Goal: Task Accomplishment & Management: Manage account settings

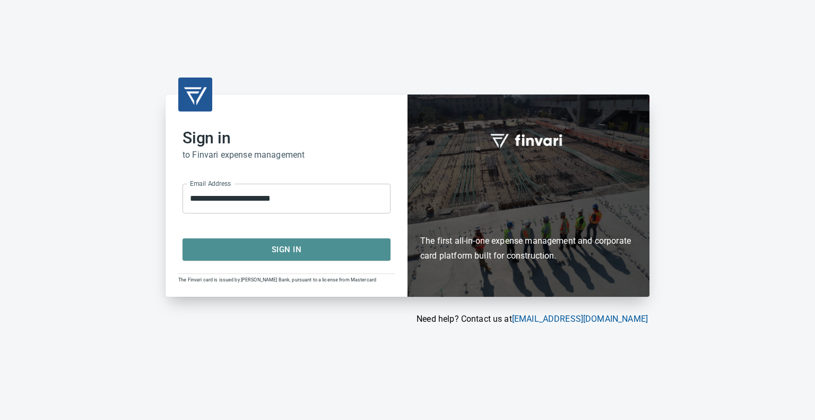
click at [298, 248] on span "Sign In" at bounding box center [286, 249] width 185 height 14
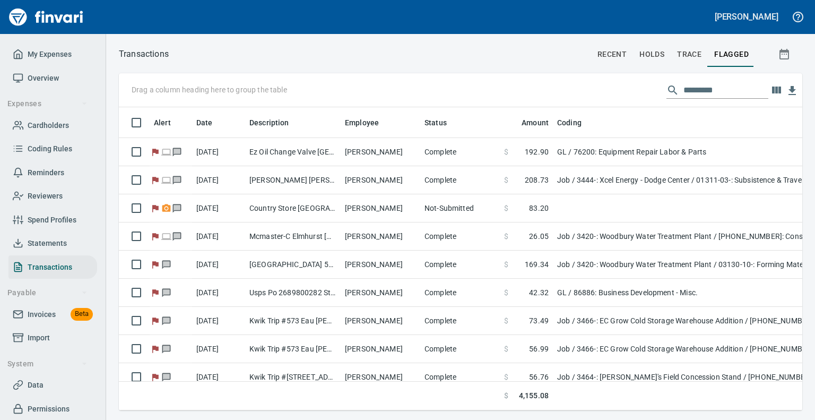
scroll to position [286, 667]
click at [46, 240] on span "Statements" at bounding box center [47, 243] width 39 height 13
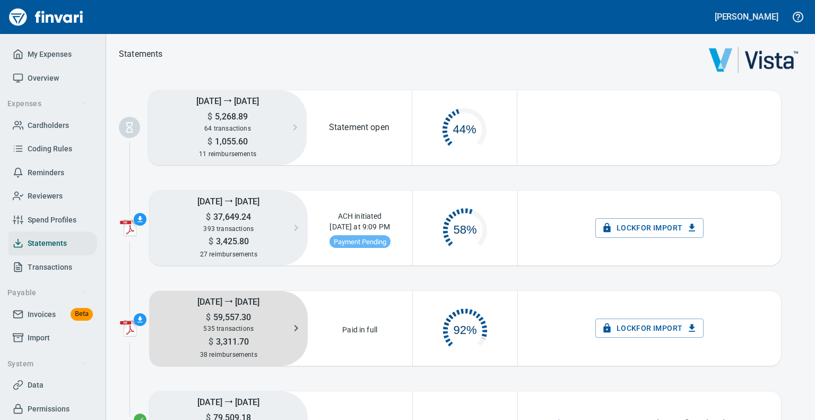
scroll to position [53, 95]
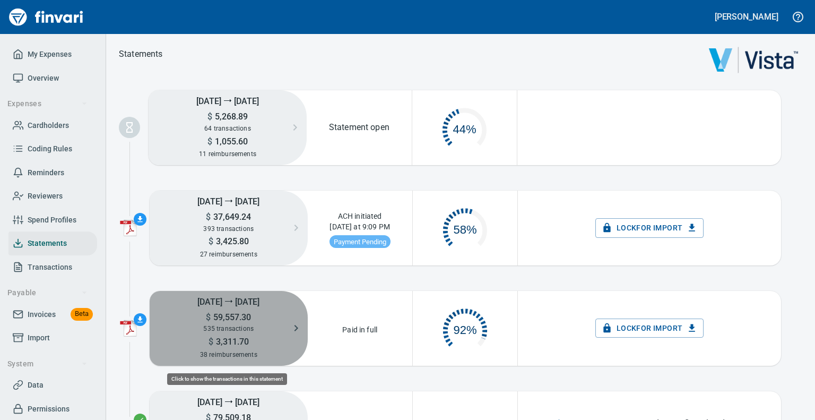
click at [247, 303] on h5 "[DATE] ⭢ [DATE]" at bounding box center [229, 301] width 158 height 21
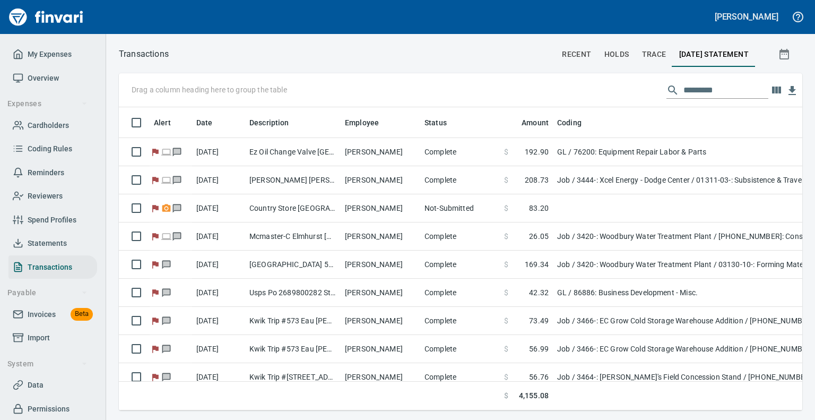
scroll to position [1, 1]
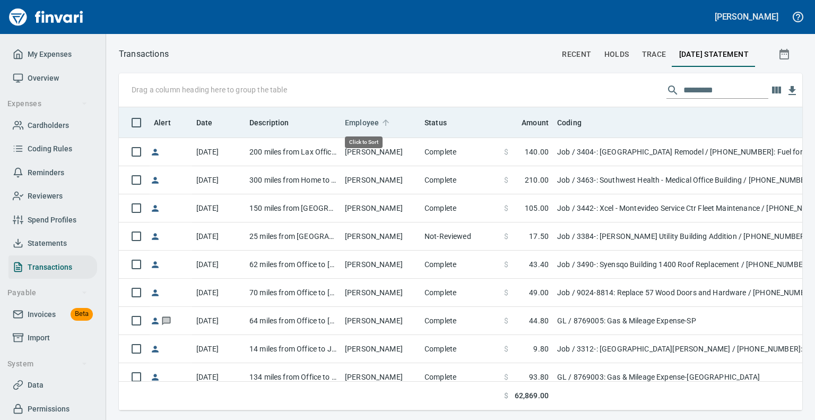
click at [367, 121] on span "Employee" at bounding box center [362, 122] width 34 height 13
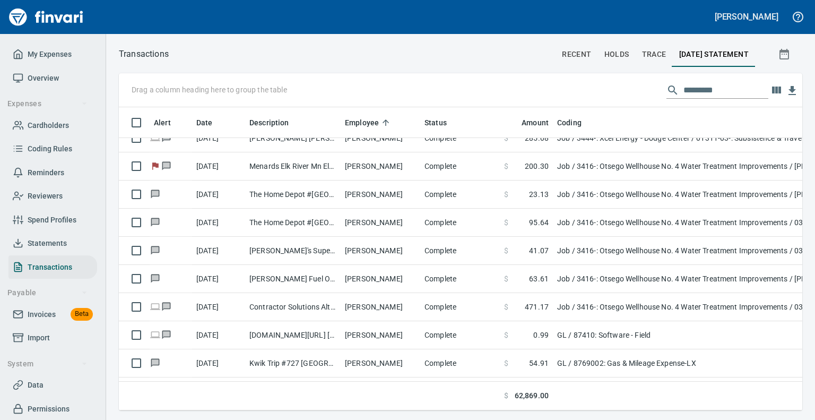
scroll to position [3033, 0]
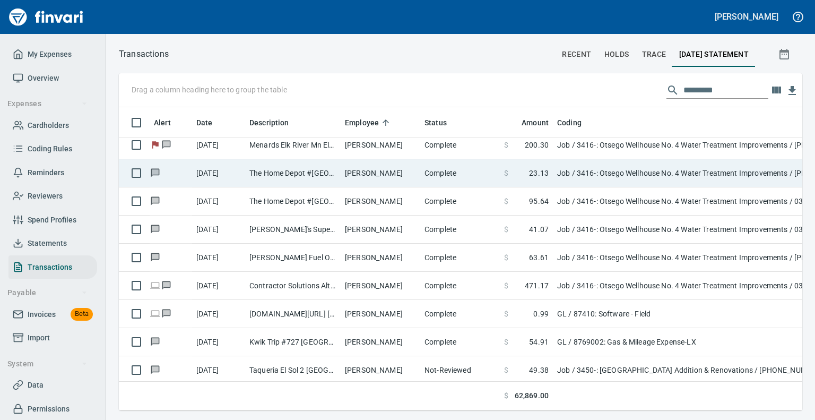
click at [391, 176] on td "[PERSON_NAME]" at bounding box center [381, 173] width 80 height 28
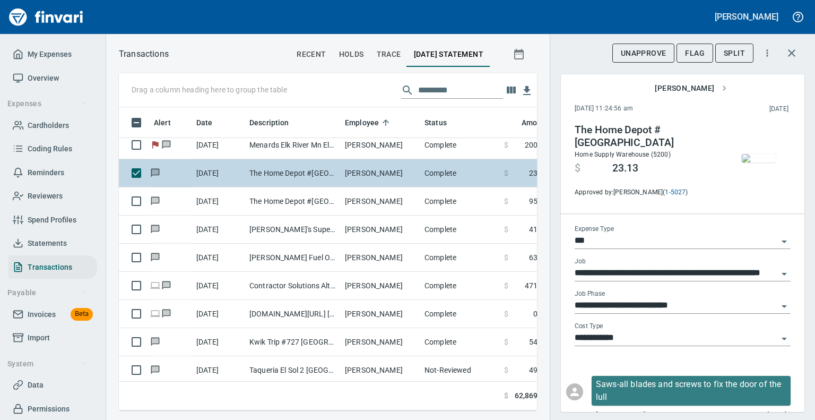
scroll to position [286, 402]
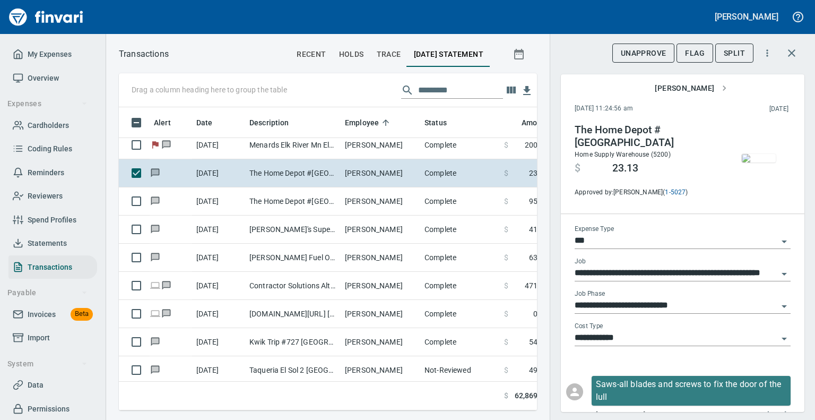
click at [744, 162] on img "button" at bounding box center [759, 158] width 34 height 8
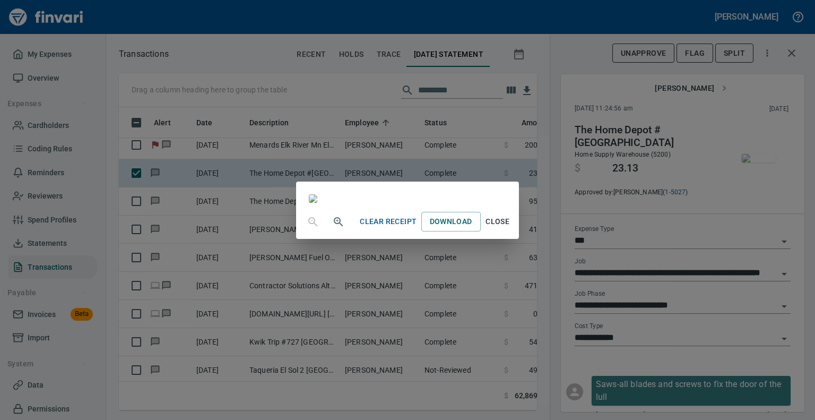
scroll to position [77, 0]
click at [510, 228] on span "Close" at bounding box center [497, 221] width 25 height 13
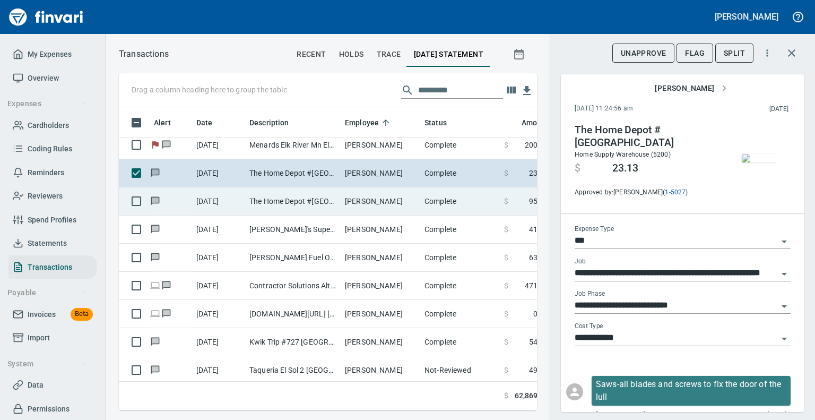
scroll to position [286, 402]
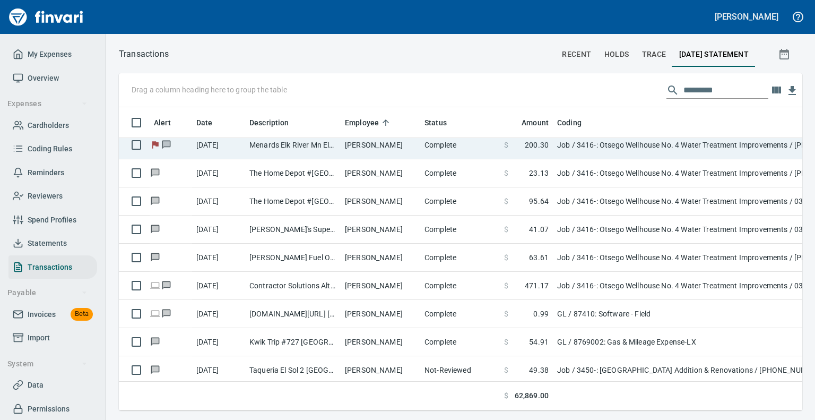
scroll to position [286, 667]
click at [275, 145] on td "Menards Elk River Mn Elk River [GEOGRAPHIC_DATA]" at bounding box center [292, 145] width 95 height 28
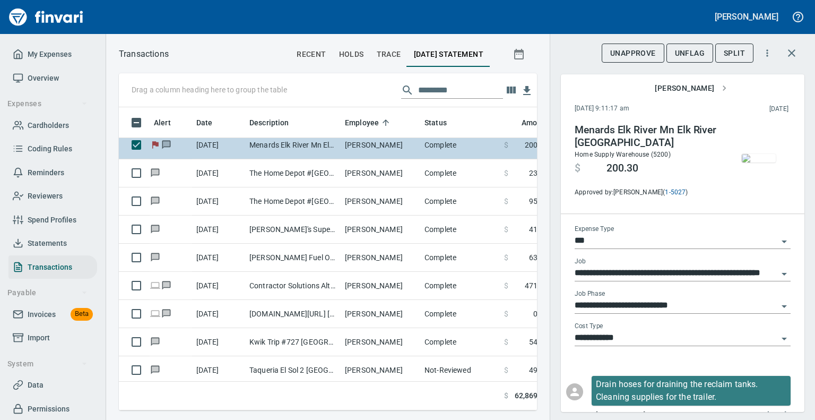
scroll to position [286, 402]
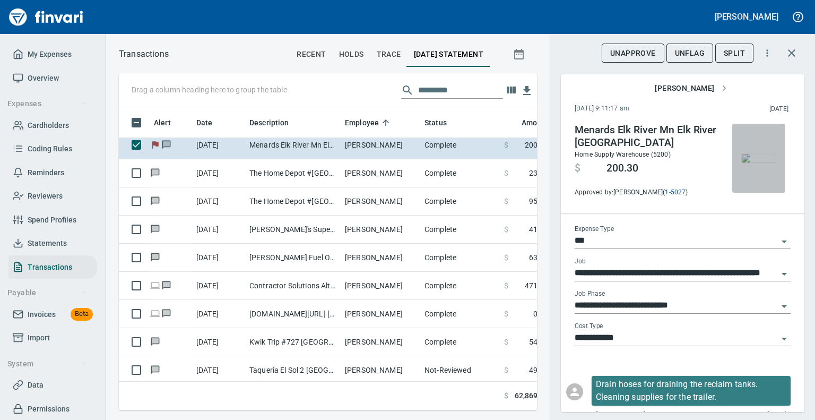
click at [742, 158] on img "button" at bounding box center [759, 158] width 34 height 8
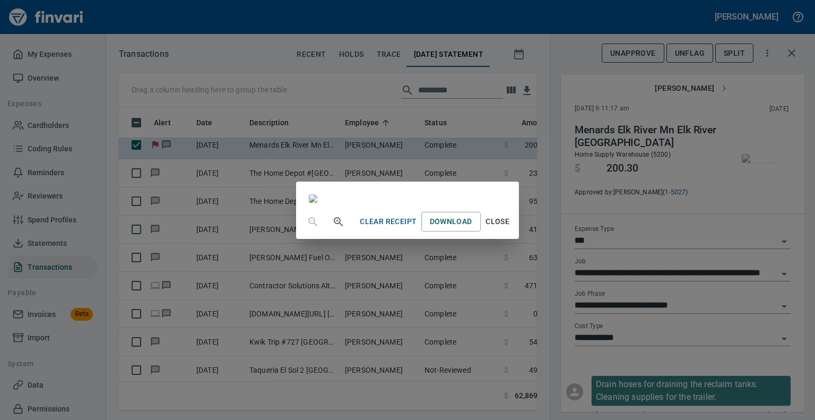
scroll to position [2, 0]
click at [510, 228] on span "Close" at bounding box center [497, 221] width 25 height 13
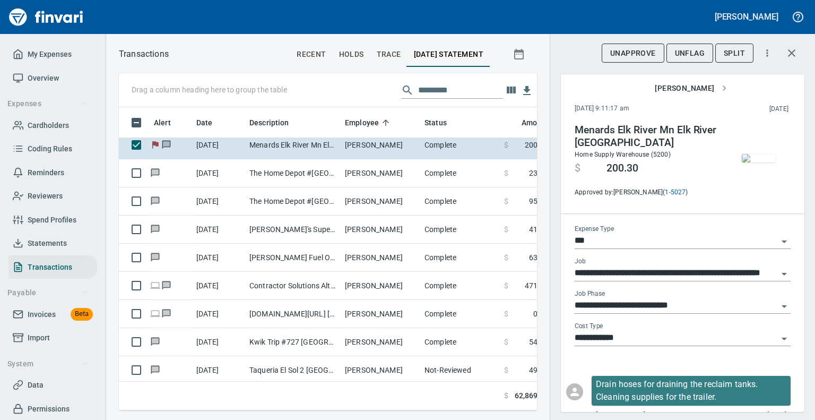
scroll to position [286, 402]
click at [691, 51] on span "UnFlag" at bounding box center [690, 53] width 30 height 13
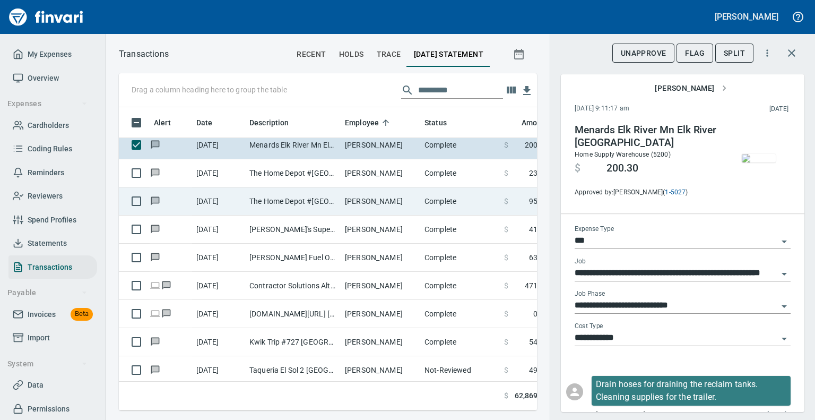
click at [280, 202] on td "The Home Depot #[GEOGRAPHIC_DATA]" at bounding box center [292, 201] width 95 height 28
type input "**********"
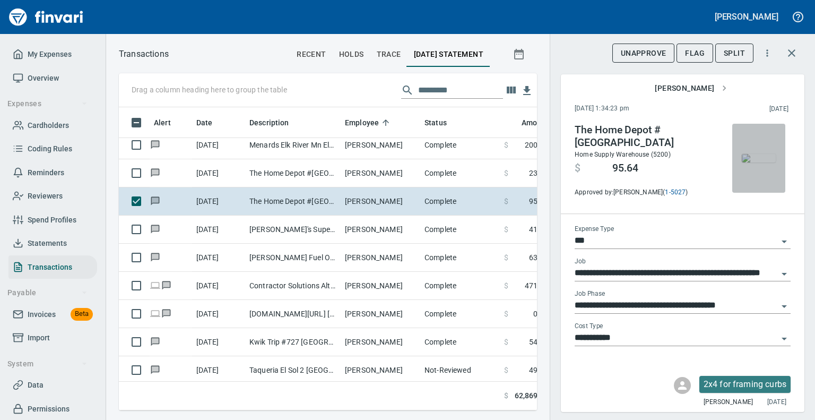
click at [756, 162] on img "button" at bounding box center [759, 158] width 34 height 8
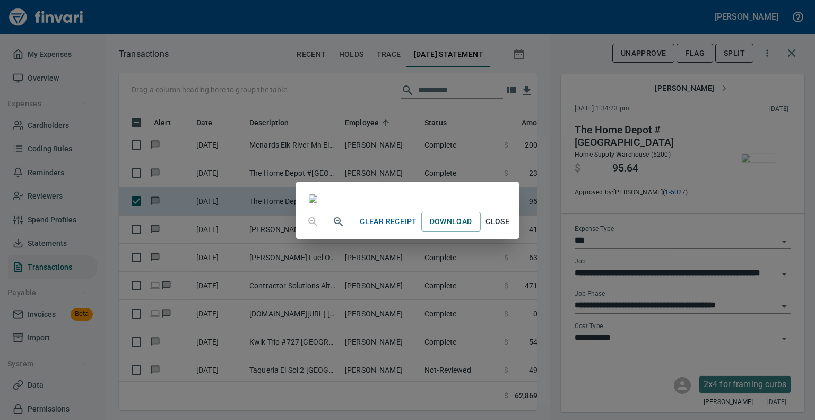
scroll to position [60, 0]
click at [515, 231] on button "Close" at bounding box center [498, 222] width 34 height 20
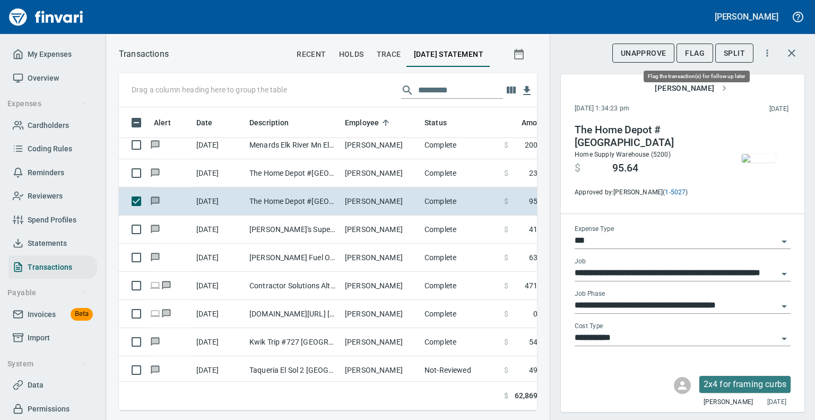
scroll to position [286, 402]
click at [694, 56] on span "Flag" at bounding box center [695, 53] width 20 height 13
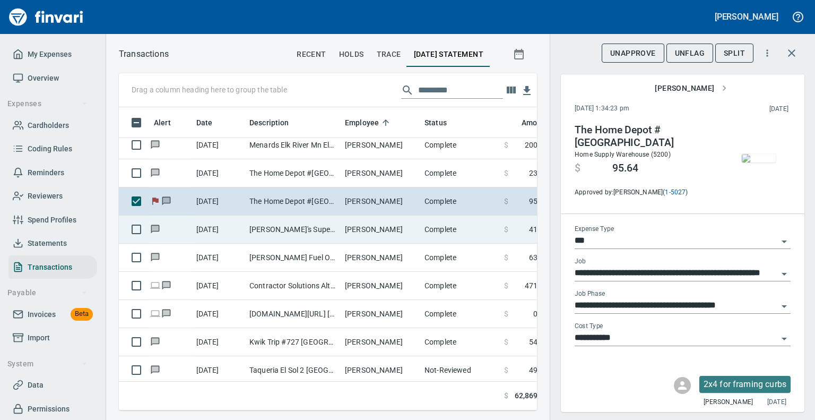
click at [269, 232] on td "[PERSON_NAME]'s Superette #7 (G Andover MN" at bounding box center [292, 229] width 95 height 28
type input "**********"
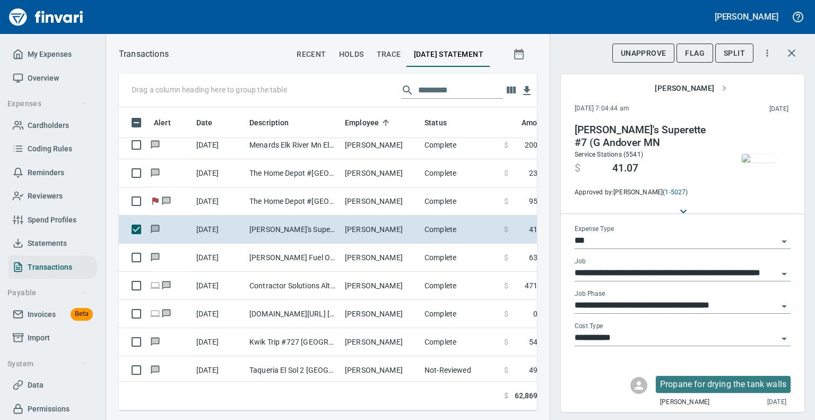
scroll to position [286, 402]
click at [744, 155] on img "button" at bounding box center [759, 158] width 34 height 8
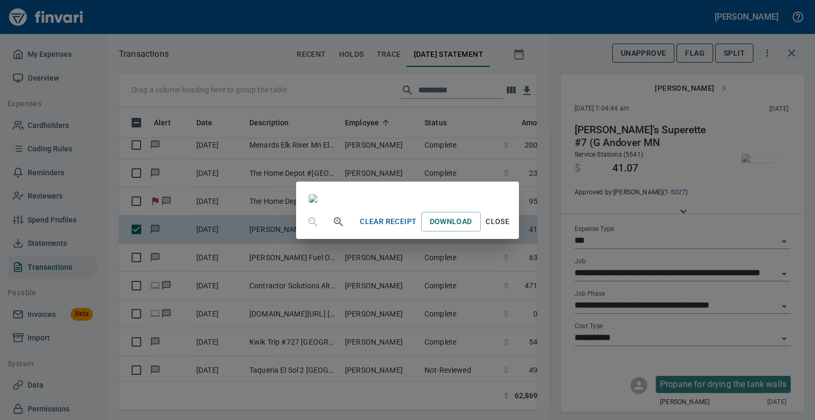
click at [510, 228] on span "Close" at bounding box center [497, 221] width 25 height 13
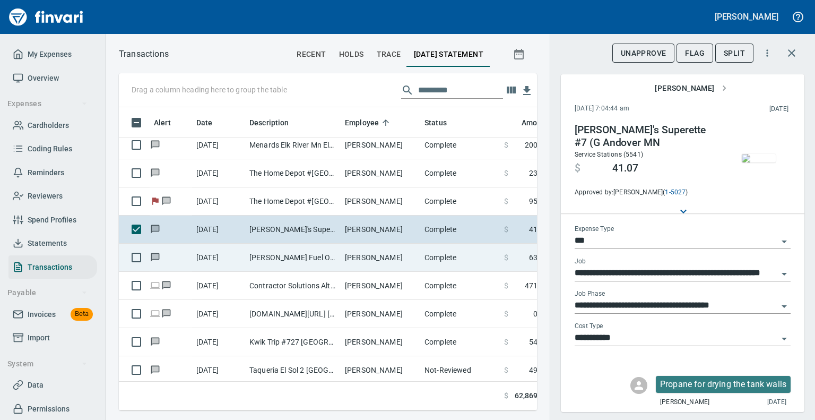
click at [267, 256] on td "[PERSON_NAME] Fuel Otsego Otsego MN" at bounding box center [292, 257] width 95 height 28
type input "**********"
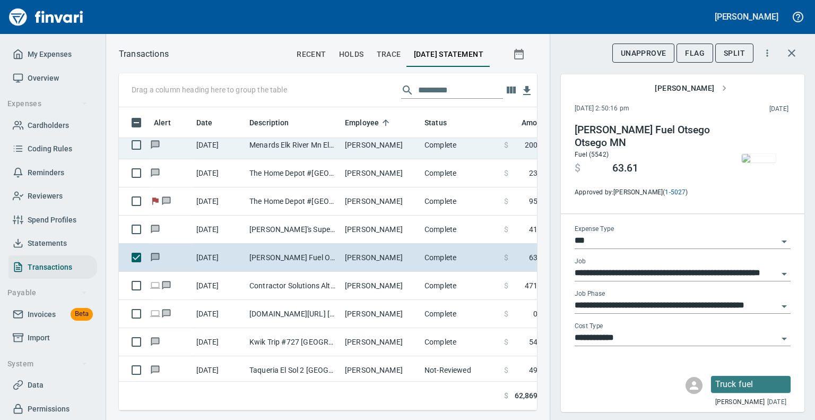
scroll to position [286, 402]
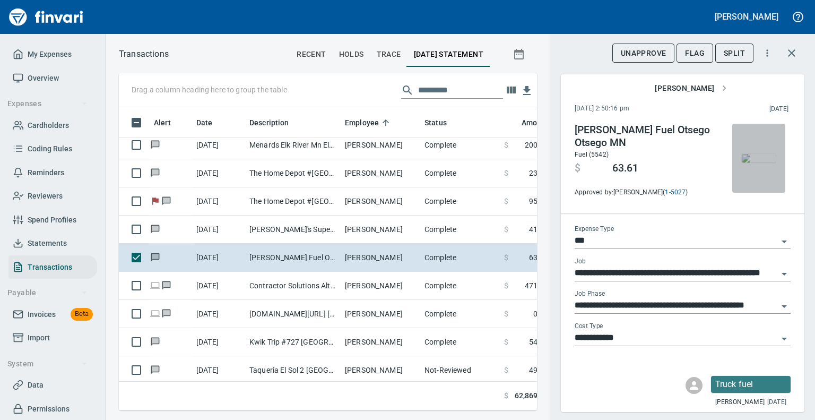
click at [751, 162] on img "button" at bounding box center [759, 158] width 34 height 8
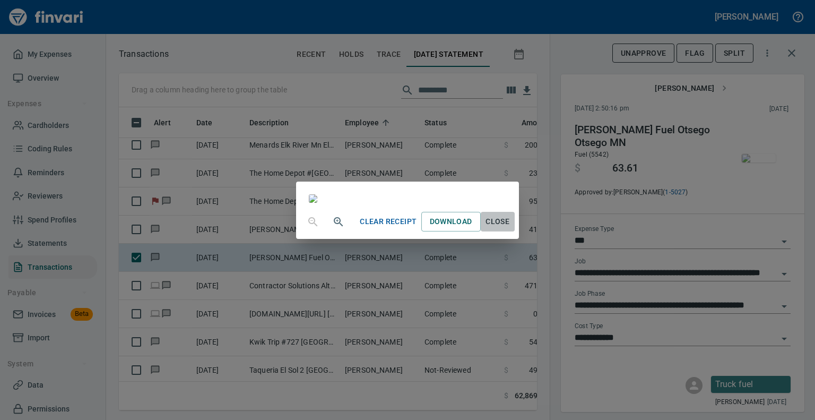
click at [510, 228] on span "Close" at bounding box center [497, 221] width 25 height 13
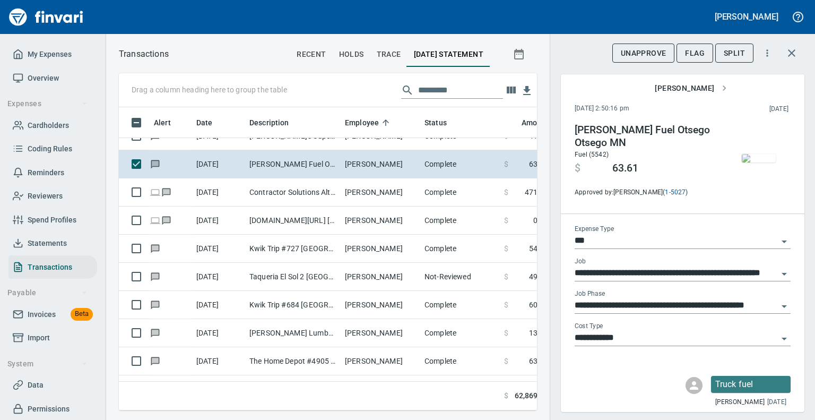
scroll to position [3139, 0]
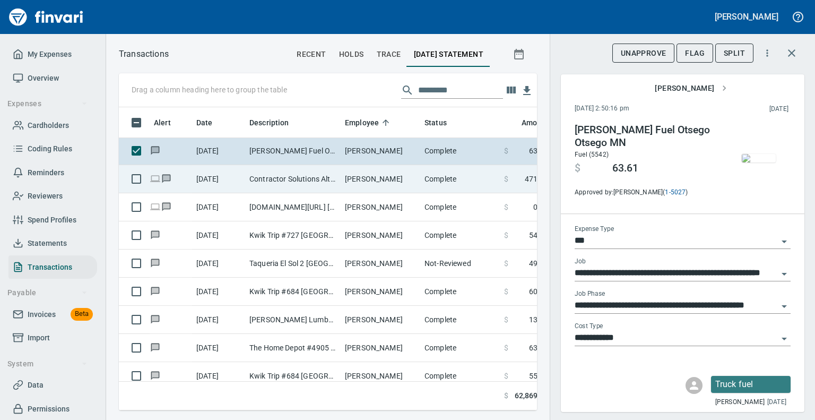
click at [295, 179] on td "Contractor Solutions Altoona [GEOGRAPHIC_DATA]" at bounding box center [292, 179] width 95 height 28
type input "**********"
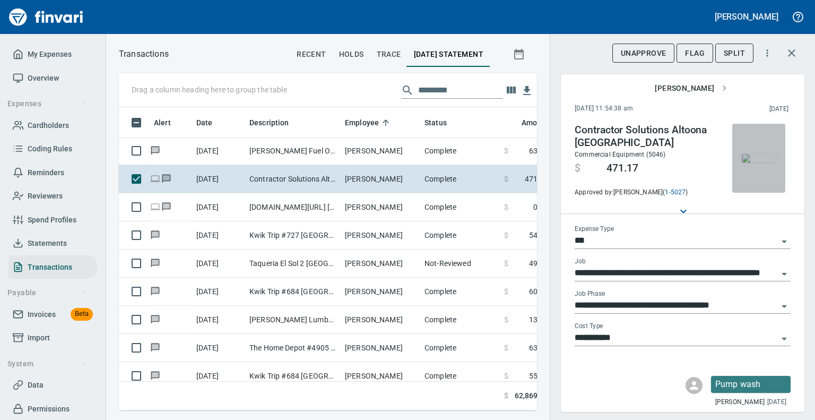
click at [746, 162] on img "button" at bounding box center [759, 158] width 34 height 8
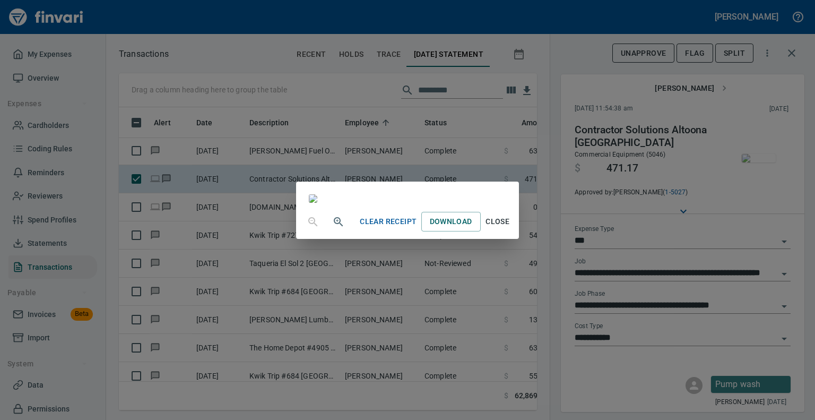
scroll to position [67, 0]
click at [510, 228] on span "Close" at bounding box center [497, 221] width 25 height 13
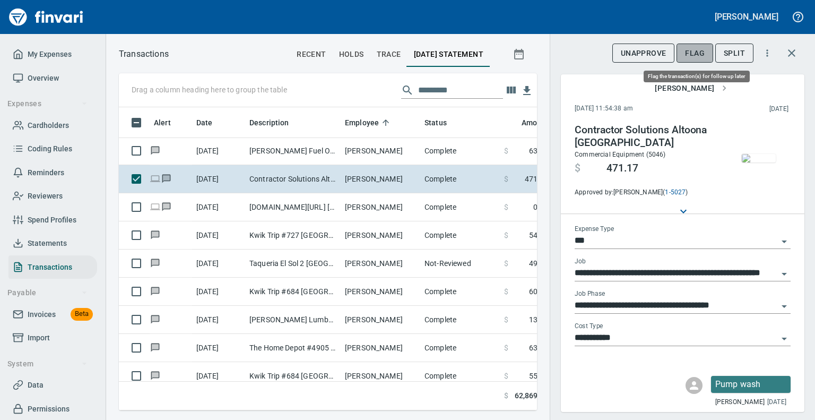
click at [696, 50] on span "Flag" at bounding box center [695, 53] width 20 height 13
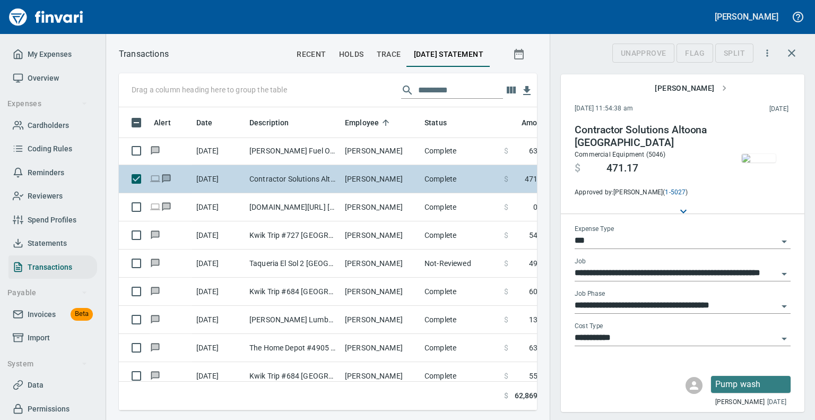
scroll to position [286, 402]
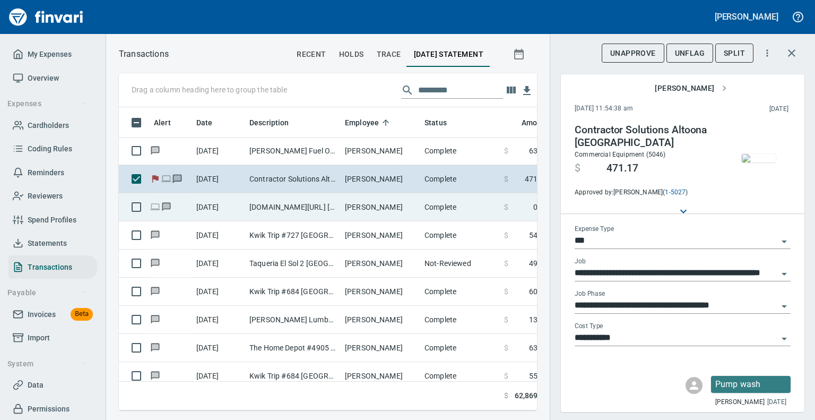
click at [261, 203] on td "[DOMAIN_NAME][URL] [PHONE_NUMBER] [GEOGRAPHIC_DATA]" at bounding box center [292, 207] width 95 height 28
type input "**"
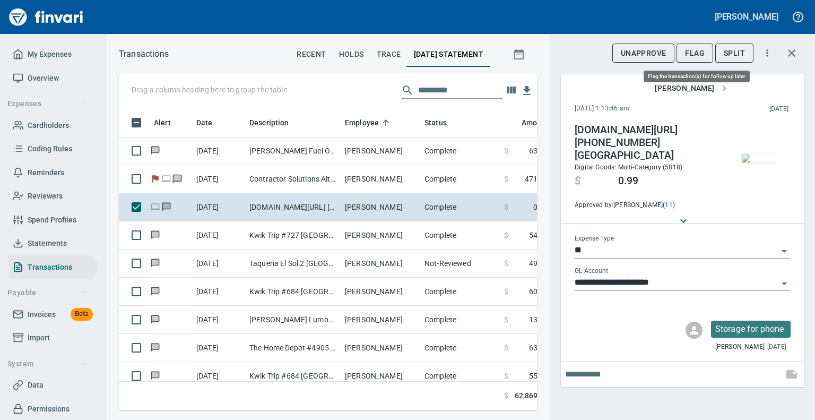
click at [696, 50] on span "Flag" at bounding box center [695, 53] width 20 height 13
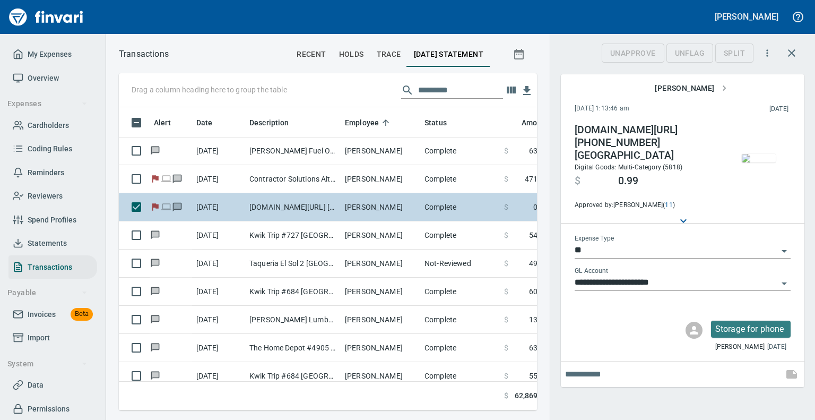
scroll to position [286, 402]
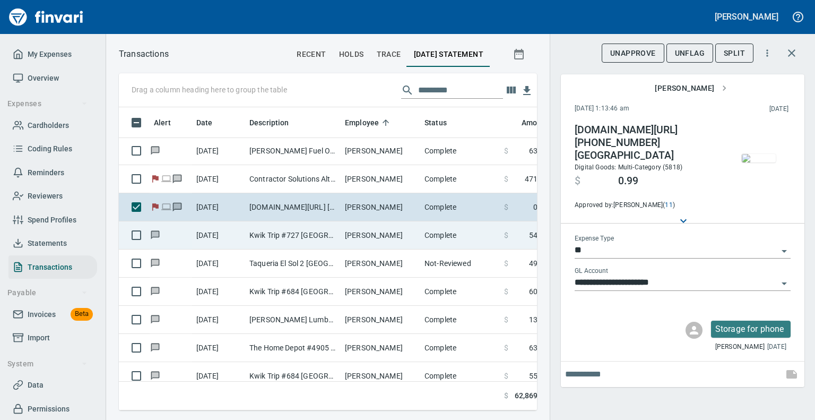
click at [227, 235] on td "[DATE]" at bounding box center [218, 235] width 53 height 28
type input "**********"
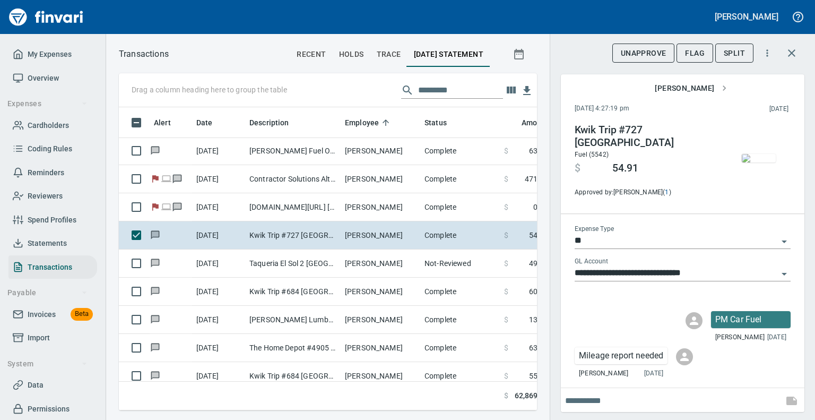
click at [746, 162] on img "button" at bounding box center [759, 158] width 34 height 8
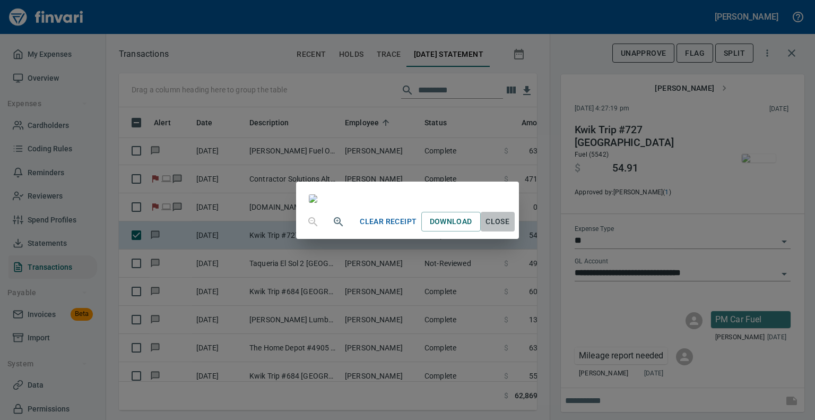
click at [510, 228] on span "Close" at bounding box center [497, 221] width 25 height 13
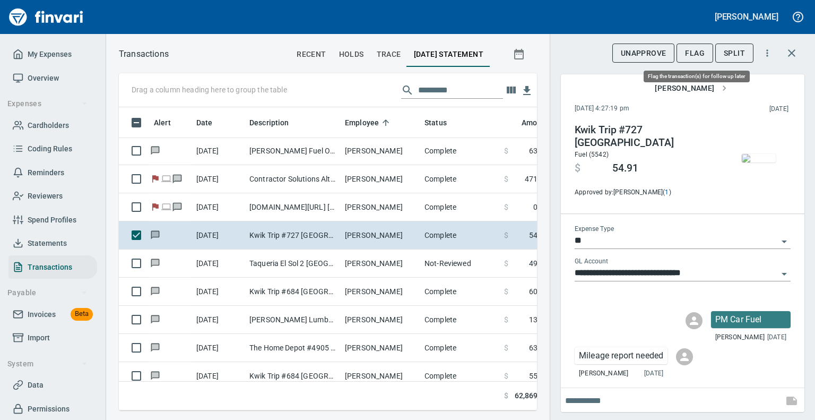
click at [694, 55] on span "Flag" at bounding box center [695, 53] width 20 height 13
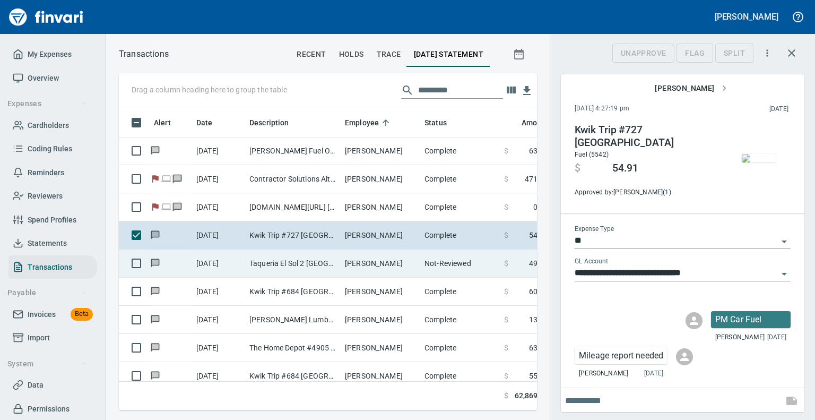
scroll to position [286, 402]
click at [329, 263] on td "Taqueria El Sol 2 [GEOGRAPHIC_DATA] [GEOGRAPHIC_DATA]" at bounding box center [292, 263] width 95 height 28
type input "***"
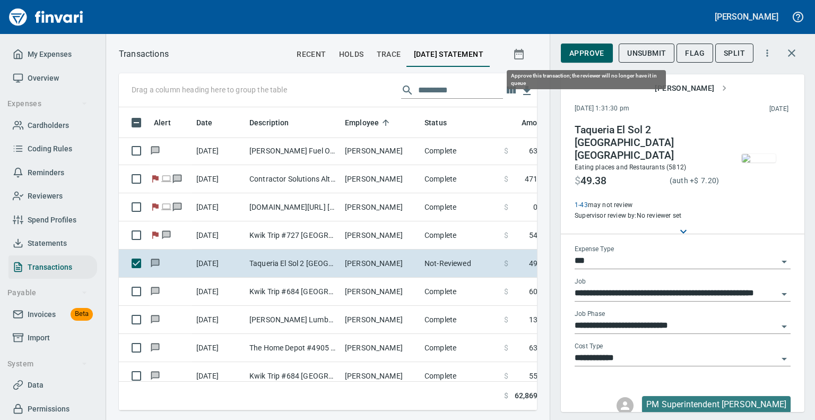
click at [593, 49] on span "Approve" at bounding box center [586, 53] width 35 height 13
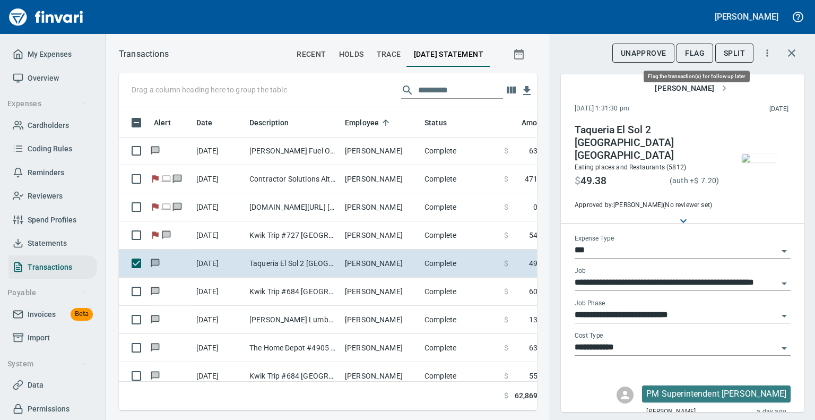
click at [695, 52] on span "Flag" at bounding box center [695, 53] width 20 height 13
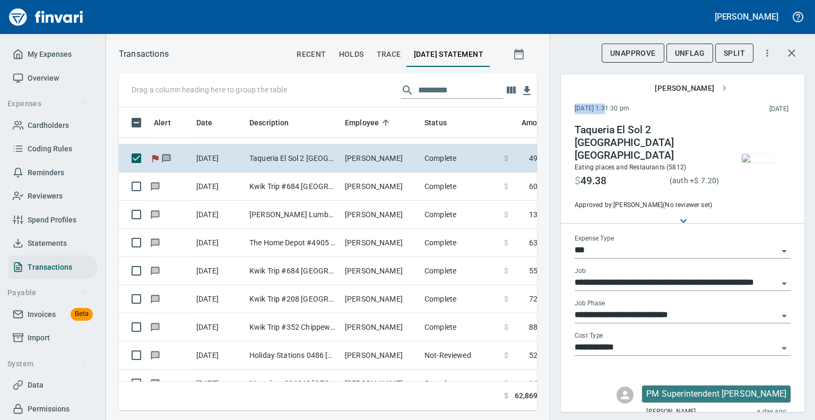
scroll to position [3245, 0]
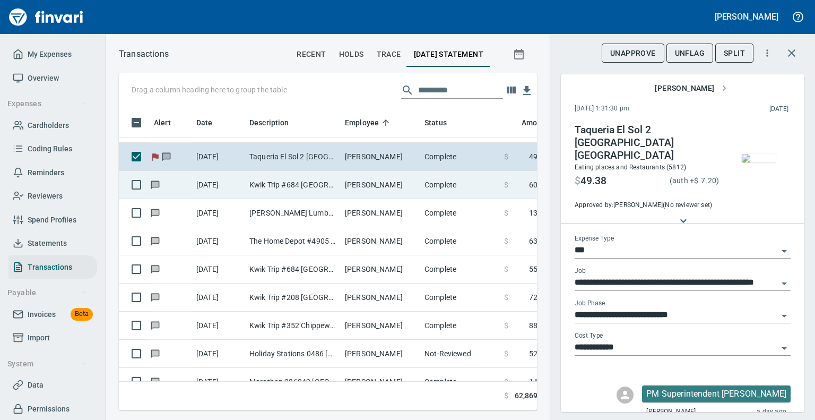
click at [291, 183] on td "Kwik Trip #684 [GEOGRAPHIC_DATA] [GEOGRAPHIC_DATA]" at bounding box center [292, 185] width 95 height 28
type input "**********"
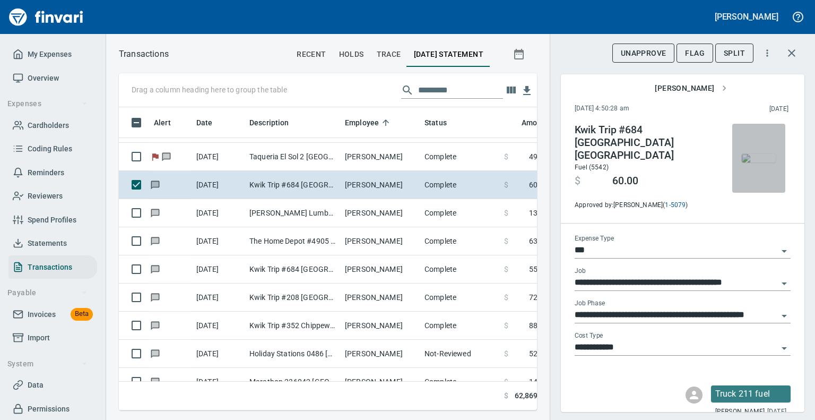
click at [742, 161] on img "button" at bounding box center [759, 158] width 34 height 8
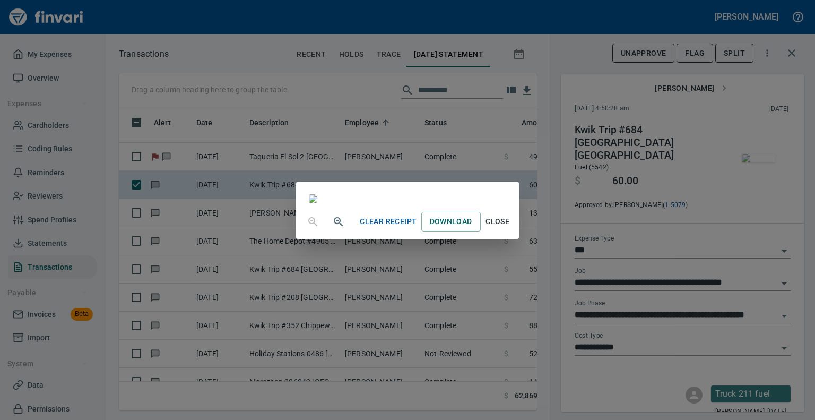
scroll to position [152, 0]
click at [510, 228] on span "Close" at bounding box center [497, 221] width 25 height 13
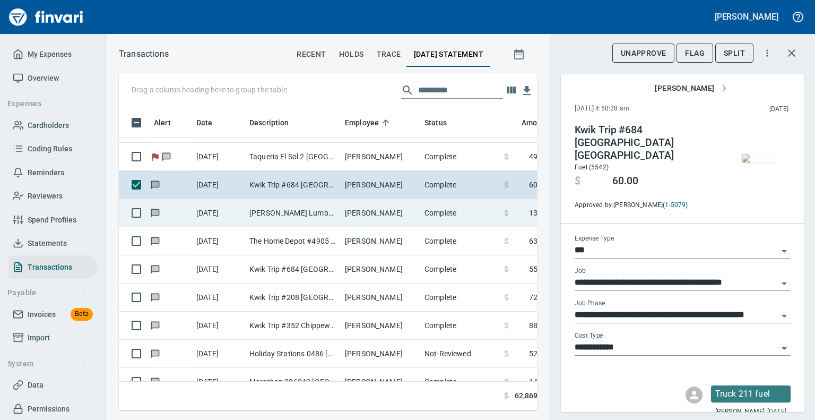
click at [307, 214] on td "[PERSON_NAME] Lumber Inc [GEOGRAPHIC_DATA][PERSON_NAME]" at bounding box center [292, 213] width 95 height 28
type input "**********"
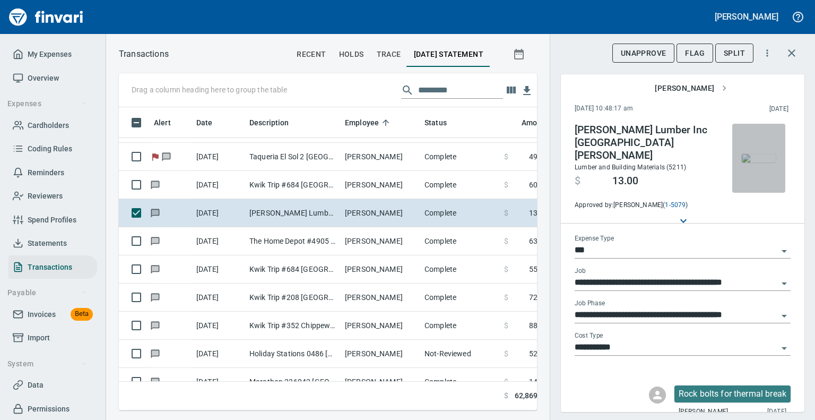
click at [756, 159] on img "button" at bounding box center [759, 158] width 34 height 8
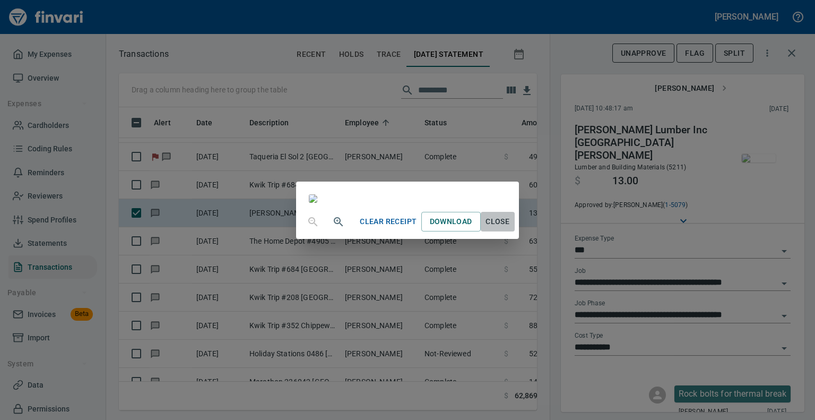
click at [510, 228] on span "Close" at bounding box center [497, 221] width 25 height 13
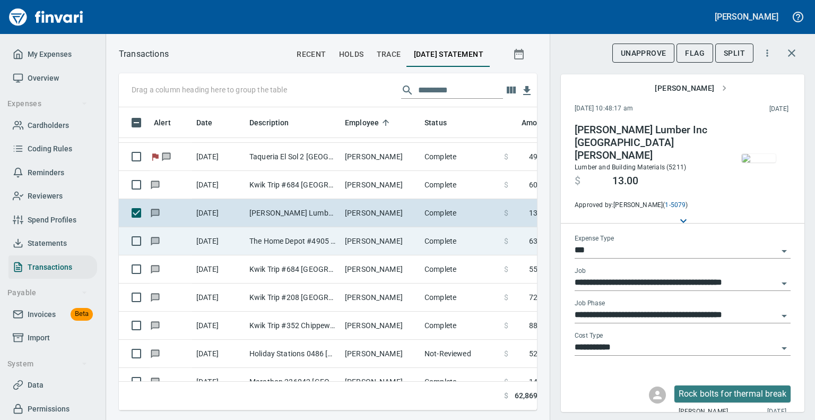
click at [260, 234] on td "The Home Depot #4905 [GEOGRAPHIC_DATA] WI" at bounding box center [292, 241] width 95 height 28
type input "**********"
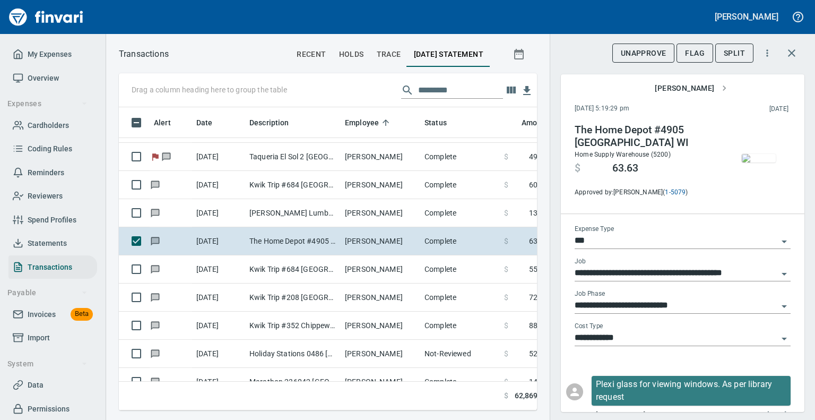
click at [753, 161] on img "button" at bounding box center [759, 158] width 34 height 8
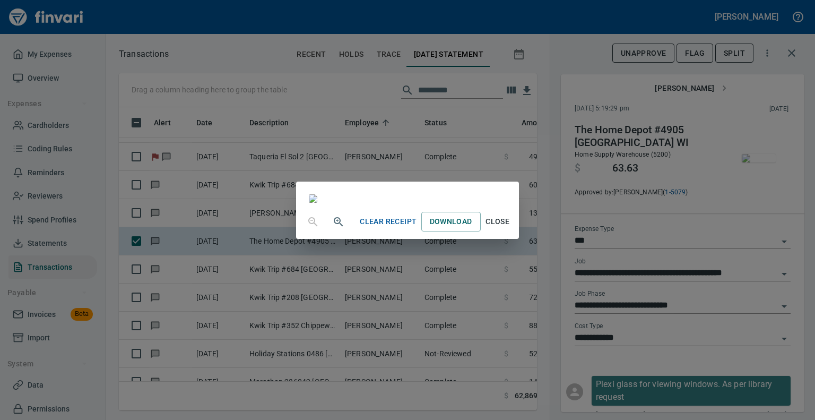
scroll to position [204, 0]
click at [510, 228] on span "Close" at bounding box center [497, 221] width 25 height 13
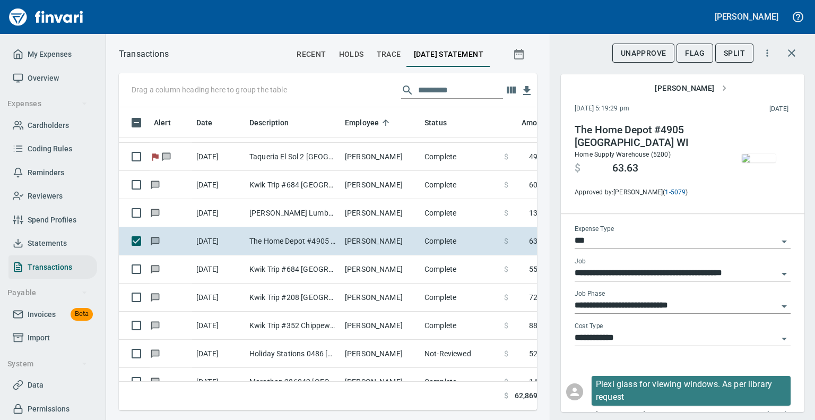
scroll to position [286, 402]
click at [745, 162] on img "button" at bounding box center [759, 158] width 34 height 8
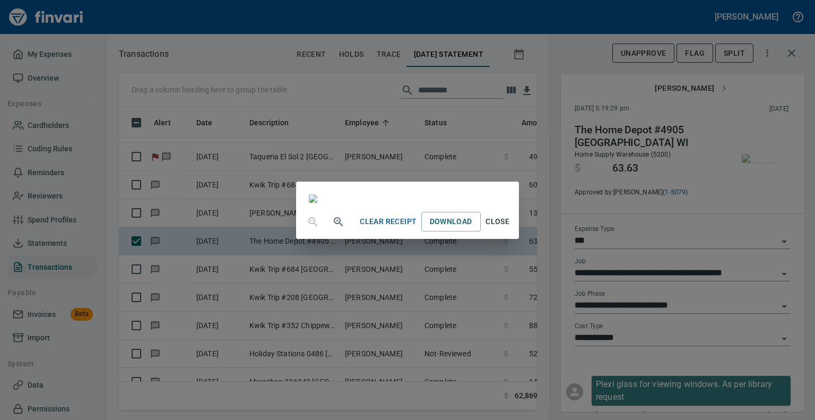
scroll to position [204, 0]
click at [510, 228] on span "Close" at bounding box center [497, 221] width 25 height 13
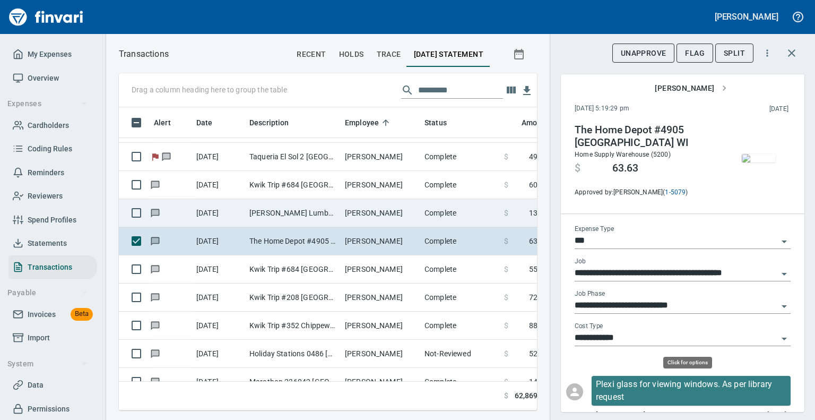
scroll to position [286, 402]
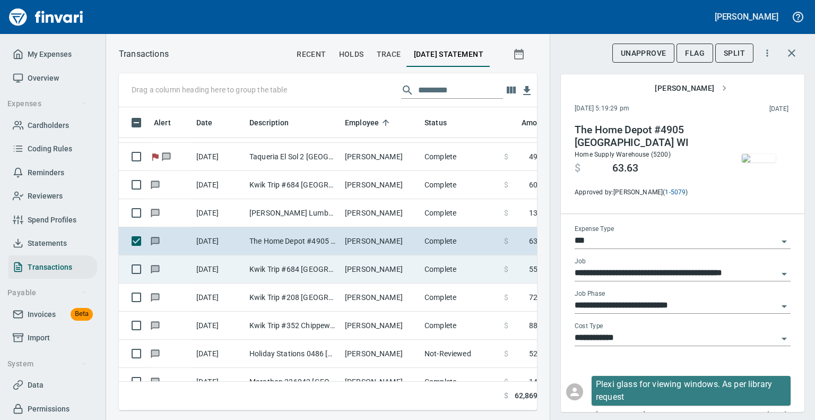
click at [278, 268] on td "Kwik Trip #684 [GEOGRAPHIC_DATA] [GEOGRAPHIC_DATA]" at bounding box center [292, 269] width 95 height 28
type input "**********"
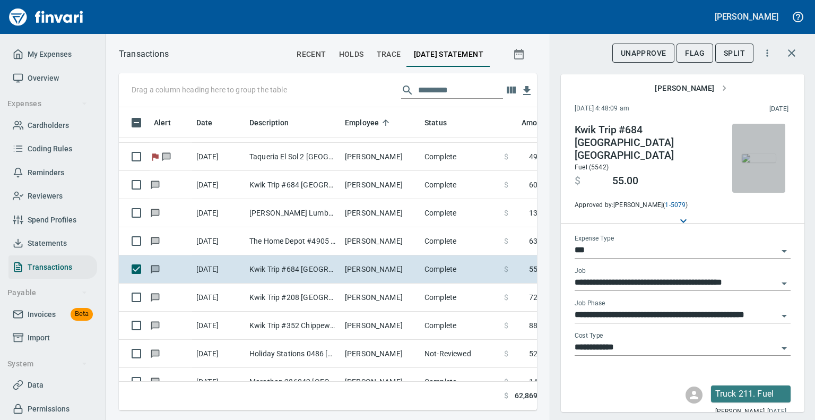
click at [752, 162] on img "button" at bounding box center [759, 158] width 34 height 8
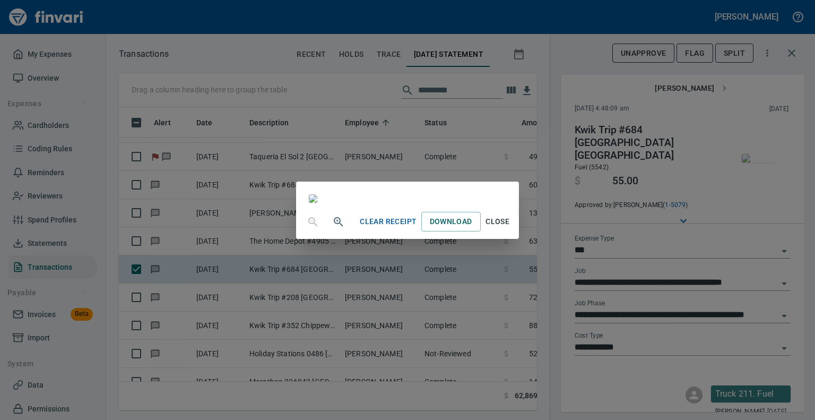
scroll to position [157, 0]
click at [510, 228] on span "Close" at bounding box center [497, 221] width 25 height 13
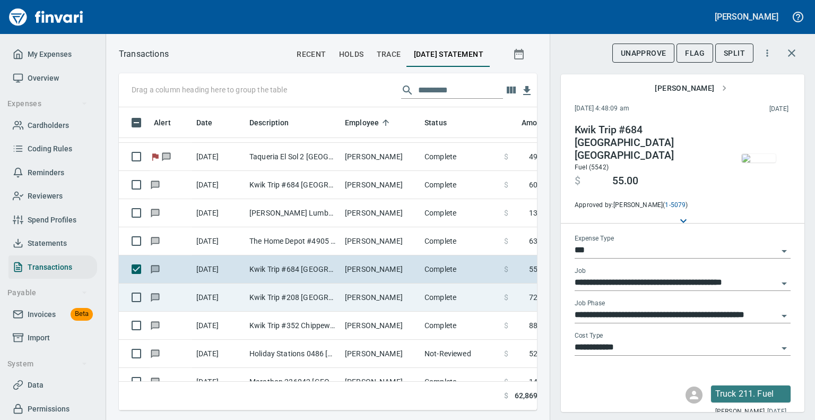
click at [353, 294] on td "[PERSON_NAME]" at bounding box center [381, 297] width 80 height 28
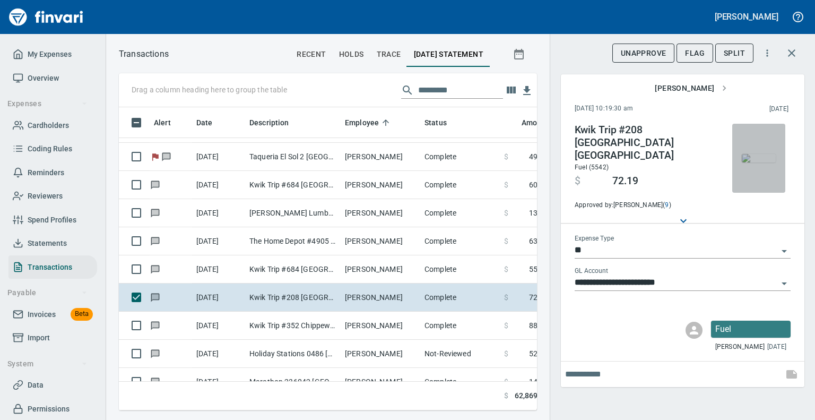
click at [758, 162] on img "button" at bounding box center [759, 158] width 34 height 8
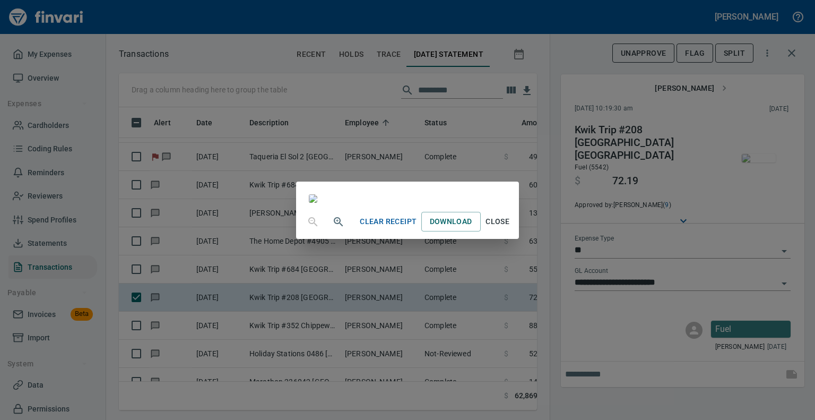
scroll to position [93, 0]
click at [510, 228] on span "Close" at bounding box center [497, 221] width 25 height 13
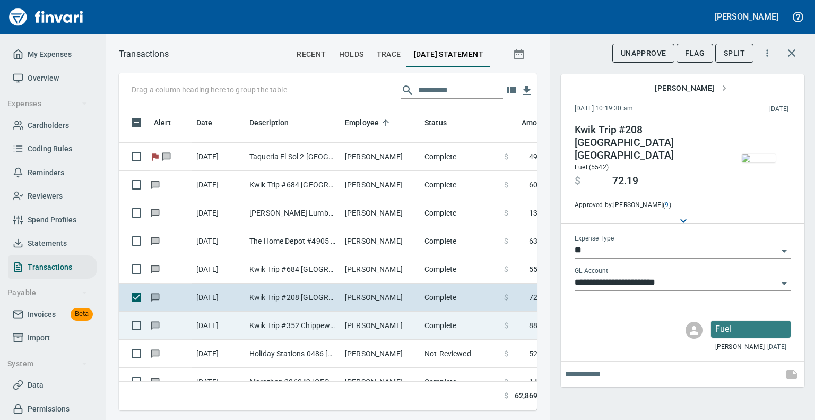
click at [289, 327] on td "Kwik Trip #352 Chippewa Fall WI" at bounding box center [292, 325] width 95 height 28
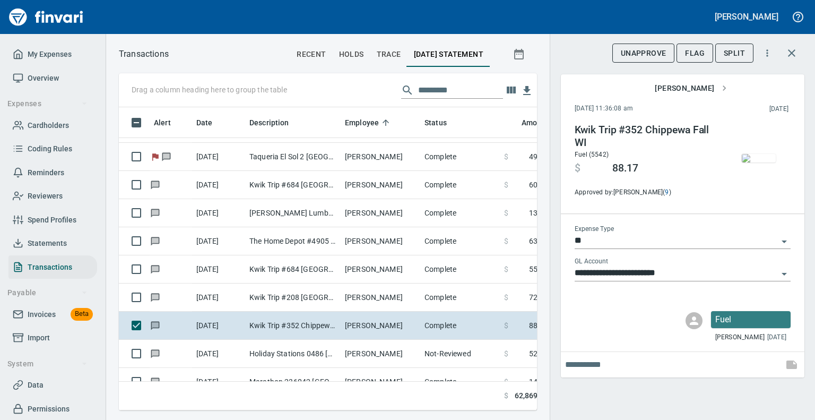
click at [770, 160] on img "button" at bounding box center [759, 158] width 34 height 8
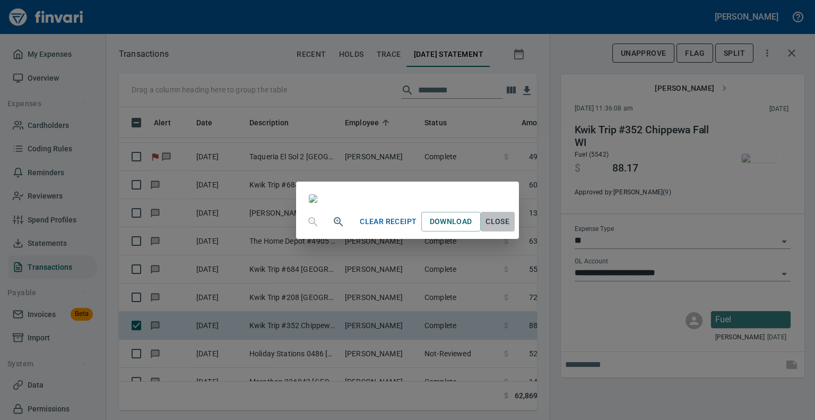
click at [510, 228] on span "Close" at bounding box center [497, 221] width 25 height 13
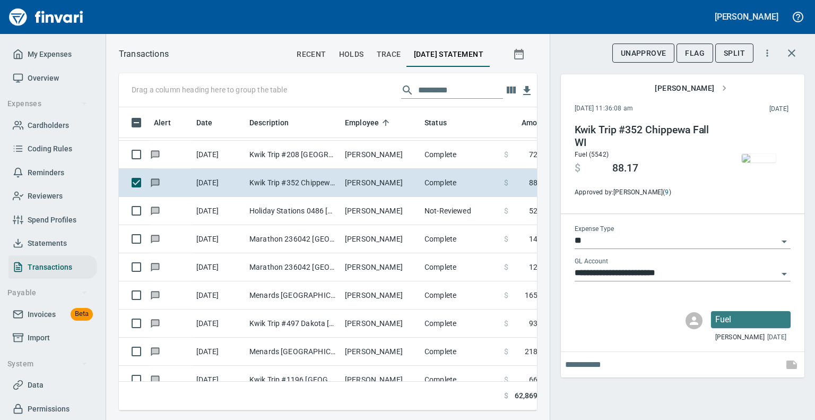
scroll to position [3415, 0]
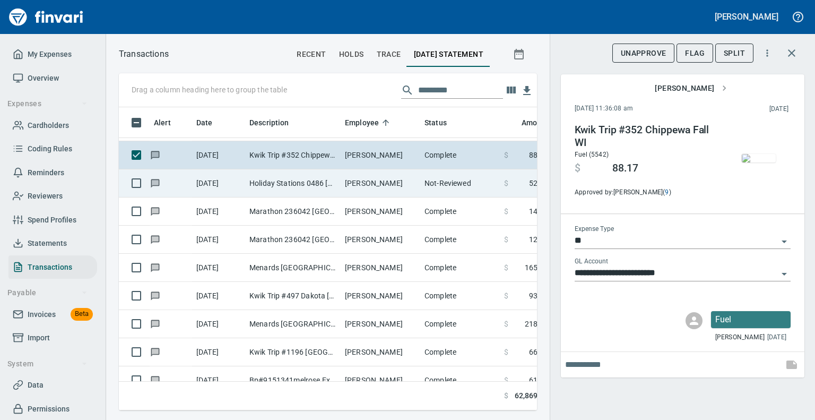
click at [260, 181] on td "Holiday Stations 0486 [PERSON_NAME] [GEOGRAPHIC_DATA]" at bounding box center [292, 183] width 95 height 28
type input "*********"
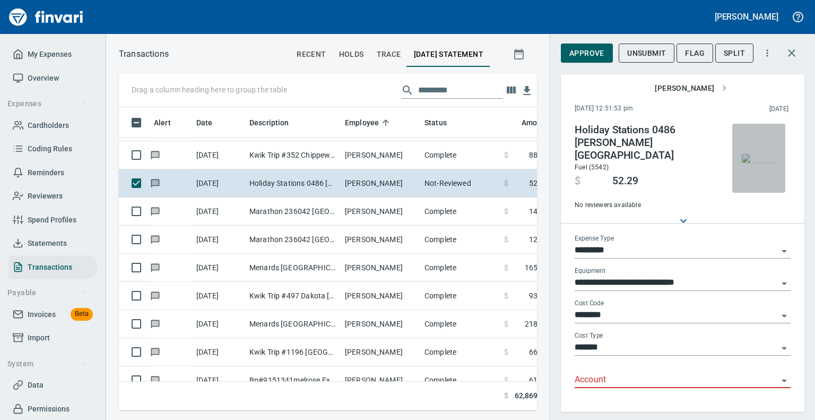
click at [764, 154] on img "button" at bounding box center [759, 158] width 34 height 8
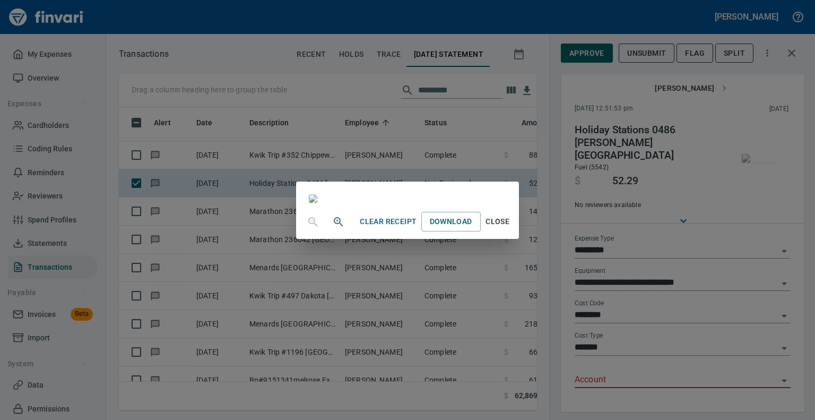
click at [510, 228] on span "Close" at bounding box center [497, 221] width 25 height 13
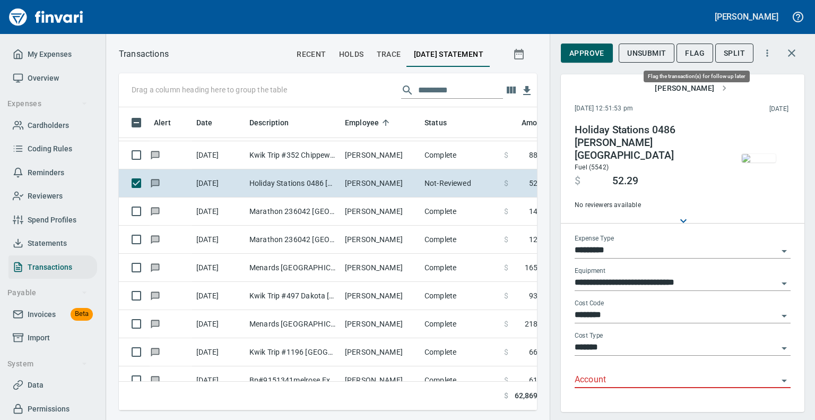
scroll to position [286, 402]
click at [696, 51] on span "Flag" at bounding box center [695, 53] width 20 height 13
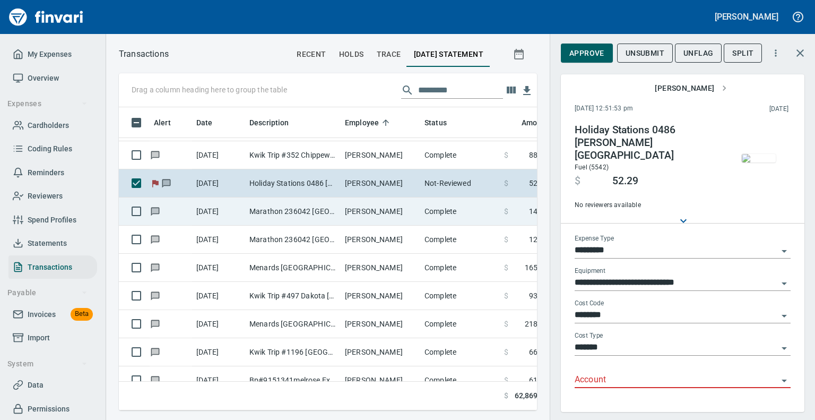
click at [223, 208] on td "[DATE]" at bounding box center [218, 211] width 53 height 28
type input "**"
type input "**********"
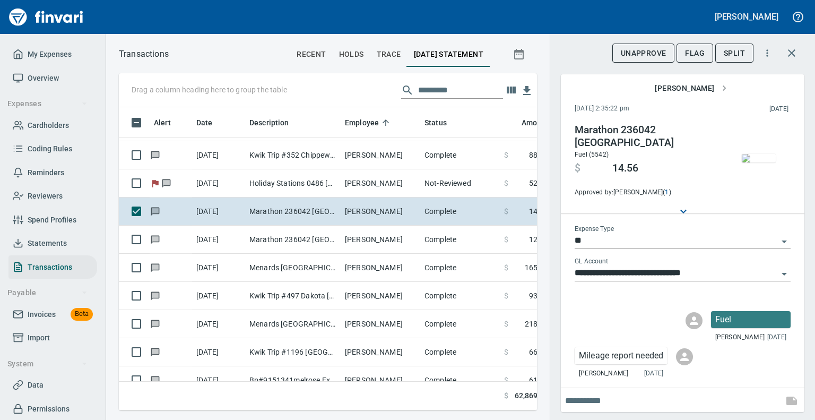
click at [753, 160] on img "button" at bounding box center [759, 158] width 34 height 8
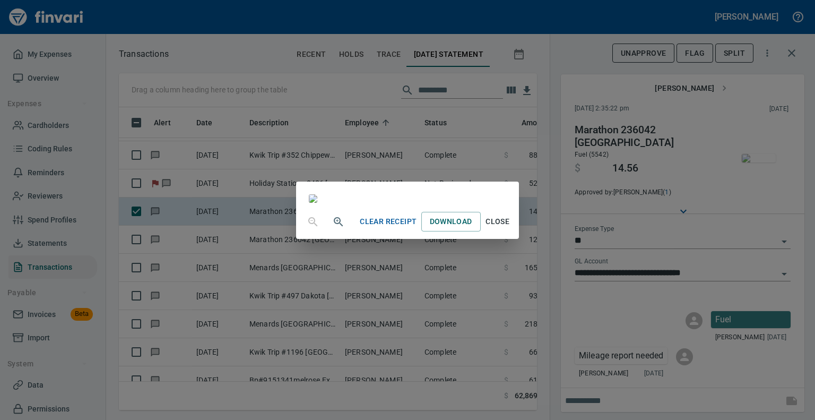
click at [510, 228] on span "Close" at bounding box center [497, 221] width 25 height 13
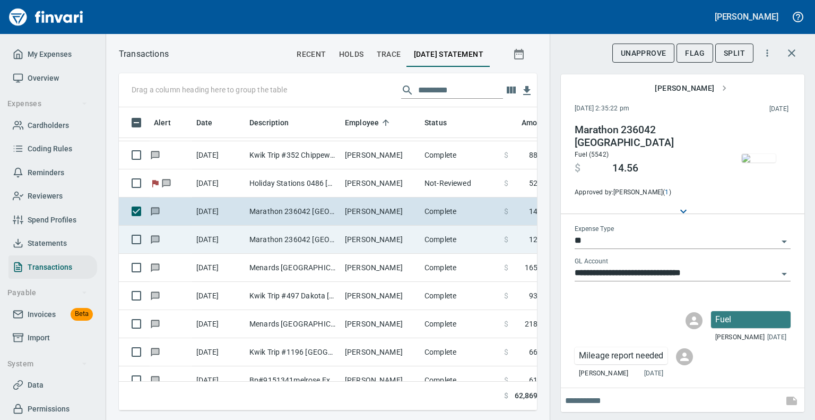
click at [359, 243] on td "[PERSON_NAME]" at bounding box center [381, 239] width 80 height 28
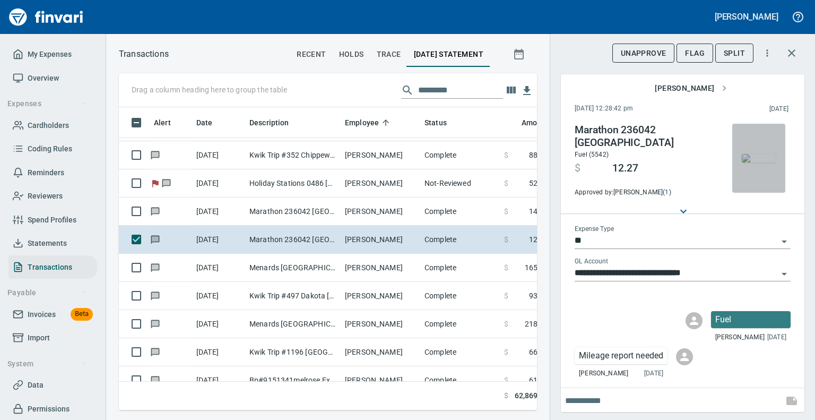
click at [748, 154] on img "button" at bounding box center [759, 158] width 34 height 8
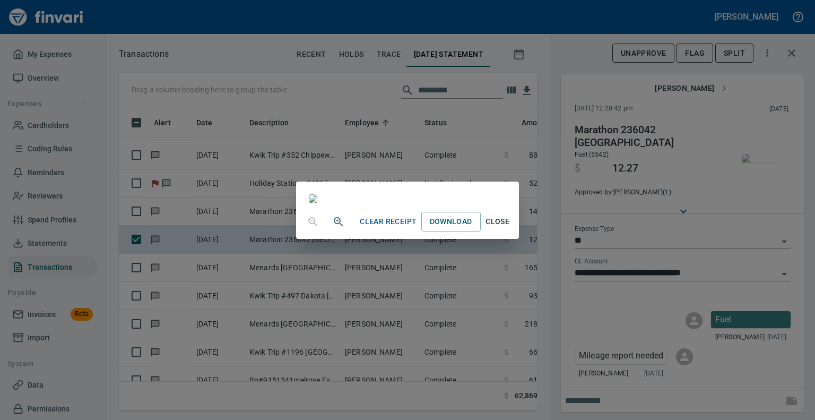
click at [510, 228] on span "Close" at bounding box center [497, 221] width 25 height 13
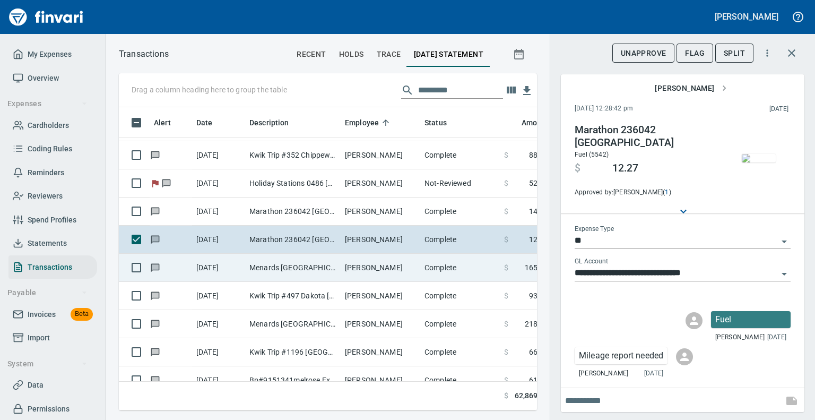
click at [334, 266] on td "Menards [GEOGRAPHIC_DATA] [GEOGRAPHIC_DATA] [GEOGRAPHIC_DATA] [GEOGRAPHIC_DATA]" at bounding box center [292, 268] width 95 height 28
type input "***"
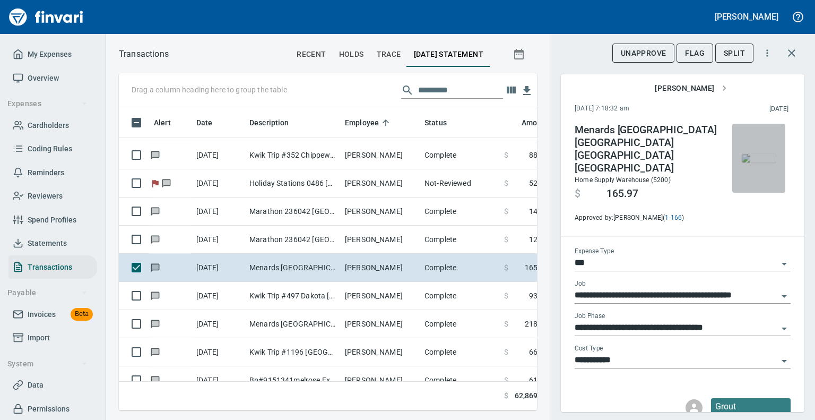
click at [756, 162] on img "button" at bounding box center [759, 158] width 34 height 8
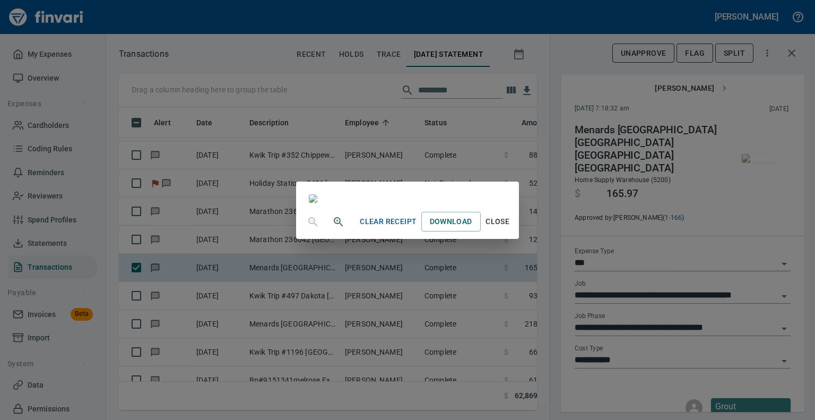
click at [756, 164] on div "Clear Receipt Download Close" at bounding box center [407, 210] width 815 height 420
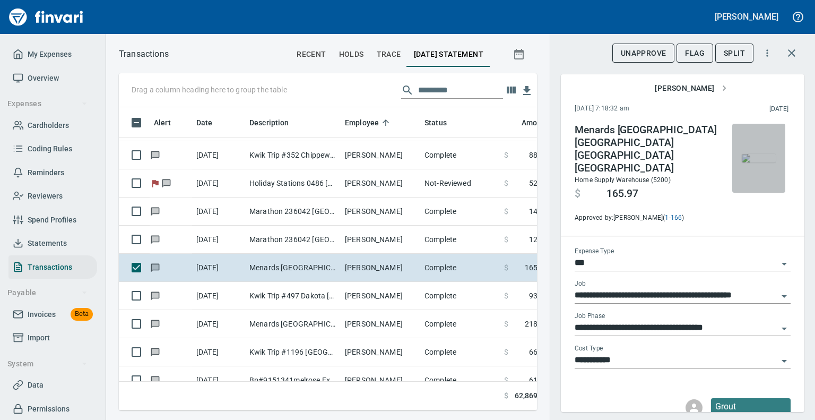
click at [752, 154] on img "button" at bounding box center [759, 158] width 34 height 8
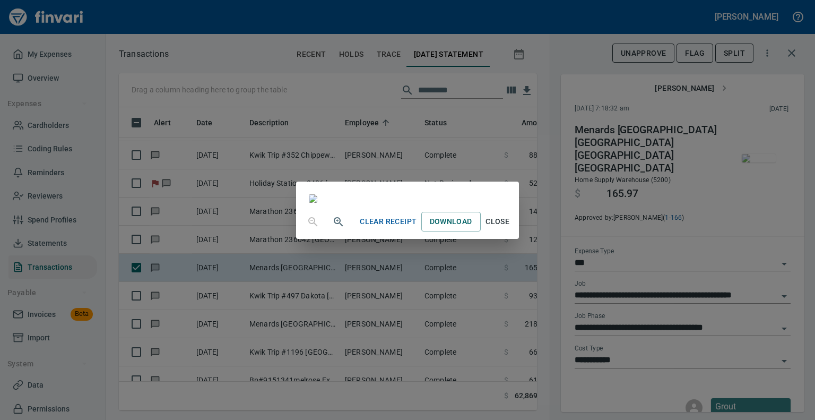
click at [752, 145] on div "Clear Receipt Download Close" at bounding box center [407, 210] width 815 height 420
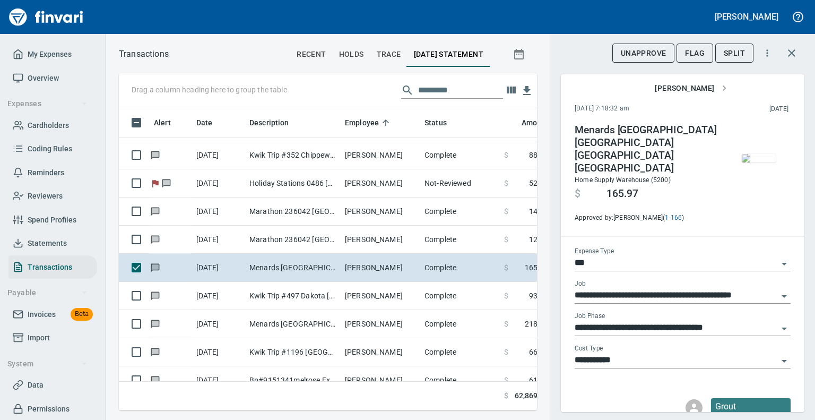
click at [752, 154] on img "button" at bounding box center [759, 158] width 34 height 8
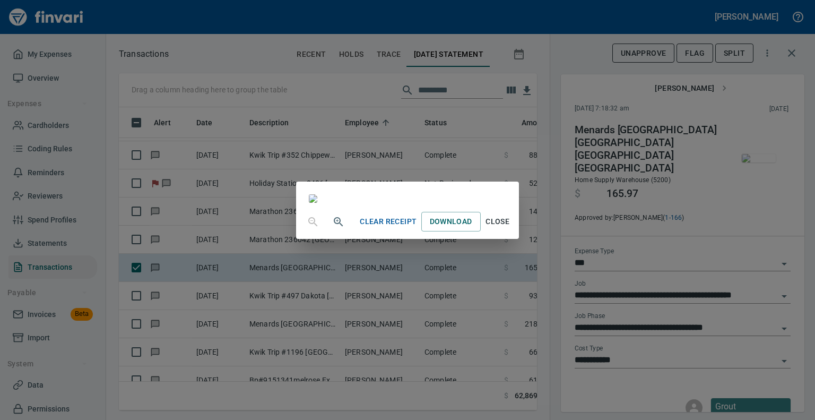
scroll to position [112, 0]
click at [510, 228] on span "Close" at bounding box center [497, 221] width 25 height 13
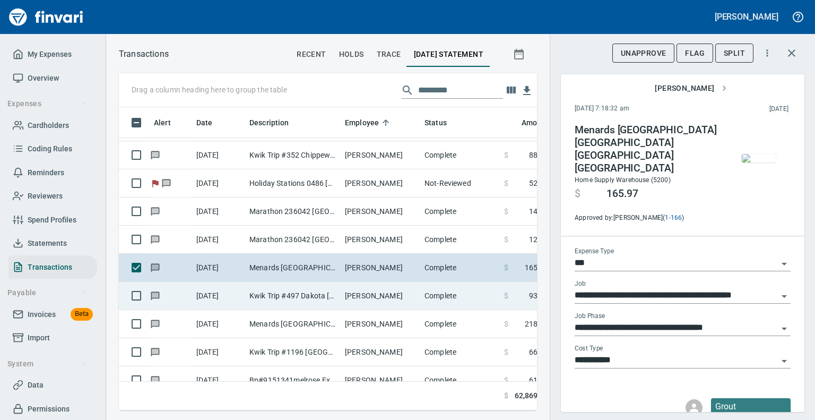
click at [288, 299] on td "Kwik Trip #497 Dakota [GEOGRAPHIC_DATA]" at bounding box center [292, 296] width 95 height 28
type input "**********"
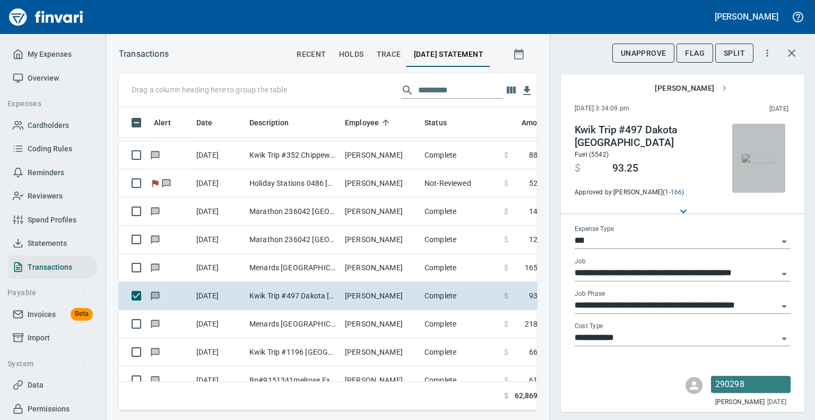
click at [754, 162] on img "button" at bounding box center [759, 158] width 34 height 8
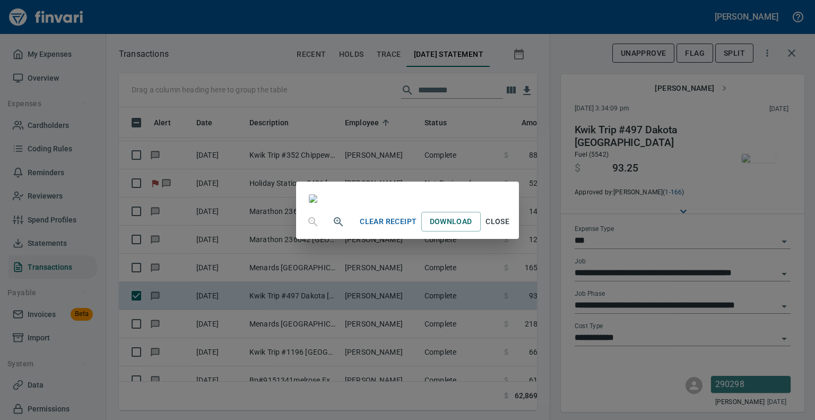
scroll to position [204, 0]
click at [510, 228] on span "Close" at bounding box center [497, 221] width 25 height 13
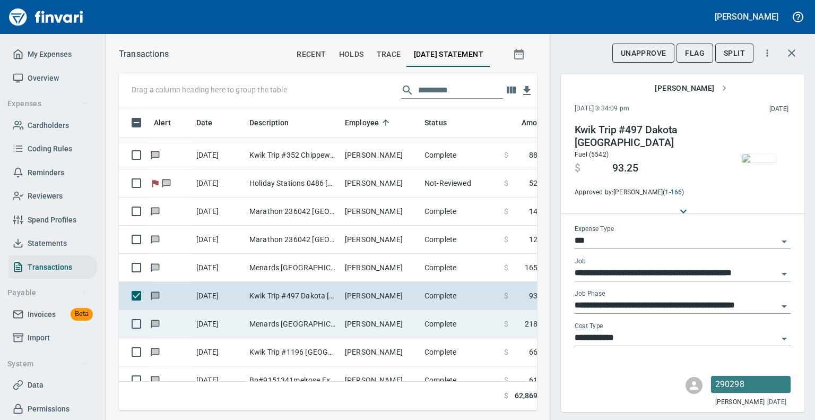
click at [279, 325] on td "Menards [GEOGRAPHIC_DATA] [GEOGRAPHIC_DATA] [GEOGRAPHIC_DATA] [GEOGRAPHIC_DATA]" at bounding box center [292, 324] width 95 height 28
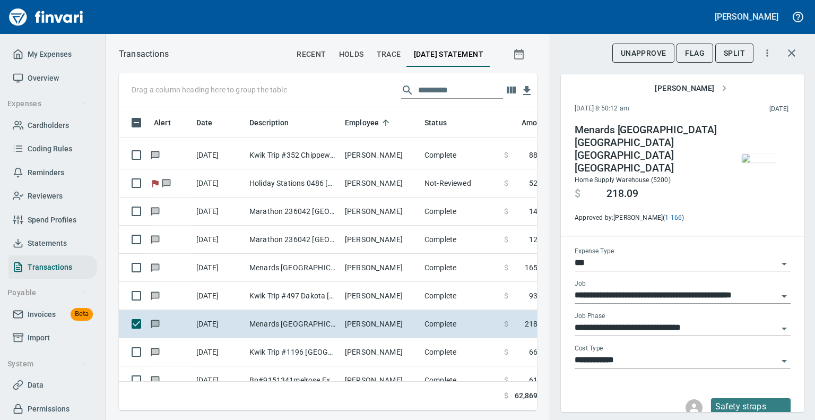
click at [764, 154] on img "button" at bounding box center [759, 158] width 34 height 8
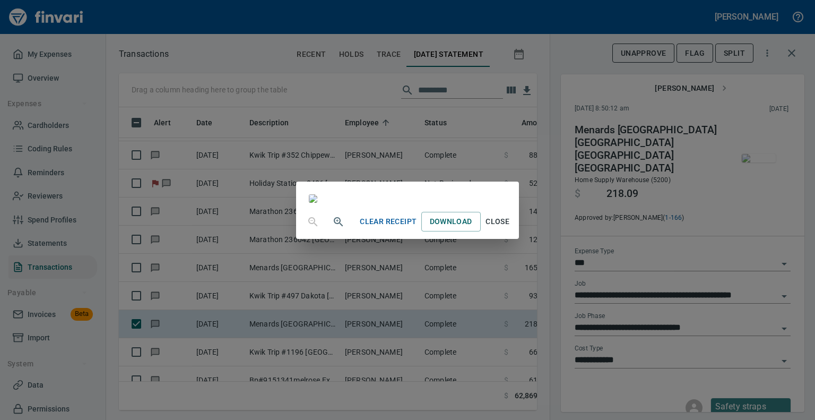
scroll to position [204, 0]
click at [510, 228] on span "Close" at bounding box center [497, 221] width 25 height 13
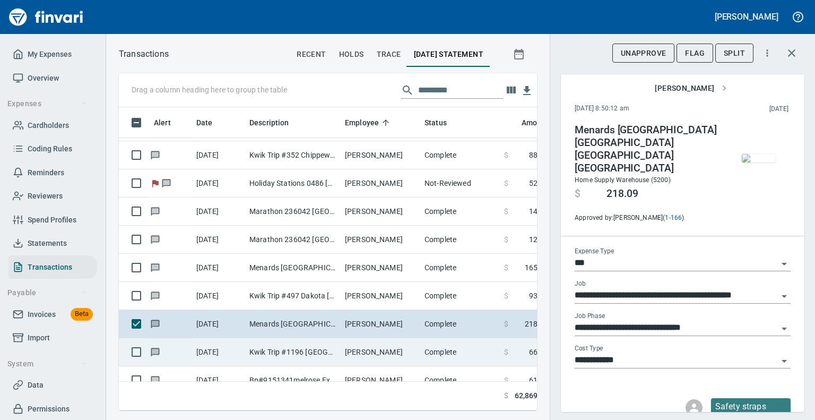
click at [259, 347] on td "Kwik Trip #1196 [GEOGRAPHIC_DATA] [GEOGRAPHIC_DATA]" at bounding box center [292, 352] width 95 height 28
type input "**********"
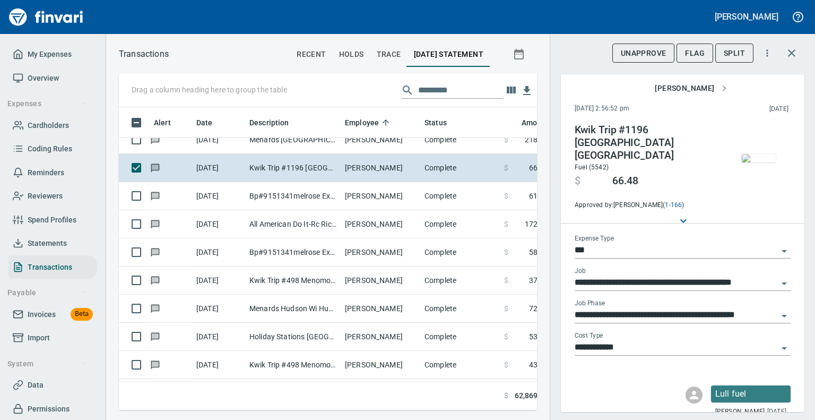
scroll to position [3581, 0]
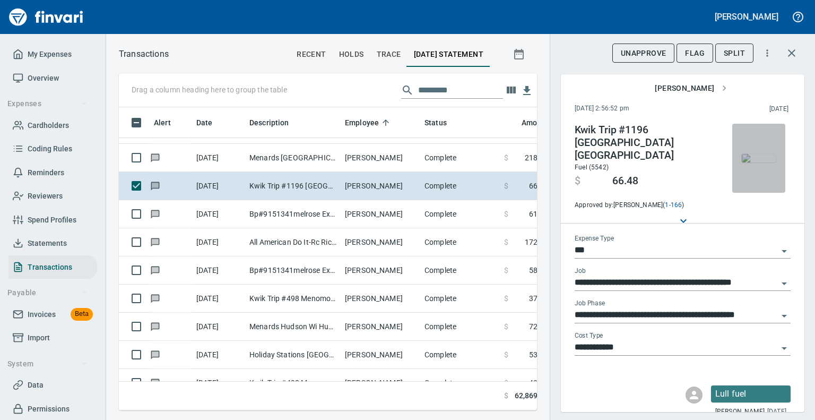
click at [752, 161] on img "button" at bounding box center [759, 158] width 34 height 8
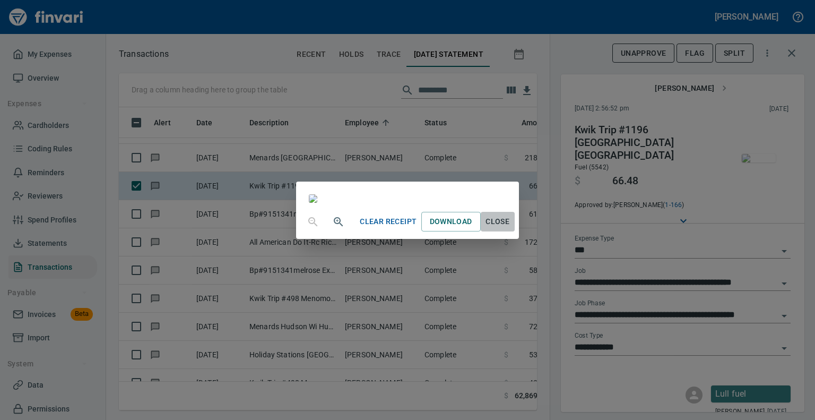
click at [510, 228] on span "Close" at bounding box center [497, 221] width 25 height 13
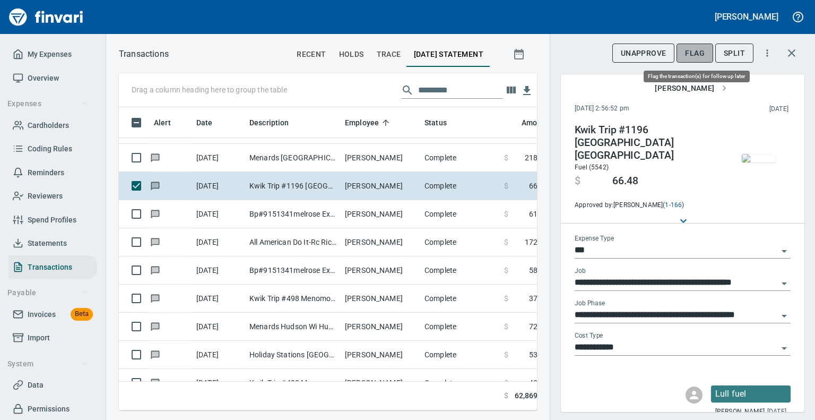
click at [699, 50] on span "Flag" at bounding box center [695, 53] width 20 height 13
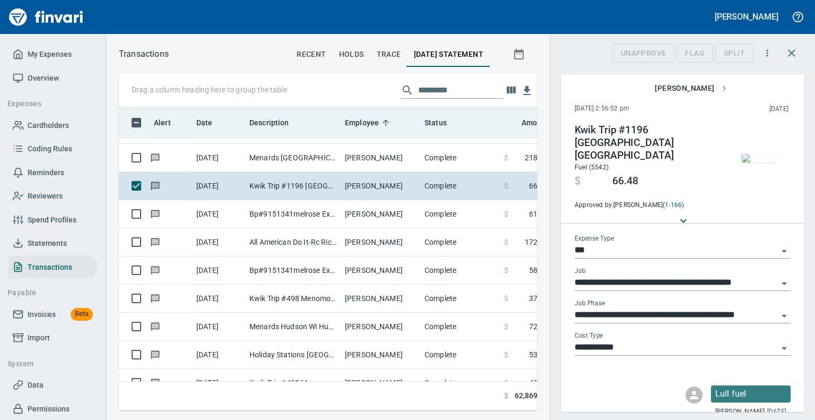
scroll to position [286, 402]
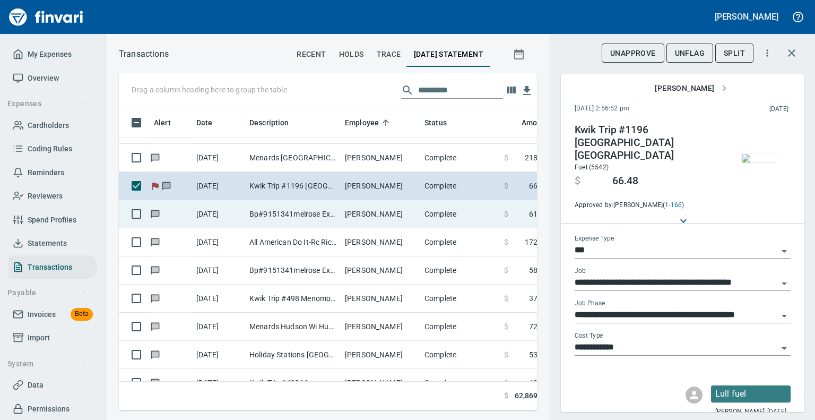
click at [289, 208] on td "Bp#9151341melrose Expr Melrose WI" at bounding box center [292, 214] width 95 height 28
type input "**********"
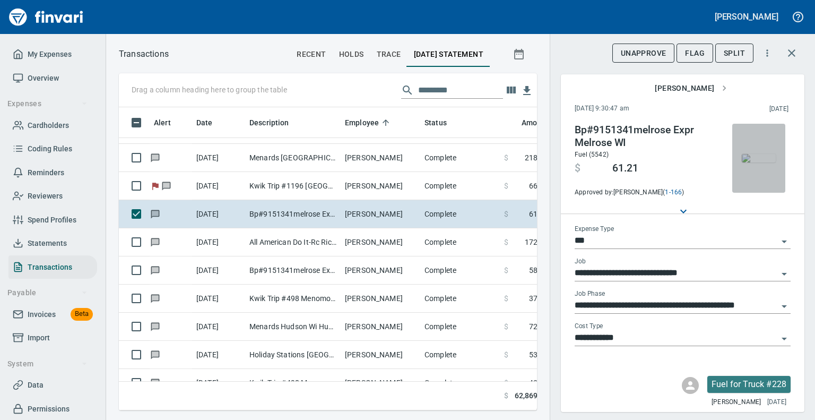
click at [760, 158] on img "button" at bounding box center [759, 158] width 34 height 8
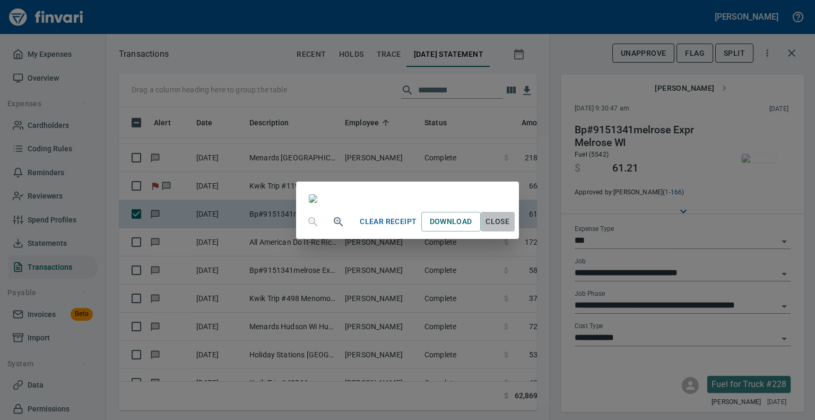
click at [510, 228] on span "Close" at bounding box center [497, 221] width 25 height 13
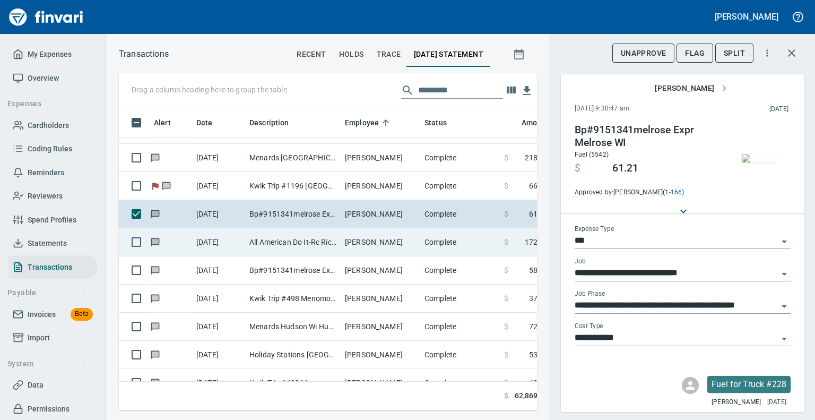
click at [306, 245] on td "All American Do It-Rc Richland Cent [GEOGRAPHIC_DATA]" at bounding box center [292, 242] width 95 height 28
type input "**********"
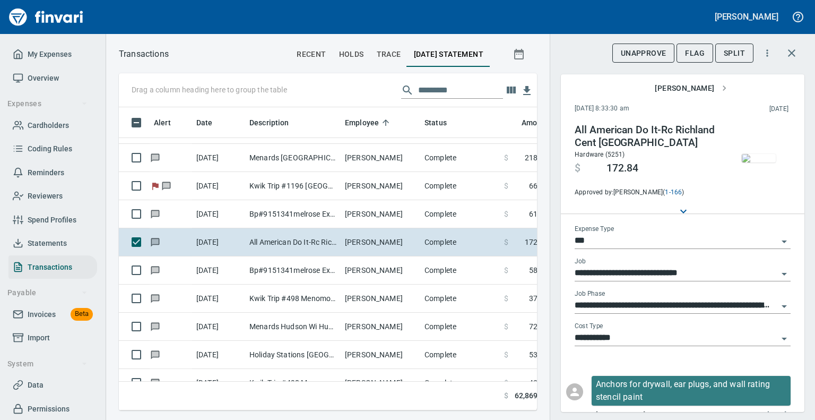
click at [752, 155] on img "button" at bounding box center [759, 158] width 34 height 8
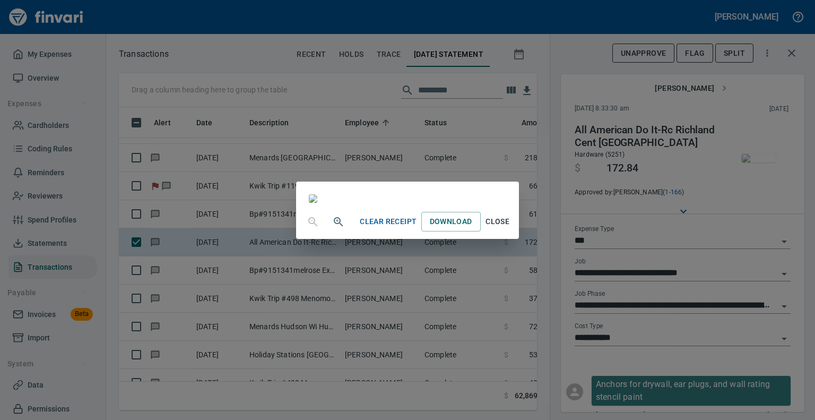
scroll to position [182, 0]
click at [510, 228] on span "Close" at bounding box center [497, 221] width 25 height 13
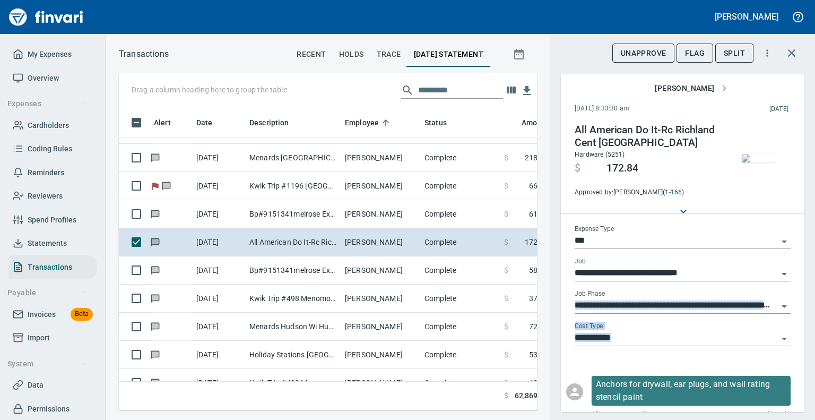
drag, startPoint x: 781, startPoint y: 315, endPoint x: 773, endPoint y: 341, distance: 26.7
click at [773, 341] on div "**********" at bounding box center [682, 289] width 216 height 129
click at [778, 339] on icon "Open" at bounding box center [784, 338] width 13 height 13
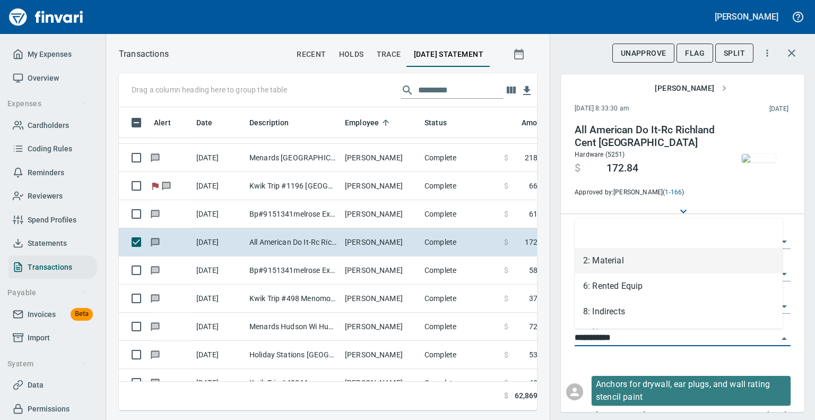
scroll to position [286, 402]
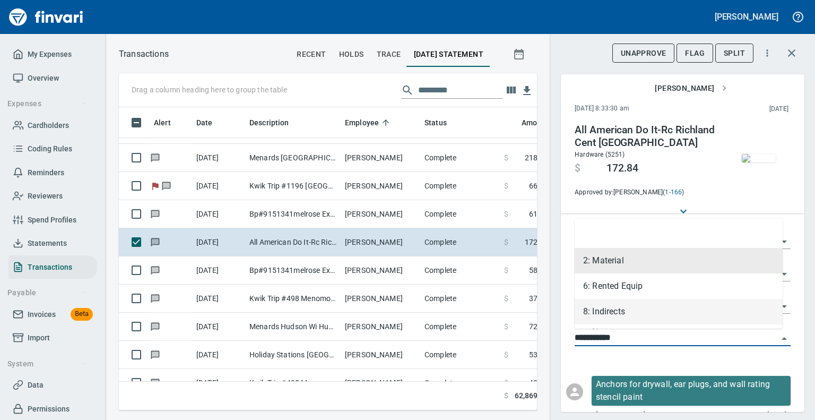
click at [626, 309] on li "8: Indirects" at bounding box center [678, 311] width 208 height 25
type input "**********"
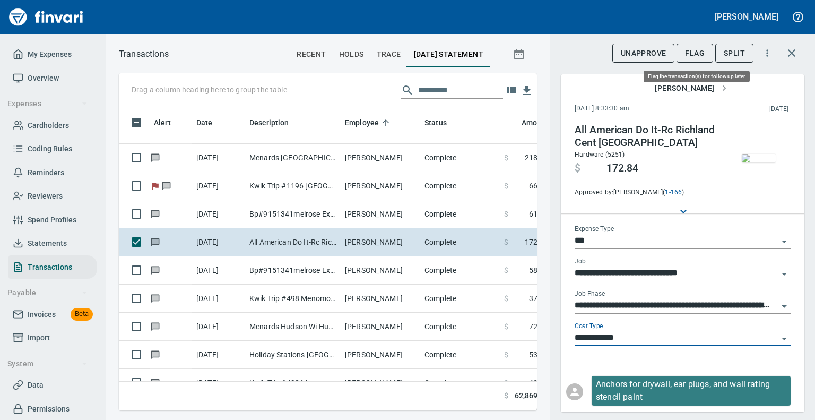
click at [692, 48] on span "Flag" at bounding box center [695, 53] width 20 height 13
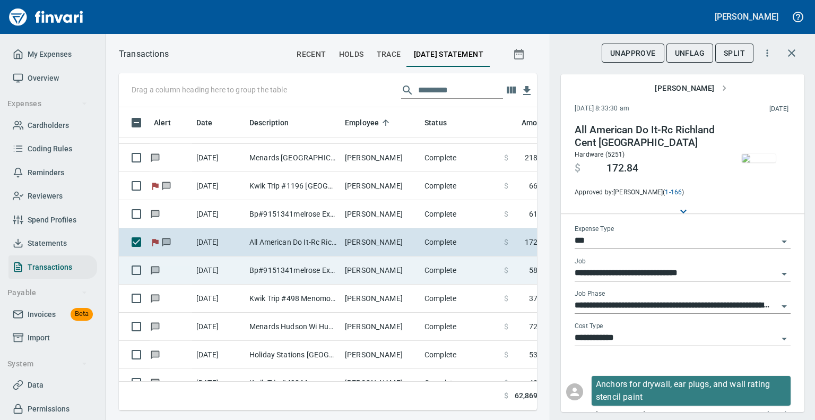
click at [340, 267] on td "Bp#9151341melrose Expr Melrose WI" at bounding box center [292, 270] width 95 height 28
type input "**********"
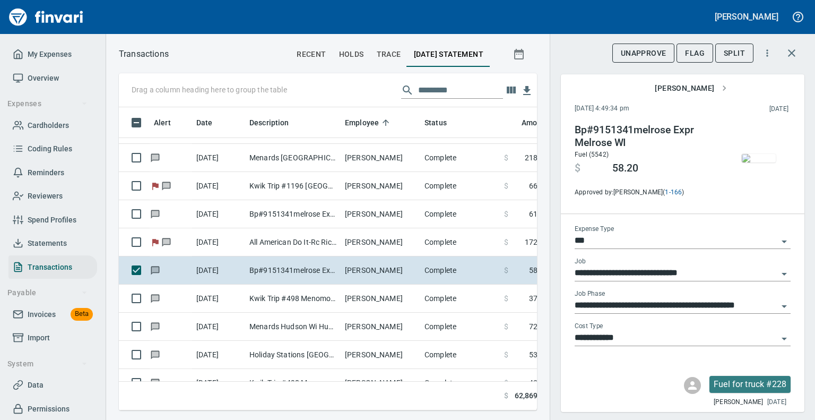
click at [761, 161] on img "button" at bounding box center [759, 158] width 34 height 8
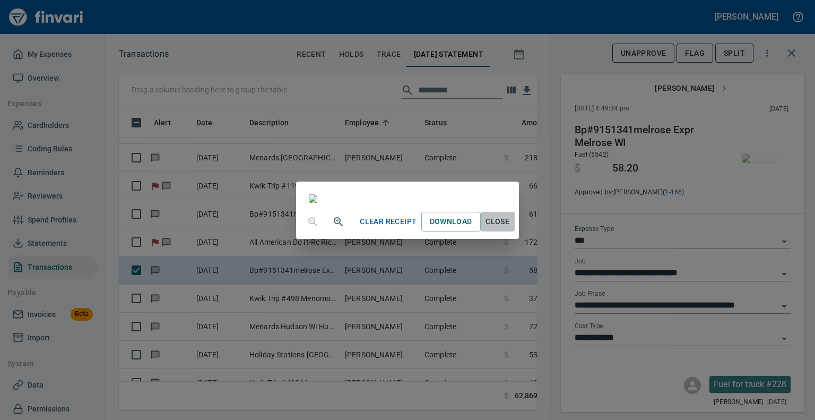
click at [510, 228] on span "Close" at bounding box center [497, 221] width 25 height 13
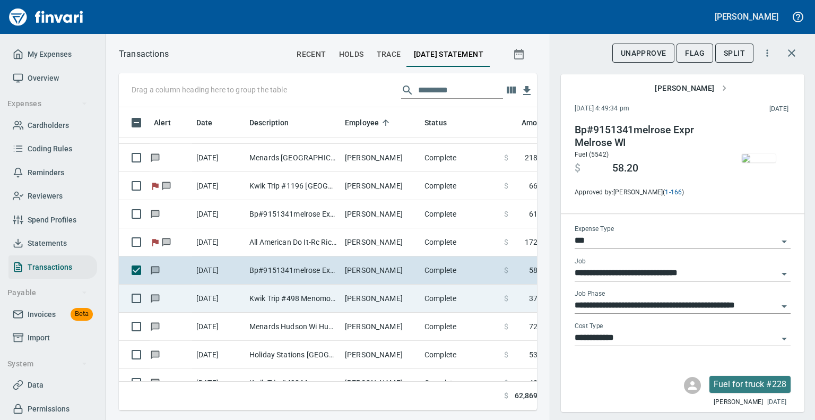
click at [382, 288] on td "[PERSON_NAME]" at bounding box center [381, 298] width 80 height 28
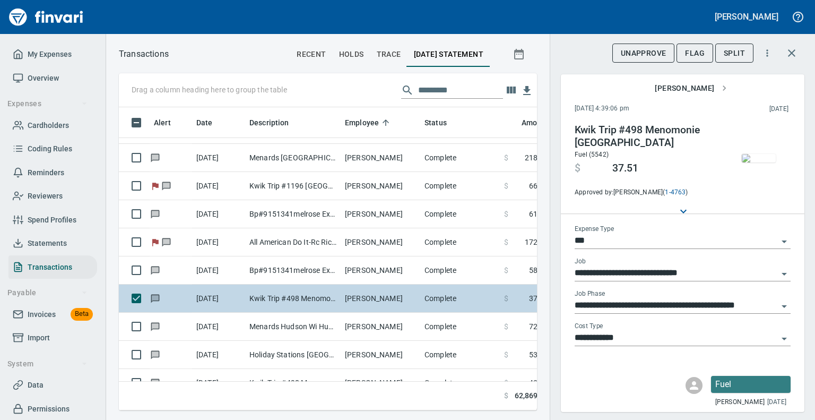
type input "**********"
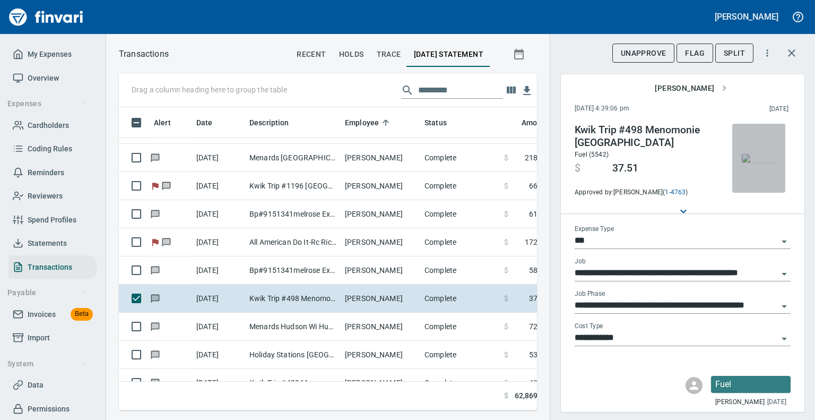
click at [745, 156] on img "button" at bounding box center [759, 158] width 34 height 8
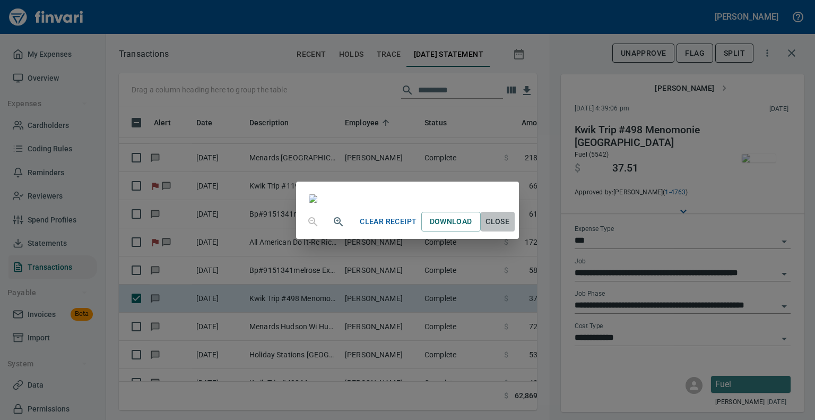
click at [510, 228] on span "Close" at bounding box center [497, 221] width 25 height 13
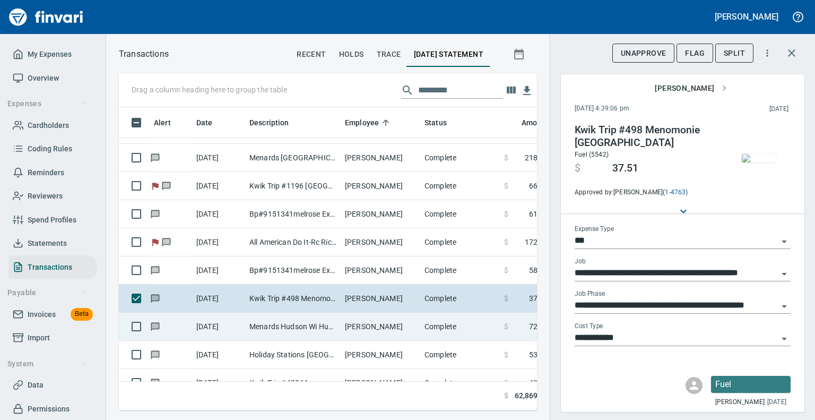
click at [369, 327] on td "[PERSON_NAME]" at bounding box center [381, 326] width 80 height 28
type input "**********"
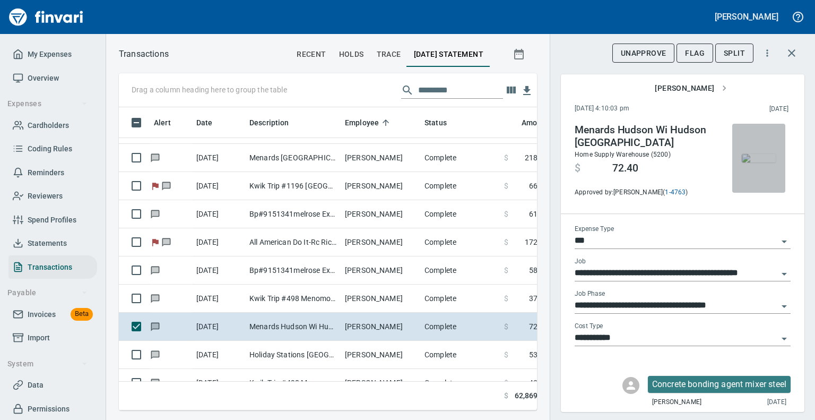
click at [742, 162] on img "button" at bounding box center [759, 158] width 34 height 8
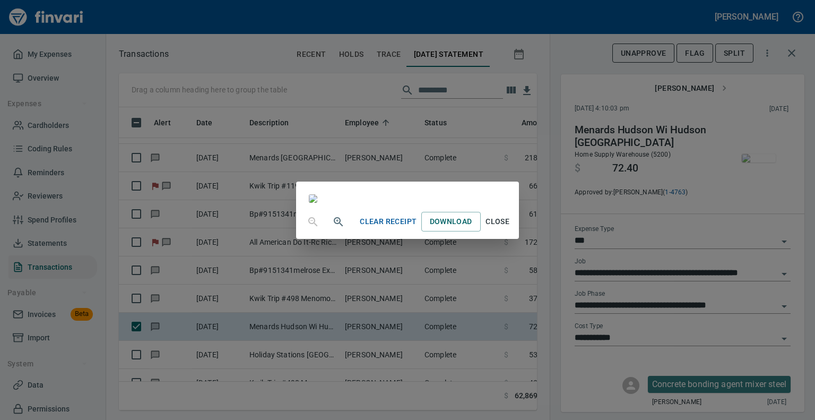
scroll to position [115, 0]
click at [510, 228] on span "Close" at bounding box center [497, 221] width 25 height 13
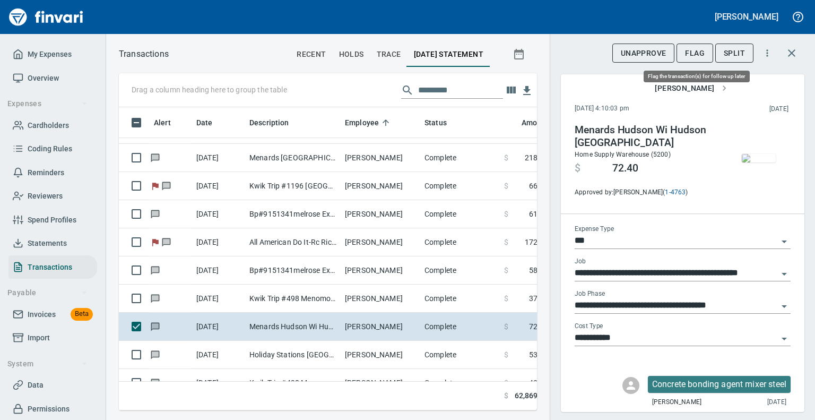
scroll to position [286, 402]
click at [690, 43] on button "Flag" at bounding box center [694, 53] width 37 height 20
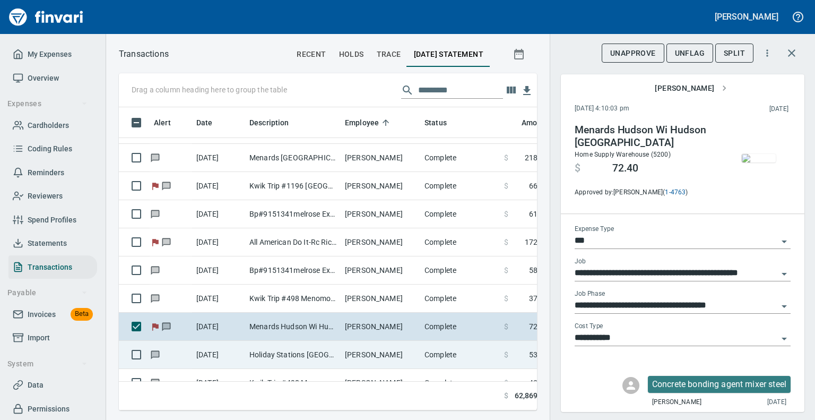
click at [278, 346] on td "Holiday Stations [GEOGRAPHIC_DATA]" at bounding box center [292, 355] width 95 height 28
type input "**********"
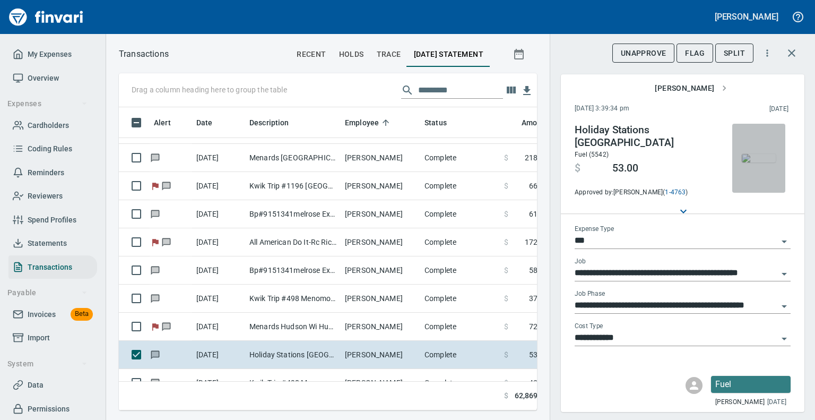
click at [760, 161] on img "button" at bounding box center [759, 158] width 34 height 8
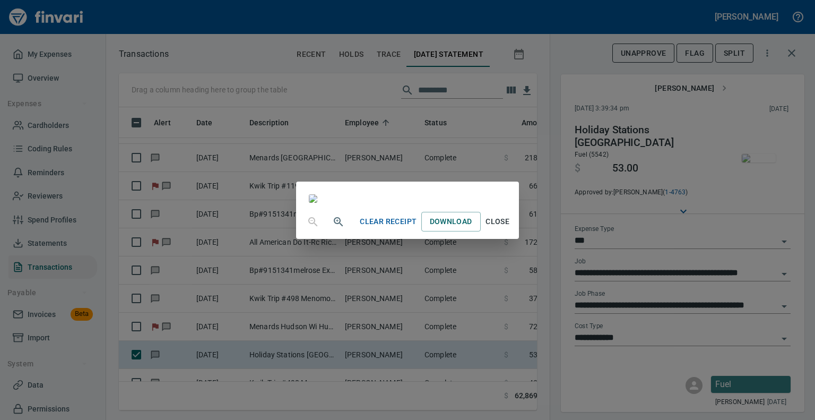
click at [510, 228] on span "Close" at bounding box center [497, 221] width 25 height 13
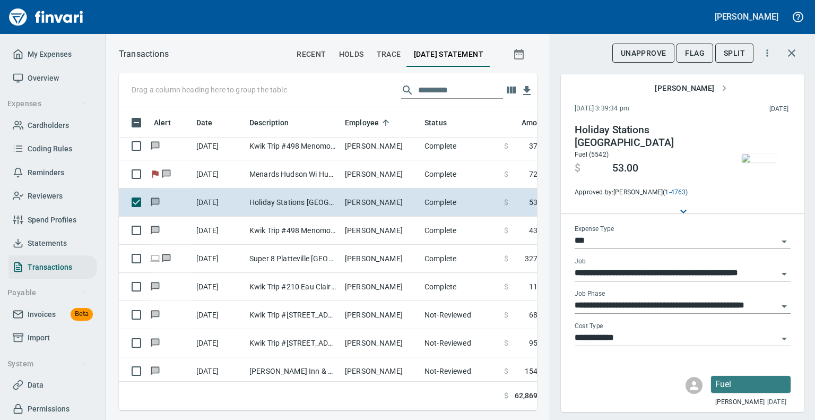
scroll to position [3750, 0]
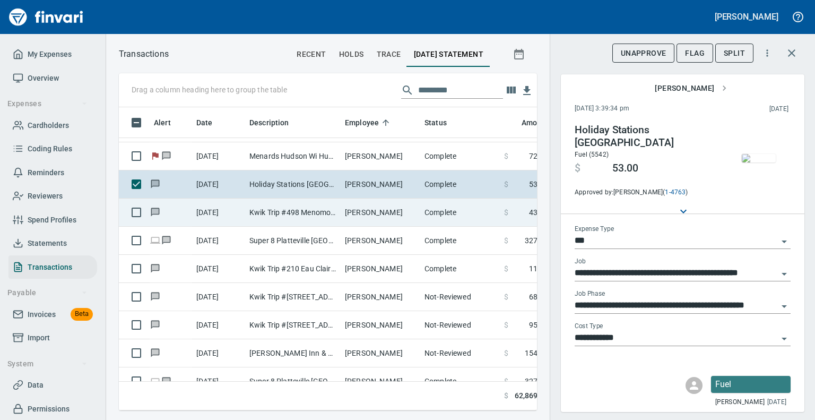
click at [288, 213] on td "Kwik Trip #498 Menomonie [GEOGRAPHIC_DATA]" at bounding box center [292, 212] width 95 height 28
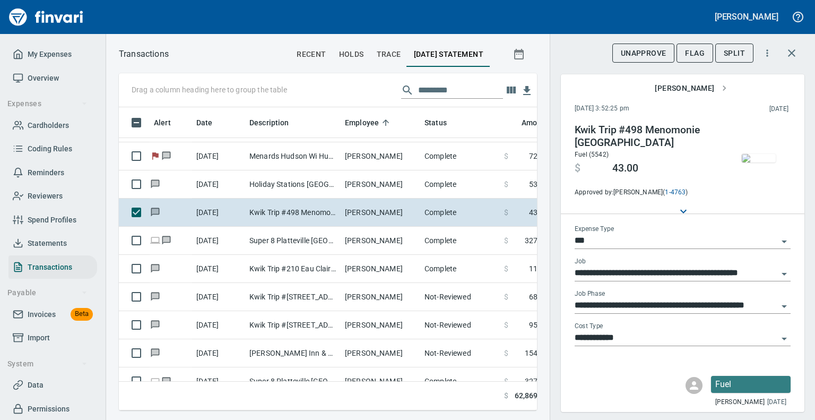
scroll to position [286, 402]
click at [753, 162] on img "button" at bounding box center [759, 158] width 34 height 8
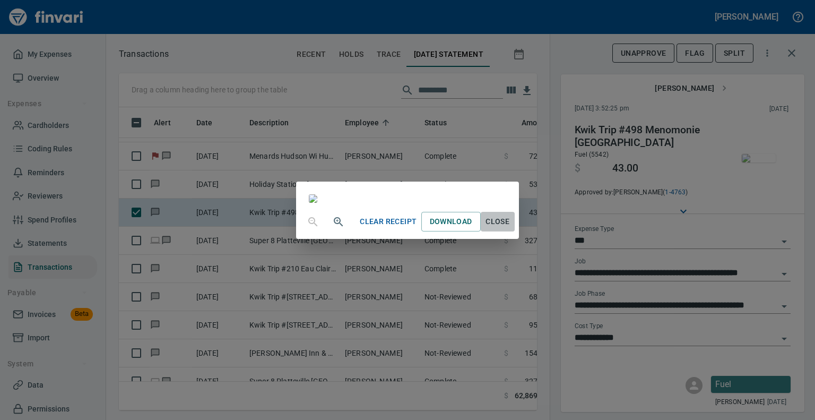
click at [510, 228] on span "Close" at bounding box center [497, 221] width 25 height 13
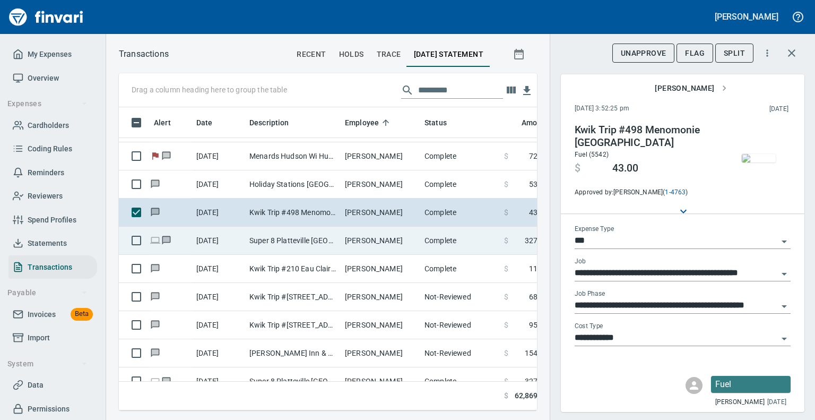
click at [316, 235] on td "Super 8 Platteville [GEOGRAPHIC_DATA] [GEOGRAPHIC_DATA]" at bounding box center [292, 241] width 95 height 28
type input "**********"
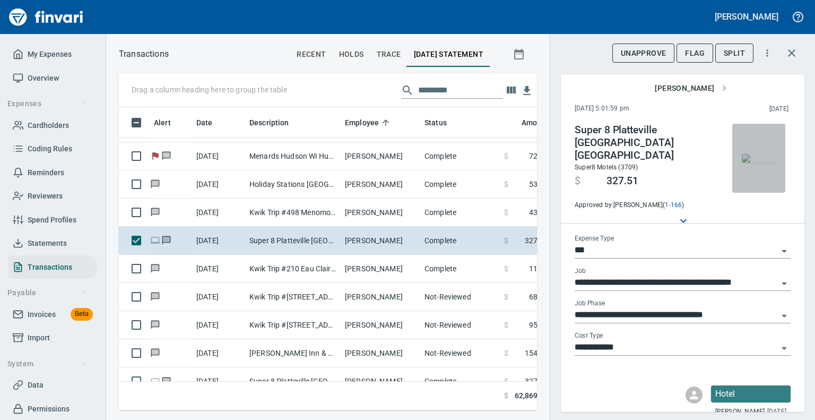
click at [760, 160] on img "button" at bounding box center [759, 158] width 34 height 8
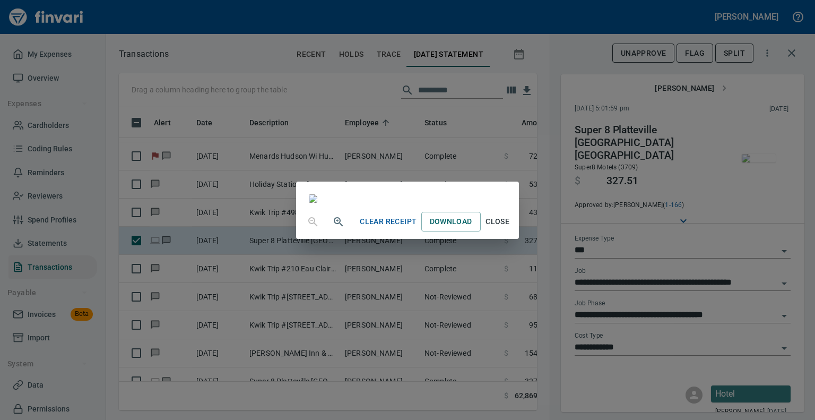
scroll to position [72, 0]
click at [510, 228] on span "Close" at bounding box center [497, 221] width 25 height 13
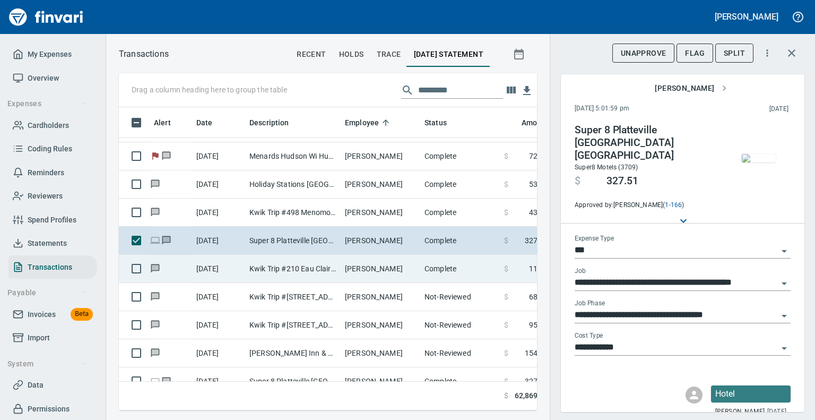
click at [434, 266] on td "Complete" at bounding box center [460, 269] width 80 height 28
type input "**********"
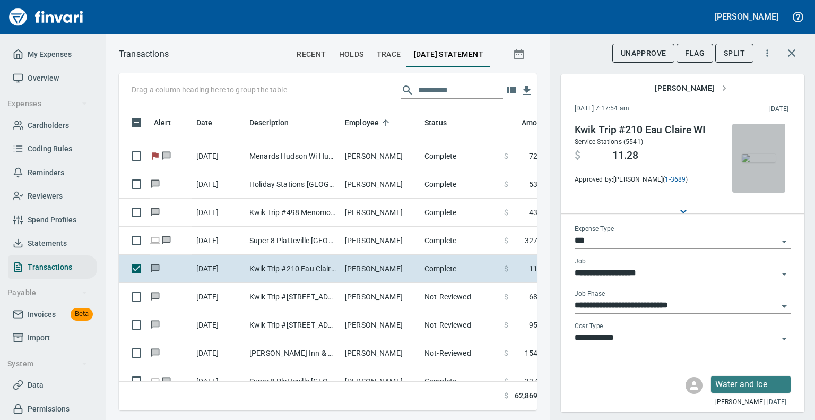
click at [754, 162] on img "button" at bounding box center [759, 158] width 34 height 8
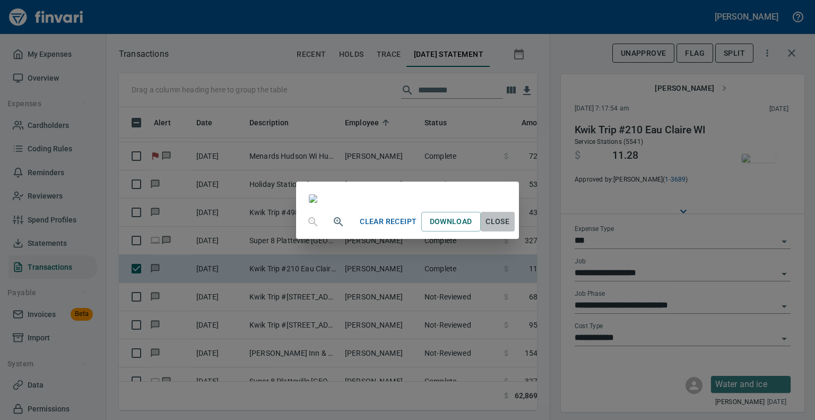
click at [510, 228] on span "Close" at bounding box center [497, 221] width 25 height 13
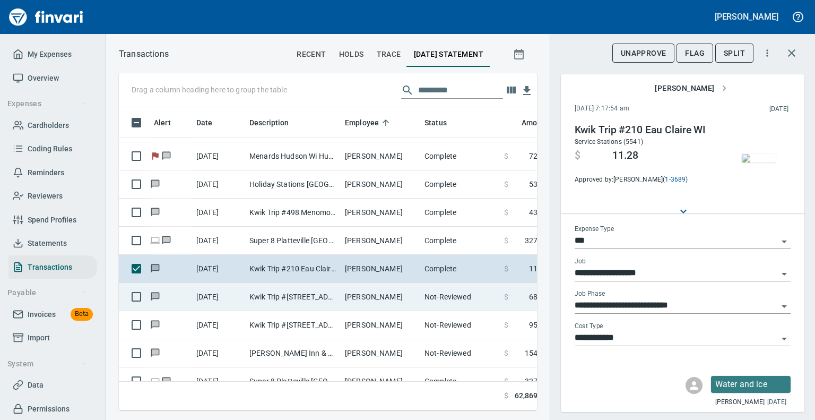
click at [342, 295] on td "[PERSON_NAME]" at bounding box center [381, 297] width 80 height 28
type input "*********"
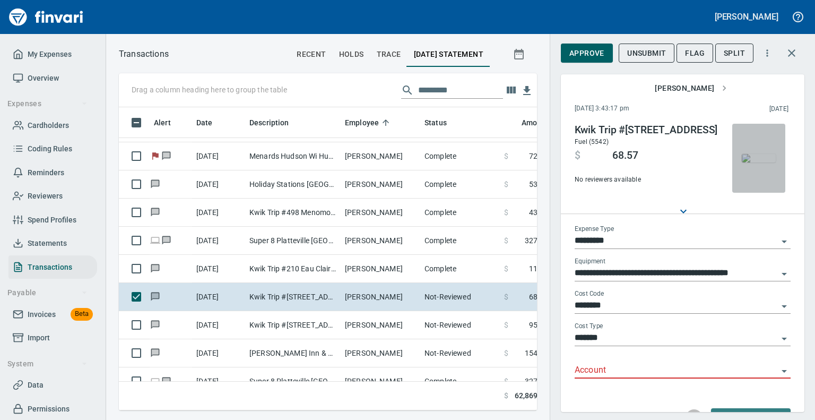
click at [746, 159] on img "button" at bounding box center [759, 158] width 34 height 8
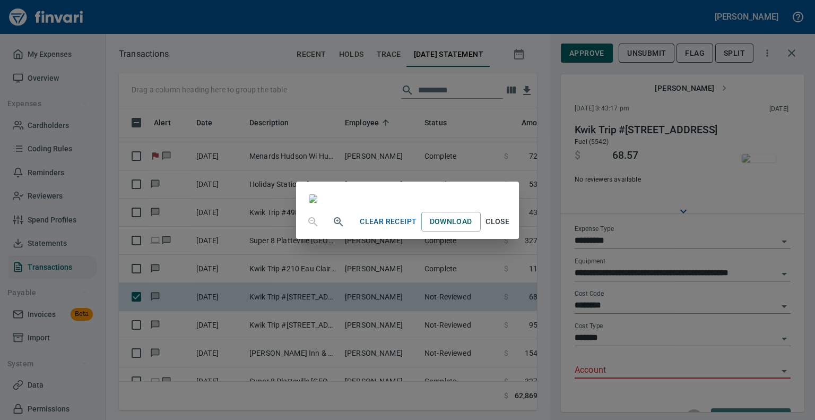
click at [510, 228] on span "Close" at bounding box center [497, 221] width 25 height 13
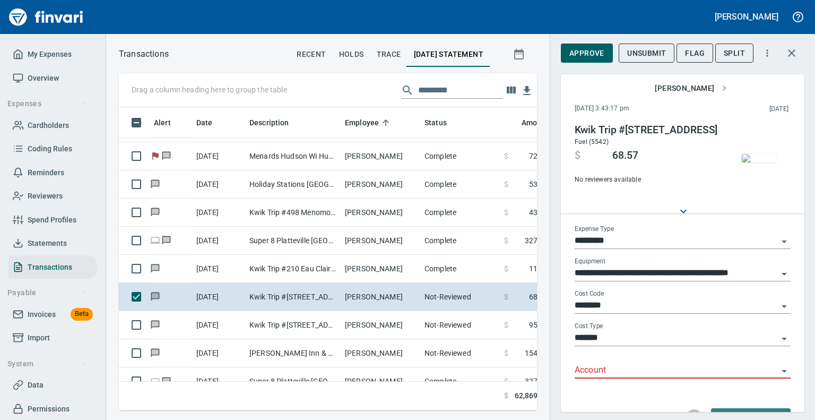
scroll to position [62, 0]
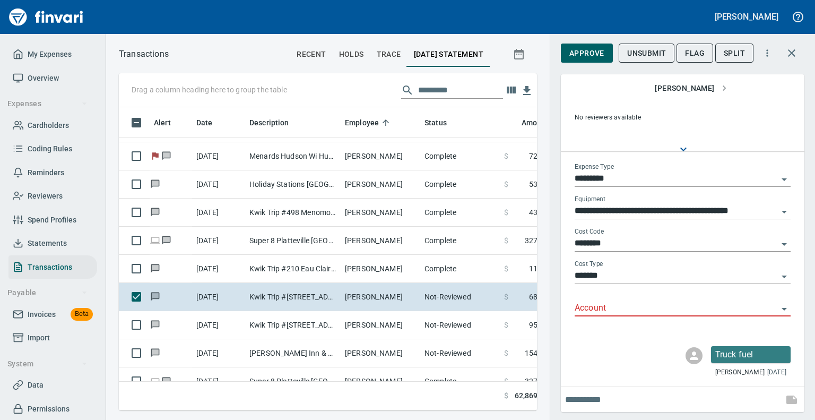
click at [778, 306] on icon "Open" at bounding box center [784, 308] width 13 height 13
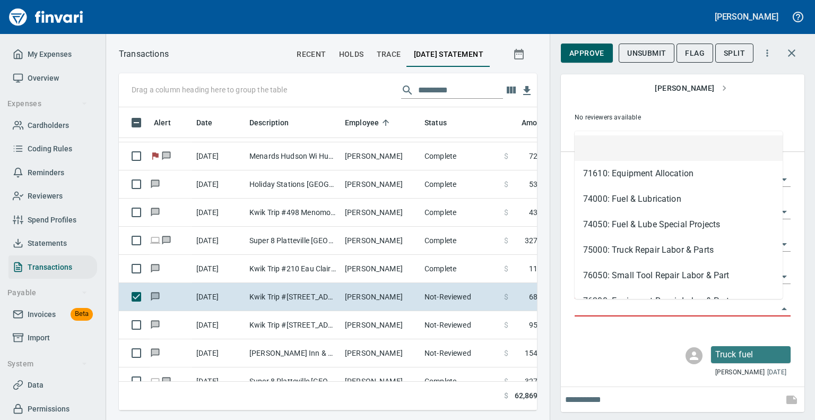
scroll to position [286, 402]
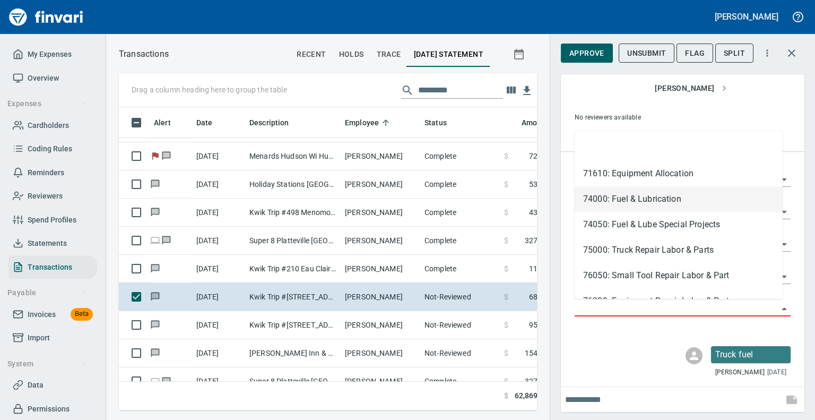
click at [613, 197] on li "74000: Fuel & Lubrication" at bounding box center [678, 198] width 208 height 25
type input "**********"
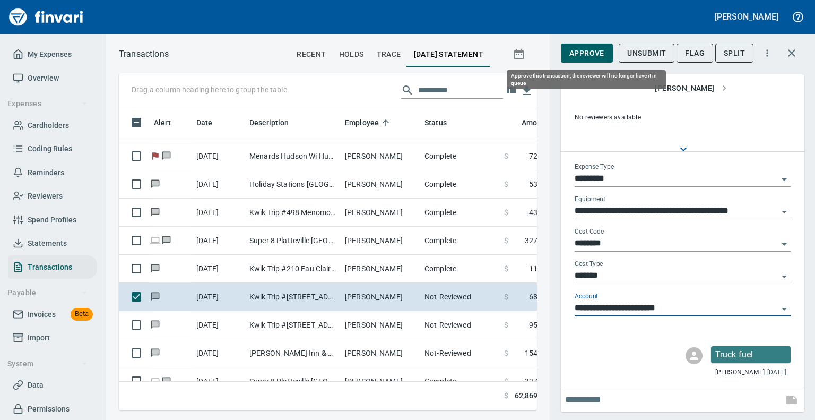
click at [582, 50] on span "Approve" at bounding box center [586, 53] width 35 height 13
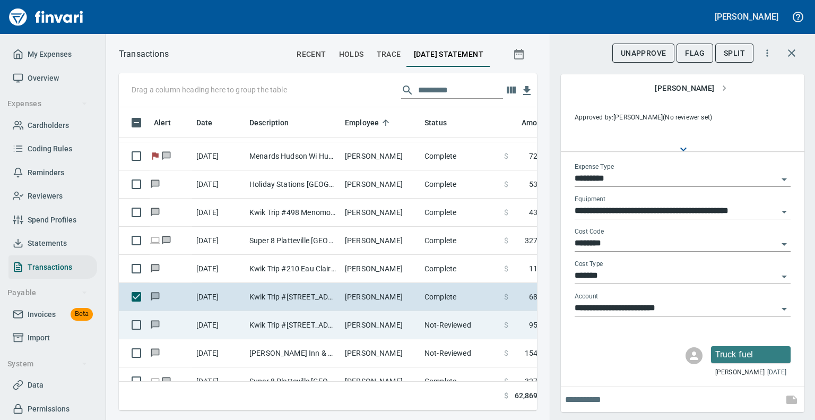
click at [270, 320] on td "Kwik Trip #[STREET_ADDRESS]" at bounding box center [292, 325] width 95 height 28
type input "**********"
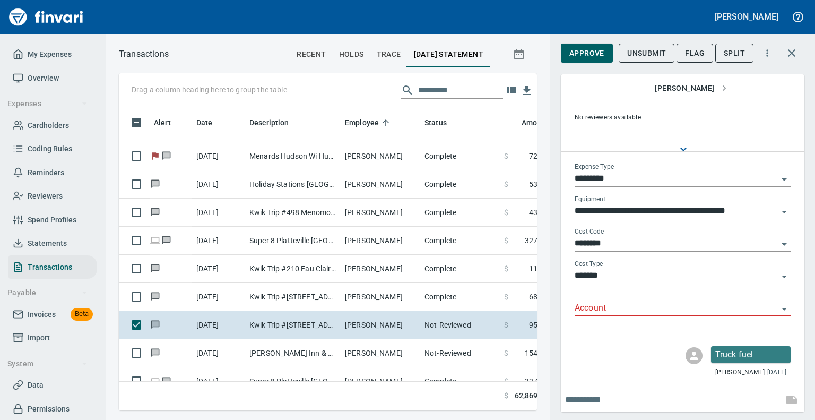
click at [751, 100] on img "button" at bounding box center [759, 96] width 34 height 8
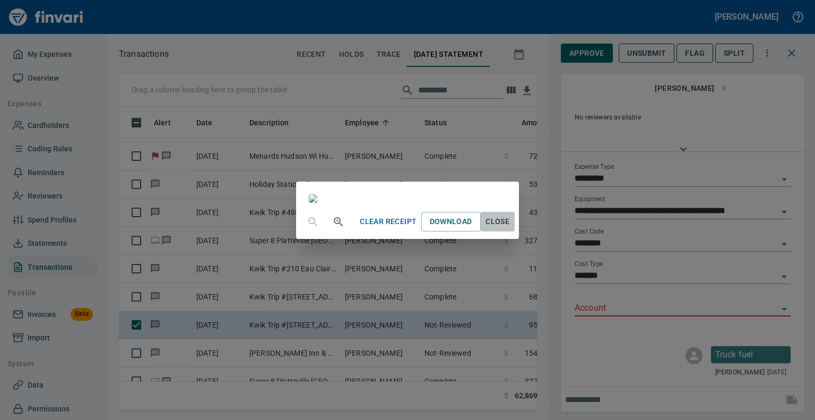
click at [510, 228] on span "Close" at bounding box center [497, 221] width 25 height 13
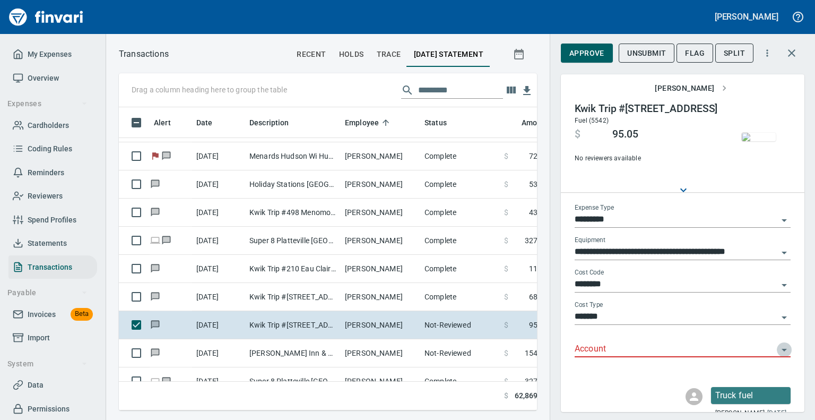
click at [778, 351] on icon "Open" at bounding box center [784, 349] width 13 height 13
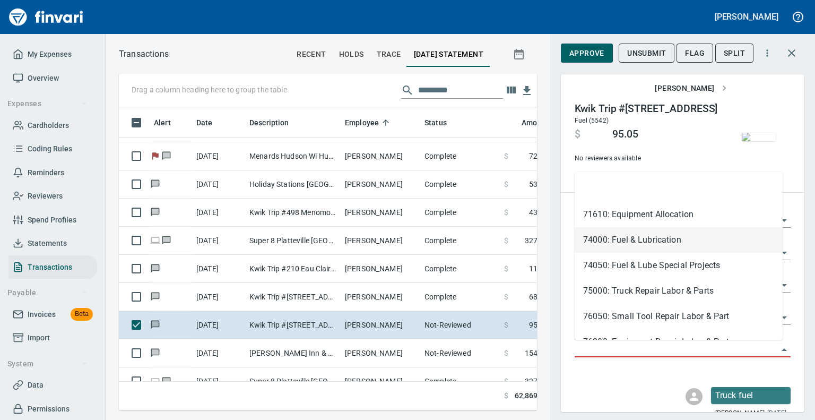
click at [607, 232] on li "74000: Fuel & Lubrication" at bounding box center [678, 239] width 208 height 25
type input "**********"
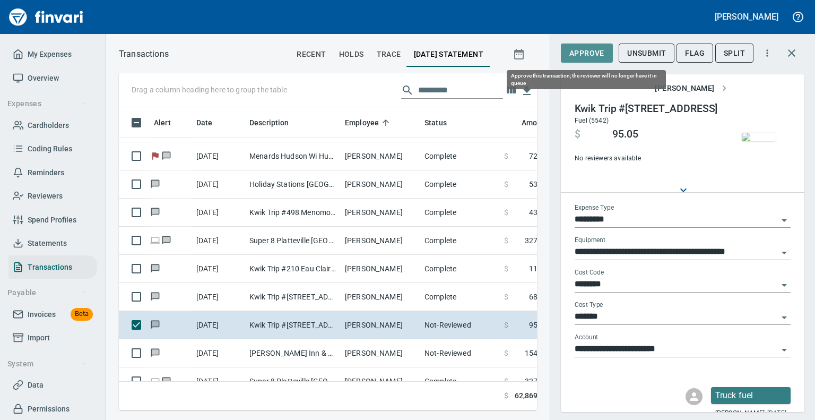
click at [580, 55] on span "Approve" at bounding box center [586, 53] width 35 height 13
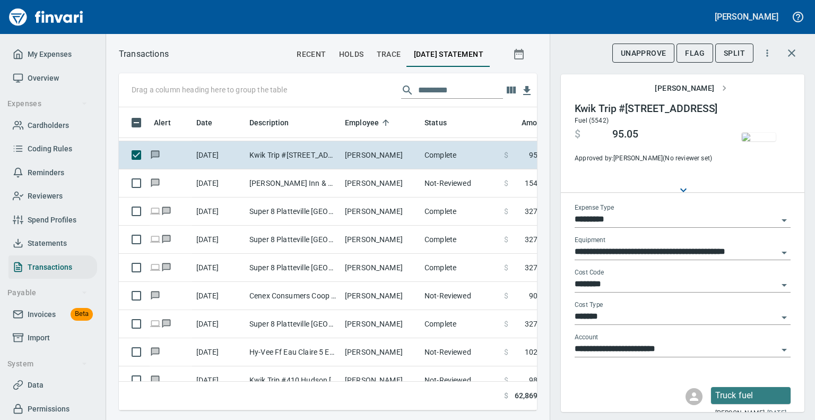
scroll to position [3920, 0]
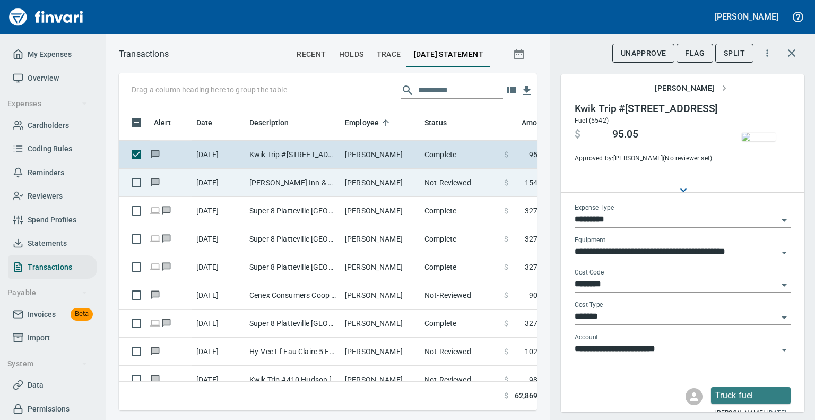
click at [257, 179] on td "[PERSON_NAME] Inn & Suites Hudson WI" at bounding box center [292, 183] width 95 height 28
type input "***"
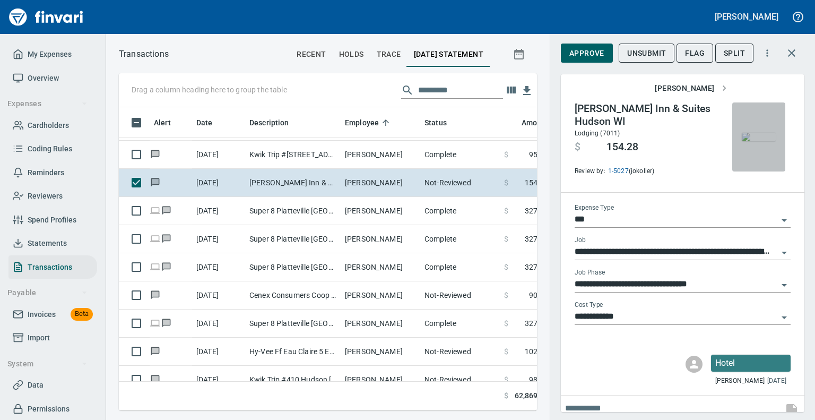
click at [743, 141] on img "button" at bounding box center [759, 137] width 34 height 8
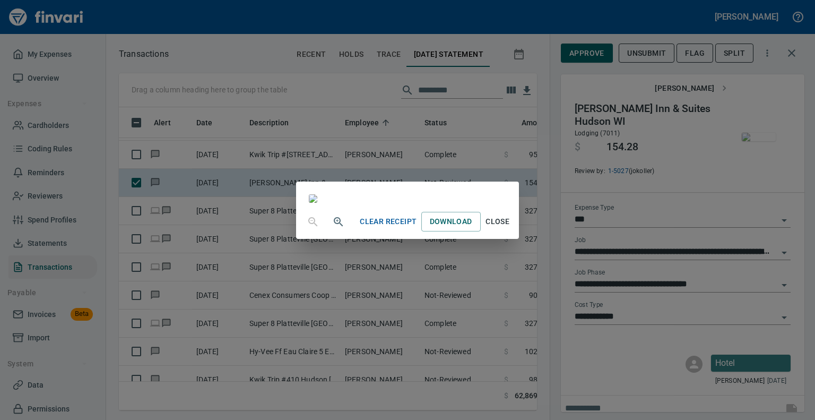
click at [510, 228] on span "Close" at bounding box center [497, 221] width 25 height 13
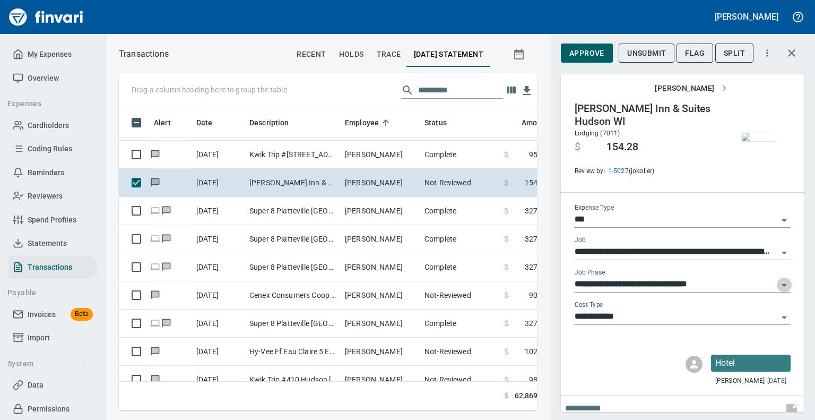
click at [778, 280] on icon "Open" at bounding box center [784, 284] width 13 height 13
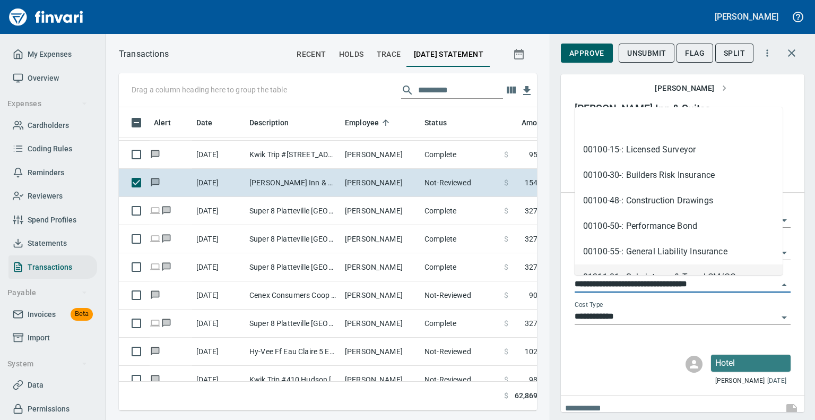
click at [773, 269] on li "01311-01-: Subsistence & Travel CM/GC" at bounding box center [678, 276] width 208 height 25
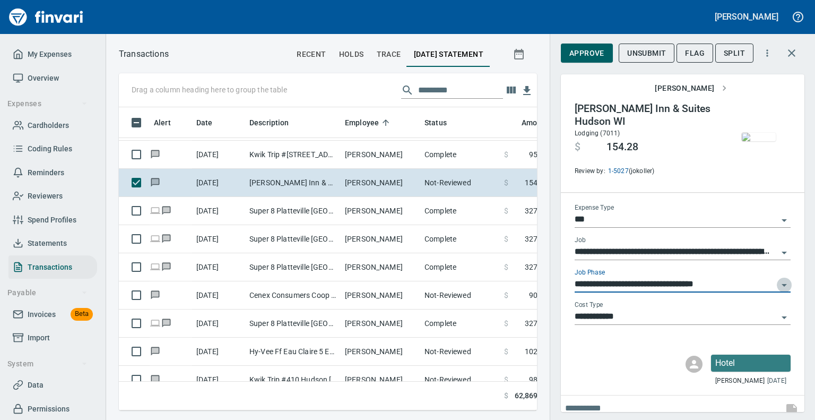
click at [778, 281] on icon "Open" at bounding box center [784, 284] width 13 height 13
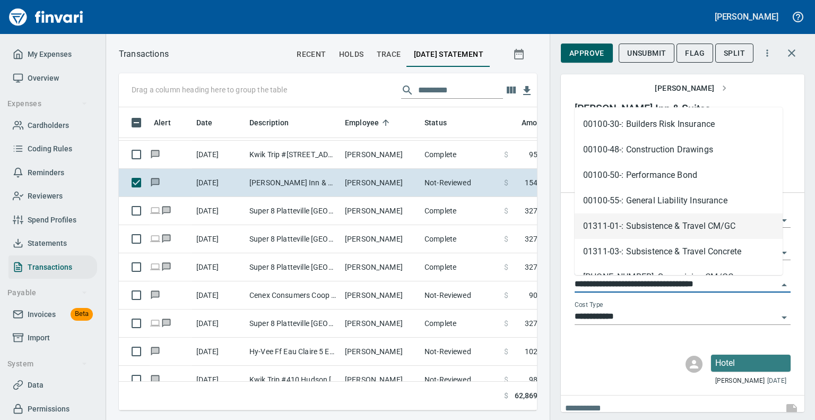
scroll to position [57, 0]
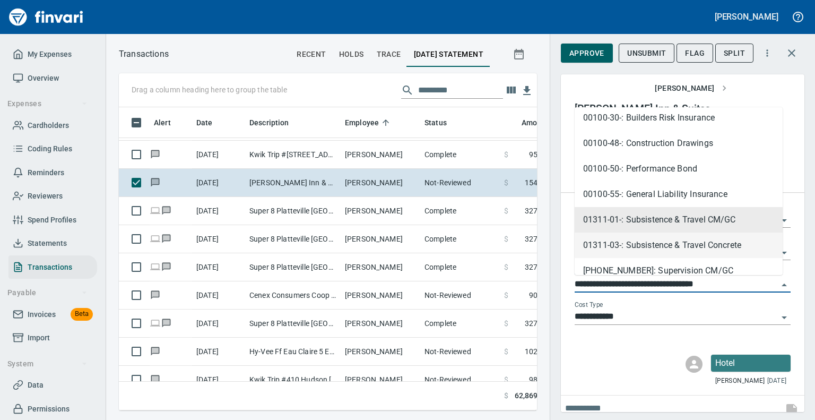
click at [691, 242] on li "01311-03-: Subsistence & Travel Concrete" at bounding box center [678, 244] width 208 height 25
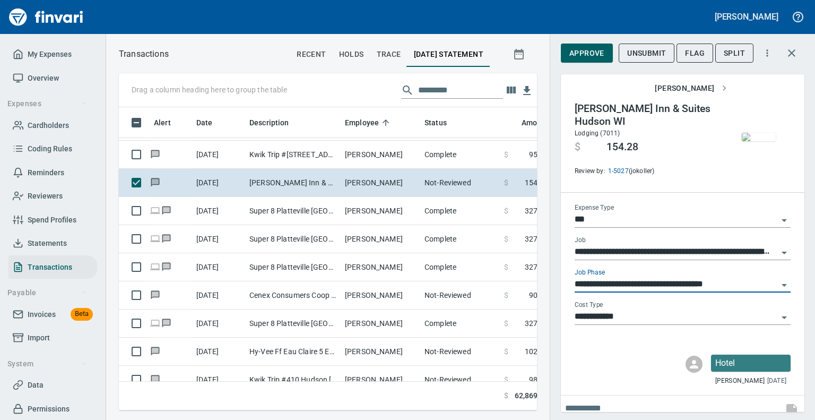
type input "**********"
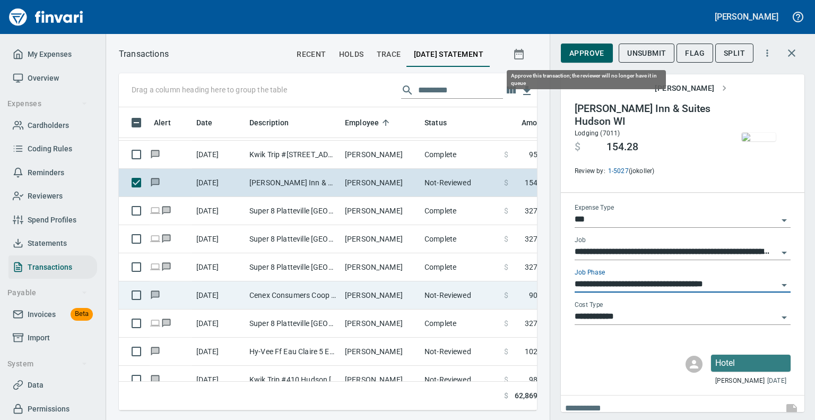
scroll to position [286, 402]
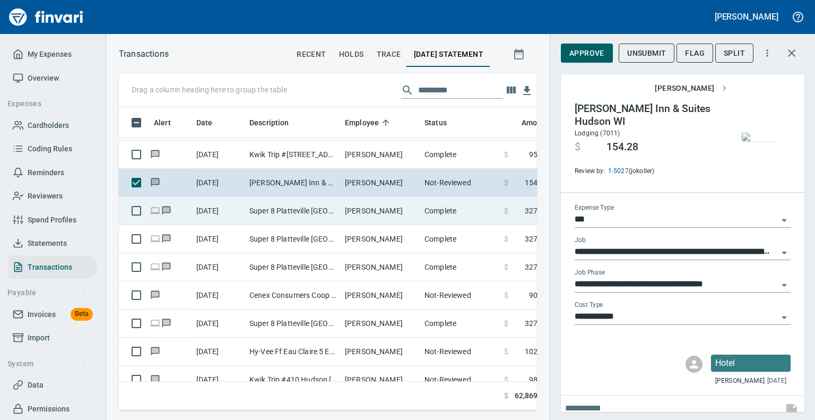
click at [319, 211] on td "Super 8 Platteville [GEOGRAPHIC_DATA] [GEOGRAPHIC_DATA]" at bounding box center [292, 211] width 95 height 28
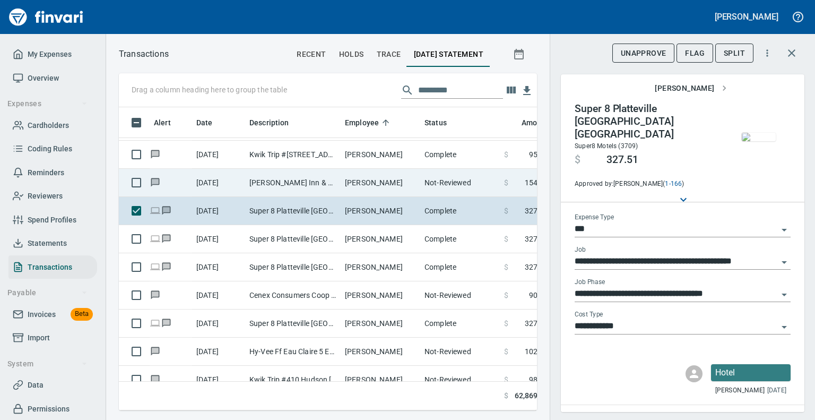
click at [318, 185] on td "[PERSON_NAME] Inn & Suites Hudson WI" at bounding box center [292, 183] width 95 height 28
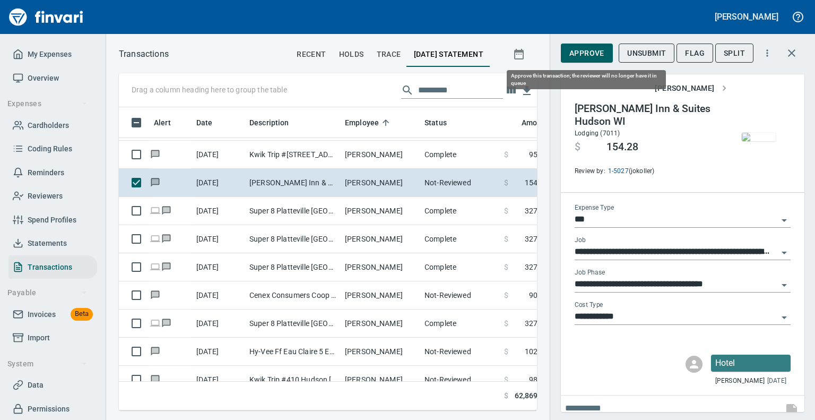
scroll to position [286, 402]
click at [590, 53] on span "Approve" at bounding box center [586, 53] width 35 height 13
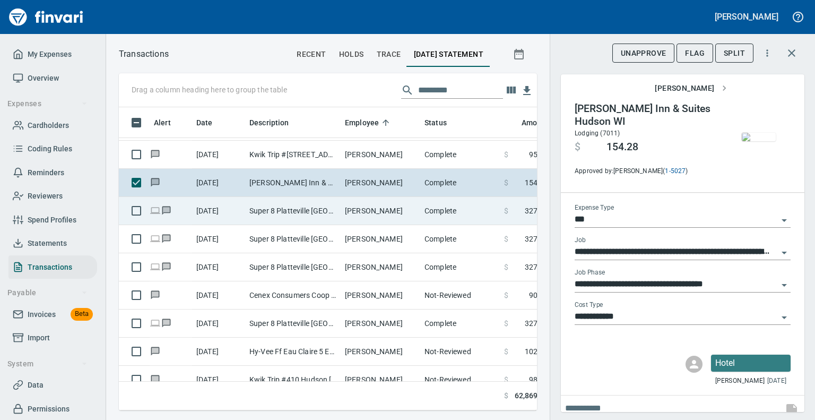
click at [272, 201] on td "Super 8 Platteville [GEOGRAPHIC_DATA] [GEOGRAPHIC_DATA]" at bounding box center [292, 211] width 95 height 28
type input "**********"
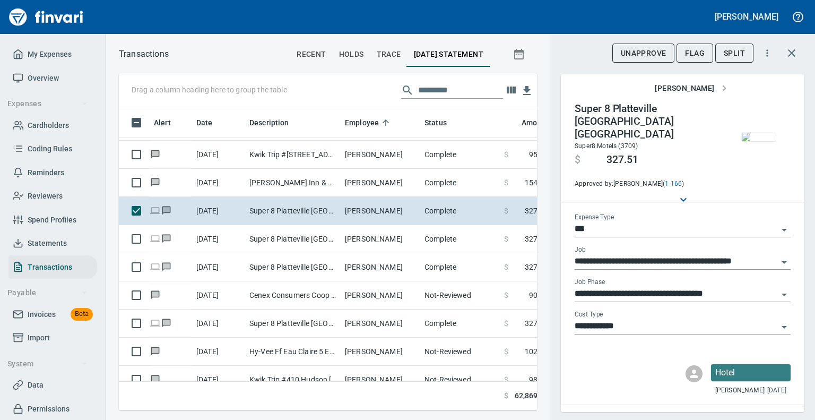
click at [745, 135] on img "button" at bounding box center [759, 137] width 34 height 8
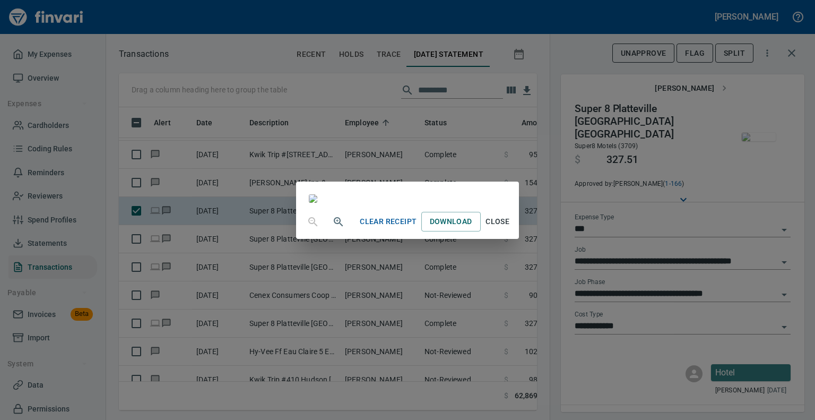
click at [510, 228] on span "Close" at bounding box center [497, 221] width 25 height 13
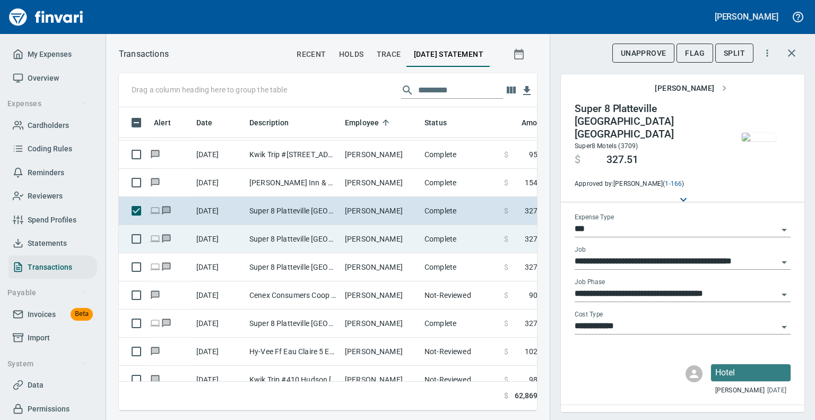
click at [402, 240] on td "[PERSON_NAME]" at bounding box center [381, 239] width 80 height 28
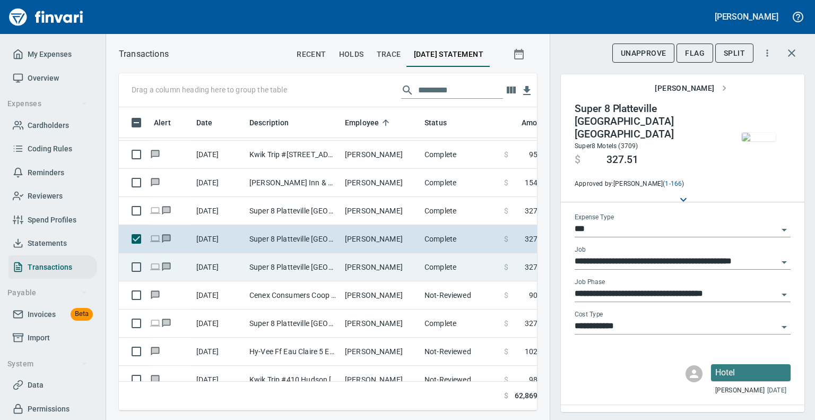
click at [381, 257] on td "[PERSON_NAME]" at bounding box center [381, 267] width 80 height 28
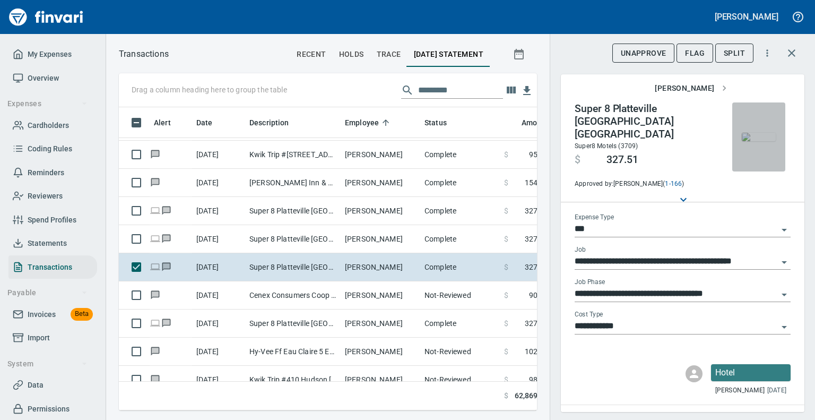
click at [755, 133] on img "button" at bounding box center [759, 137] width 34 height 8
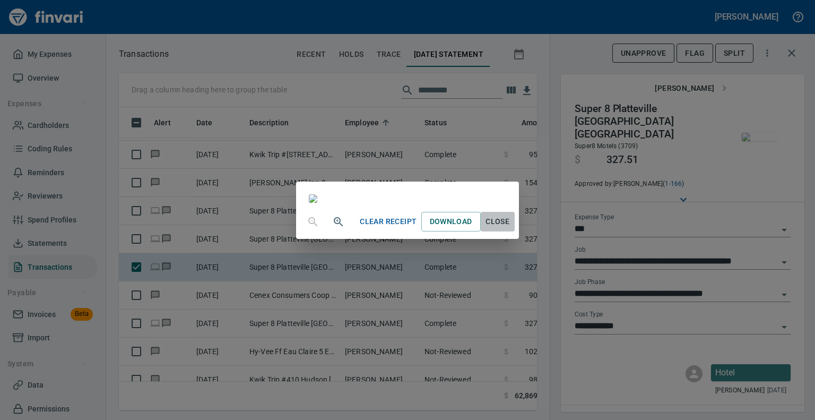
click at [510, 228] on span "Close" at bounding box center [497, 221] width 25 height 13
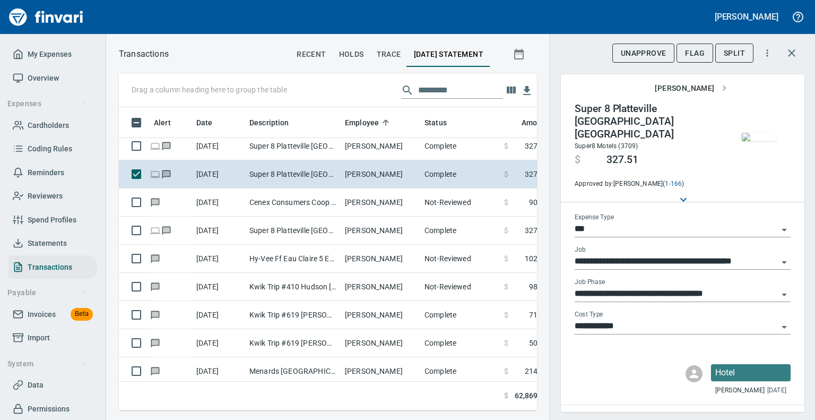
scroll to position [4026, 0]
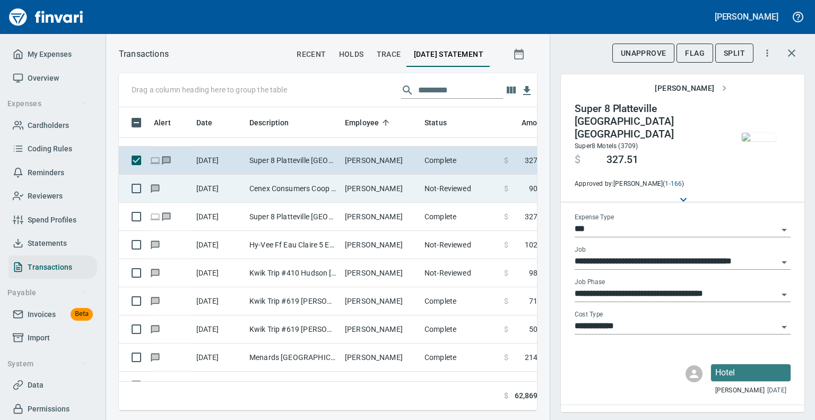
click at [280, 184] on td "Cenex Consumers Coop O Osseo WI" at bounding box center [292, 189] width 95 height 28
type input "*********"
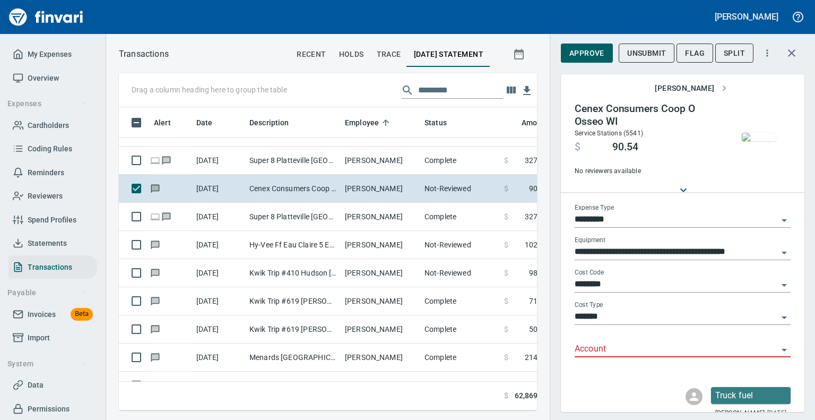
click at [762, 139] on img "button" at bounding box center [759, 137] width 34 height 8
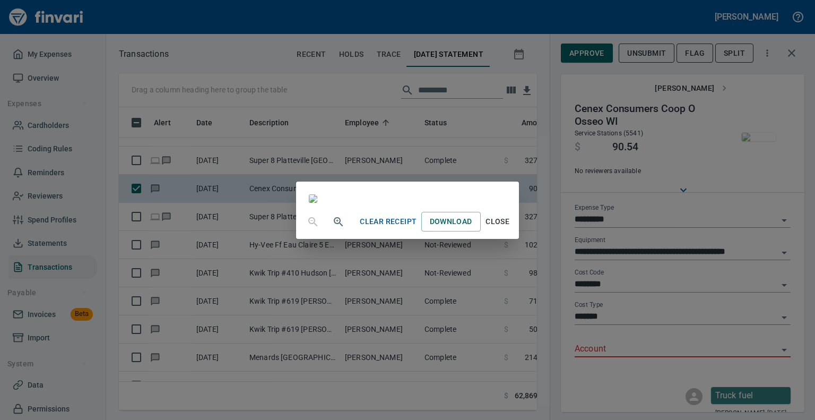
scroll to position [119, 0]
click at [510, 228] on span "Close" at bounding box center [497, 221] width 25 height 13
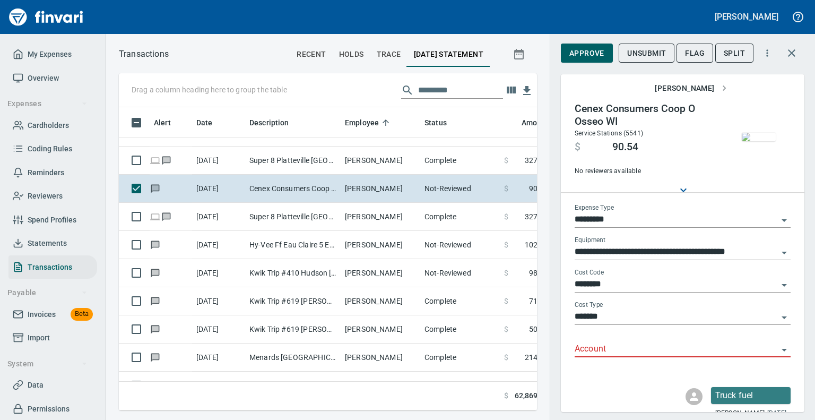
click at [778, 350] on icon "Open" at bounding box center [784, 349] width 13 height 13
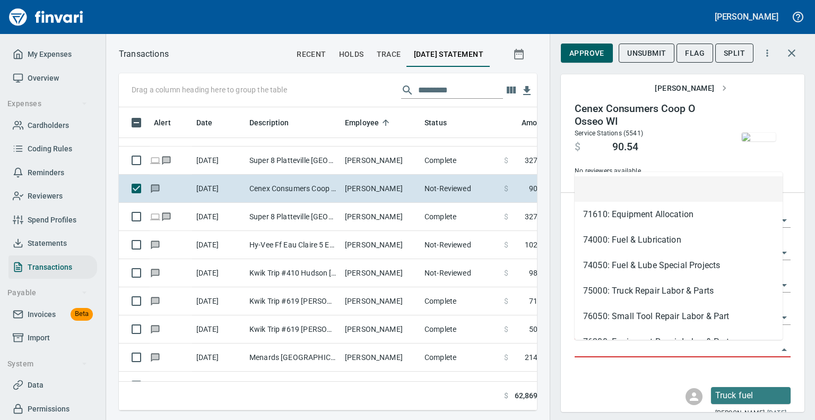
scroll to position [286, 402]
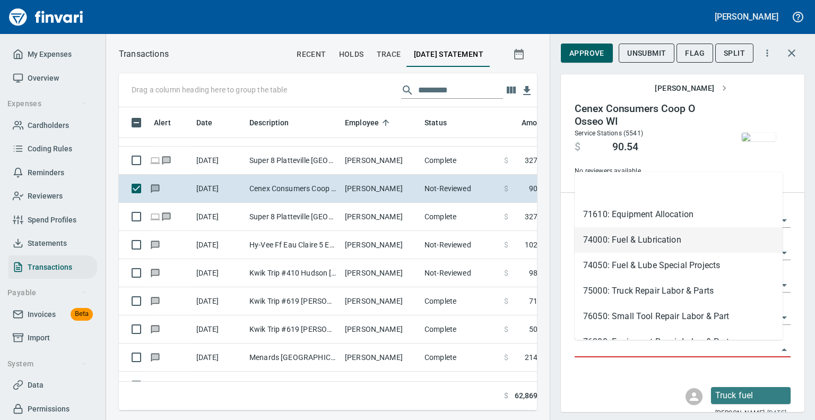
click at [626, 238] on li "74000: Fuel & Lubrication" at bounding box center [678, 239] width 208 height 25
type input "**********"
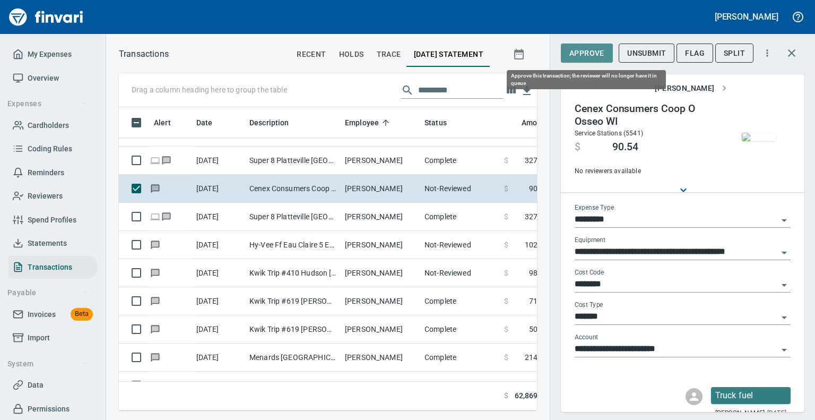
click at [587, 54] on span "Approve" at bounding box center [586, 53] width 35 height 13
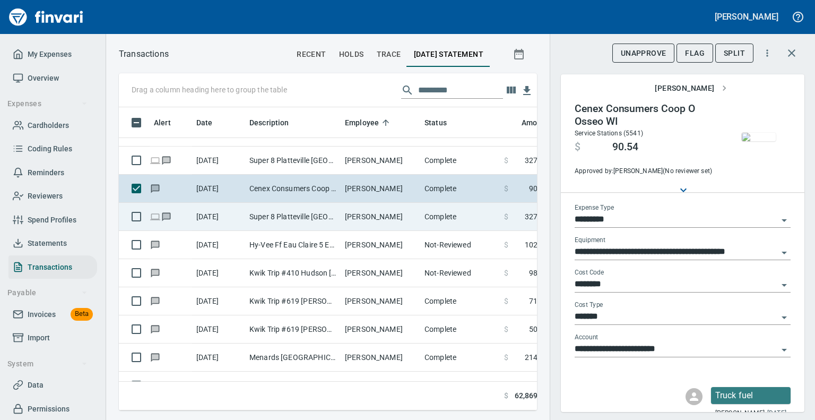
click at [276, 216] on td "Super 8 Platteville [GEOGRAPHIC_DATA] [GEOGRAPHIC_DATA]" at bounding box center [292, 217] width 95 height 28
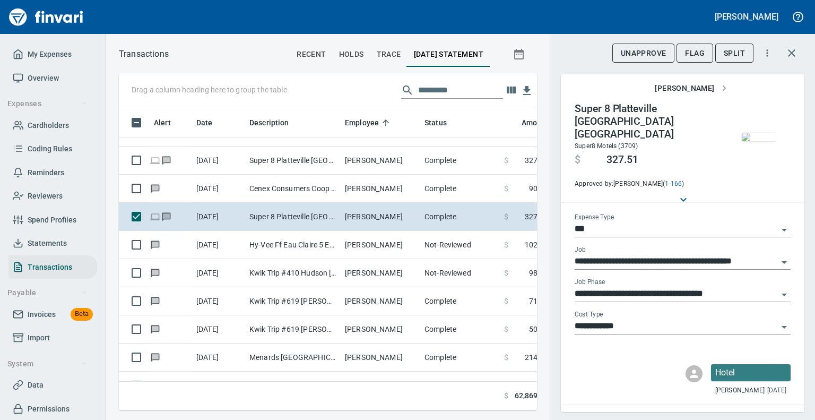
click at [747, 141] on img "button" at bounding box center [759, 137] width 34 height 8
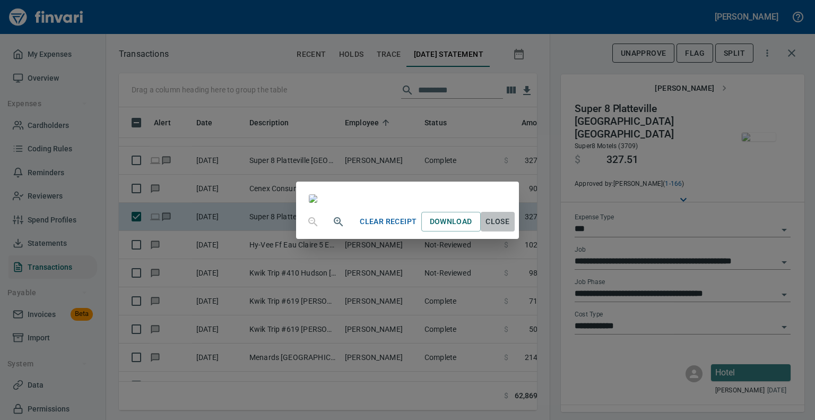
click at [510, 228] on span "Close" at bounding box center [497, 221] width 25 height 13
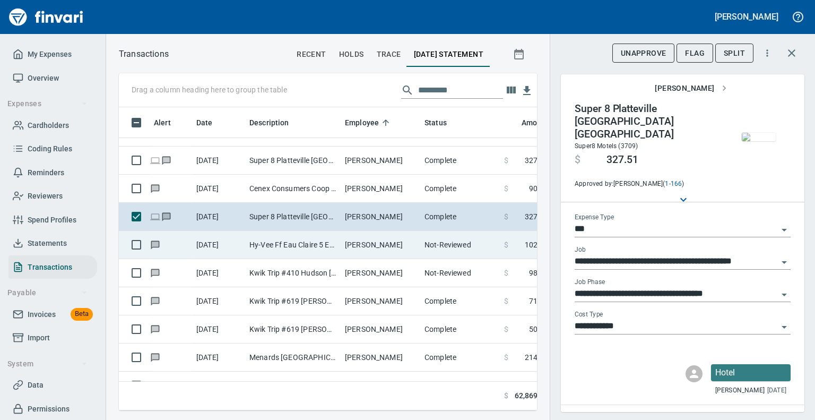
click at [258, 237] on td "Hy-Vee Ff Eau Claire 5 Eau Claire WI" at bounding box center [292, 245] width 95 height 28
type input "*********"
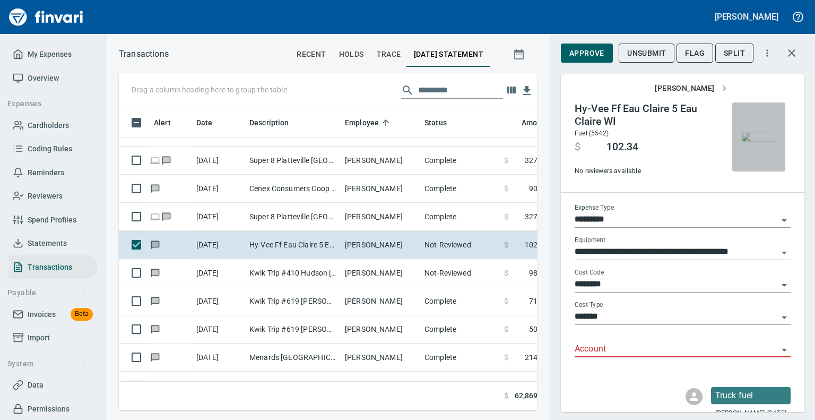
click at [755, 133] on img "button" at bounding box center [759, 137] width 34 height 8
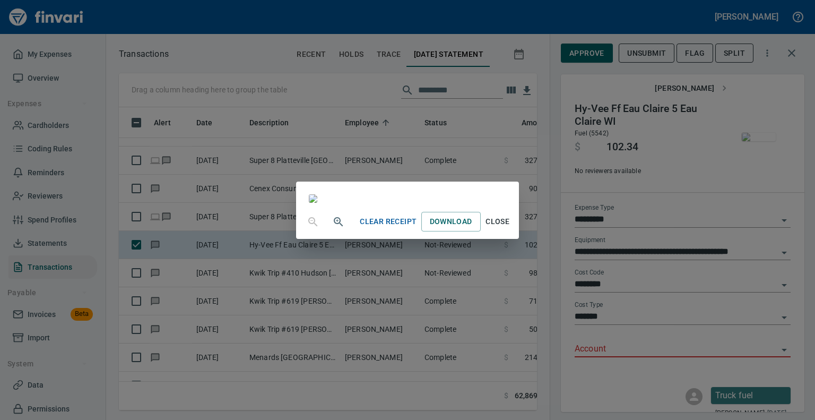
click at [510, 228] on span "Close" at bounding box center [497, 221] width 25 height 13
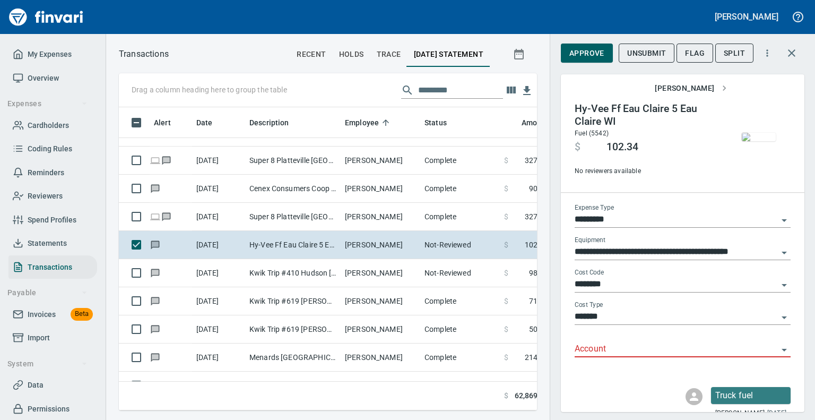
click at [778, 352] on icon "Open" at bounding box center [784, 349] width 13 height 13
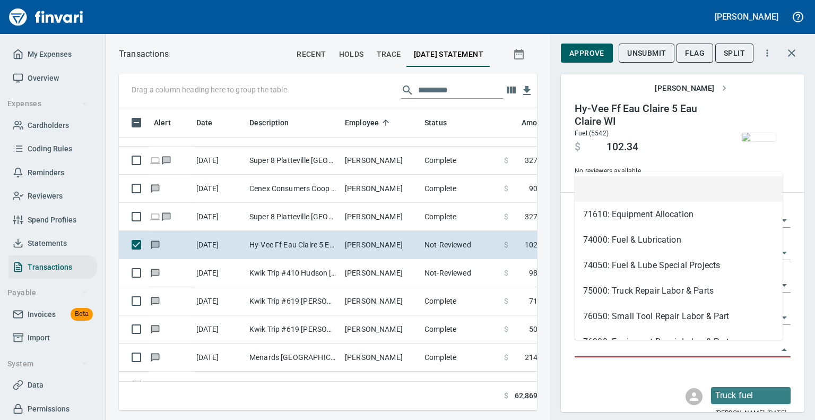
scroll to position [286, 402]
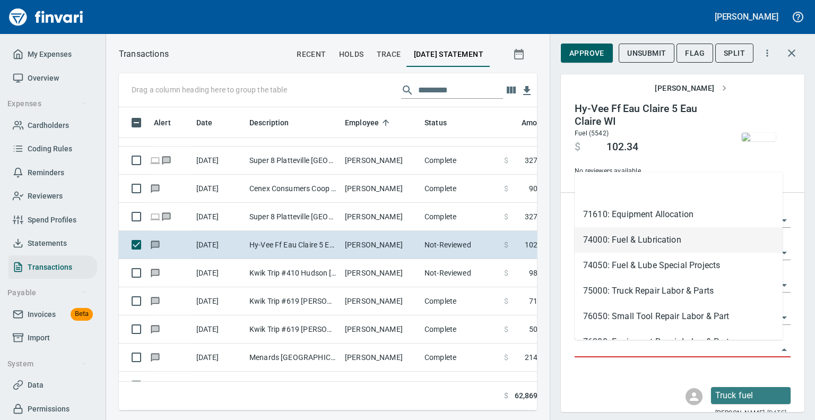
click at [603, 237] on li "74000: Fuel & Lubrication" at bounding box center [678, 239] width 208 height 25
type input "**********"
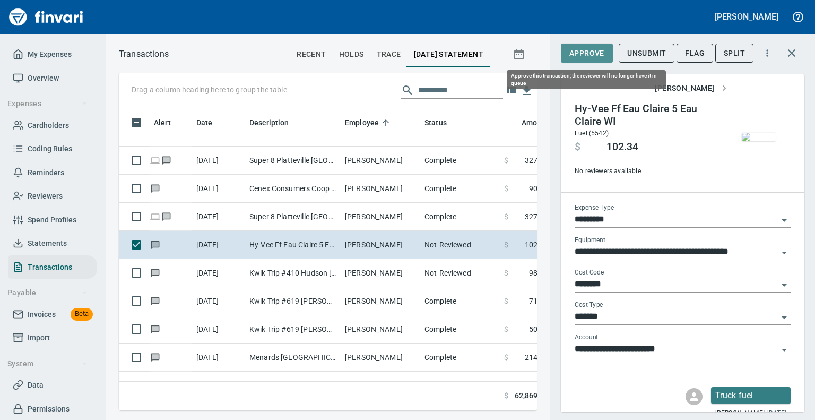
click at [583, 53] on span "Approve" at bounding box center [586, 53] width 35 height 13
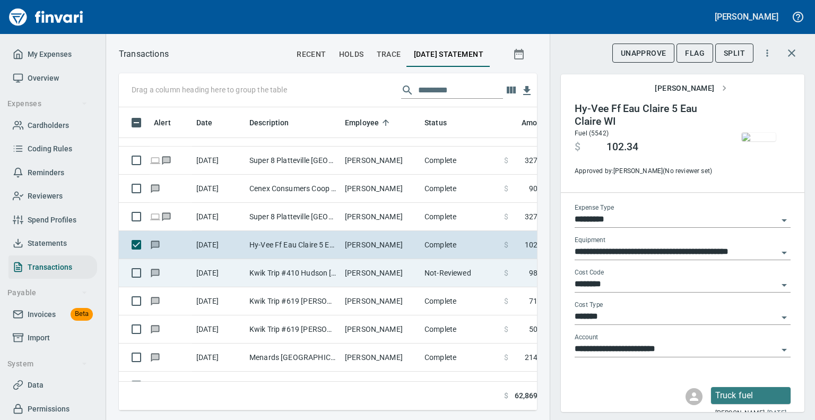
click at [272, 274] on td "Kwik Trip #410 Hudson [GEOGRAPHIC_DATA]" at bounding box center [292, 273] width 95 height 28
type input "**********"
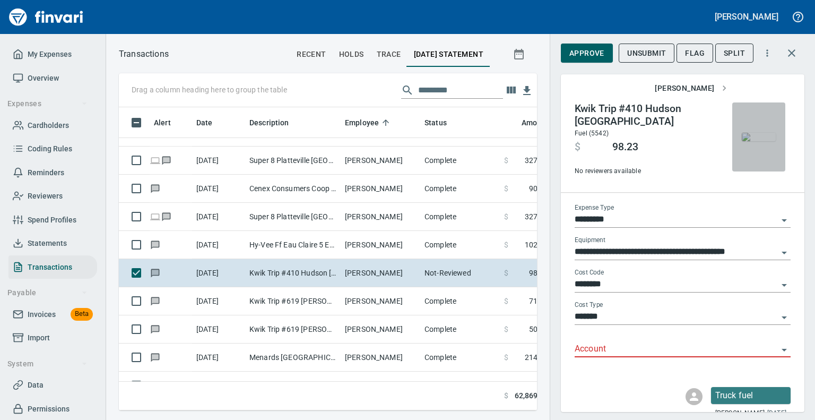
click at [746, 133] on img "button" at bounding box center [759, 137] width 34 height 8
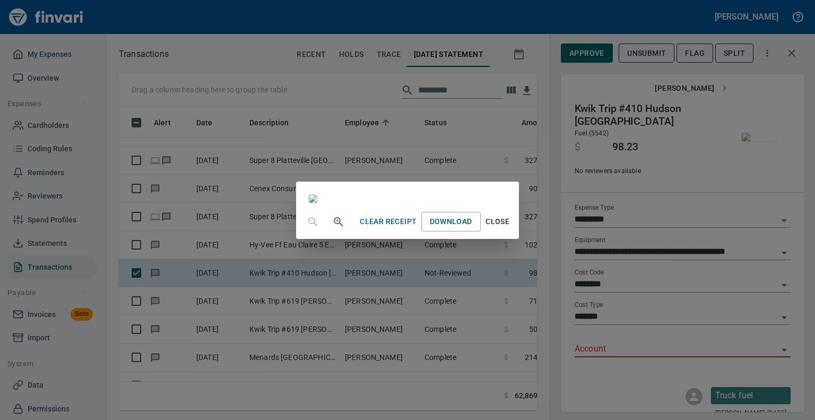
click at [510, 228] on span "Close" at bounding box center [497, 221] width 25 height 13
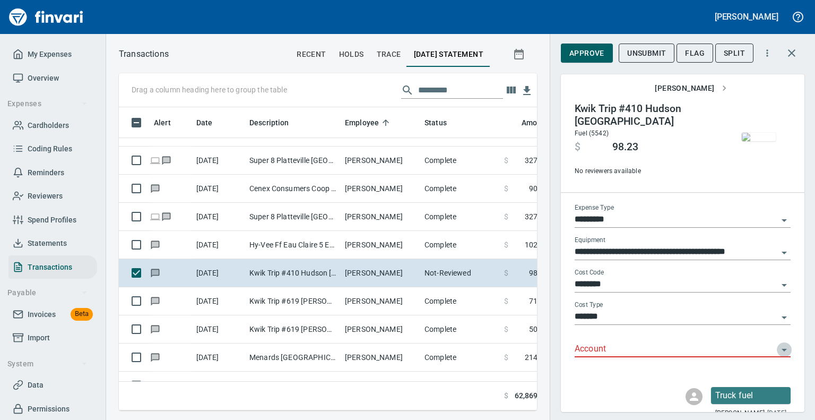
click at [778, 349] on icon "Open" at bounding box center [784, 349] width 13 height 13
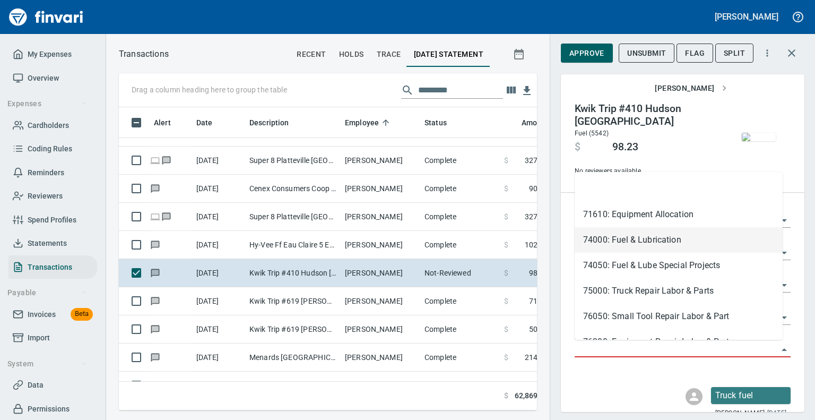
click at [620, 233] on li "74000: Fuel & Lubrication" at bounding box center [678, 239] width 208 height 25
type input "**********"
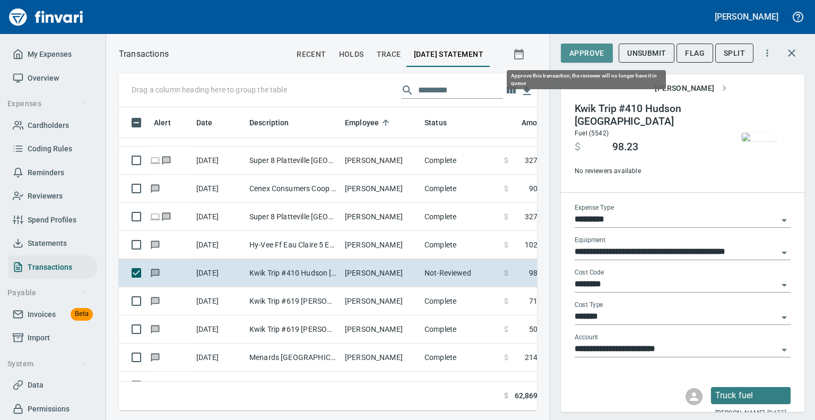
click at [587, 50] on span "Approve" at bounding box center [586, 53] width 35 height 13
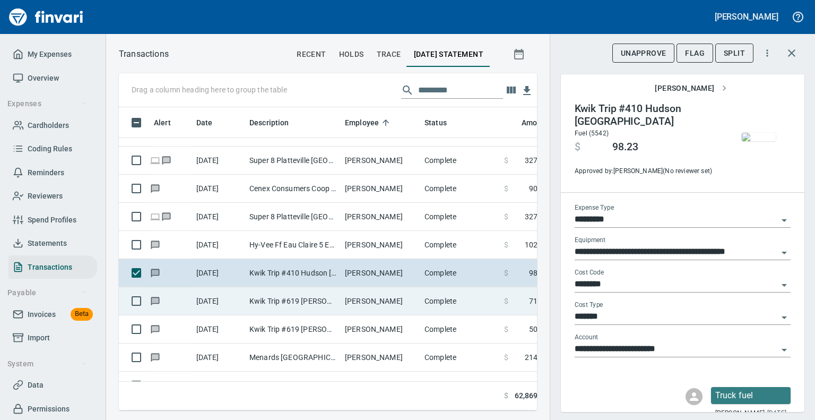
click at [365, 307] on td "[PERSON_NAME]" at bounding box center [381, 301] width 80 height 28
type input "***"
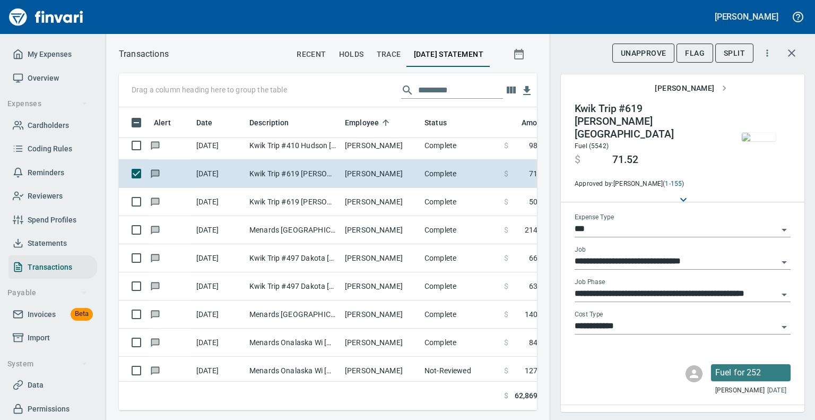
scroll to position [4153, 0]
click at [756, 133] on img "button" at bounding box center [759, 137] width 34 height 8
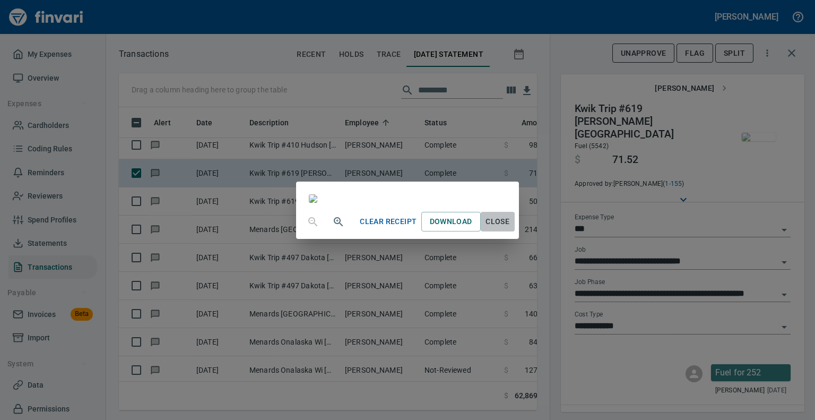
click at [515, 231] on button "Close" at bounding box center [498, 222] width 34 height 20
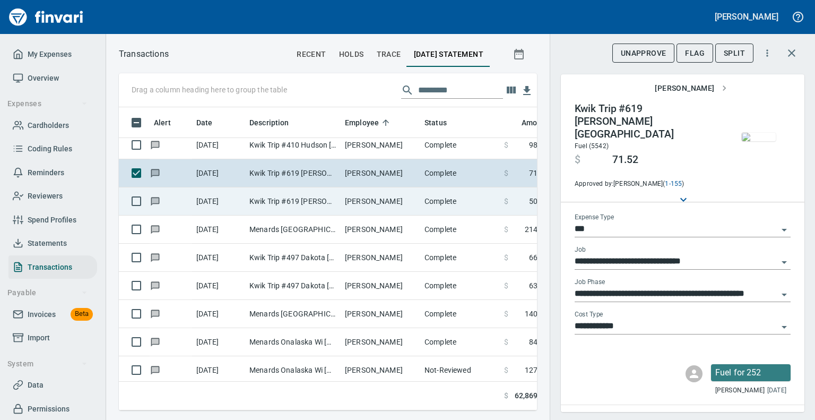
click at [373, 201] on td "[PERSON_NAME]" at bounding box center [381, 201] width 80 height 28
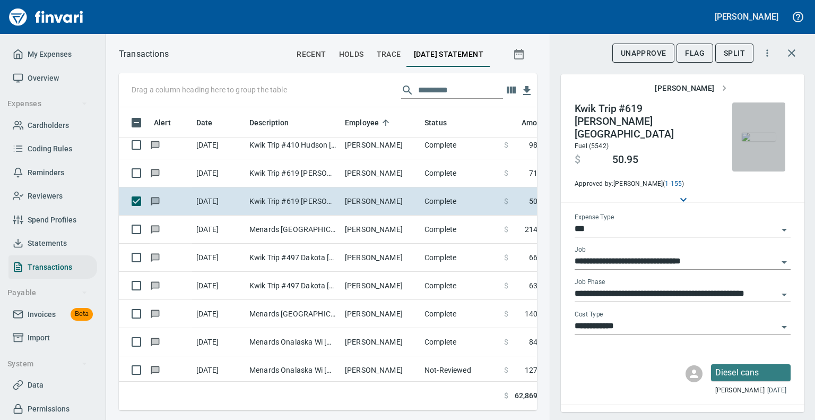
click at [743, 141] on img "button" at bounding box center [759, 137] width 34 height 8
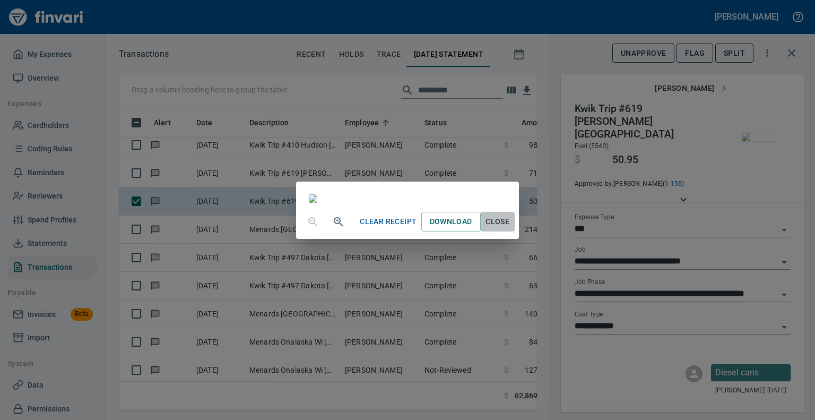
click at [510, 228] on span "Close" at bounding box center [497, 221] width 25 height 13
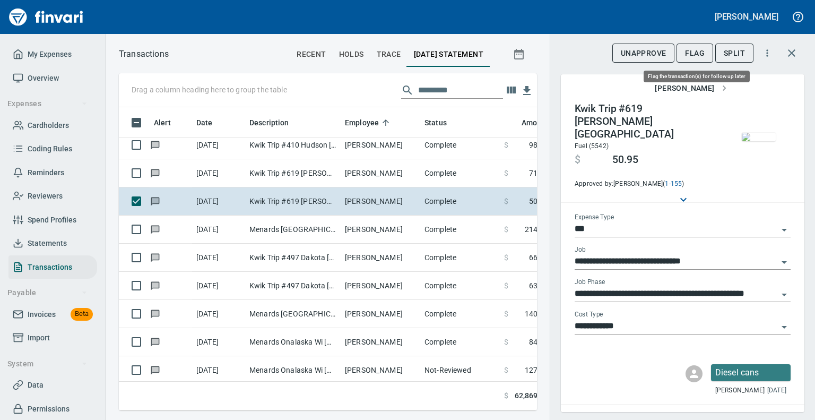
scroll to position [286, 402]
click at [701, 46] on button "Flag" at bounding box center [694, 53] width 37 height 20
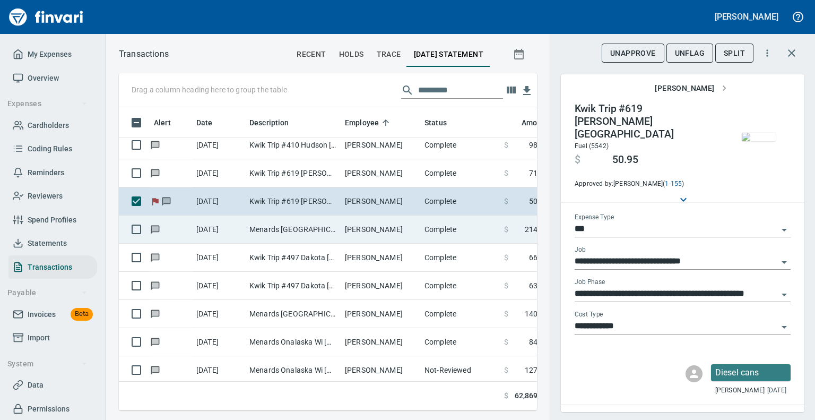
click at [286, 223] on td "Menards [GEOGRAPHIC_DATA] Sout [GEOGRAPHIC_DATA] [GEOGRAPHIC_DATA]" at bounding box center [292, 229] width 95 height 28
type input "**********"
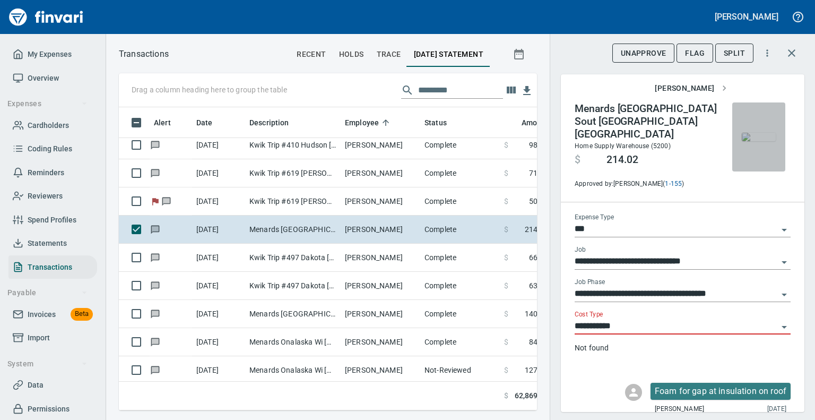
click at [755, 141] on img "button" at bounding box center [759, 137] width 34 height 8
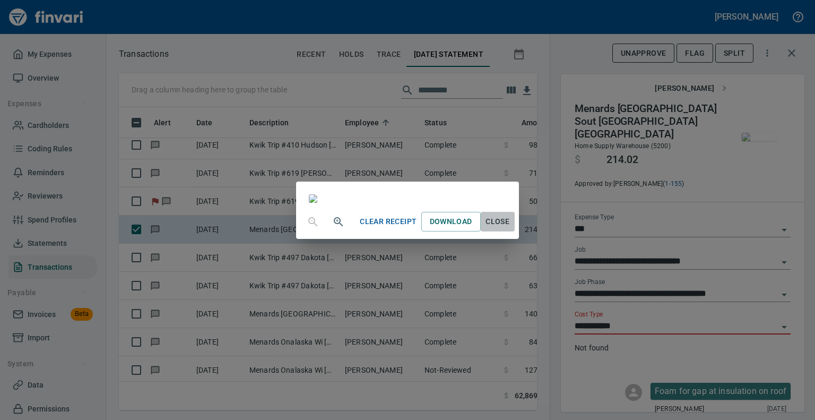
click at [510, 228] on span "Close" at bounding box center [497, 221] width 25 height 13
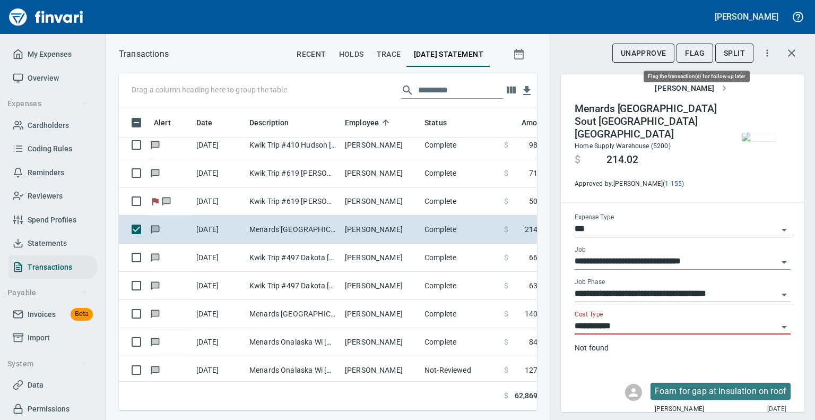
scroll to position [286, 402]
click at [701, 50] on span "Flag" at bounding box center [695, 53] width 20 height 13
click at [778, 288] on icon "Open" at bounding box center [784, 294] width 13 height 13
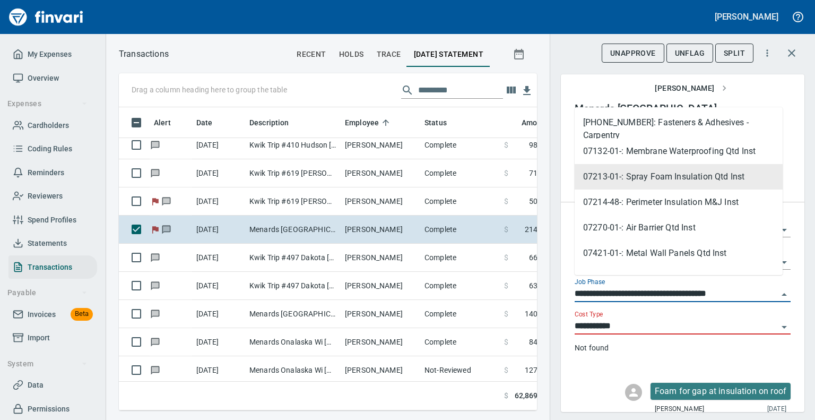
scroll to position [1853, 0]
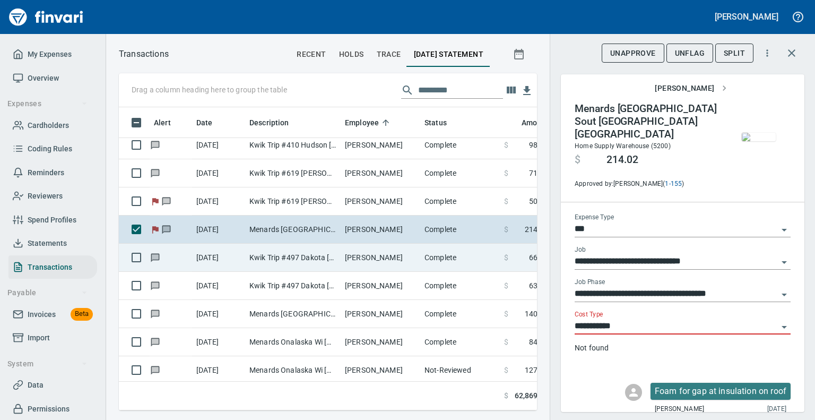
click at [263, 255] on td "Kwik Trip #497 Dakota [GEOGRAPHIC_DATA]" at bounding box center [292, 257] width 95 height 28
type input "**********"
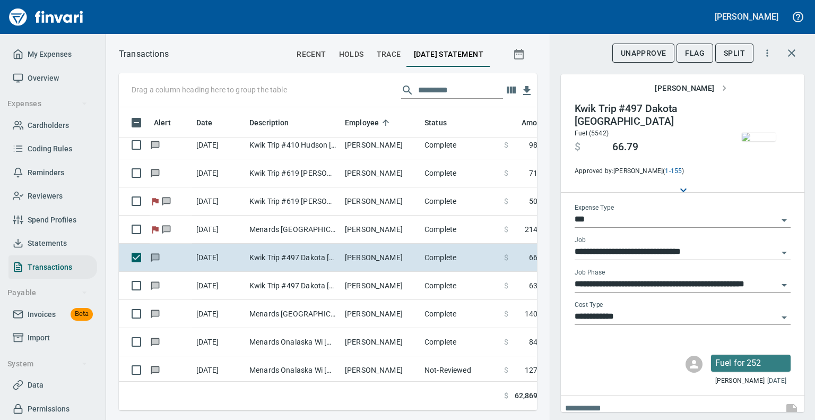
click at [748, 141] on img "button" at bounding box center [759, 137] width 34 height 8
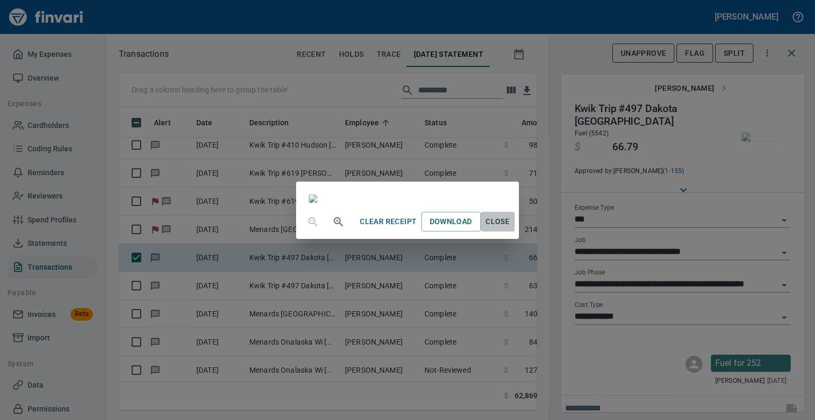
click at [510, 228] on span "Close" at bounding box center [497, 221] width 25 height 13
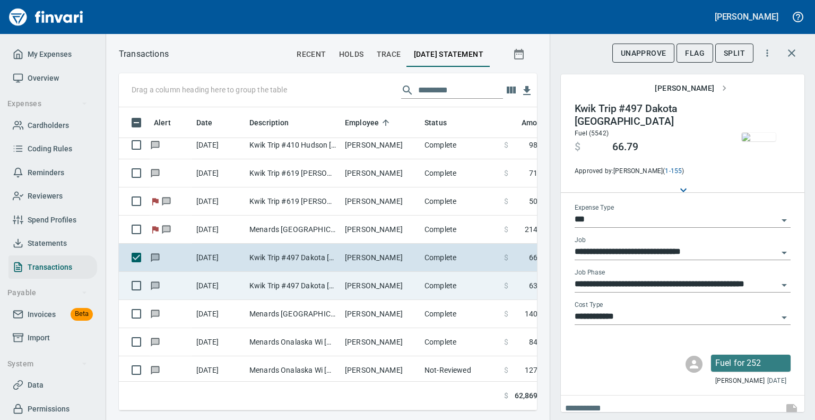
click at [332, 289] on td "Kwik Trip #497 Dakota [GEOGRAPHIC_DATA]" at bounding box center [292, 286] width 95 height 28
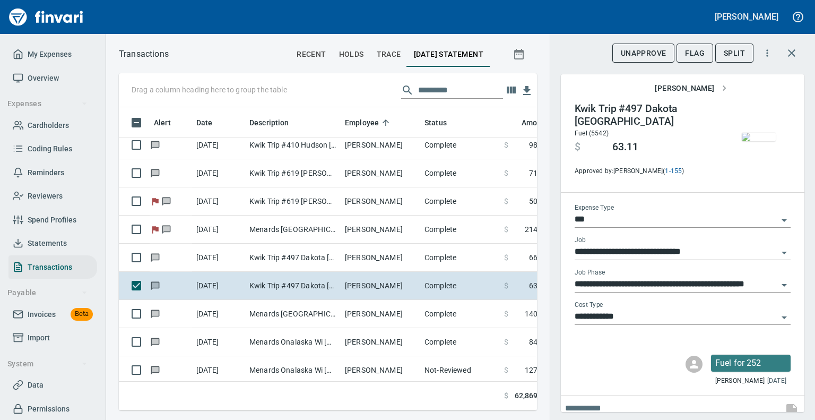
click at [748, 133] on img "button" at bounding box center [759, 137] width 34 height 8
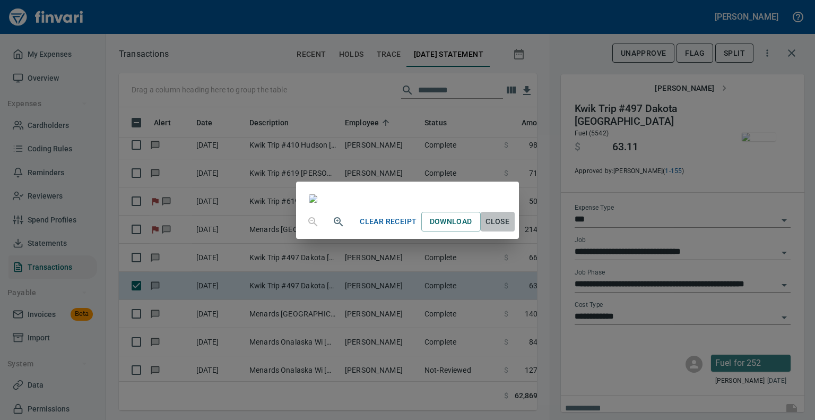
click at [510, 228] on span "Close" at bounding box center [497, 221] width 25 height 13
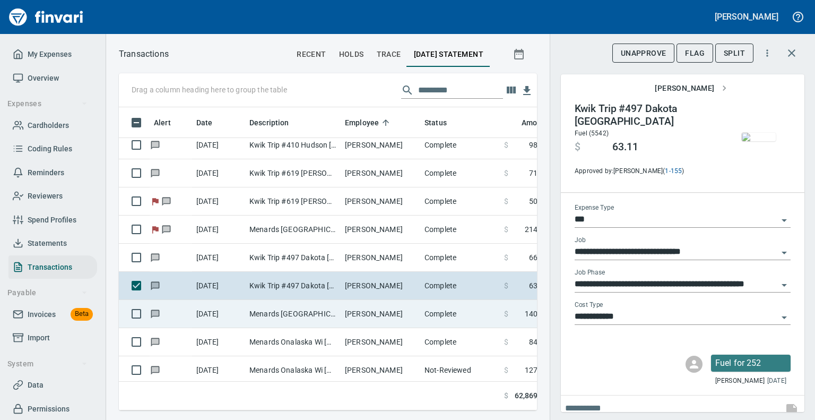
click at [301, 317] on td "Menards [GEOGRAPHIC_DATA] Sout [GEOGRAPHIC_DATA] [GEOGRAPHIC_DATA]" at bounding box center [292, 314] width 95 height 28
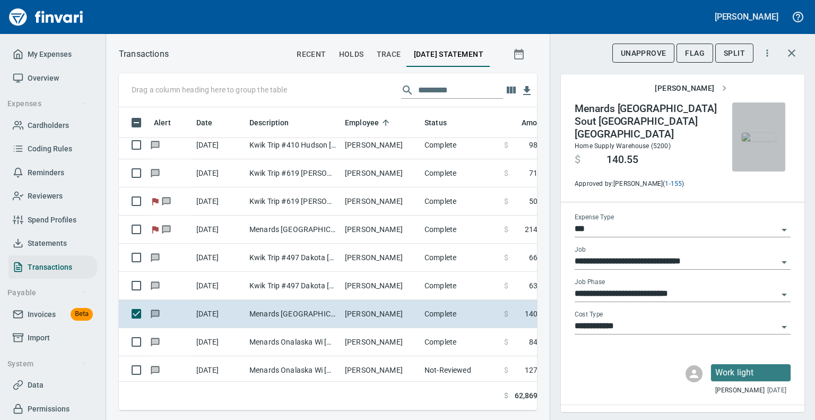
click at [759, 133] on img "button" at bounding box center [759, 137] width 34 height 8
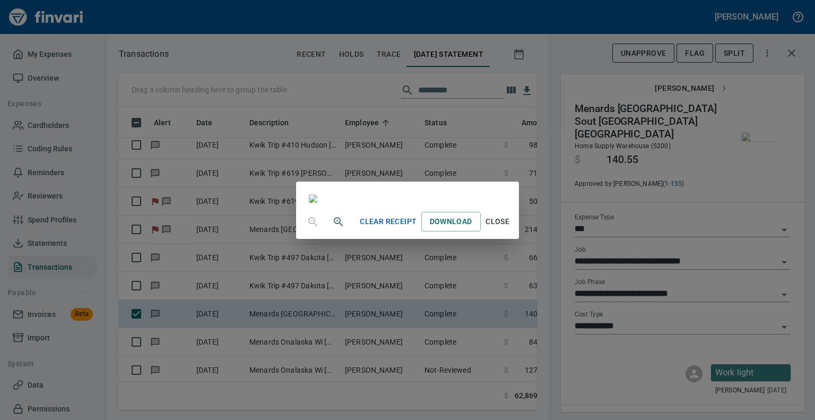
click at [510, 228] on span "Close" at bounding box center [497, 221] width 25 height 13
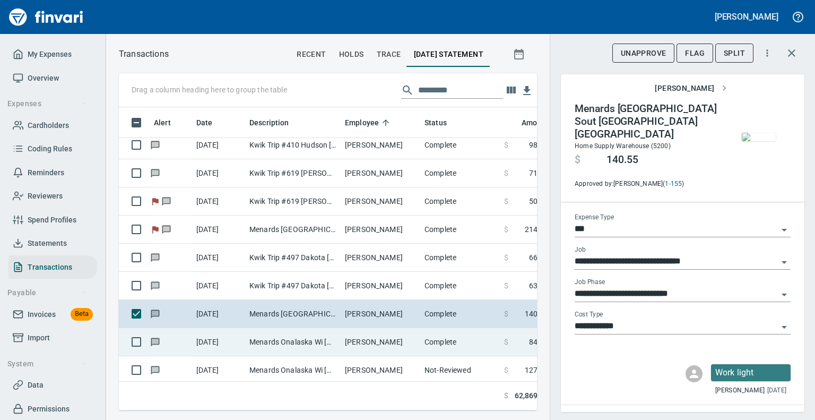
click at [325, 343] on td "Menards Onalaska Wi [GEOGRAPHIC_DATA] [GEOGRAPHIC_DATA]" at bounding box center [292, 342] width 95 height 28
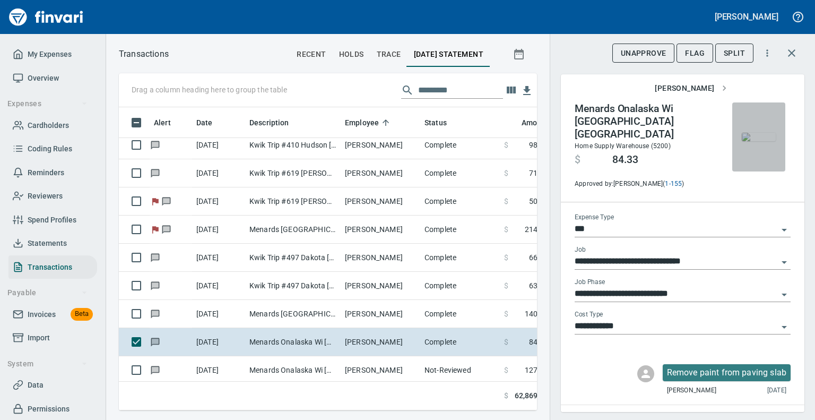
click at [753, 133] on img "button" at bounding box center [759, 137] width 34 height 8
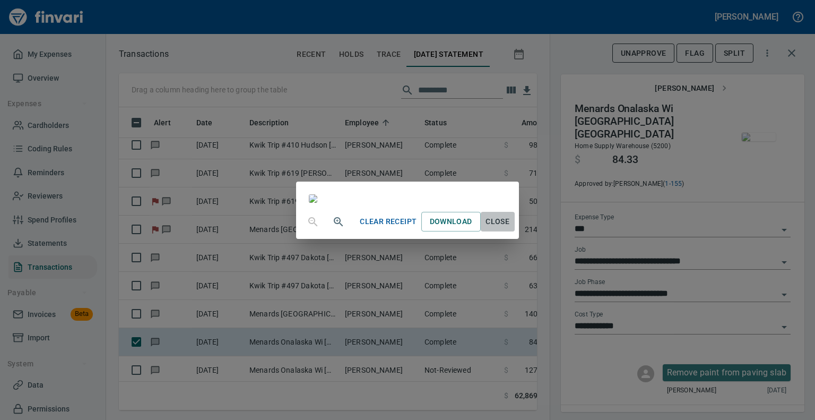
click at [510, 228] on span "Close" at bounding box center [497, 221] width 25 height 13
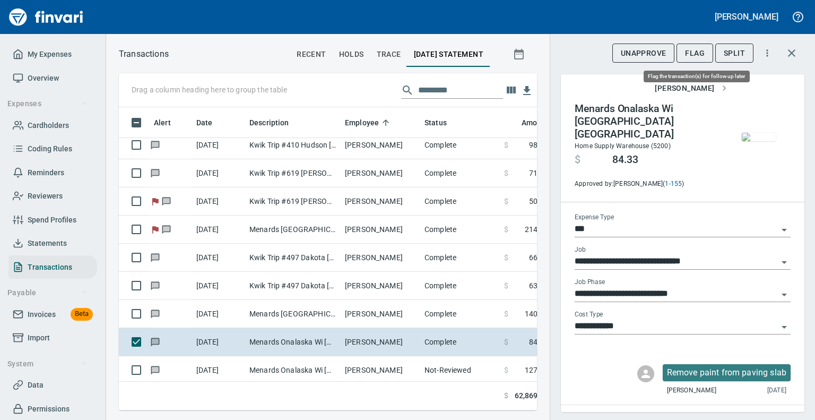
click at [700, 55] on span "Flag" at bounding box center [695, 53] width 20 height 13
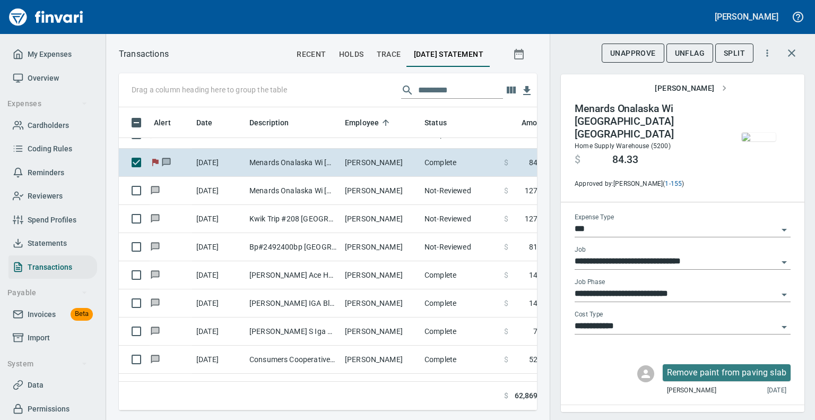
scroll to position [4344, 0]
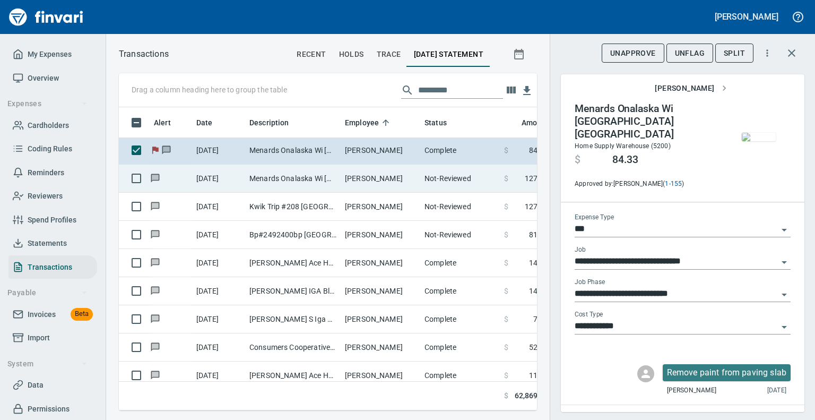
click at [250, 179] on td "Menards Onalaska Wi [GEOGRAPHIC_DATA] [GEOGRAPHIC_DATA]" at bounding box center [292, 178] width 95 height 28
type input "**********"
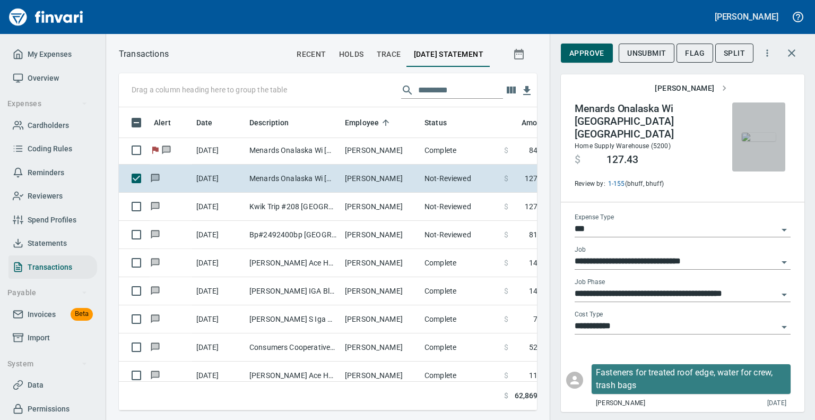
click at [745, 133] on img "button" at bounding box center [759, 137] width 34 height 8
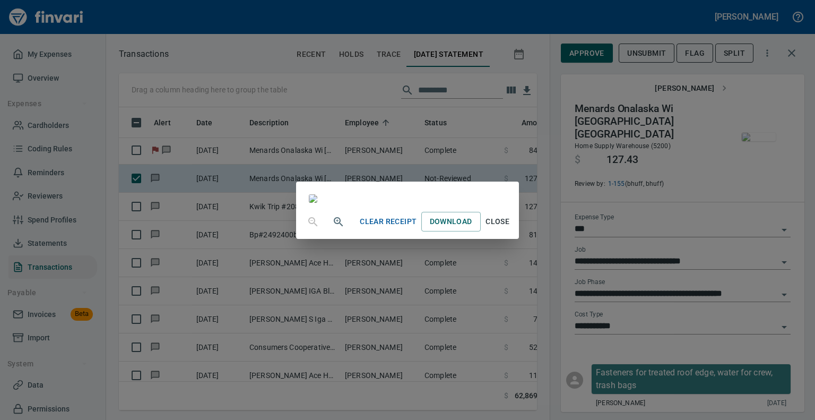
click at [510, 228] on span "Close" at bounding box center [497, 221] width 25 height 13
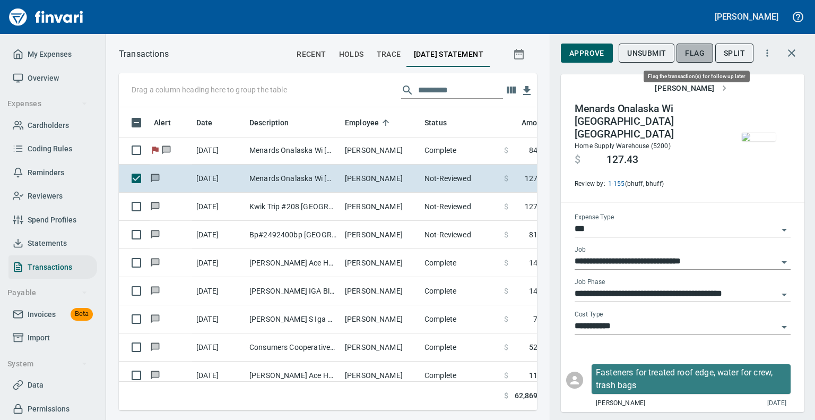
click at [699, 54] on span "Flag" at bounding box center [695, 53] width 20 height 13
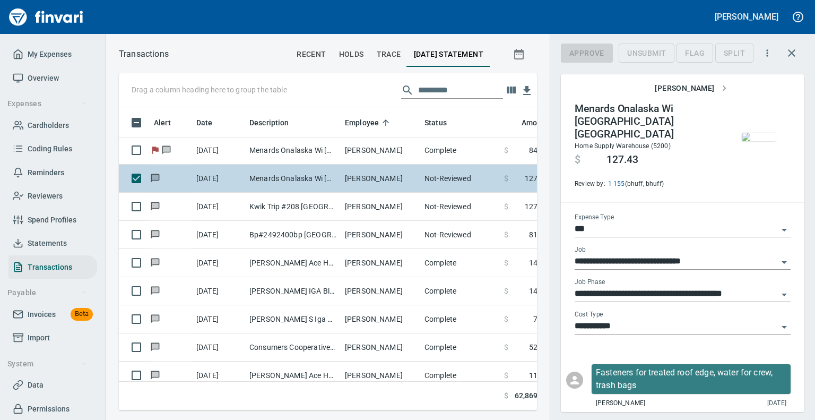
scroll to position [286, 402]
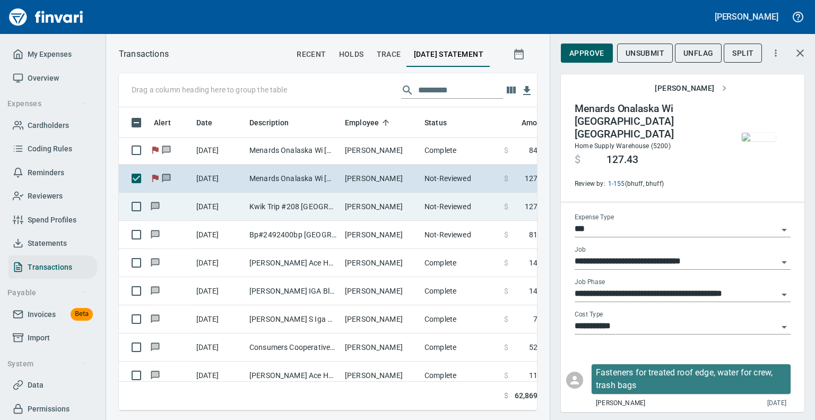
click at [279, 206] on td "Kwik Trip #208 [GEOGRAPHIC_DATA] [GEOGRAPHIC_DATA]" at bounding box center [292, 207] width 95 height 28
type input "*********"
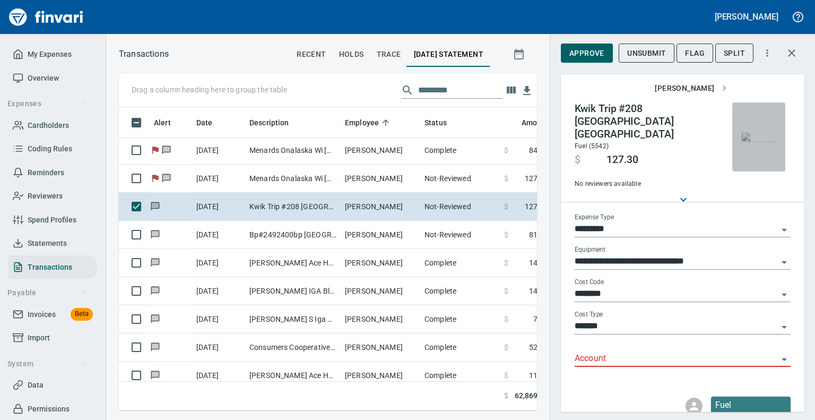
click at [748, 141] on img "button" at bounding box center [759, 137] width 34 height 8
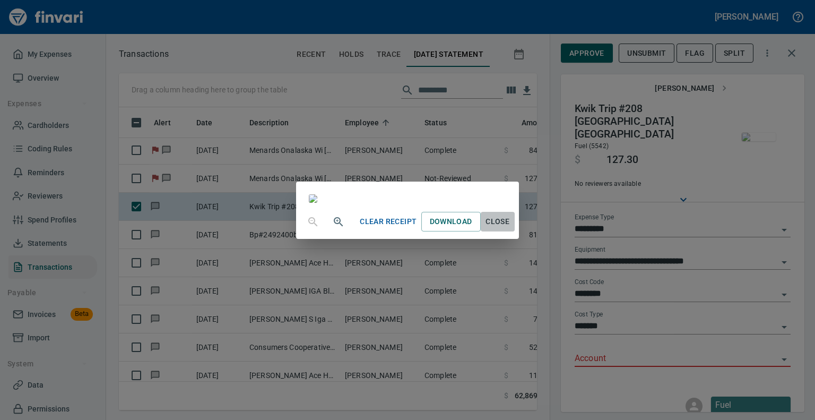
click at [510, 228] on span "Close" at bounding box center [497, 221] width 25 height 13
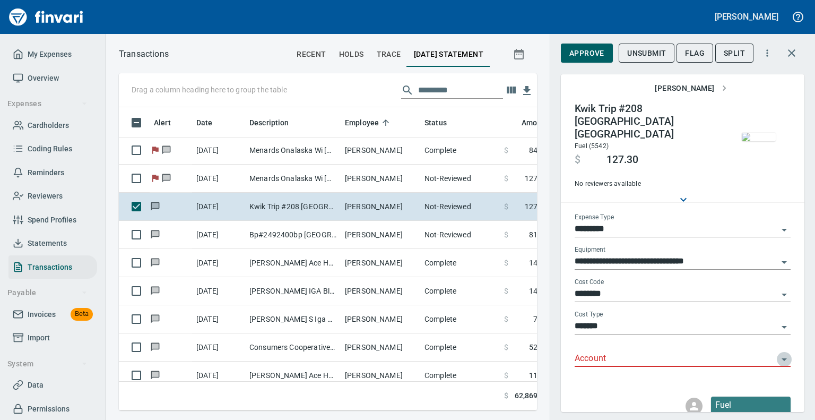
click at [778, 353] on icon "Open" at bounding box center [784, 359] width 13 height 13
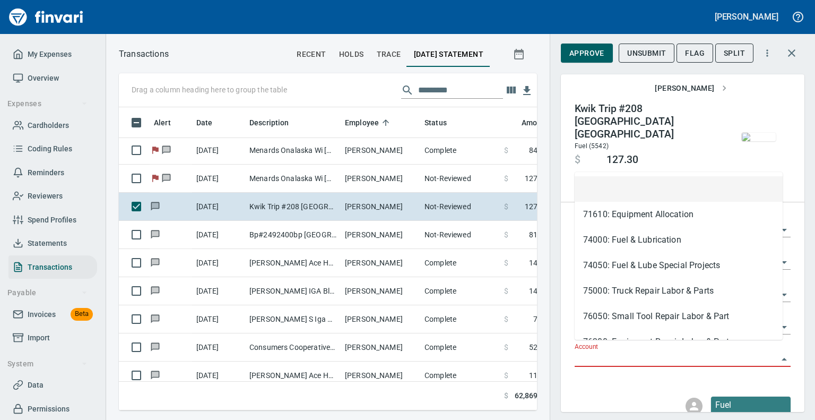
scroll to position [286, 402]
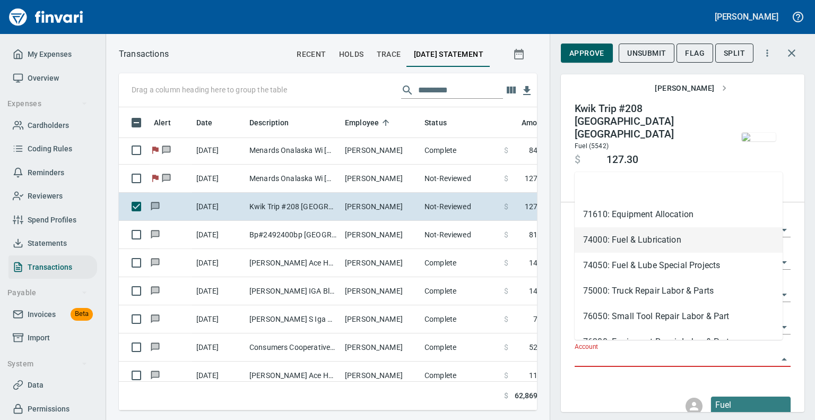
click at [634, 233] on li "74000: Fuel & Lubrication" at bounding box center [678, 239] width 208 height 25
type input "**********"
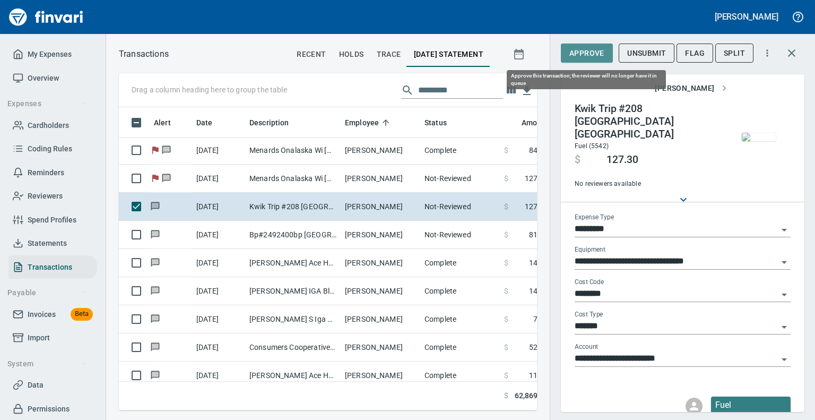
click at [582, 48] on span "Approve" at bounding box center [586, 53] width 35 height 13
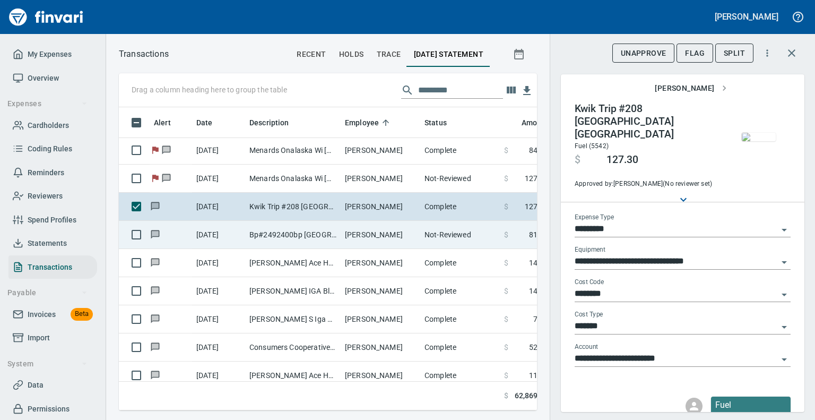
click at [266, 231] on td "Bp#2492400bp [GEOGRAPHIC_DATA]" at bounding box center [292, 235] width 95 height 28
type input "**********"
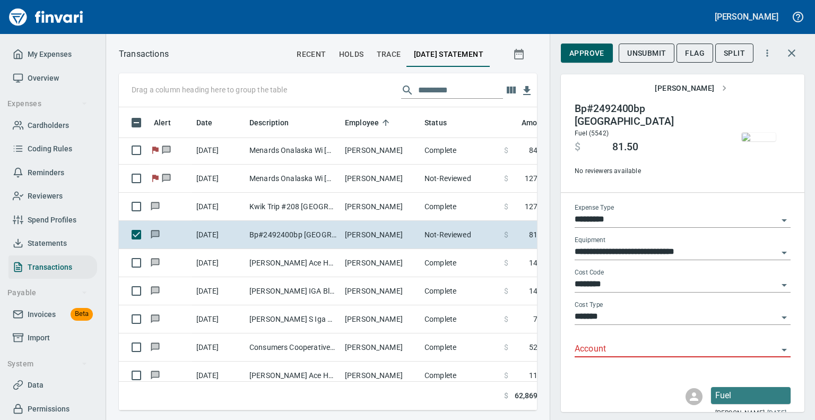
click at [743, 135] on img "button" at bounding box center [759, 137] width 34 height 8
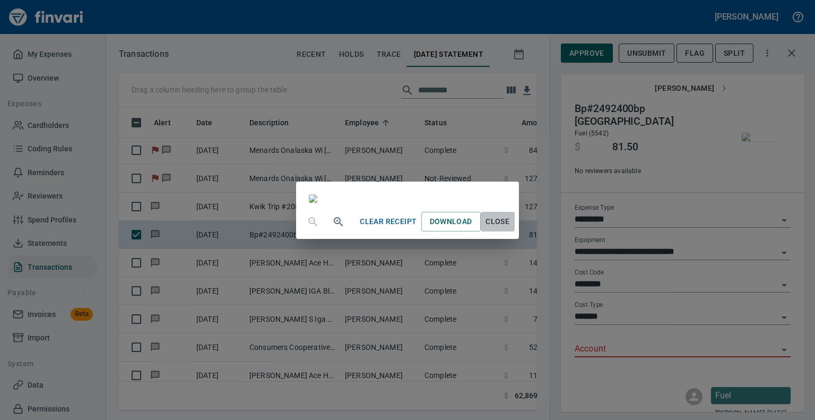
click at [510, 228] on span "Close" at bounding box center [497, 221] width 25 height 13
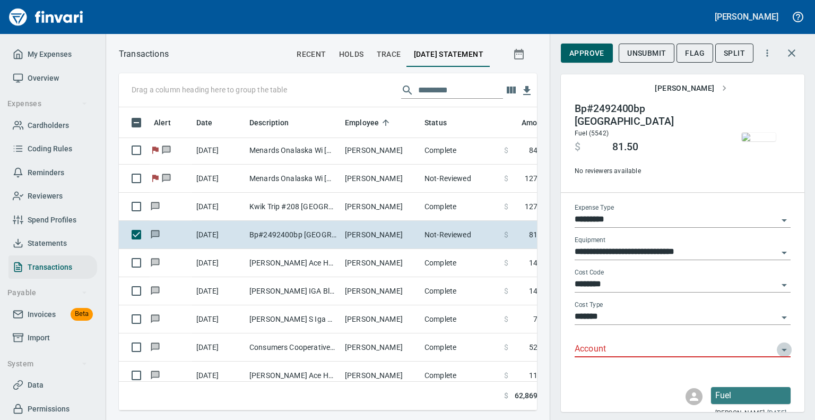
click at [778, 350] on icon "Open" at bounding box center [784, 349] width 13 height 13
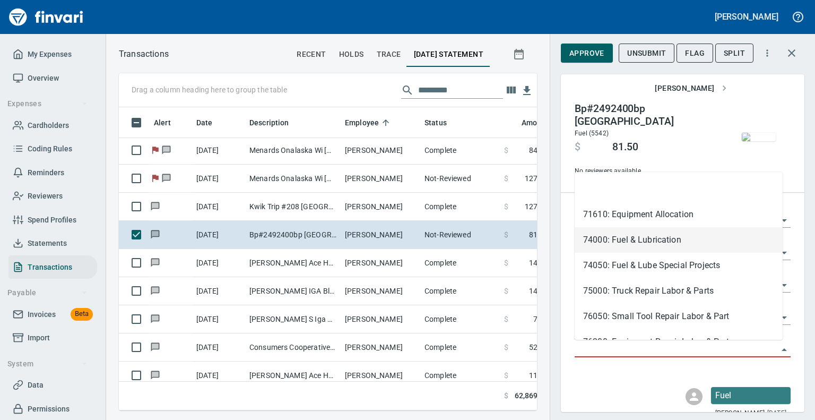
click at [661, 237] on li "74000: Fuel & Lubrication" at bounding box center [678, 239] width 208 height 25
type input "**********"
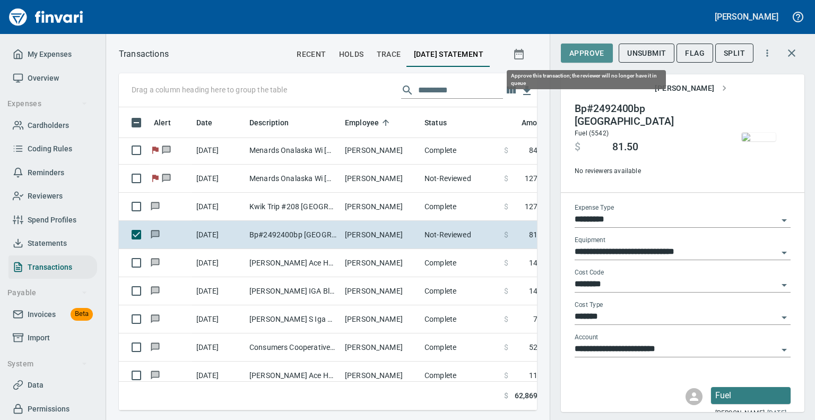
click at [586, 48] on span "Approve" at bounding box center [586, 53] width 35 height 13
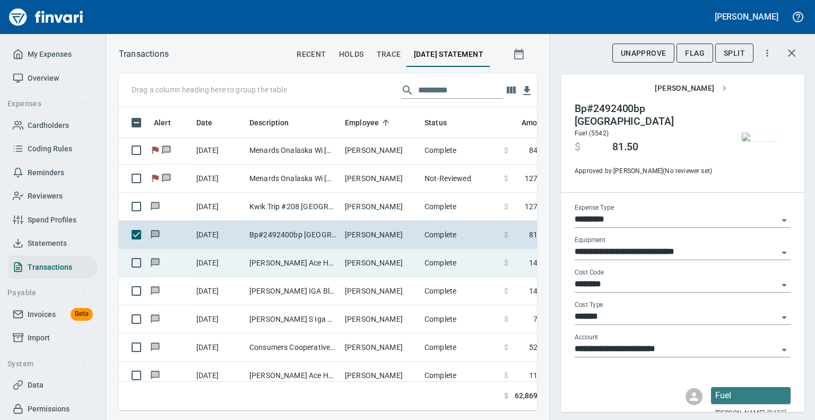
click at [306, 257] on td "[PERSON_NAME] Ace Home Cente Blk River Fls WI" at bounding box center [292, 263] width 95 height 28
type input "***"
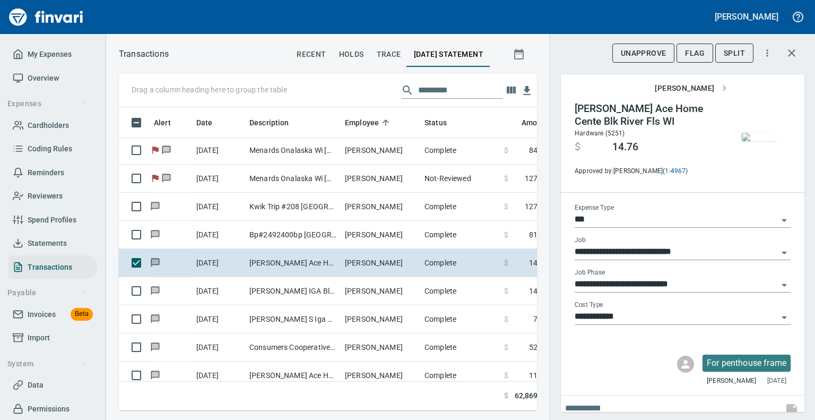
click at [753, 141] on img "button" at bounding box center [759, 137] width 34 height 8
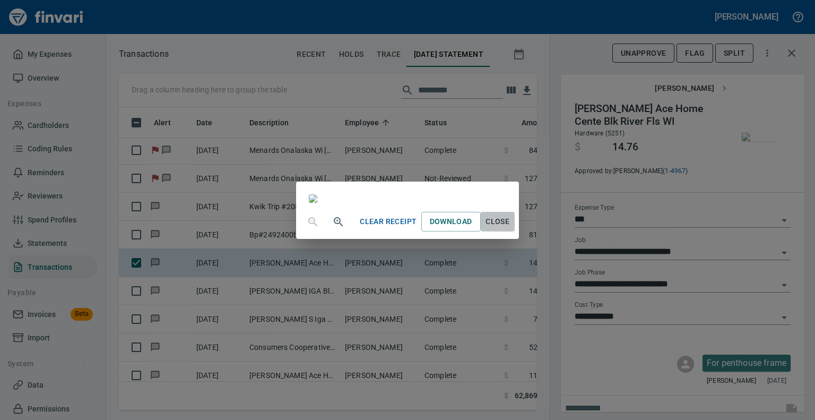
click at [510, 228] on span "Close" at bounding box center [497, 221] width 25 height 13
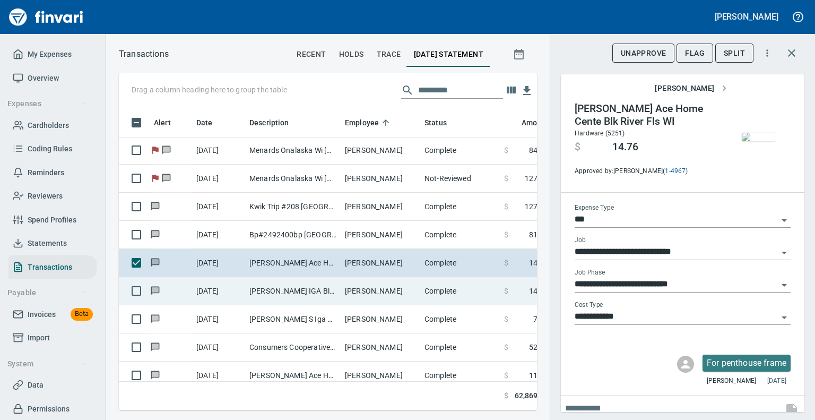
click at [299, 290] on td "[PERSON_NAME] IGA Black Riv Black River F WI" at bounding box center [292, 291] width 95 height 28
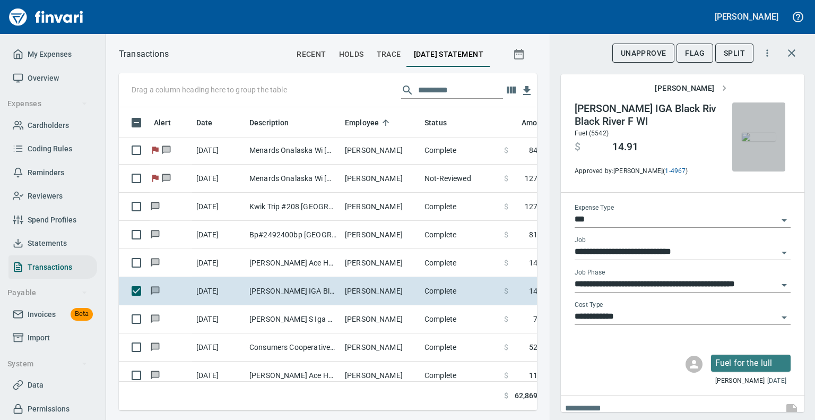
click at [747, 141] on img "button" at bounding box center [759, 137] width 34 height 8
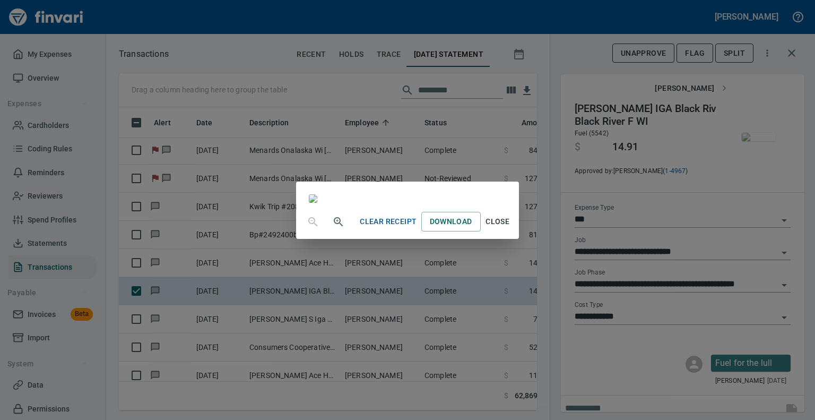
click at [510, 228] on span "Close" at bounding box center [497, 221] width 25 height 13
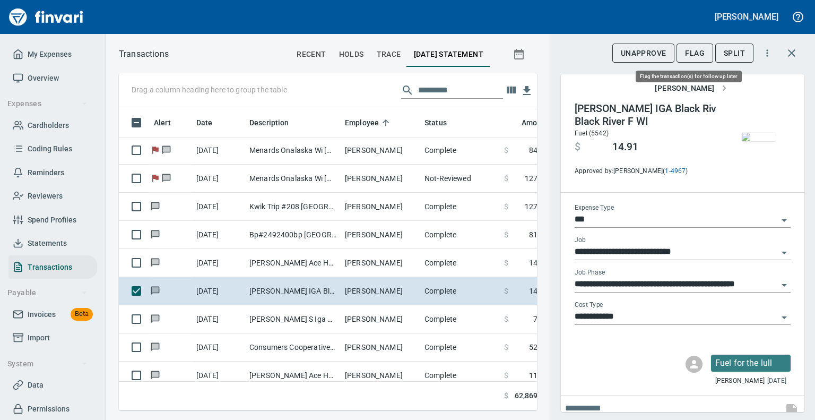
scroll to position [286, 402]
click at [701, 53] on span "Flag" at bounding box center [695, 53] width 20 height 13
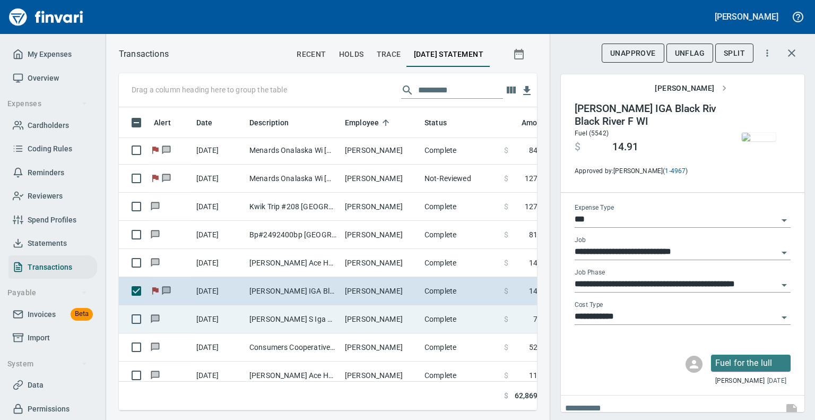
click at [312, 320] on td "[PERSON_NAME] S Iga Black RiV Black River F WI" at bounding box center [292, 319] width 95 height 28
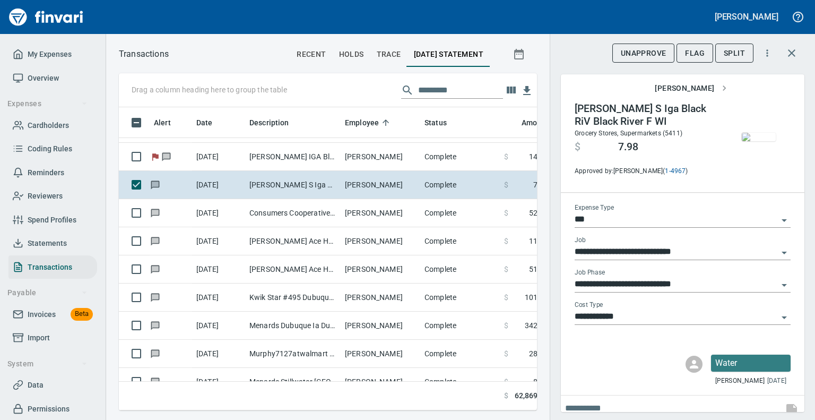
scroll to position [4493, 0]
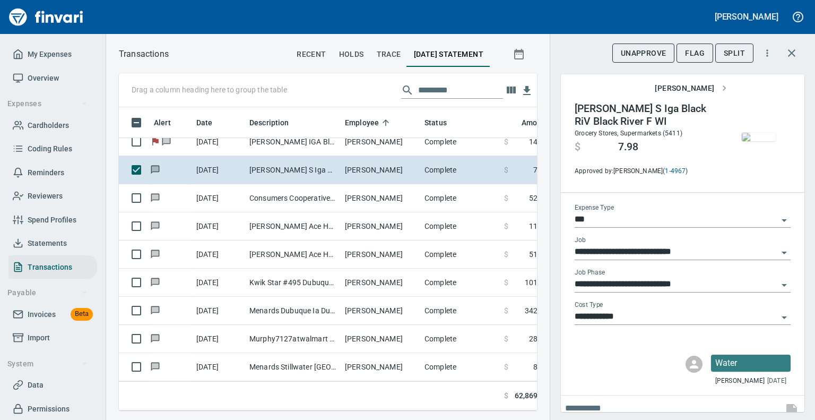
click at [755, 138] on img "button" at bounding box center [759, 137] width 34 height 8
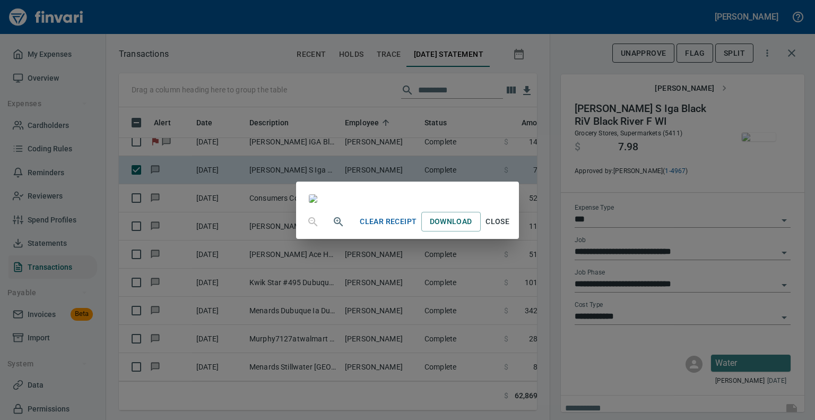
click at [510, 228] on span "Close" at bounding box center [497, 221] width 25 height 13
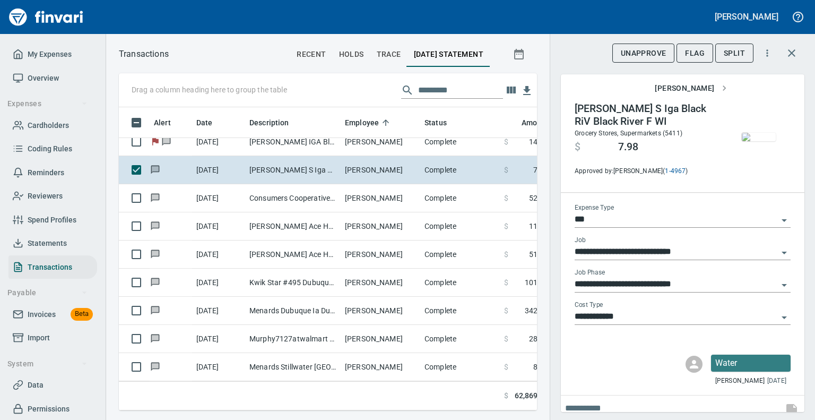
click at [778, 280] on icon "Open" at bounding box center [784, 284] width 13 height 13
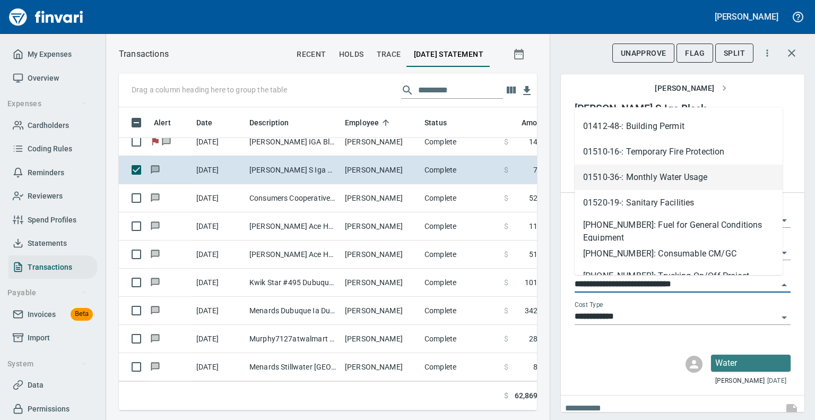
scroll to position [197, 0]
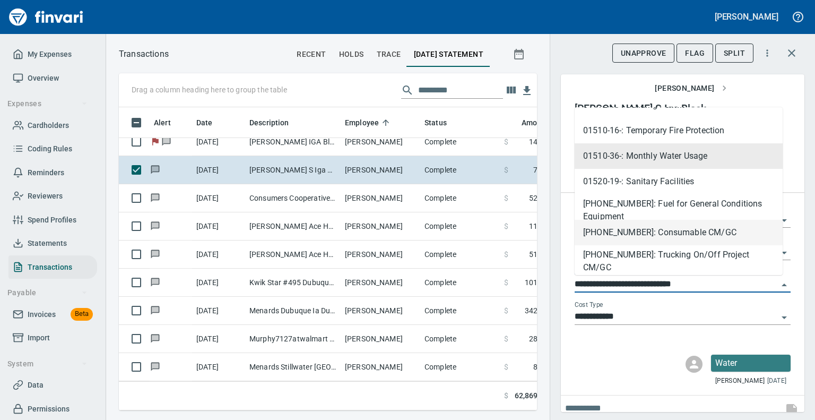
click at [698, 223] on li "[PHONE_NUMBER]: Consumable CM/GC" at bounding box center [678, 232] width 208 height 25
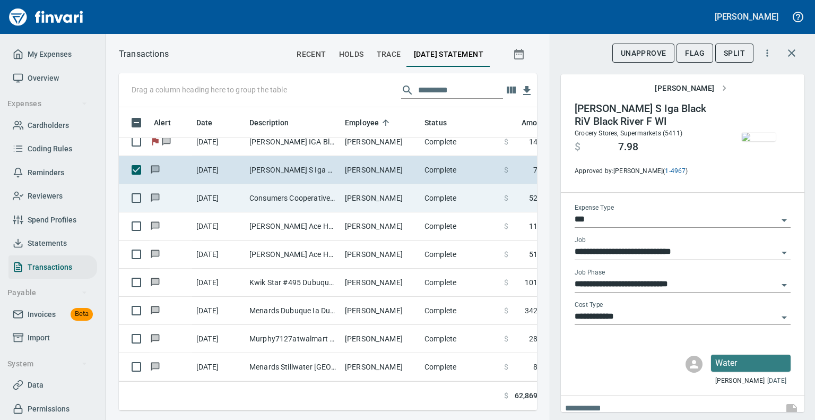
click at [265, 196] on td "Consumers Cooperative Pigeon Falls [GEOGRAPHIC_DATA]" at bounding box center [292, 198] width 95 height 28
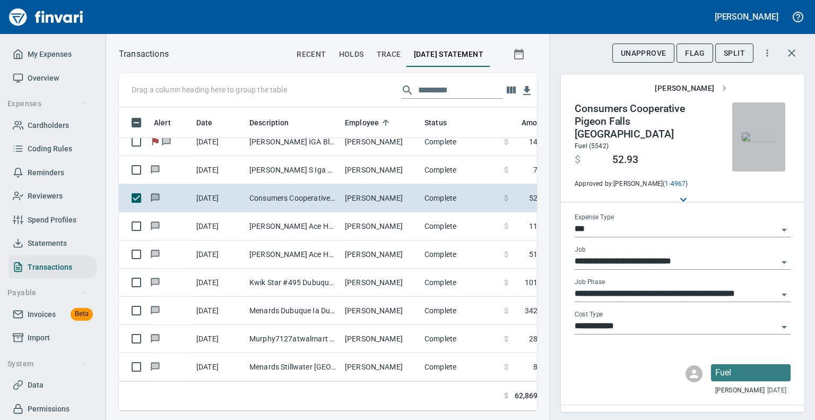
click at [756, 141] on img "button" at bounding box center [759, 137] width 34 height 8
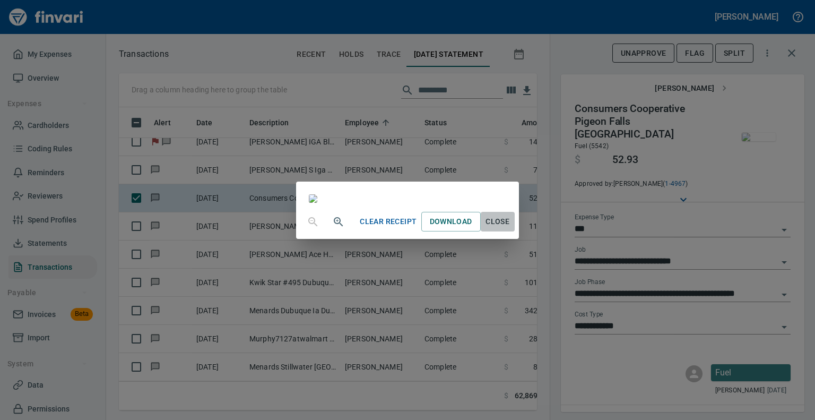
click at [510, 228] on span "Close" at bounding box center [497, 221] width 25 height 13
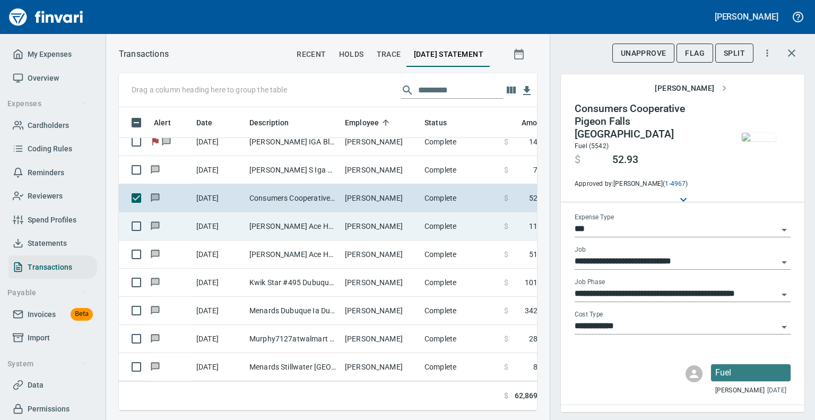
click at [351, 225] on td "[PERSON_NAME]" at bounding box center [381, 226] width 80 height 28
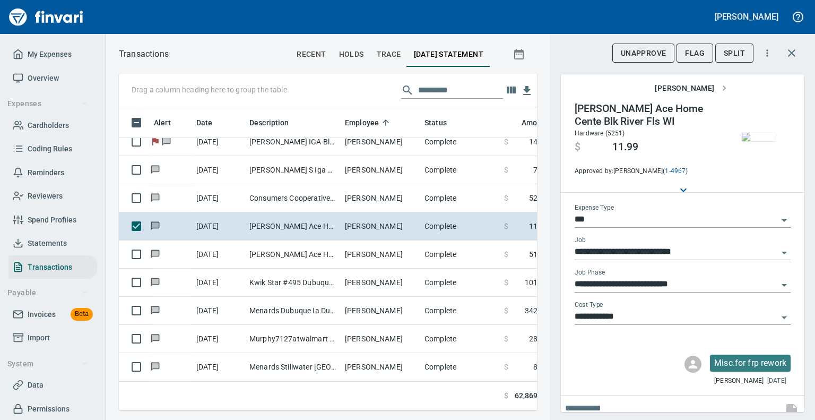
scroll to position [286, 402]
click at [751, 141] on img "button" at bounding box center [759, 137] width 34 height 8
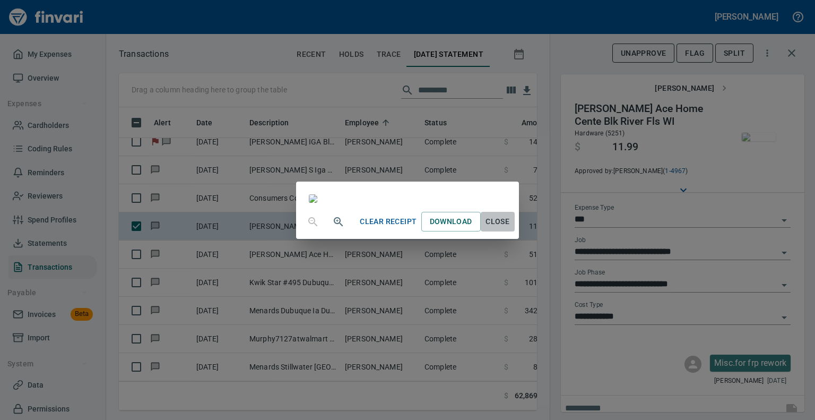
click at [510, 228] on span "Close" at bounding box center [497, 221] width 25 height 13
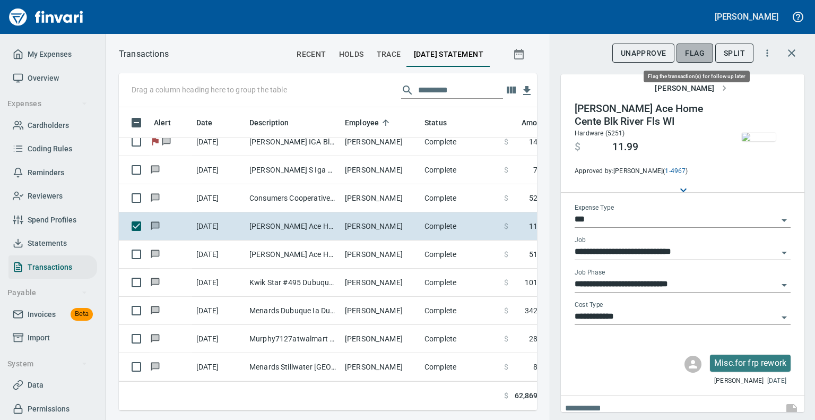
click at [699, 50] on span "Flag" at bounding box center [695, 53] width 20 height 13
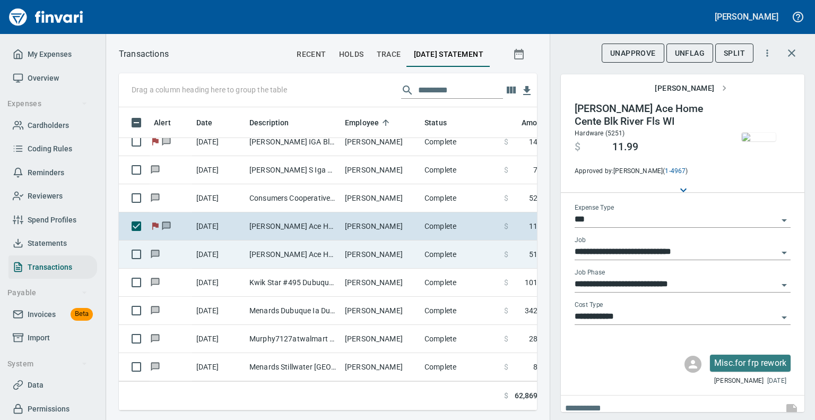
click at [317, 252] on td "[PERSON_NAME] Ace Home Cente Blk River Fls WI" at bounding box center [292, 254] width 95 height 28
type input "**********"
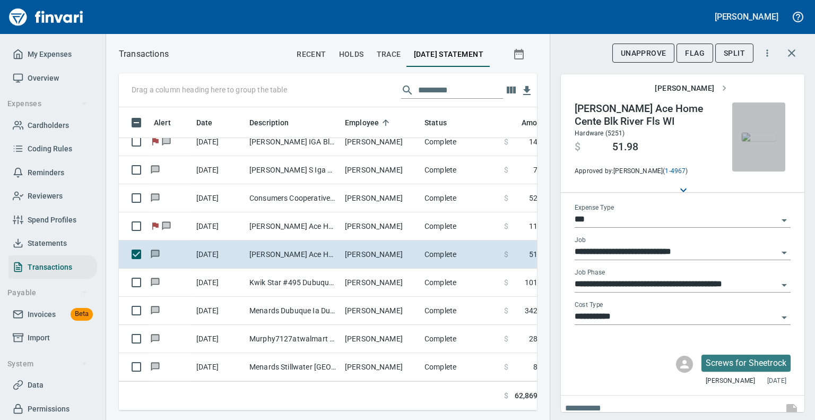
click at [742, 137] on img "button" at bounding box center [759, 137] width 34 height 8
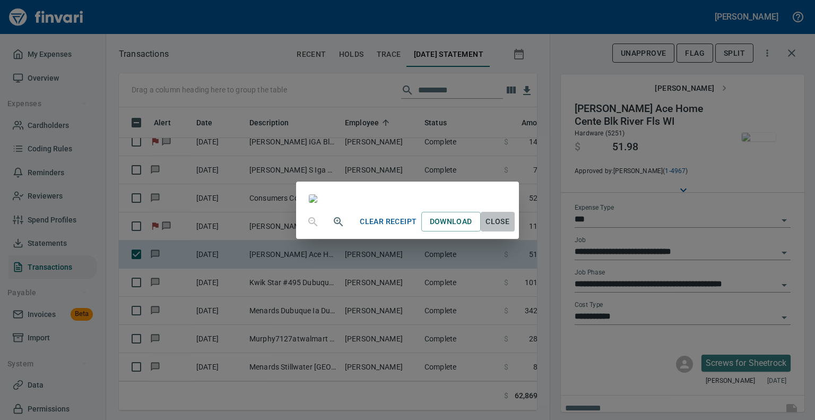
click at [510, 228] on span "Close" at bounding box center [497, 221] width 25 height 13
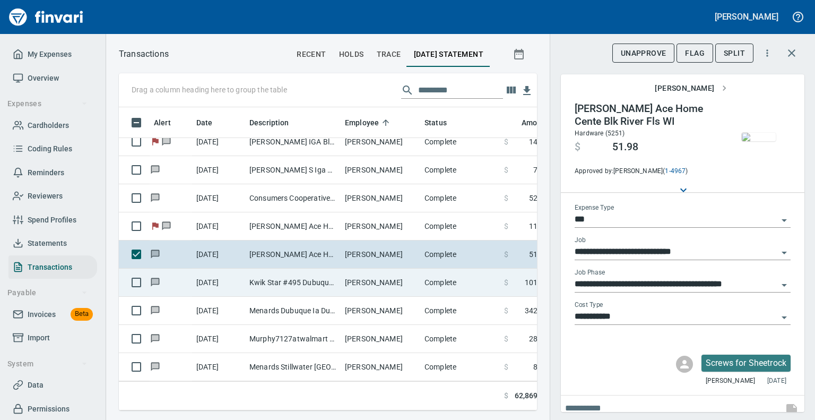
click at [290, 275] on td "Kwik Star #495 Dubuque [GEOGRAPHIC_DATA]" at bounding box center [292, 282] width 95 height 28
type input "**********"
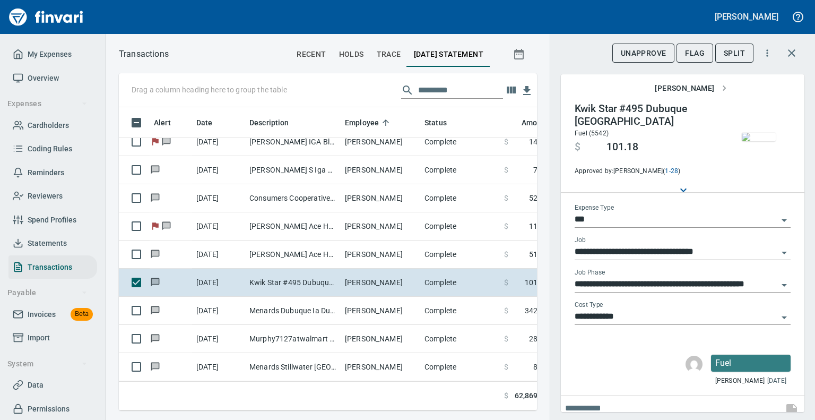
click at [753, 137] on img "button" at bounding box center [759, 137] width 34 height 8
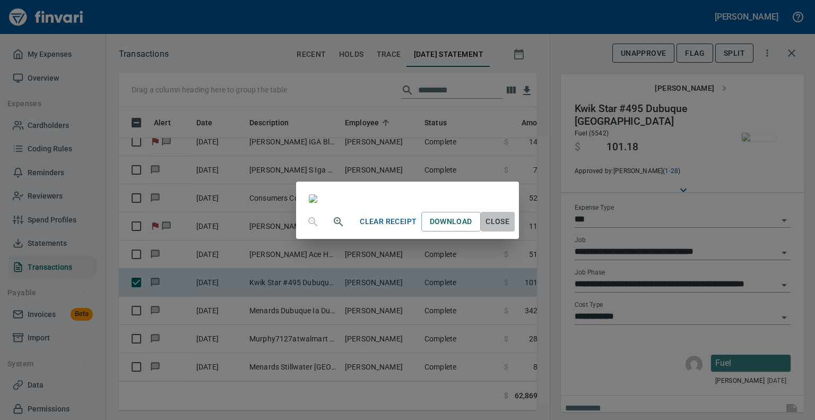
click at [510, 228] on span "Close" at bounding box center [497, 221] width 25 height 13
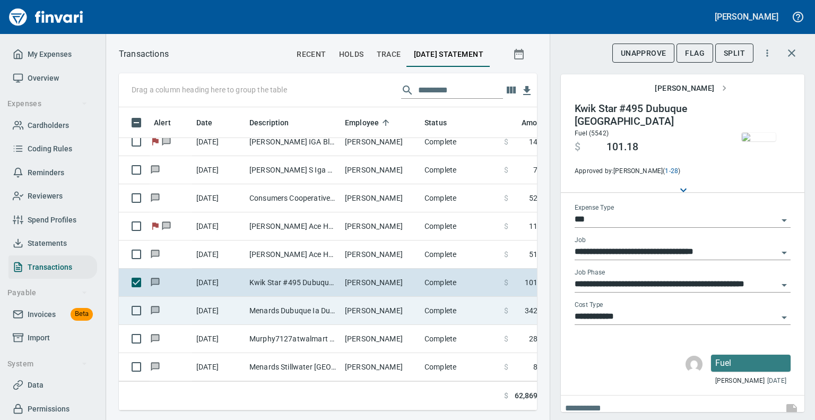
click at [304, 303] on td "Menards Dubuque Ia Dubuque [GEOGRAPHIC_DATA]" at bounding box center [292, 311] width 95 height 28
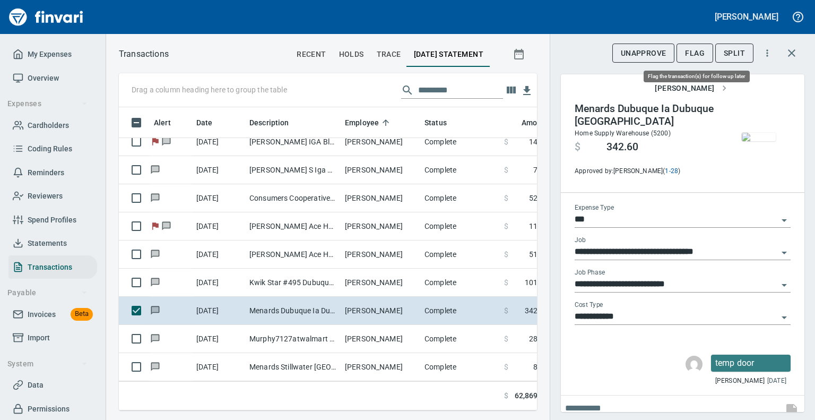
scroll to position [286, 402]
click at [699, 48] on span "Flag" at bounding box center [695, 53] width 20 height 13
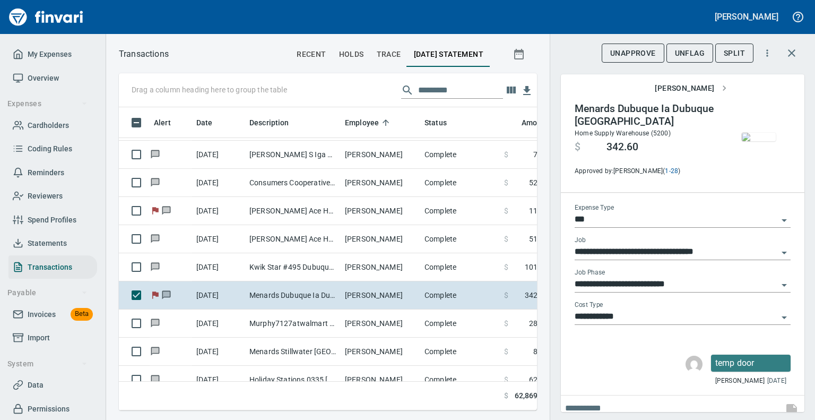
scroll to position [4514, 0]
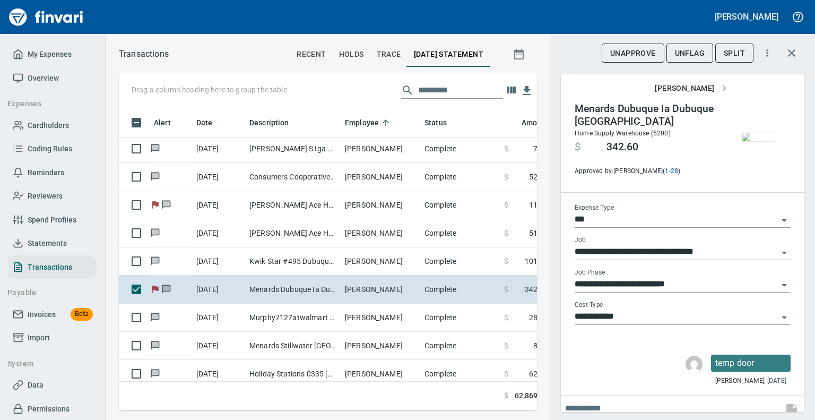
click at [550, 380] on div "**********" at bounding box center [682, 210] width 265 height 420
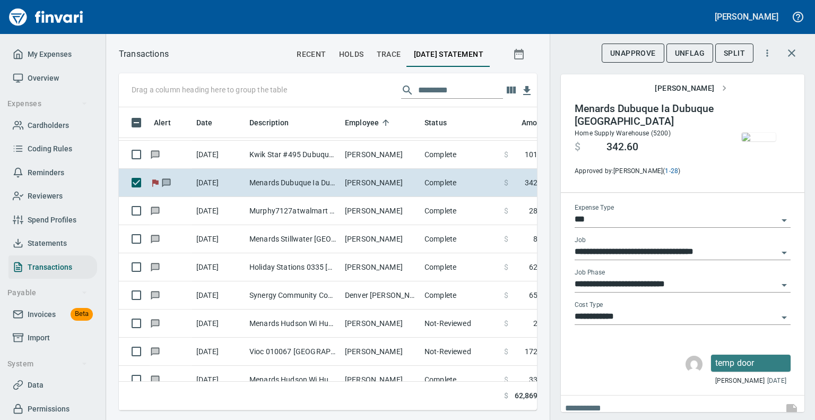
scroll to position [4642, 0]
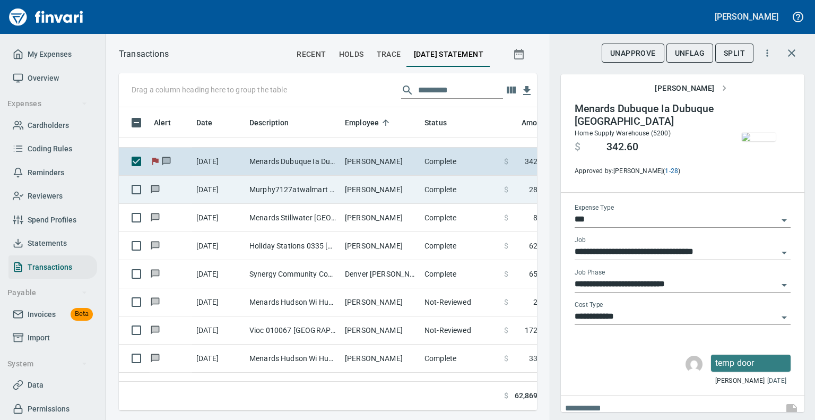
click at [284, 178] on td "Murphy7127atwalmart Galena [GEOGRAPHIC_DATA]" at bounding box center [292, 190] width 95 height 28
type input "**********"
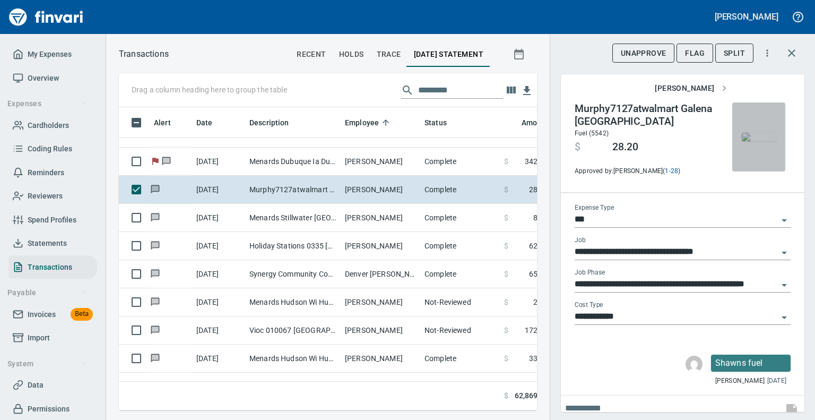
click at [753, 133] on img "button" at bounding box center [759, 137] width 34 height 8
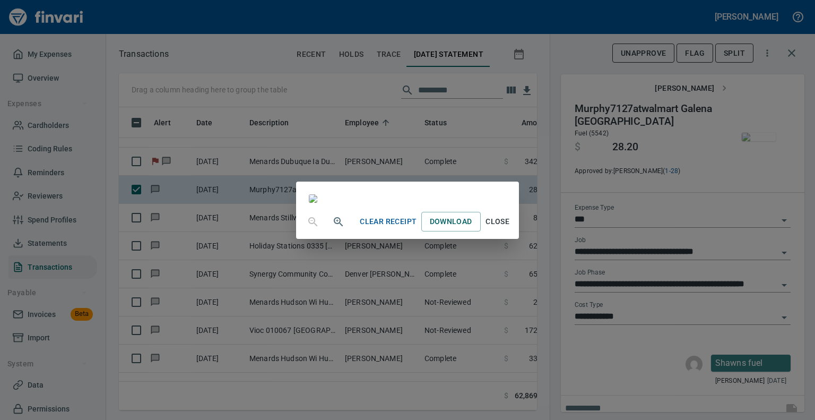
click at [510, 228] on span "Close" at bounding box center [497, 221] width 25 height 13
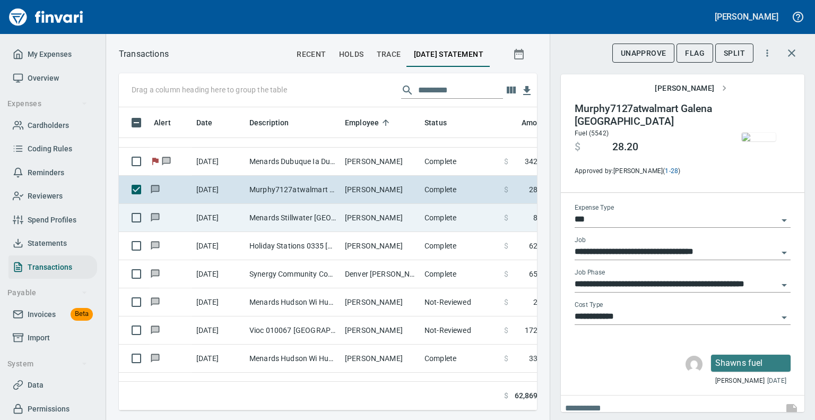
click at [295, 207] on td "Menards Stillwater [GEOGRAPHIC_DATA] [GEOGRAPHIC_DATA] [GEOGRAPHIC_DATA]" at bounding box center [292, 218] width 95 height 28
type input "**********"
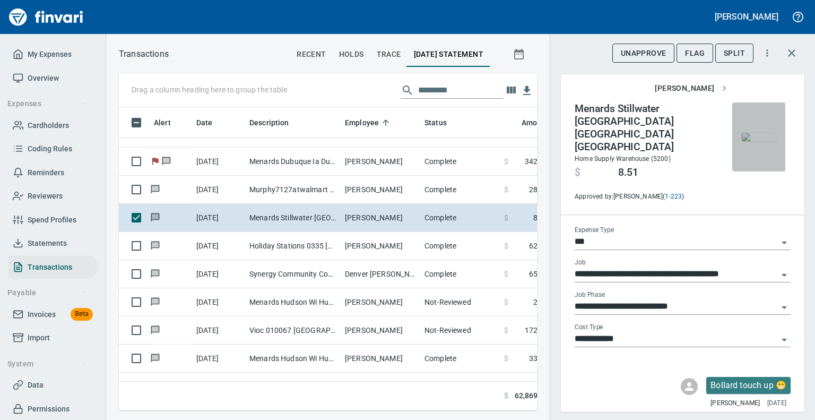
click at [756, 133] on img "button" at bounding box center [759, 137] width 34 height 8
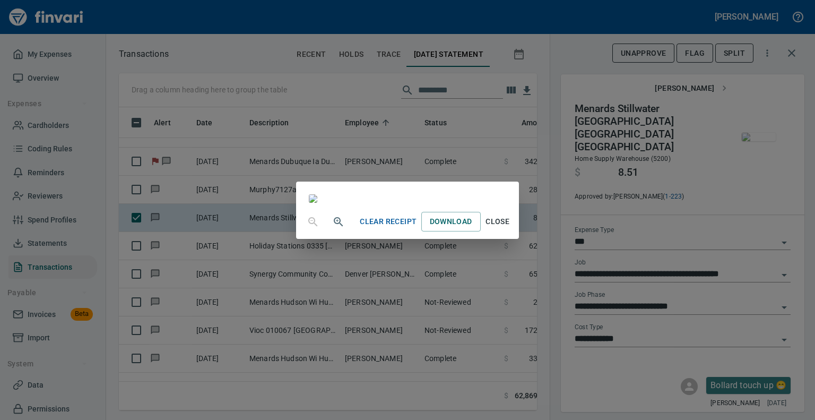
click at [510, 228] on span "Close" at bounding box center [497, 221] width 25 height 13
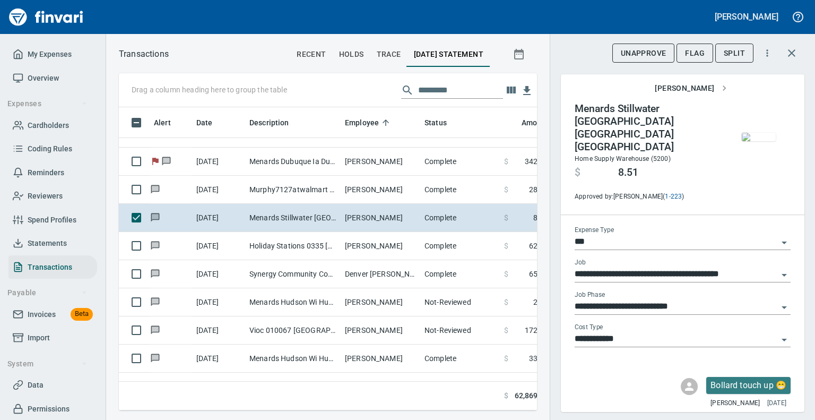
scroll to position [286, 402]
click at [698, 49] on span "Flag" at bounding box center [695, 53] width 20 height 13
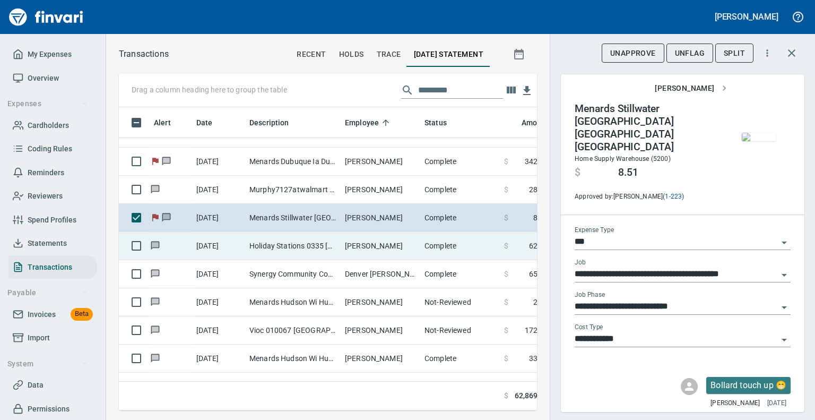
click at [272, 241] on td "Holiday Stations 0335 [GEOGRAPHIC_DATA] [GEOGRAPHIC_DATA]" at bounding box center [292, 246] width 95 height 28
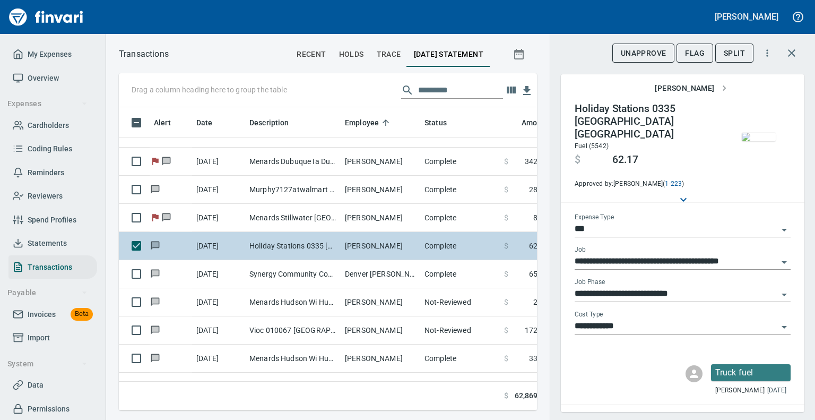
type input "**********"
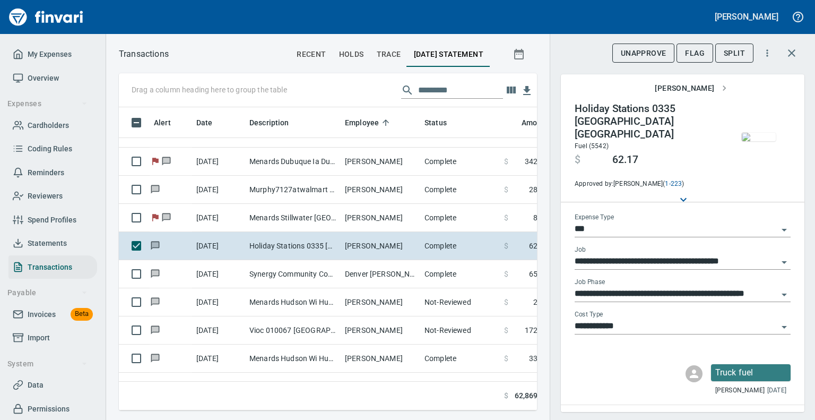
click at [757, 140] on img "button" at bounding box center [759, 137] width 34 height 8
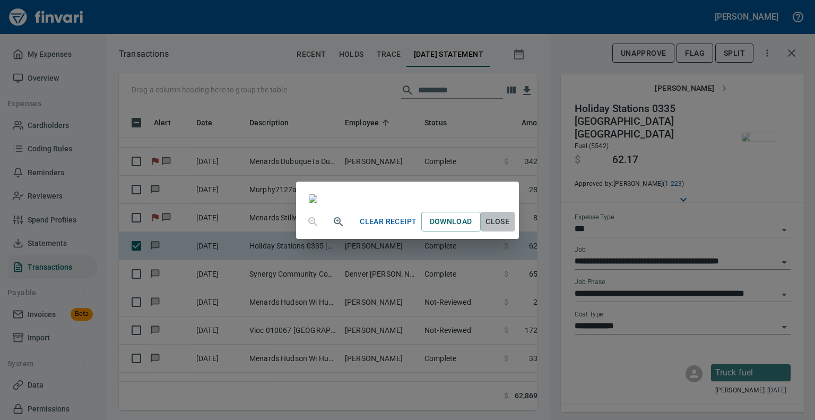
click at [510, 228] on span "Close" at bounding box center [497, 221] width 25 height 13
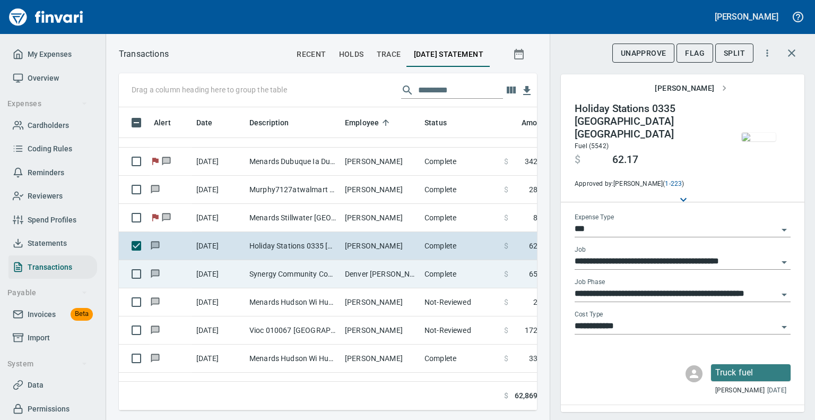
click at [293, 273] on td "Synergy Community Coop Ridgeland [GEOGRAPHIC_DATA]" at bounding box center [292, 274] width 95 height 28
type input "**********"
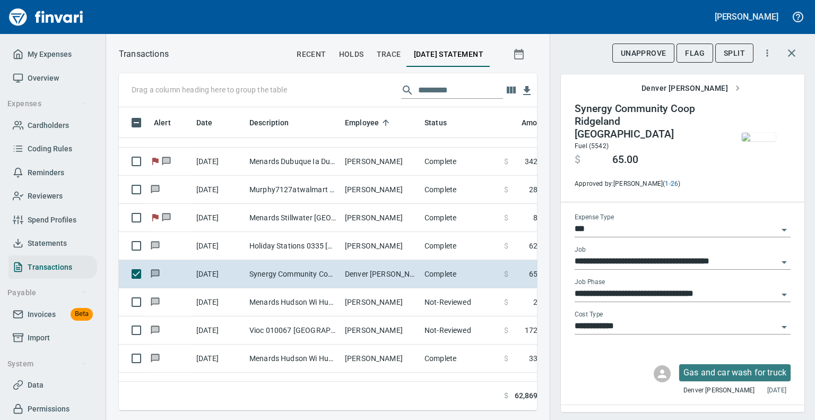
click at [747, 141] on img "button" at bounding box center [759, 137] width 34 height 8
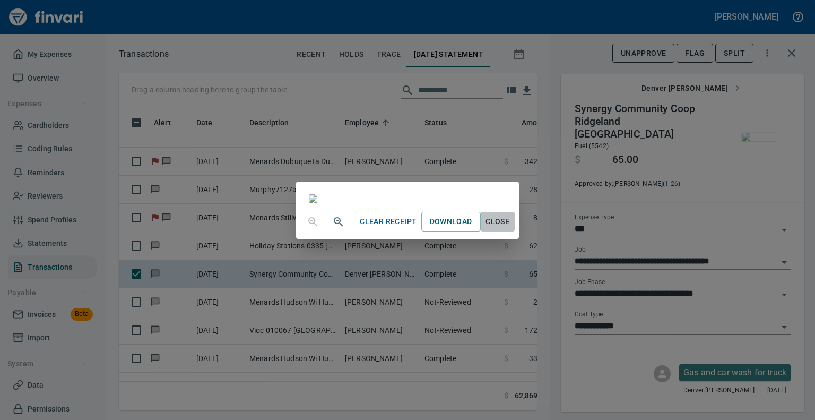
click at [510, 228] on span "Close" at bounding box center [497, 221] width 25 height 13
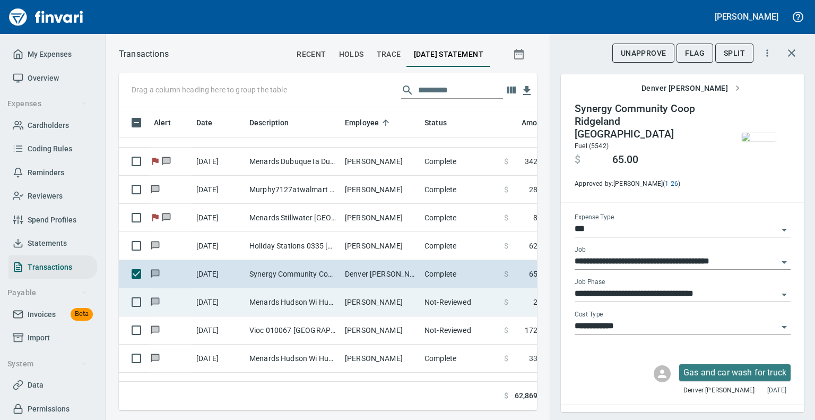
click at [344, 298] on td "[PERSON_NAME]" at bounding box center [381, 302] width 80 height 28
type input "**********"
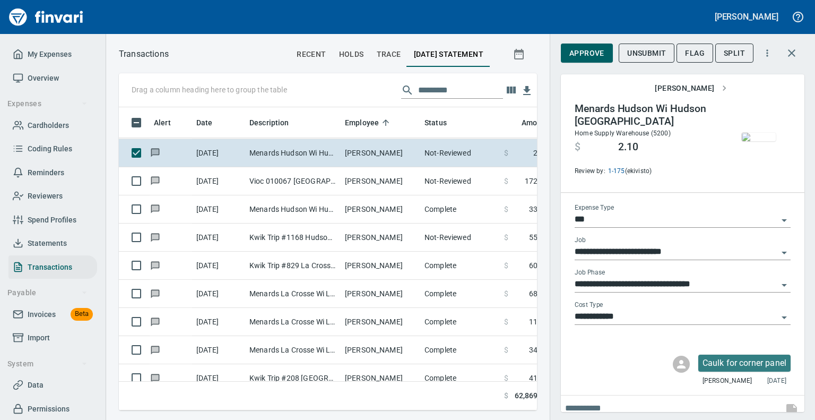
scroll to position [286, 402]
click at [700, 50] on span "Flag" at bounding box center [695, 53] width 20 height 13
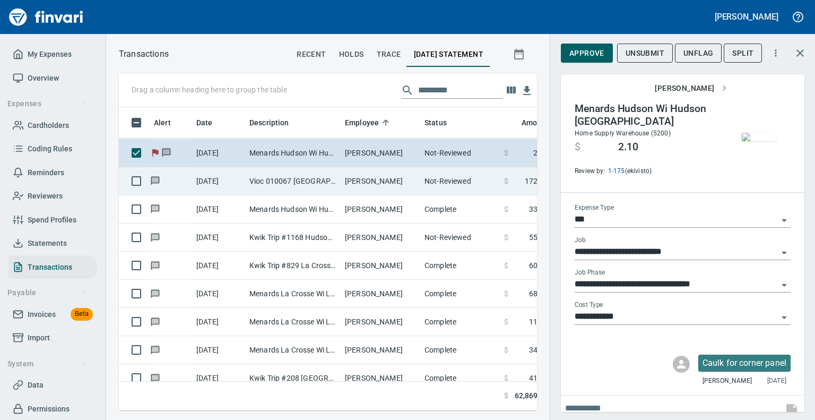
click at [298, 175] on td "Vioc 010067 [GEOGRAPHIC_DATA]" at bounding box center [292, 181] width 95 height 28
type input "*********"
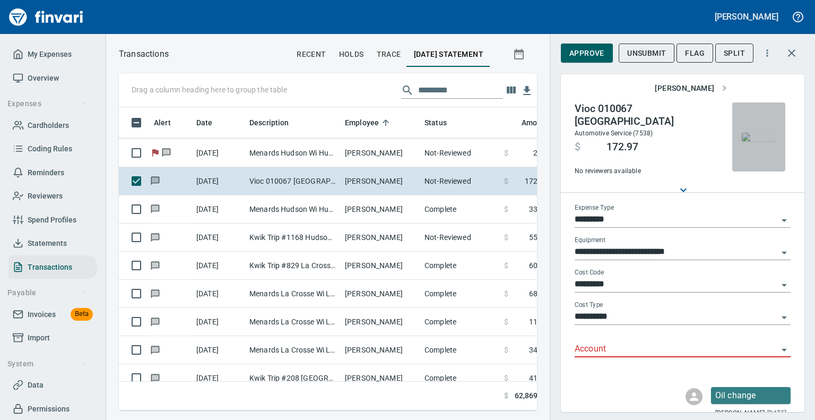
click at [746, 137] on img "button" at bounding box center [759, 137] width 34 height 8
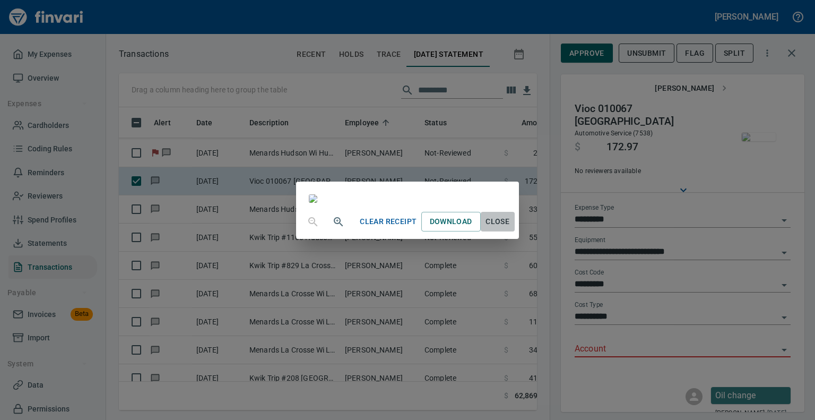
click at [510, 228] on span "Close" at bounding box center [497, 221] width 25 height 13
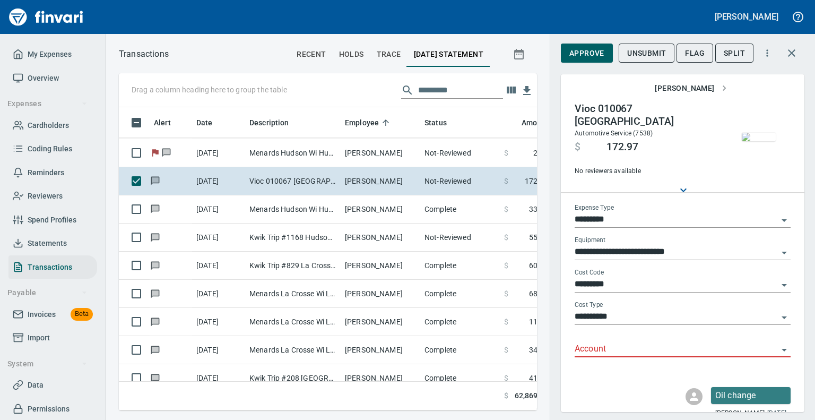
scroll to position [286, 402]
click at [778, 345] on icon "Open" at bounding box center [784, 349] width 13 height 13
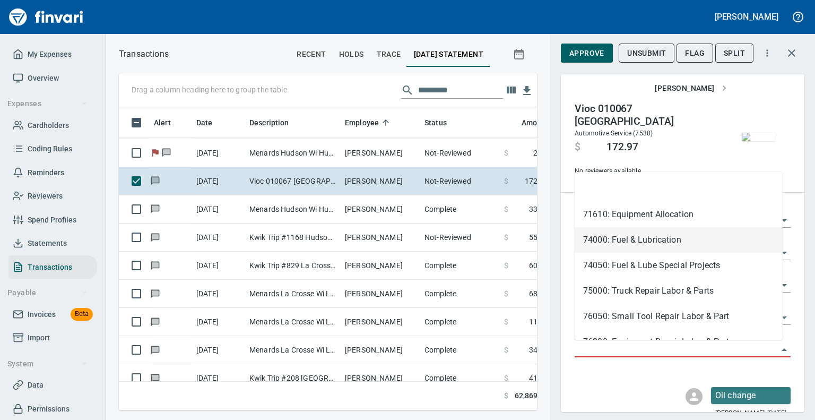
click at [657, 238] on li "74000: Fuel & Lubrication" at bounding box center [678, 239] width 208 height 25
type input "**********"
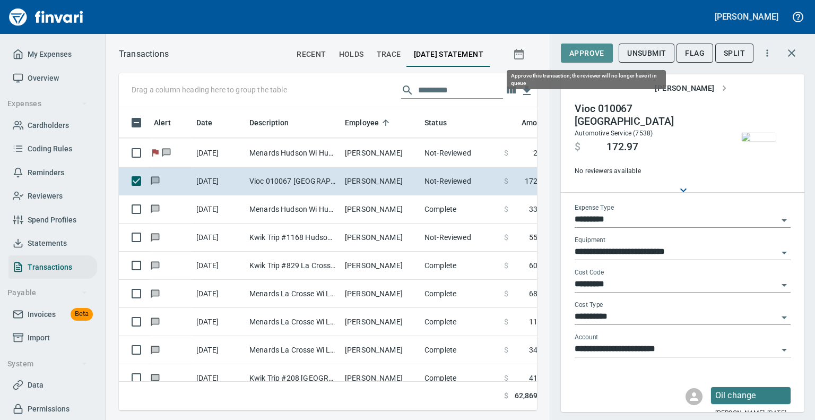
click at [596, 50] on span "Approve" at bounding box center [586, 53] width 35 height 13
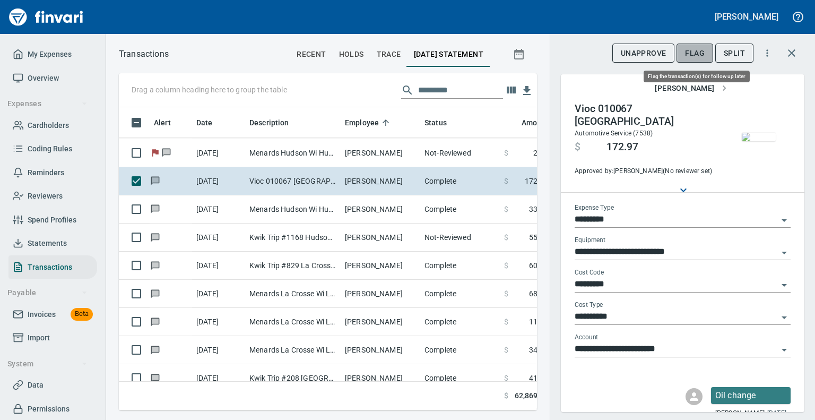
click at [696, 47] on span "Flag" at bounding box center [695, 53] width 20 height 13
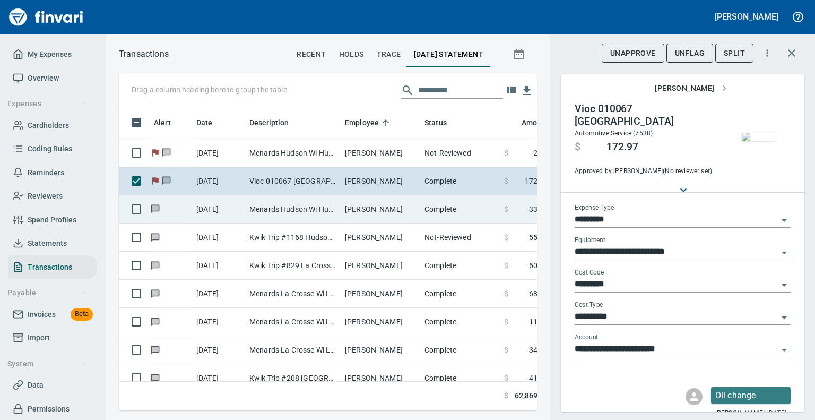
click at [291, 210] on td "Menards Hudson Wi Hudson [GEOGRAPHIC_DATA]" at bounding box center [292, 209] width 95 height 28
type input "***"
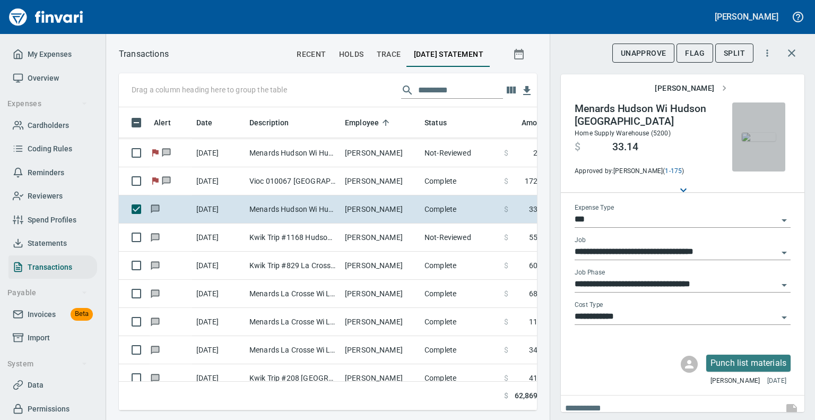
click at [762, 133] on img "button" at bounding box center [759, 137] width 34 height 8
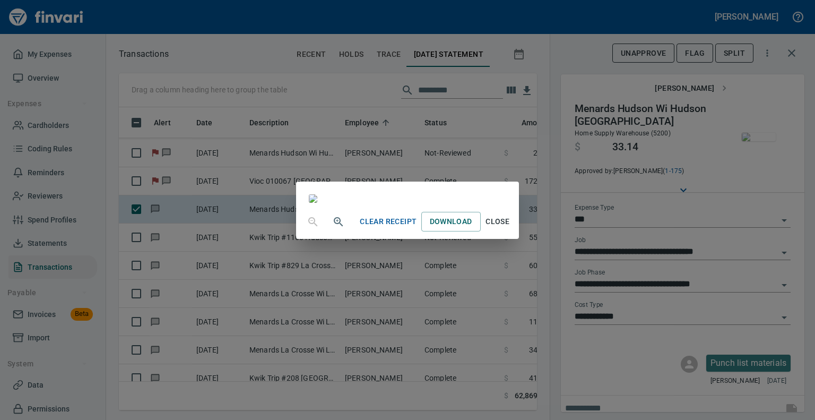
scroll to position [160, 0]
click at [510, 228] on span "Close" at bounding box center [497, 221] width 25 height 13
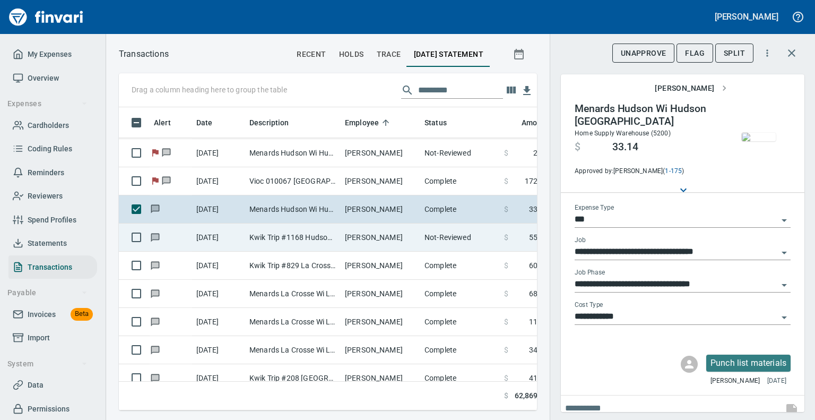
click at [300, 229] on td "Kwik Trip #1168 Hudson WI" at bounding box center [292, 237] width 95 height 28
type input "**********"
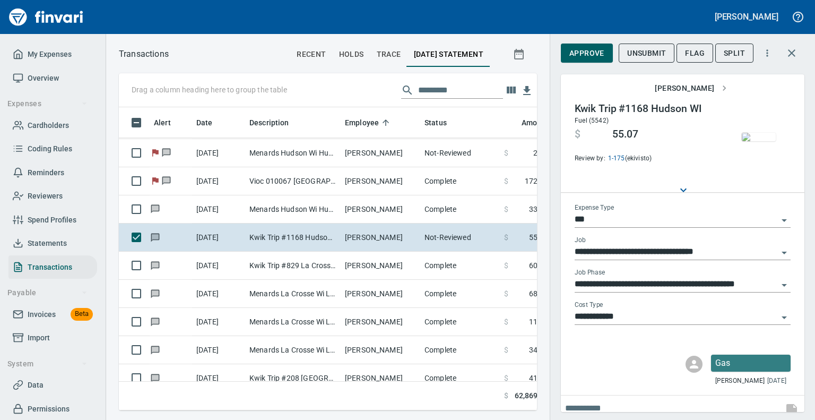
click at [756, 141] on img "button" at bounding box center [759, 137] width 34 height 8
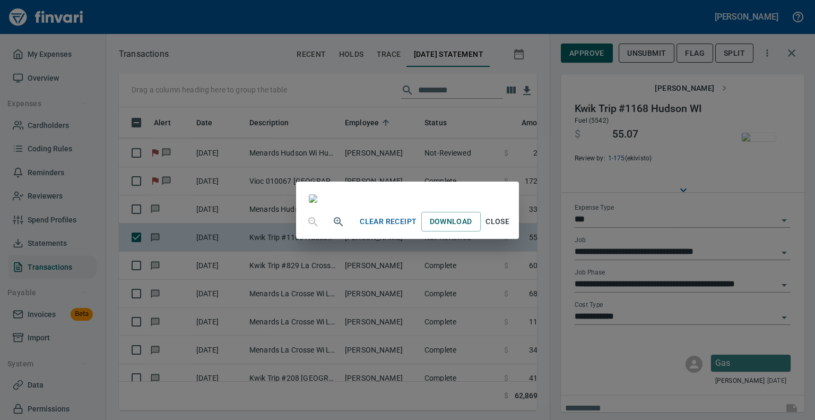
click at [510, 228] on span "Close" at bounding box center [497, 221] width 25 height 13
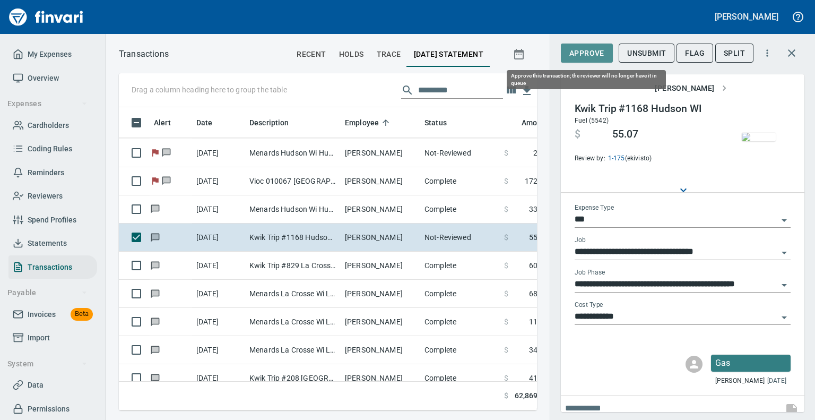
click at [582, 52] on span "Approve" at bounding box center [586, 53] width 35 height 13
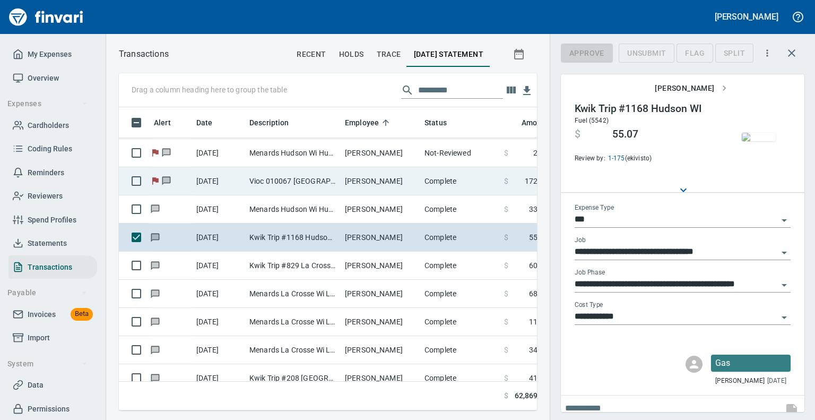
scroll to position [286, 402]
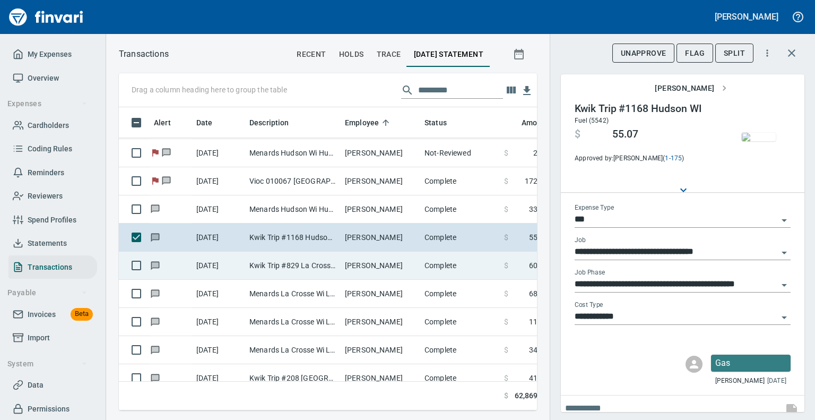
click at [303, 270] on td "Kwik Trip #829 La Crosse [GEOGRAPHIC_DATA]" at bounding box center [292, 265] width 95 height 28
type input "**********"
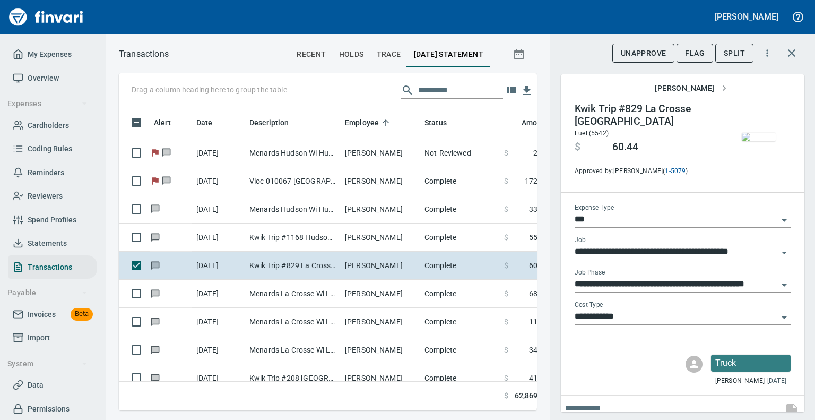
click at [757, 141] on img "button" at bounding box center [759, 137] width 34 height 8
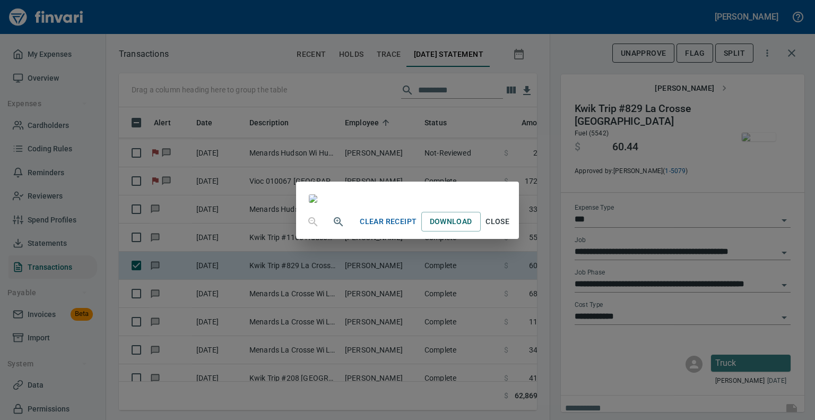
click at [510, 228] on span "Close" at bounding box center [497, 221] width 25 height 13
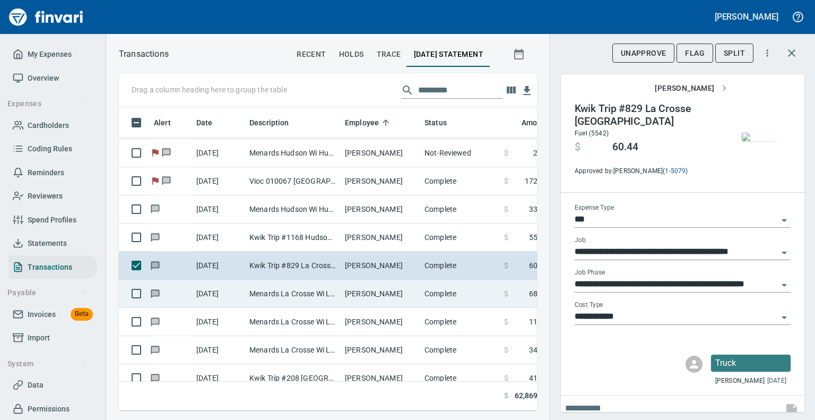
click at [309, 288] on td "Menards La Crosse Wi La Crosse [GEOGRAPHIC_DATA]" at bounding box center [292, 294] width 95 height 28
type input "**********"
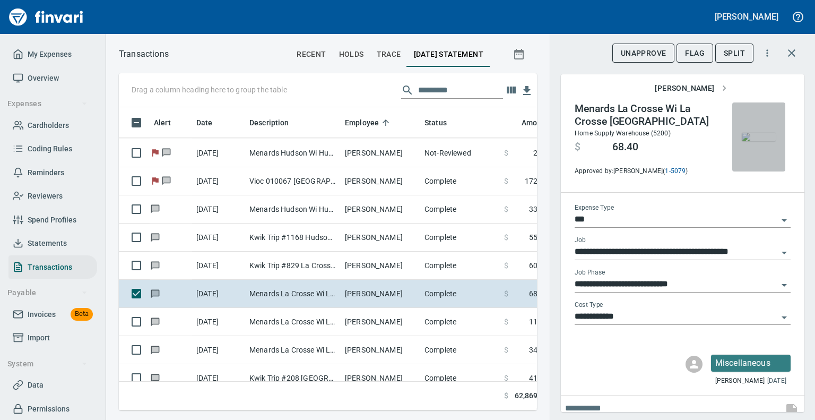
click at [743, 135] on img "button" at bounding box center [759, 137] width 34 height 8
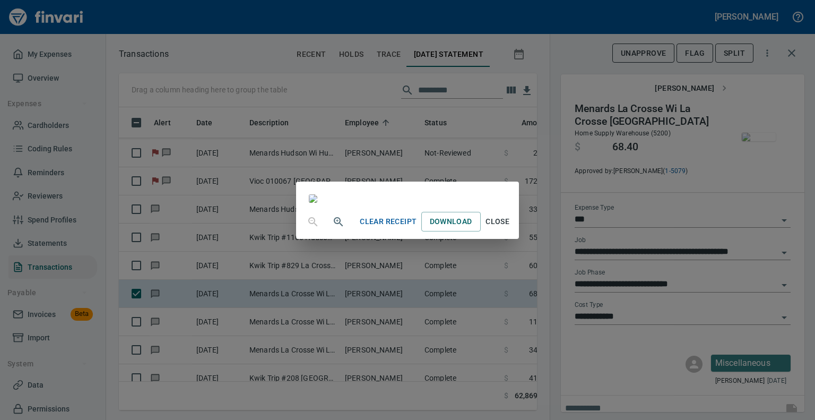
scroll to position [64, 0]
click at [510, 228] on span "Close" at bounding box center [497, 221] width 25 height 13
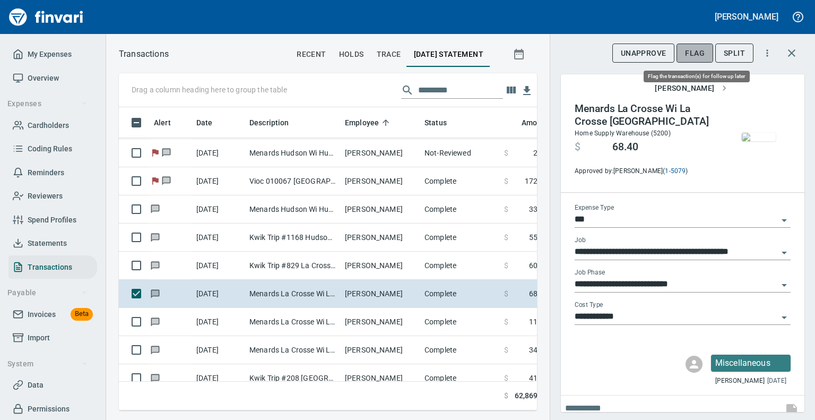
click at [694, 50] on span "Flag" at bounding box center [695, 53] width 20 height 13
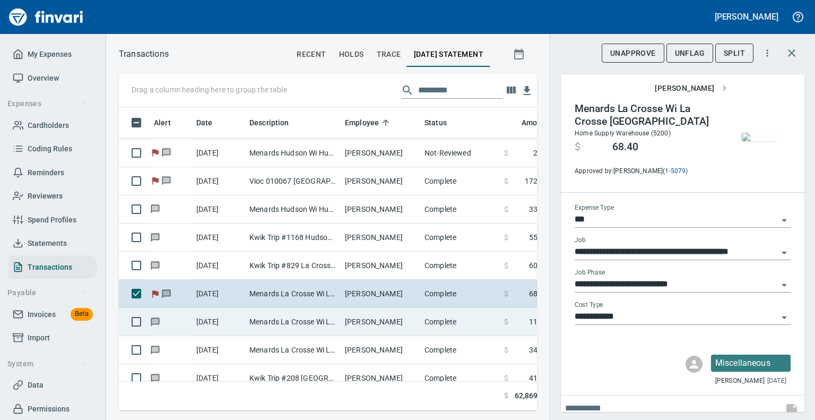
scroll to position [286, 402]
click at [286, 316] on td "Menards La Crosse Wi La Crosse [GEOGRAPHIC_DATA]" at bounding box center [292, 322] width 95 height 28
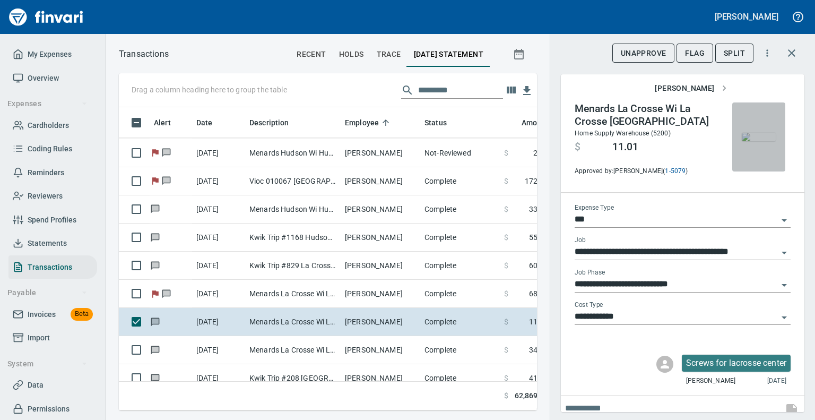
click at [751, 141] on img "button" at bounding box center [759, 137] width 34 height 8
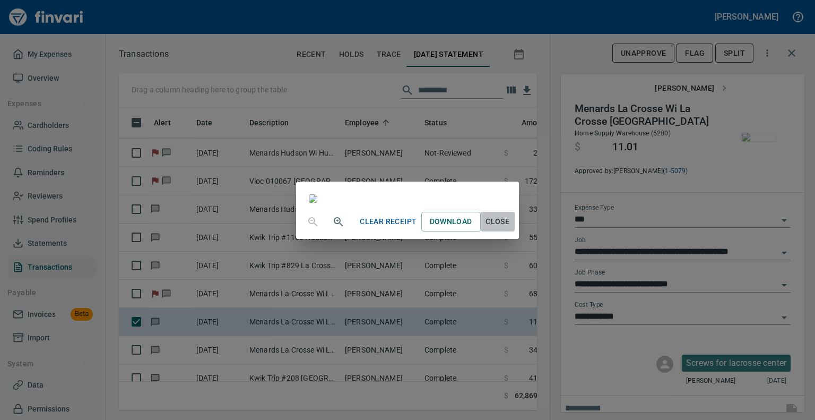
click at [510, 228] on span "Close" at bounding box center [497, 221] width 25 height 13
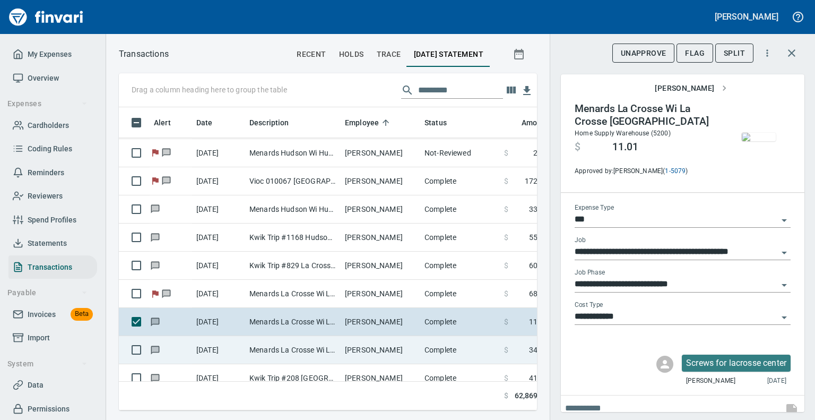
click at [328, 344] on td "Menards La Crosse Wi La Crosse [GEOGRAPHIC_DATA]" at bounding box center [292, 350] width 95 height 28
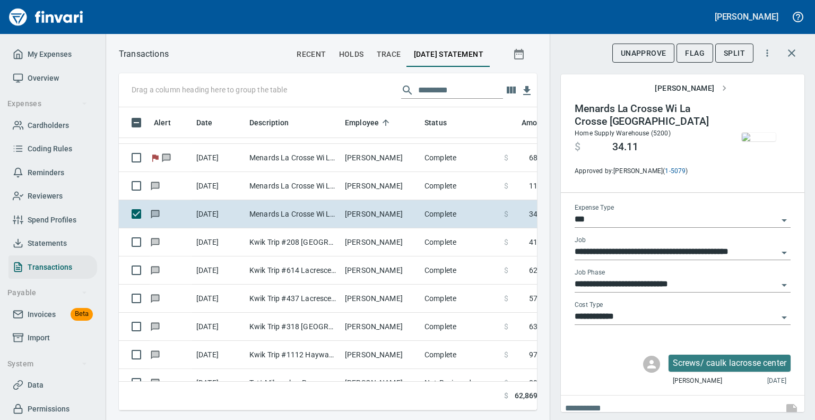
scroll to position [4939, 0]
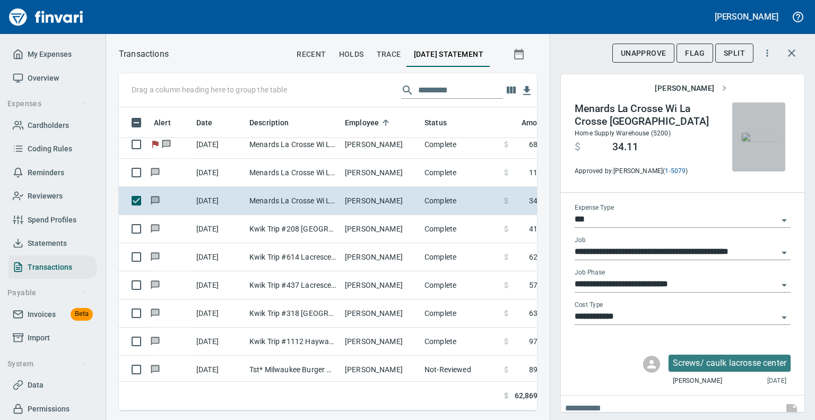
click at [751, 138] on img "button" at bounding box center [759, 137] width 34 height 8
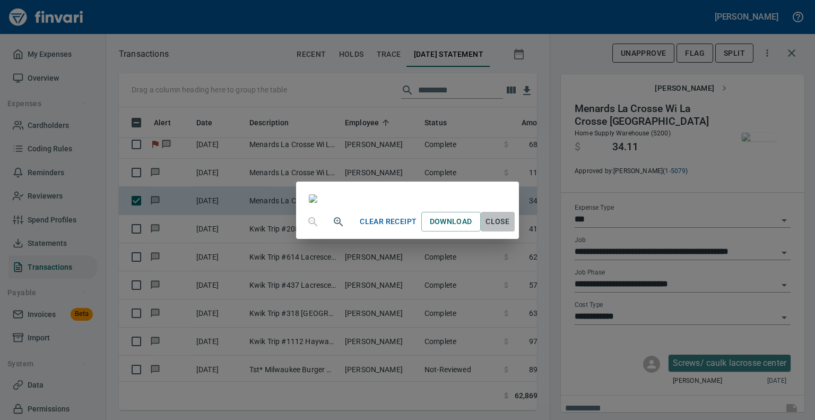
click at [510, 228] on span "Close" at bounding box center [497, 221] width 25 height 13
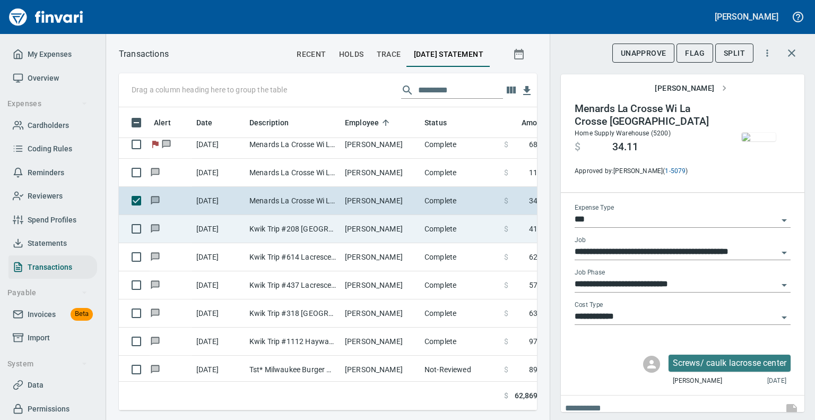
click at [320, 223] on td "Kwik Trip #208 [GEOGRAPHIC_DATA] [GEOGRAPHIC_DATA]" at bounding box center [292, 229] width 95 height 28
type input "**"
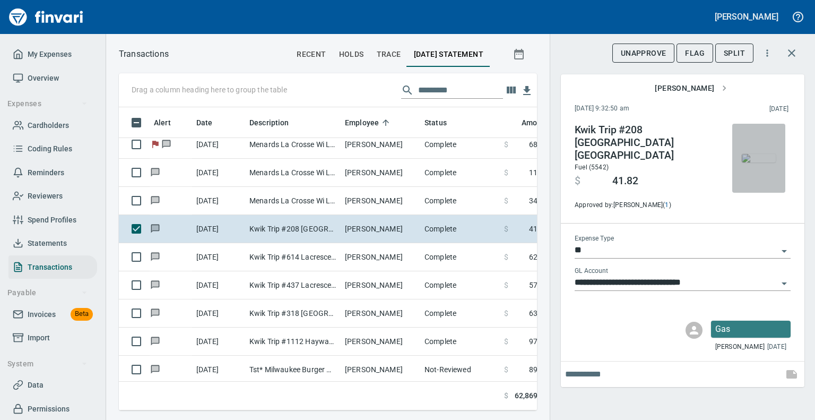
click at [763, 154] on img "button" at bounding box center [759, 158] width 34 height 8
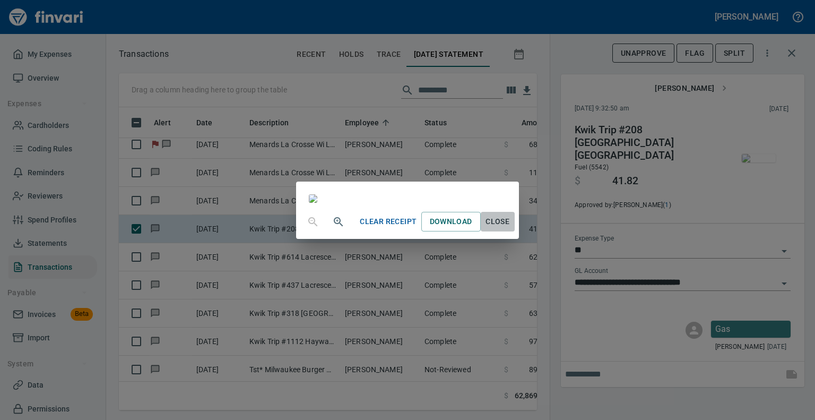
click at [510, 228] on span "Close" at bounding box center [497, 221] width 25 height 13
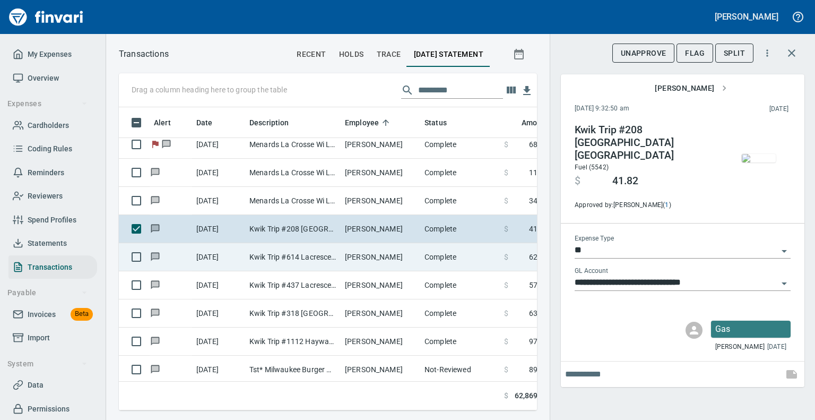
click at [282, 251] on td "Kwik Trip #614 Lacrescent [GEOGRAPHIC_DATA]" at bounding box center [292, 257] width 95 height 28
type input "**********"
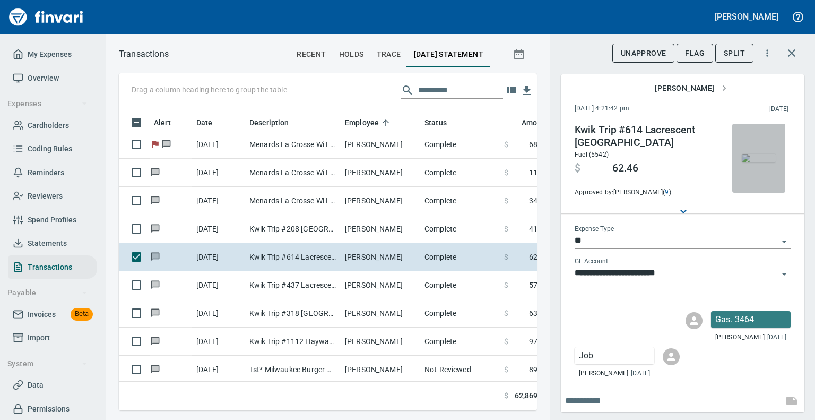
click at [753, 154] on img "button" at bounding box center [759, 158] width 34 height 8
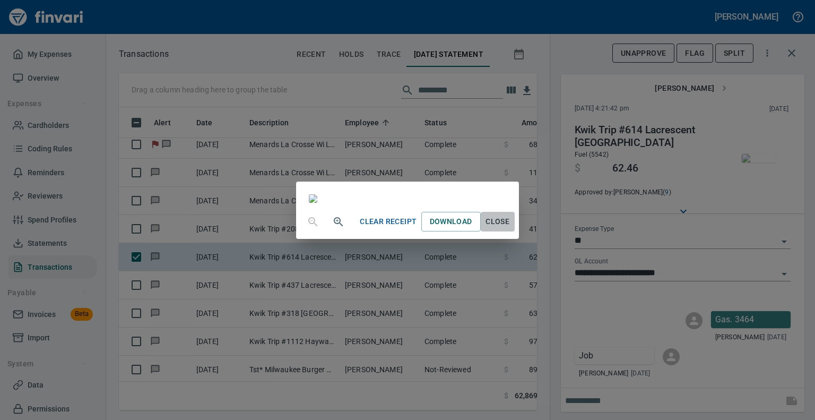
click at [510, 228] on span "Close" at bounding box center [497, 221] width 25 height 13
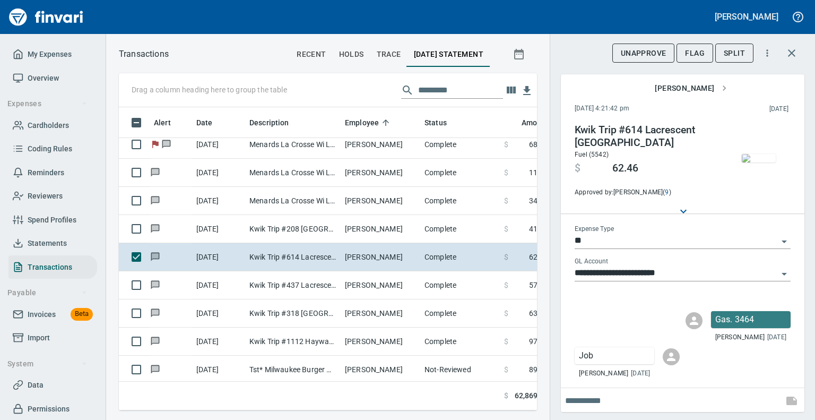
click at [778, 240] on icon "Open" at bounding box center [784, 241] width 13 height 13
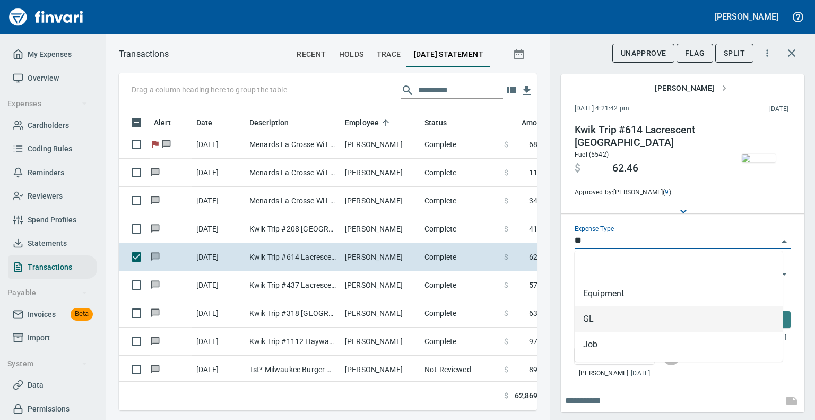
scroll to position [286, 402]
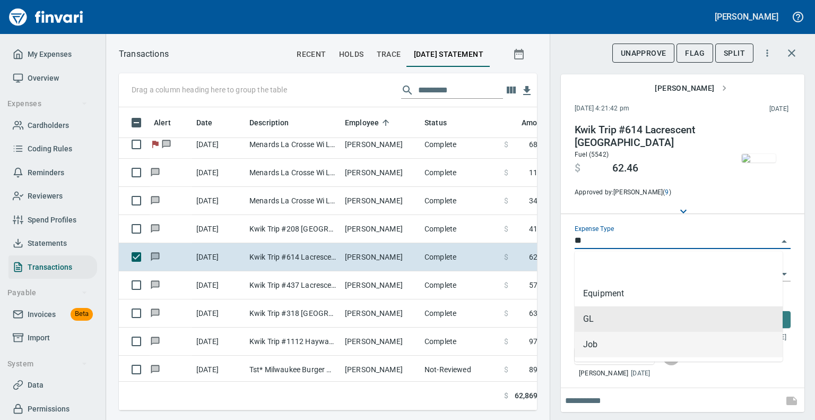
click at [586, 345] on li "Job" at bounding box center [678, 344] width 208 height 25
type input "***"
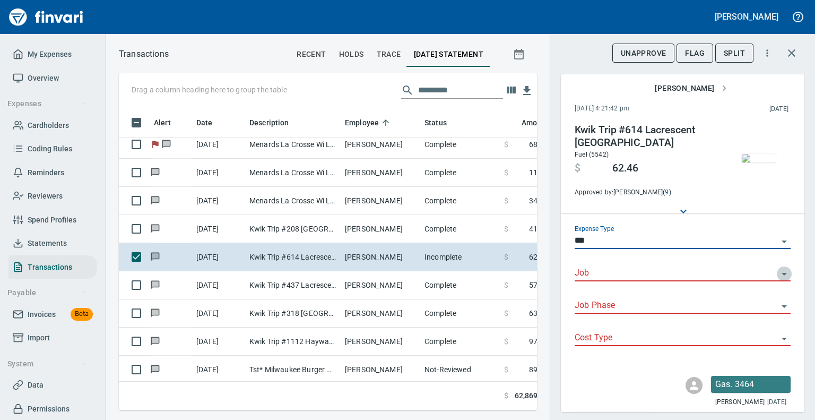
click at [778, 271] on icon "Open" at bounding box center [784, 273] width 13 height 13
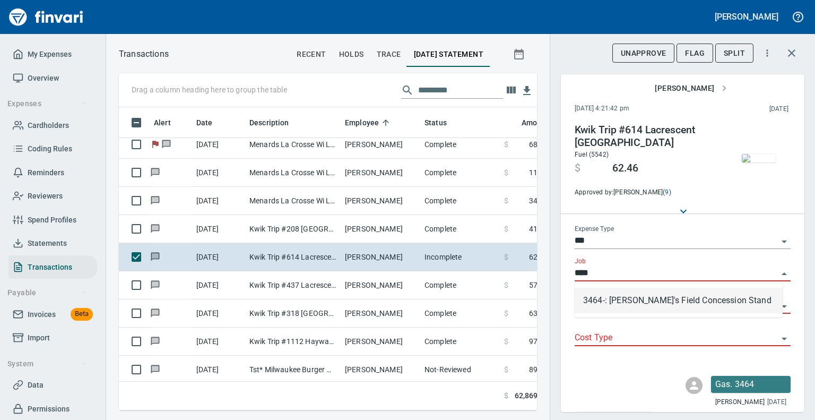
click at [681, 300] on li "3464-: [PERSON_NAME]'s Field Concession Stand" at bounding box center [678, 300] width 208 height 25
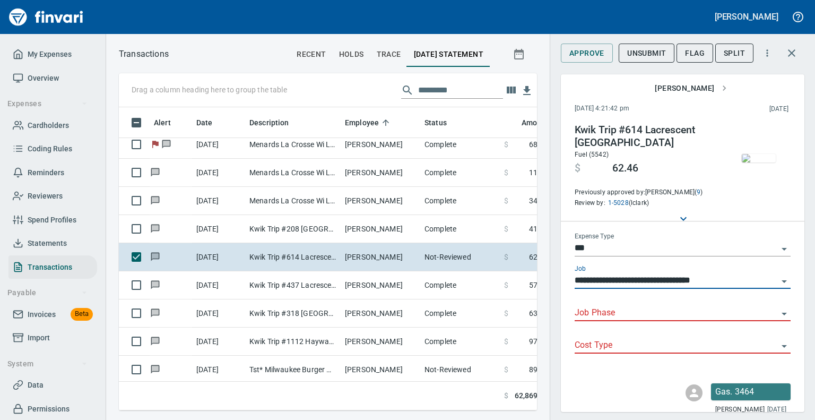
type input "**********"
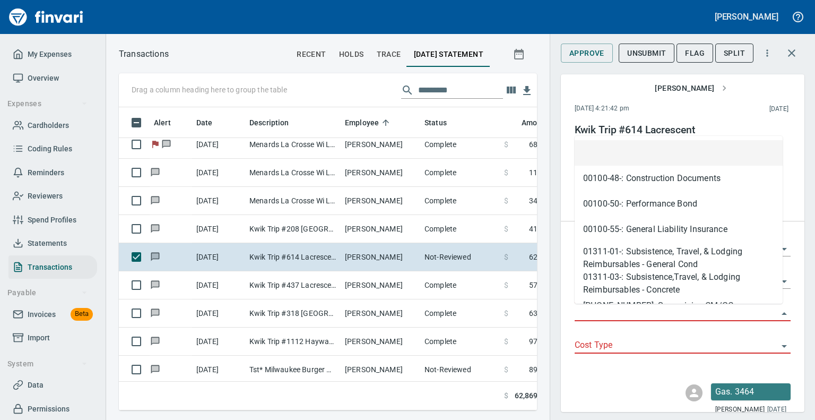
click at [665, 308] on input "Job Phase" at bounding box center [675, 313] width 203 height 15
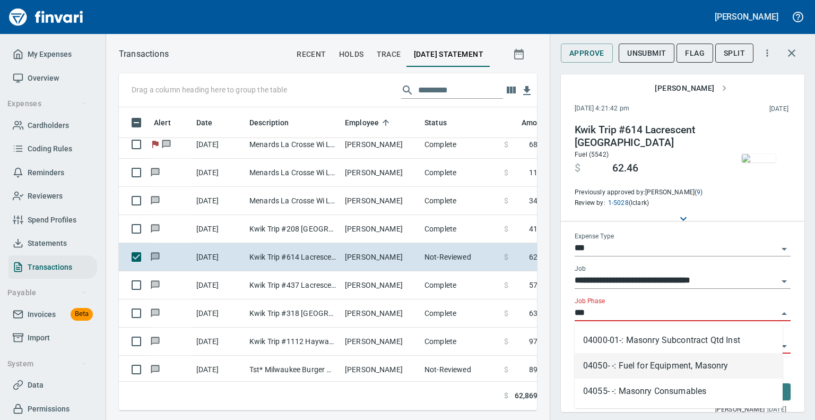
click at [658, 365] on li "04050- -: Fuel for Equipment, Masonry" at bounding box center [678, 365] width 208 height 25
type input "**********"
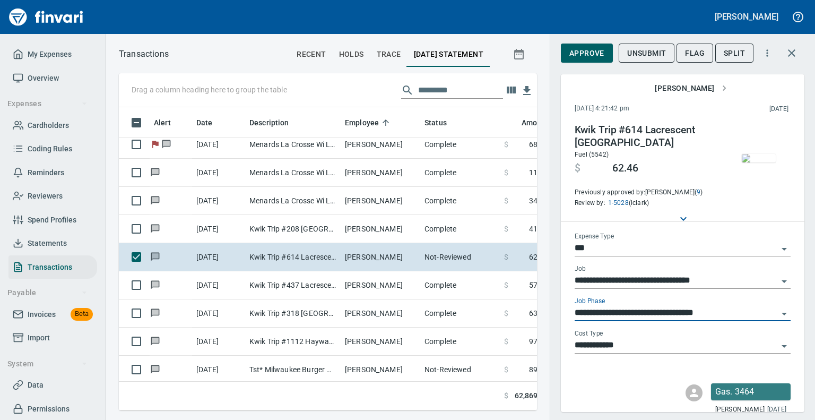
type input "**********"
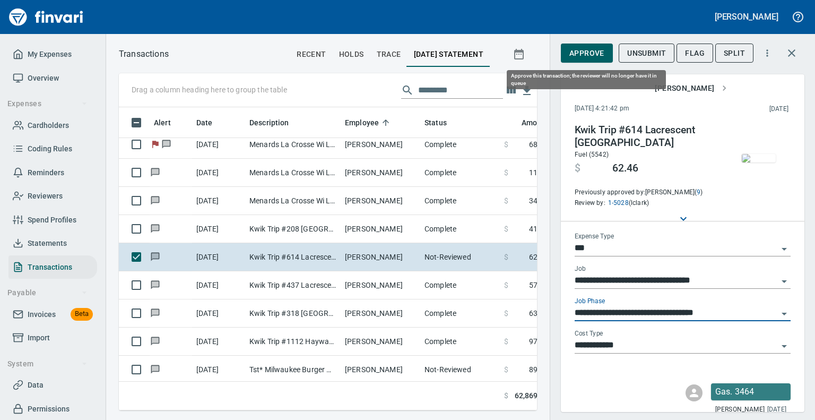
type input "**********"
click at [588, 50] on span "Approve" at bounding box center [586, 53] width 35 height 13
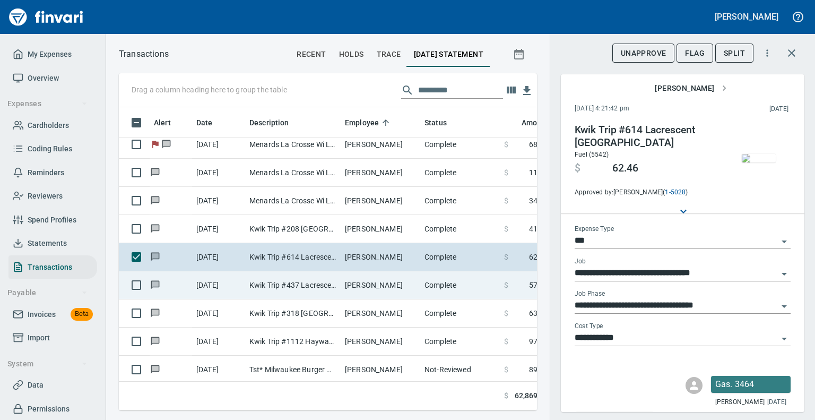
click at [314, 275] on td "Kwik Trip #437 Lacrescent [GEOGRAPHIC_DATA]" at bounding box center [292, 285] width 95 height 28
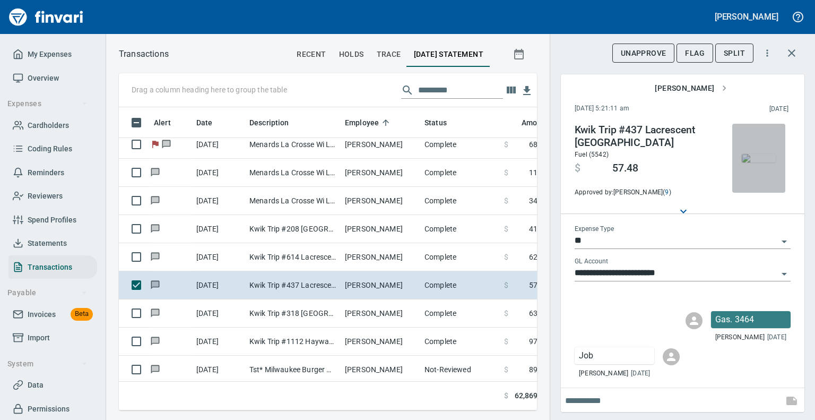
click at [746, 158] on img "button" at bounding box center [759, 158] width 34 height 8
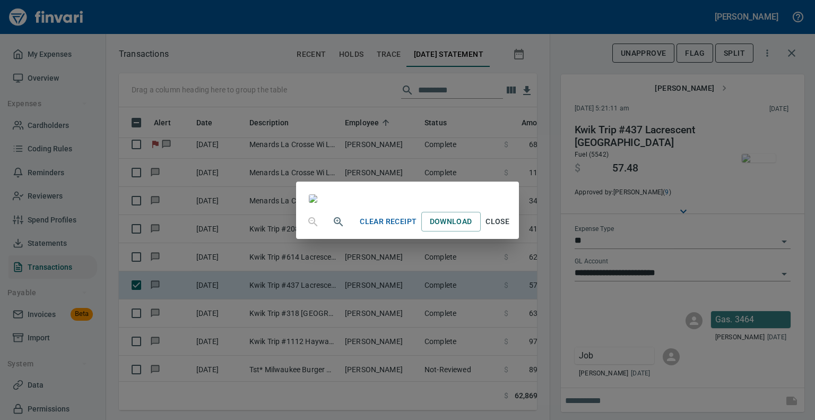
scroll to position [102, 0]
click at [510, 228] on span "Close" at bounding box center [497, 221] width 25 height 13
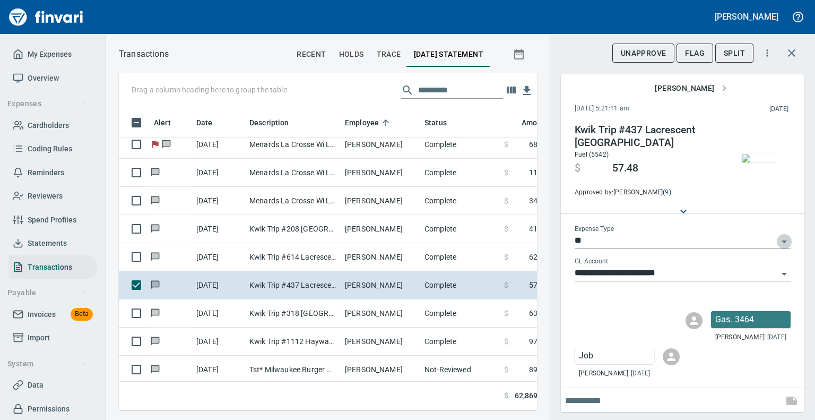
click at [778, 240] on icon "Open" at bounding box center [784, 241] width 13 height 13
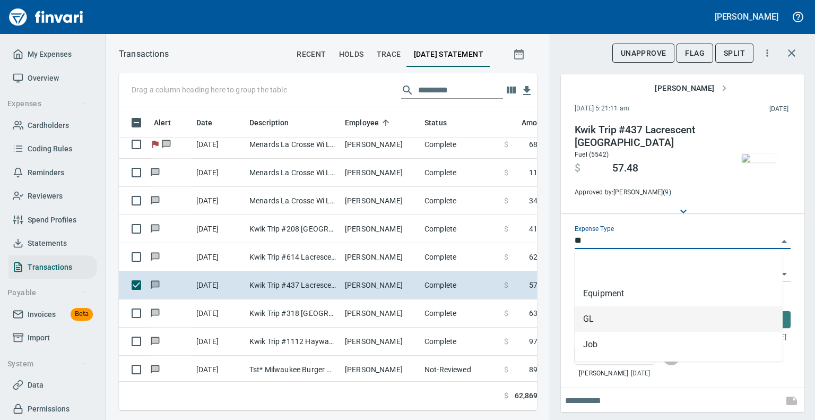
scroll to position [286, 402]
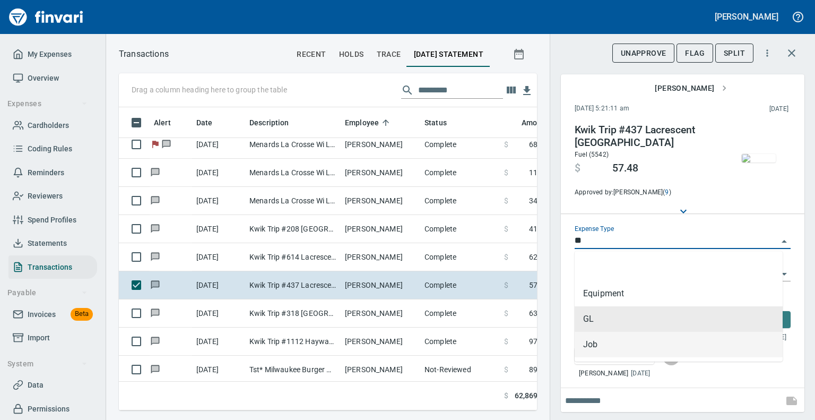
click at [589, 347] on li "Job" at bounding box center [678, 344] width 208 height 25
type input "***"
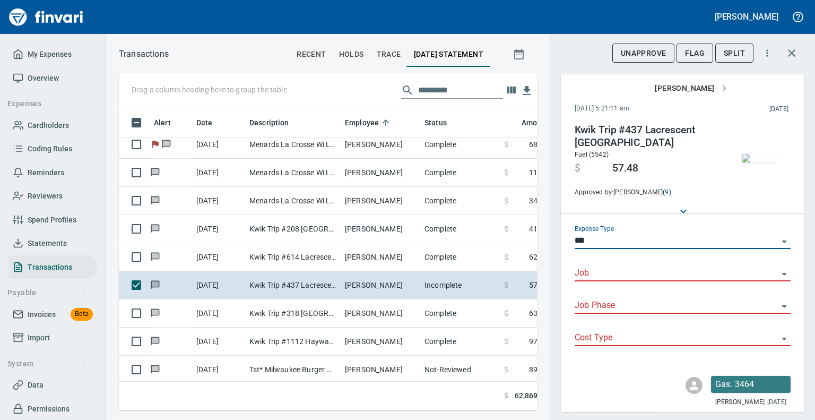
click at [602, 268] on input "Job" at bounding box center [675, 273] width 203 height 15
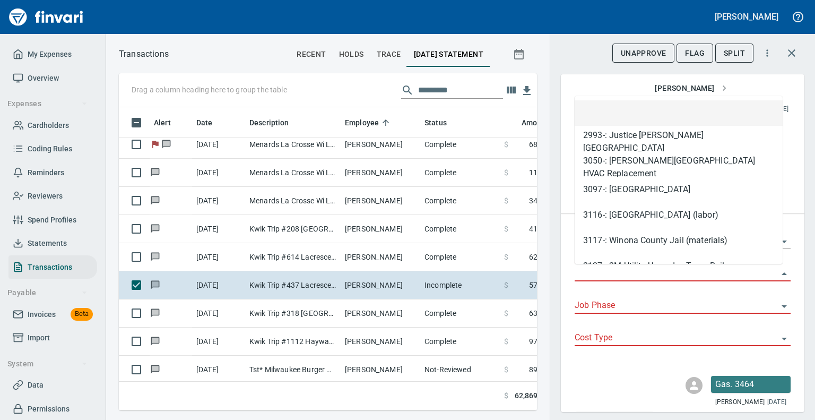
type input "*"
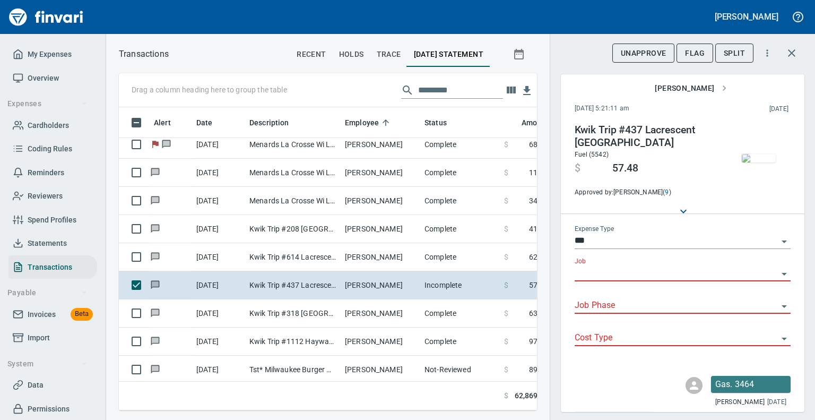
click at [602, 268] on input "Job" at bounding box center [675, 273] width 203 height 15
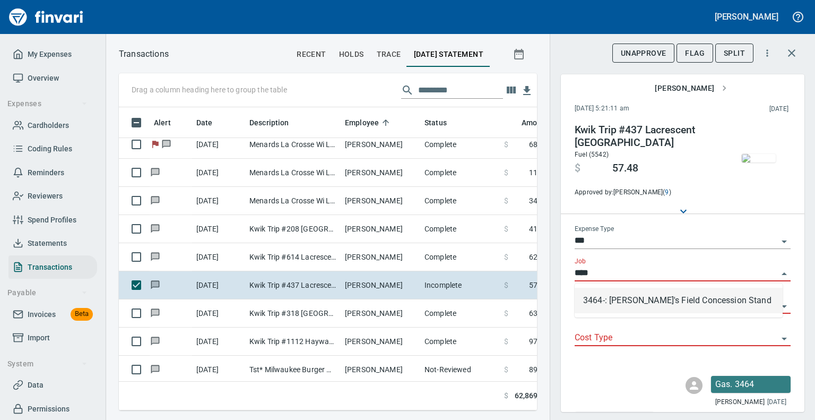
click at [623, 309] on li "3464-: [PERSON_NAME]'s Field Concession Stand" at bounding box center [678, 300] width 208 height 25
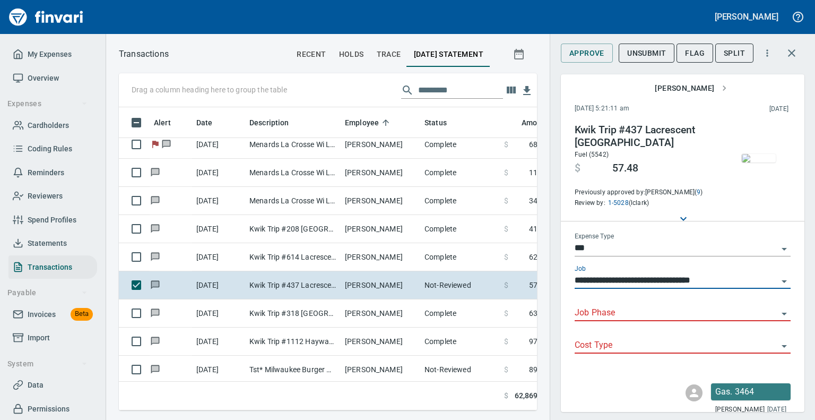
type input "**********"
click at [623, 308] on input "Job Phase" at bounding box center [675, 313] width 203 height 15
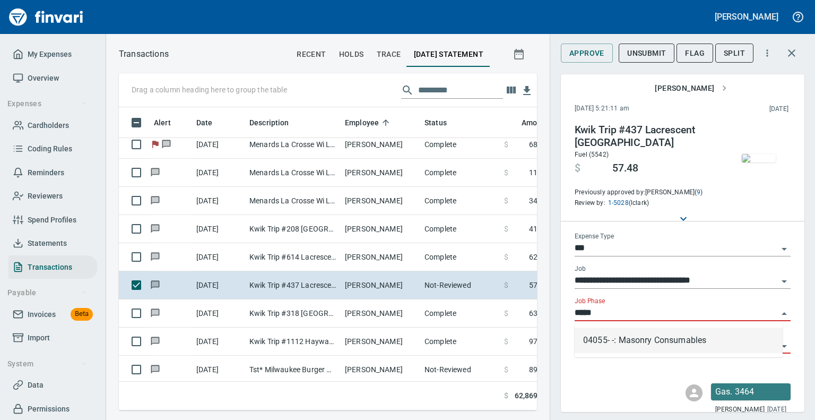
click at [629, 341] on li "04055- -: Masonry Consumables" at bounding box center [678, 339] width 208 height 25
type input "**********"
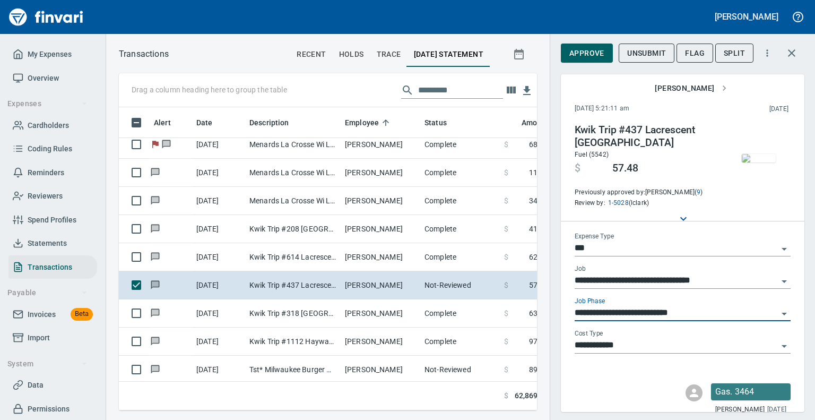
type input "**********"
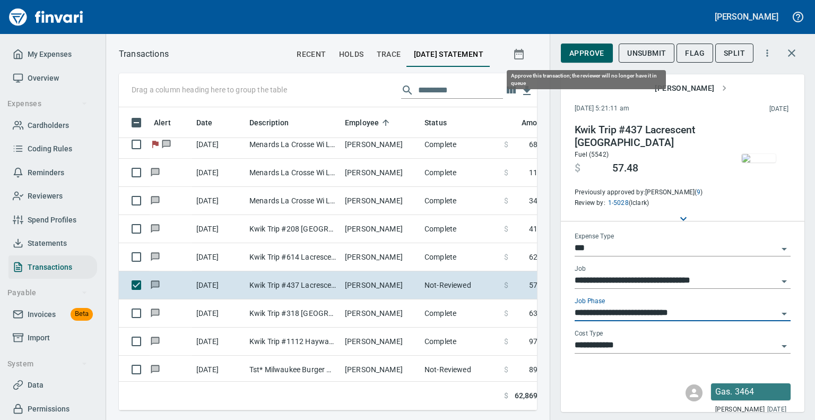
type input "**********"
click at [584, 50] on span "Approve" at bounding box center [586, 53] width 35 height 13
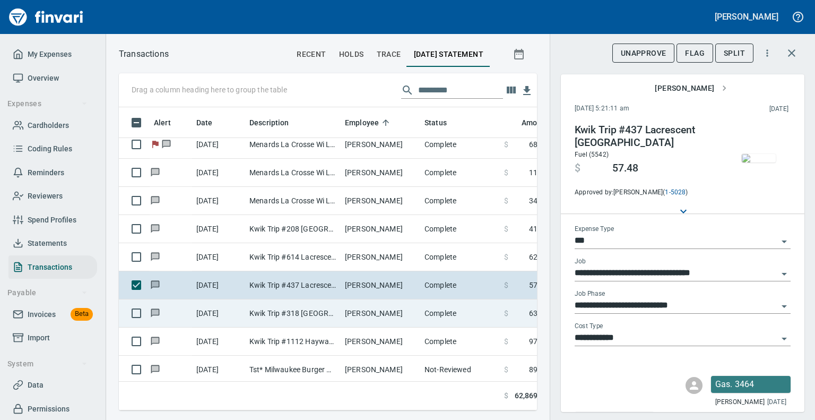
click at [314, 316] on td "Kwik Trip #318 [GEOGRAPHIC_DATA] WI" at bounding box center [292, 313] width 95 height 28
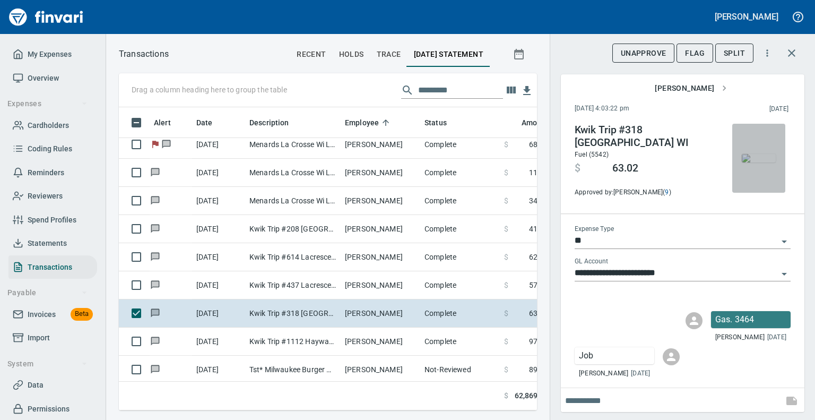
click at [757, 154] on img "button" at bounding box center [759, 158] width 34 height 8
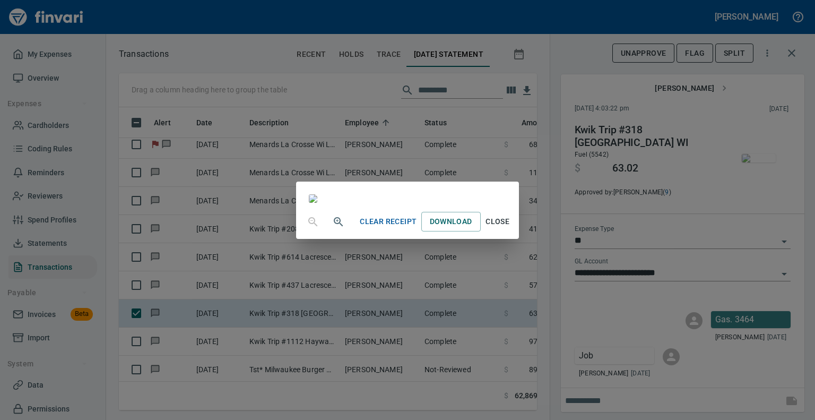
click at [510, 228] on span "Close" at bounding box center [497, 221] width 25 height 13
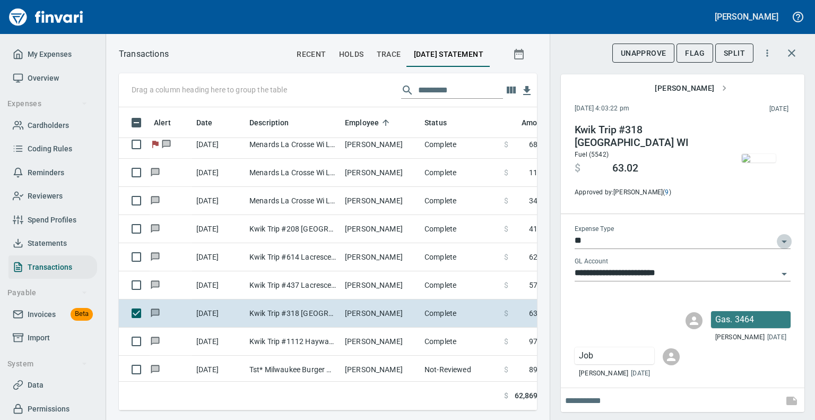
click at [781, 242] on icon "Open" at bounding box center [783, 241] width 5 height 3
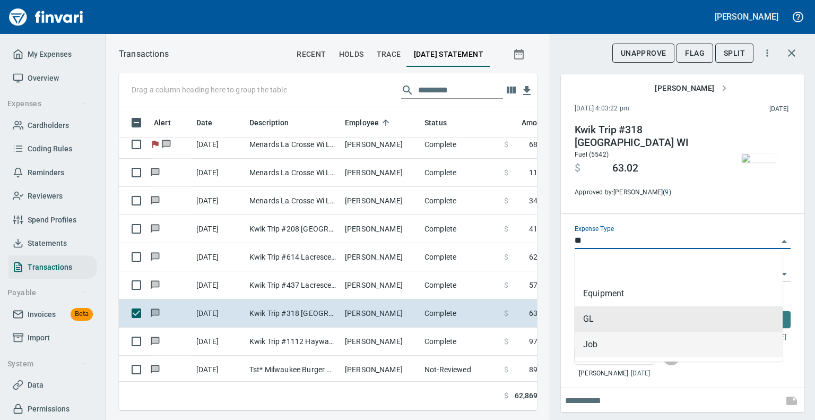
click at [593, 342] on li "Job" at bounding box center [678, 344] width 208 height 25
type input "***"
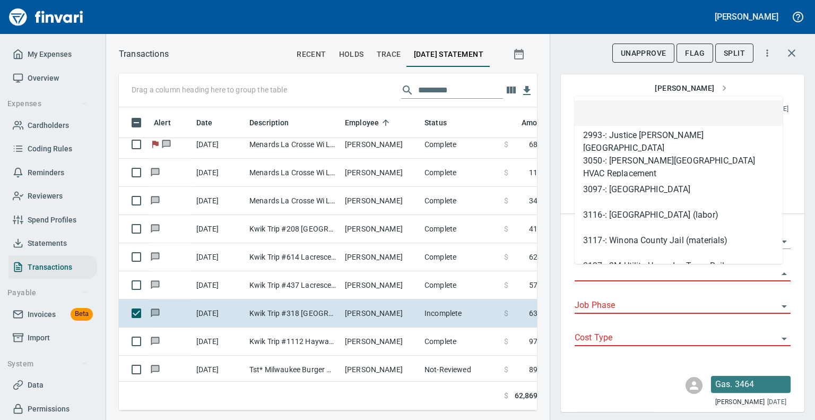
click at [609, 272] on input "Job" at bounding box center [675, 273] width 203 height 15
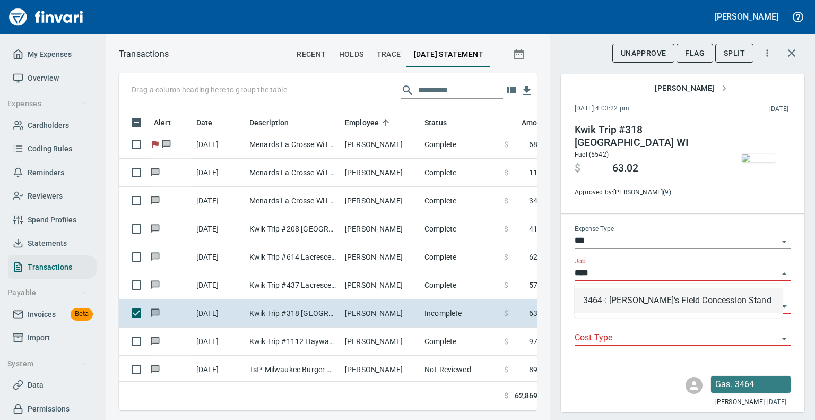
click at [600, 304] on li "3464-: [PERSON_NAME]'s Field Concession Stand" at bounding box center [678, 300] width 208 height 25
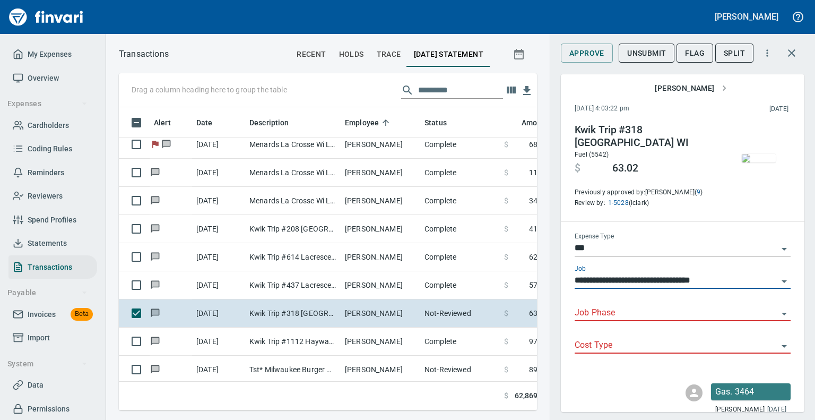
type input "**********"
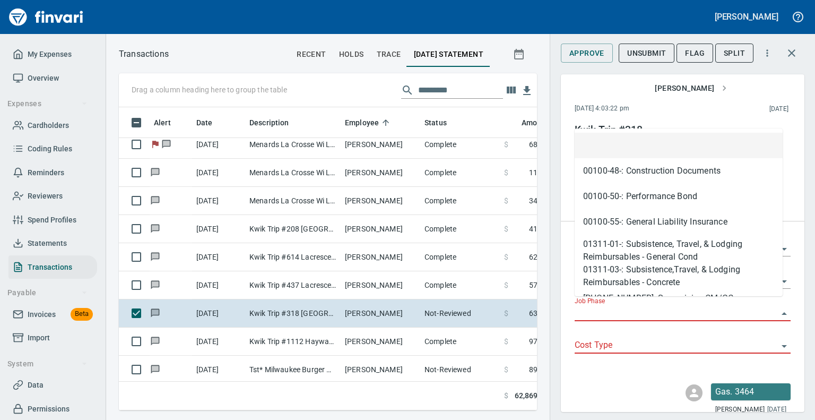
click at [599, 311] on input "Job Phase" at bounding box center [675, 313] width 203 height 15
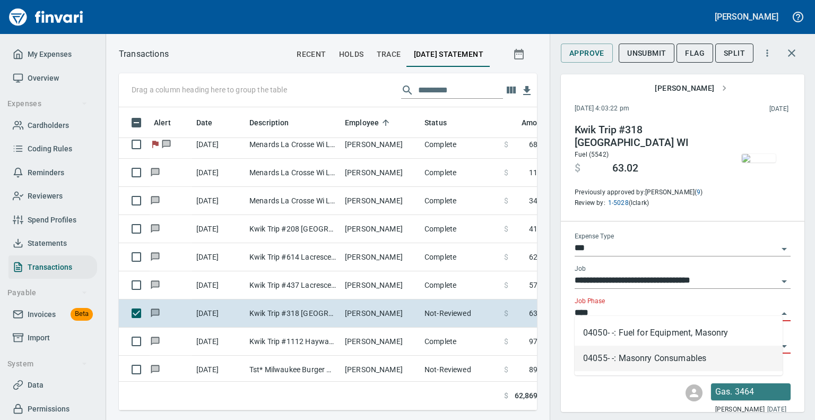
click at [622, 354] on li "04055- -: Masonry Consumables" at bounding box center [678, 357] width 208 height 25
type input "**********"
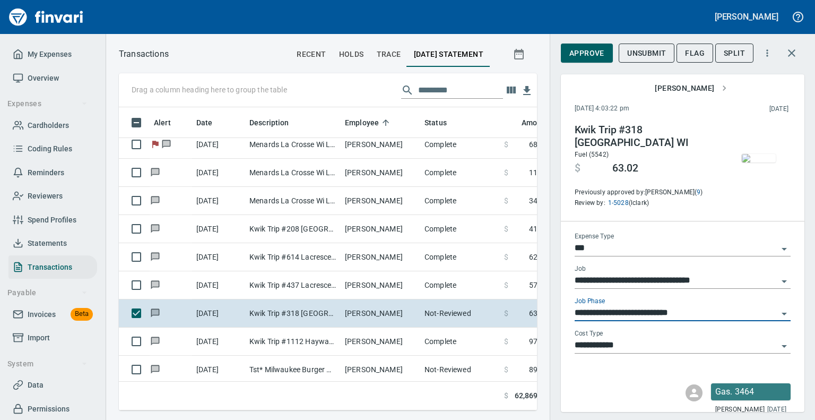
type input "**********"
click at [778, 307] on icon "Open" at bounding box center [784, 313] width 13 height 13
type input "**********"
click at [778, 307] on icon "Close" at bounding box center [784, 313] width 13 height 13
click at [763, 306] on input "**********" at bounding box center [675, 313] width 203 height 15
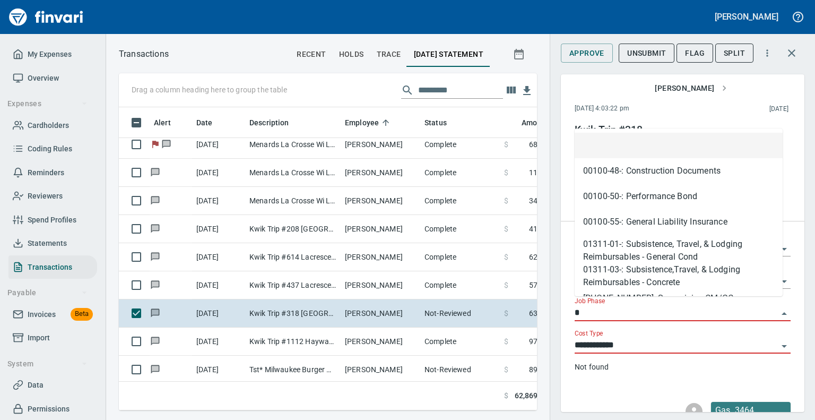
type input "**"
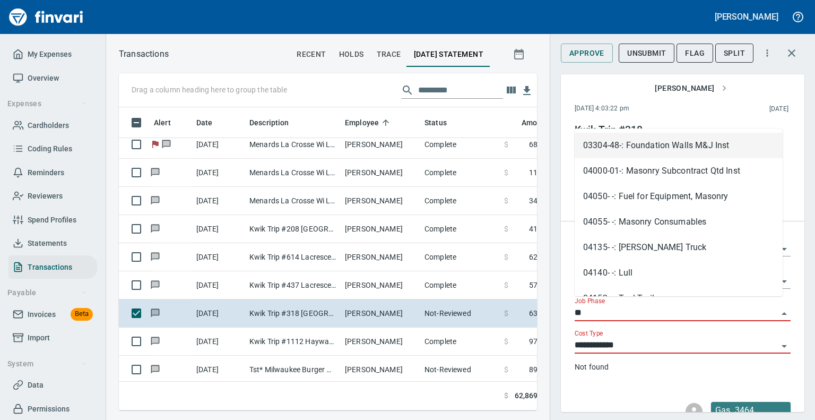
click at [763, 306] on input "**" at bounding box center [675, 313] width 203 height 15
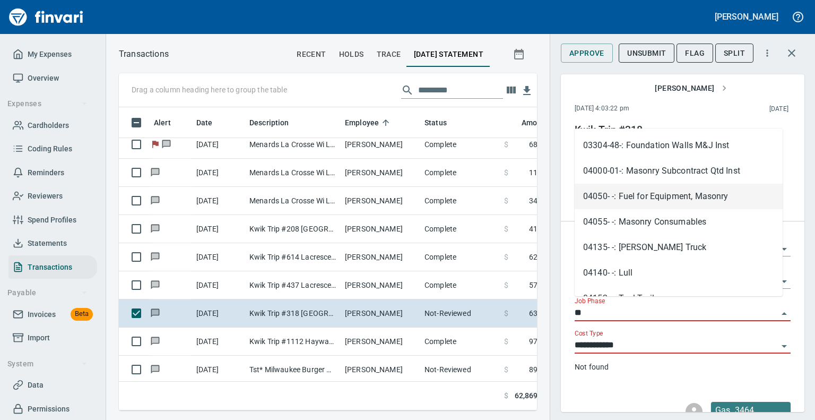
click at [650, 194] on li "04050- -: Fuel for Equipment, Masonry" at bounding box center [678, 196] width 208 height 25
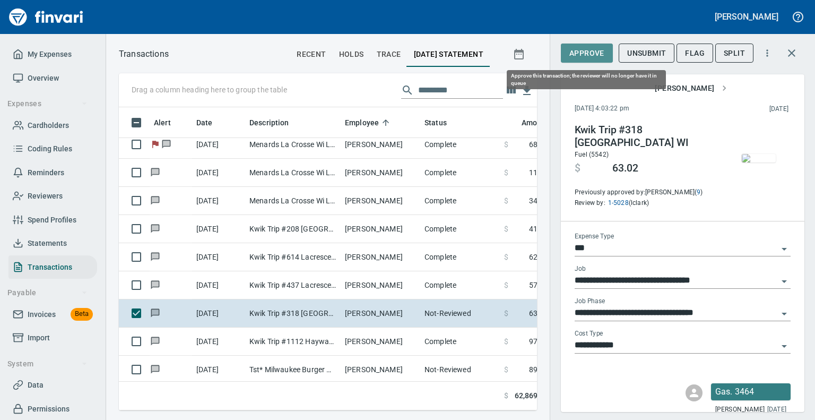
click at [589, 53] on span "Approve" at bounding box center [586, 53] width 35 height 13
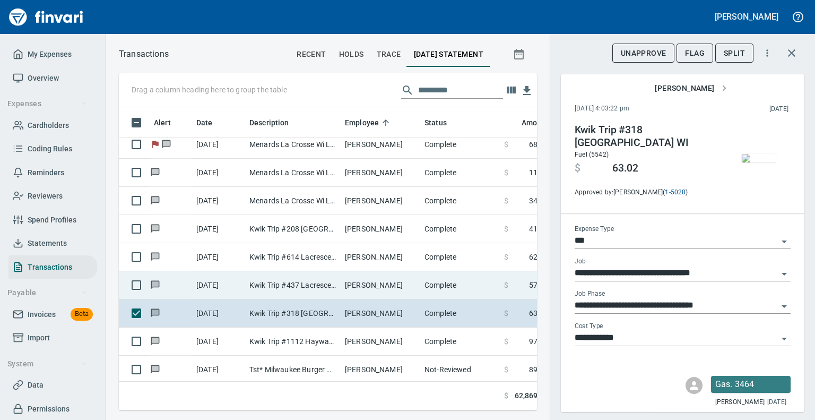
click at [359, 286] on td "[PERSON_NAME]" at bounding box center [381, 285] width 80 height 28
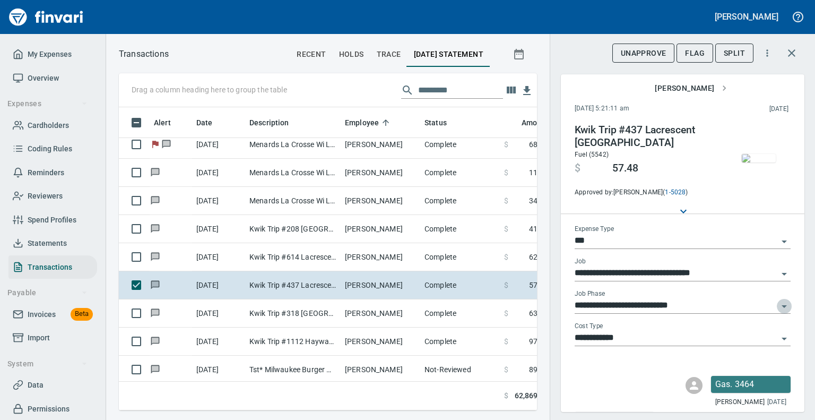
click at [781, 305] on icon "Open" at bounding box center [783, 306] width 5 height 3
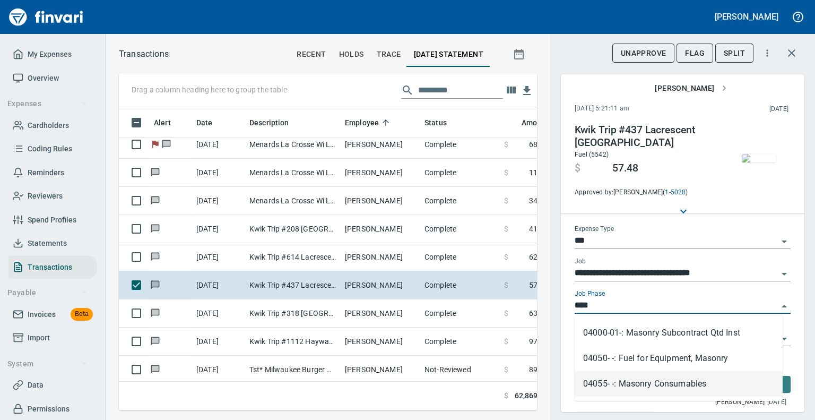
scroll to position [286, 402]
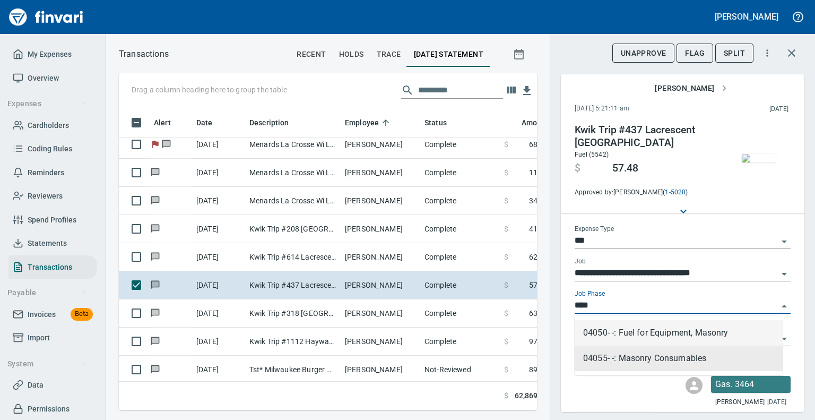
click at [671, 335] on li "04050- -: Fuel for Equipment, Masonry" at bounding box center [678, 332] width 208 height 25
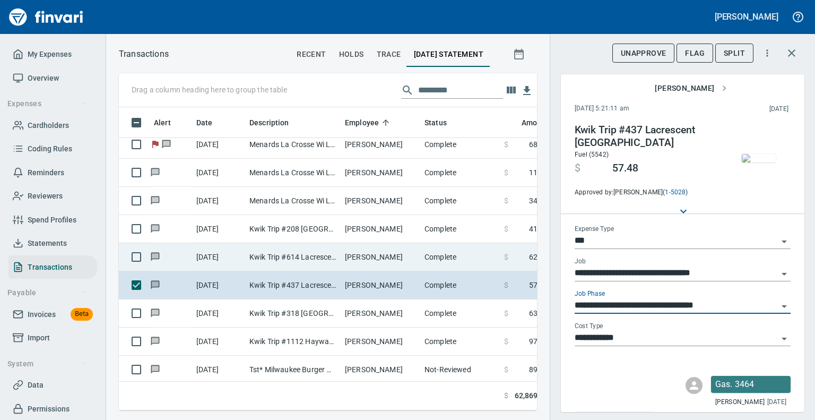
type input "**********"
click at [350, 254] on td "[PERSON_NAME]" at bounding box center [381, 257] width 80 height 28
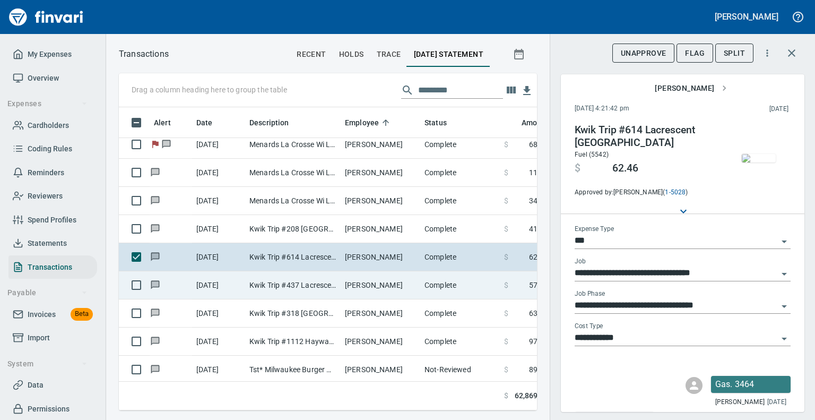
click at [349, 282] on td "[PERSON_NAME]" at bounding box center [381, 285] width 80 height 28
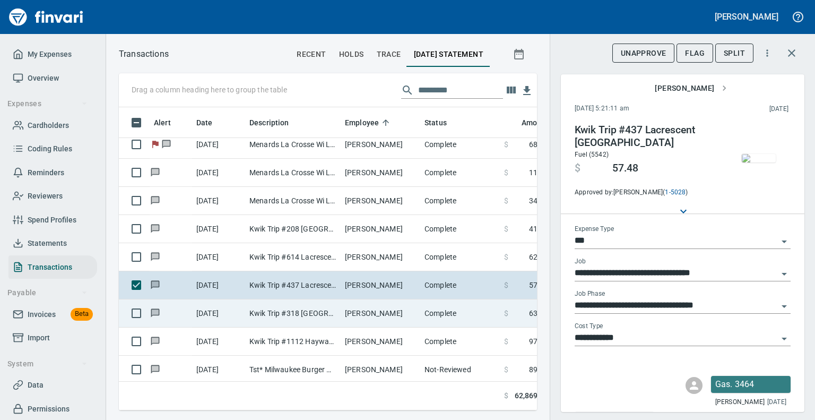
click at [342, 316] on td "[PERSON_NAME]" at bounding box center [381, 313] width 80 height 28
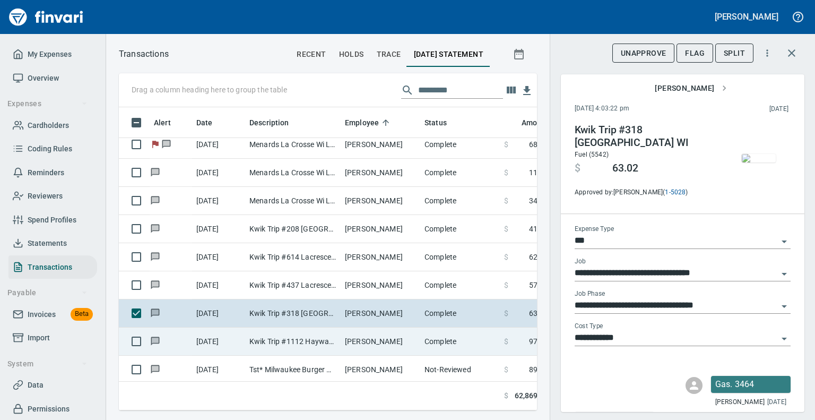
click at [339, 339] on td "Kwik Trip #1112 Hayward WI" at bounding box center [292, 341] width 95 height 28
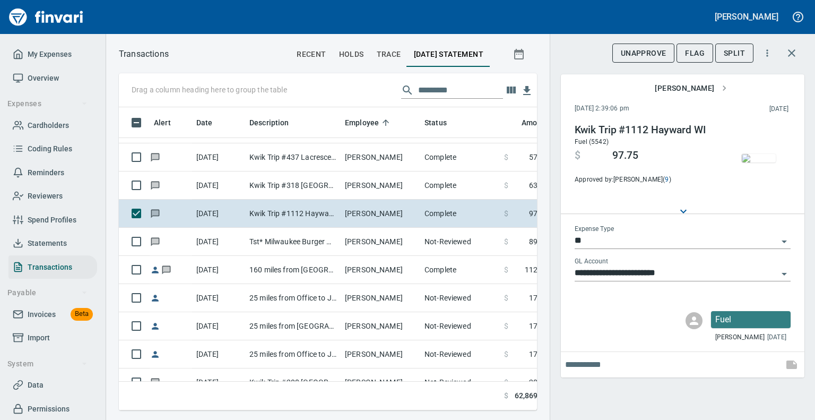
scroll to position [5087, 0]
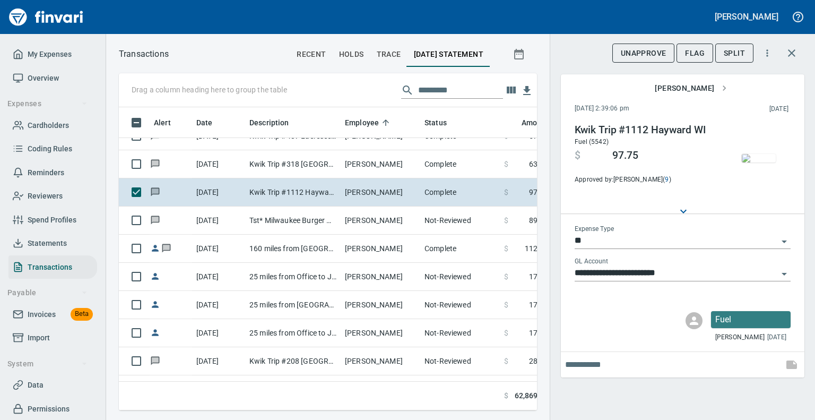
click at [757, 157] on img "button" at bounding box center [759, 158] width 34 height 8
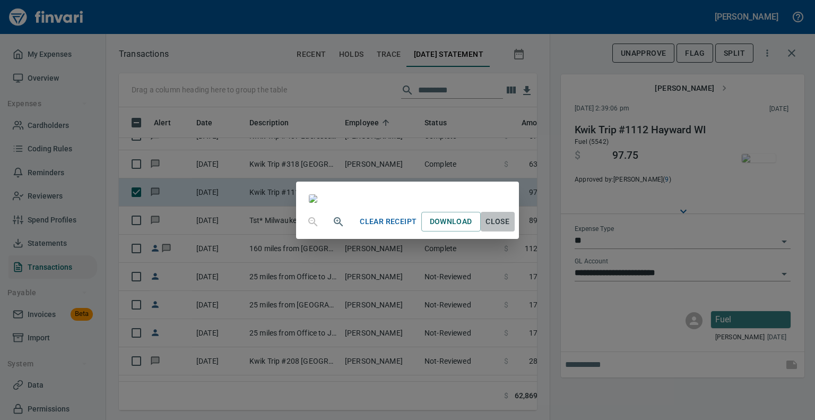
click at [510, 228] on span "Close" at bounding box center [497, 221] width 25 height 13
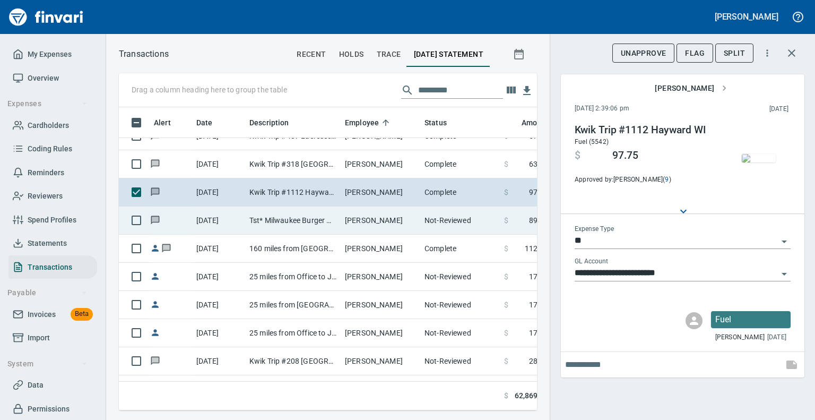
click at [324, 216] on td "Tst* Milwaukee Burger Hudson [GEOGRAPHIC_DATA]" at bounding box center [292, 220] width 95 height 28
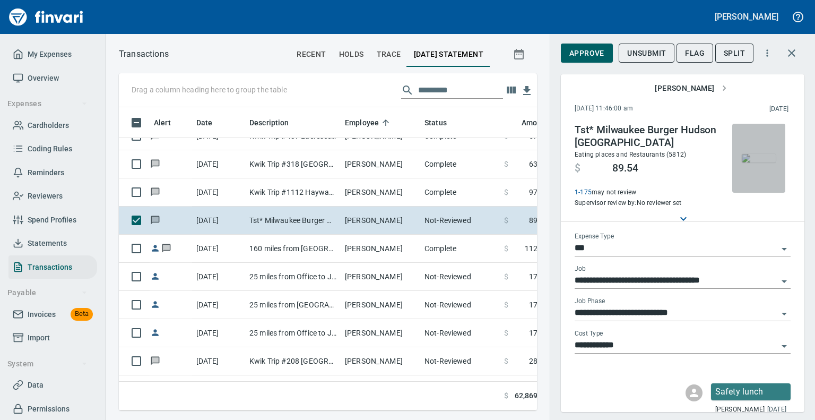
click at [761, 158] on img "button" at bounding box center [759, 158] width 34 height 8
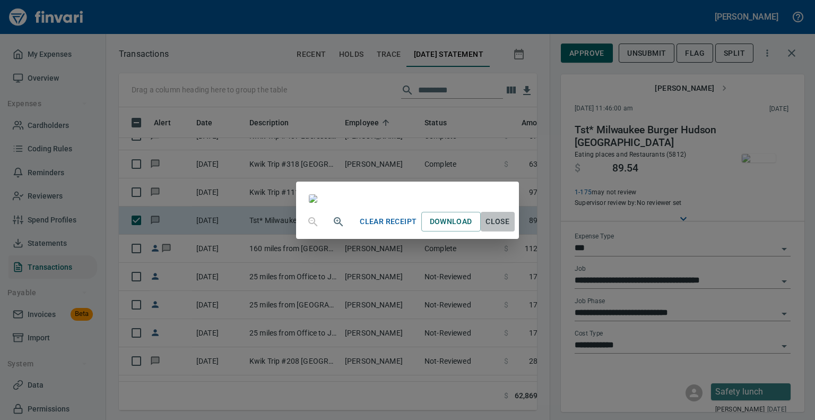
click at [510, 228] on span "Close" at bounding box center [497, 221] width 25 height 13
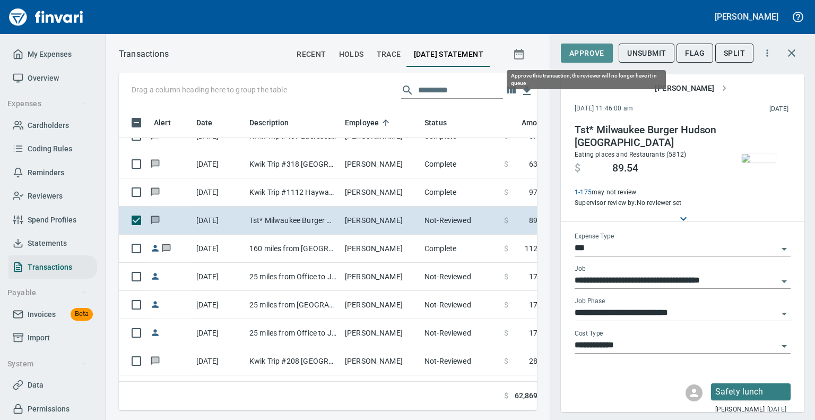
click at [586, 48] on span "Approve" at bounding box center [586, 53] width 35 height 13
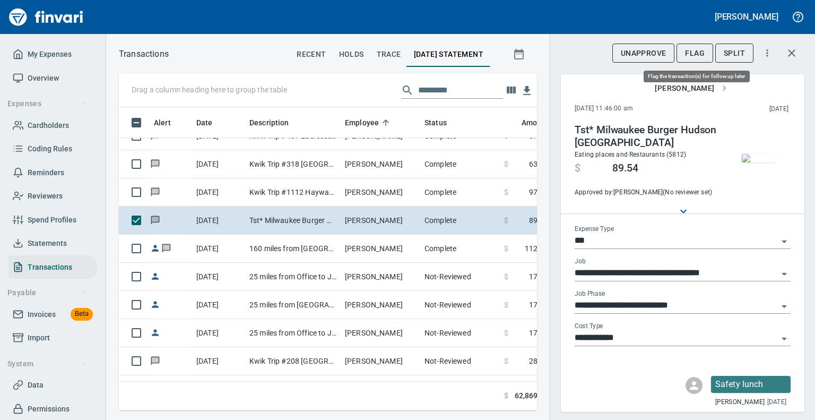
scroll to position [286, 402]
click at [703, 49] on span "Flag" at bounding box center [695, 53] width 20 height 13
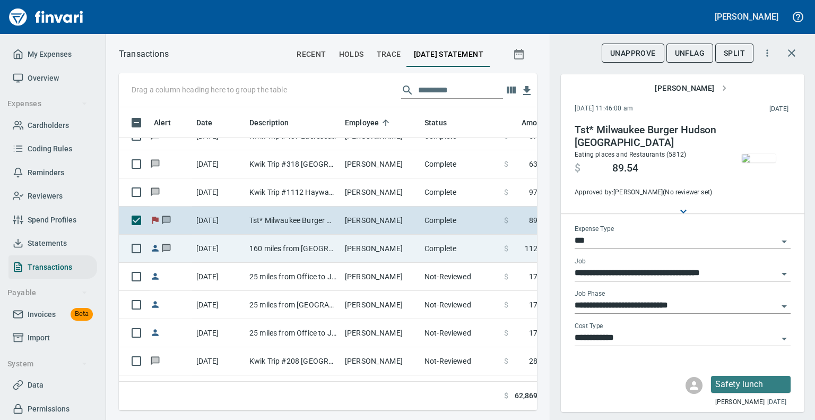
click at [281, 243] on td "160 miles from [GEOGRAPHIC_DATA] to [GEOGRAPHIC_DATA]" at bounding box center [292, 248] width 95 height 28
type input "**"
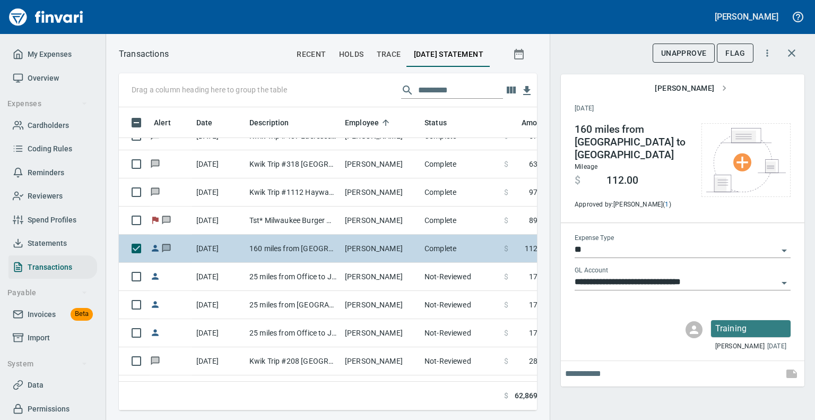
click at [281, 243] on td "160 miles from [GEOGRAPHIC_DATA] to [GEOGRAPHIC_DATA]" at bounding box center [292, 248] width 95 height 28
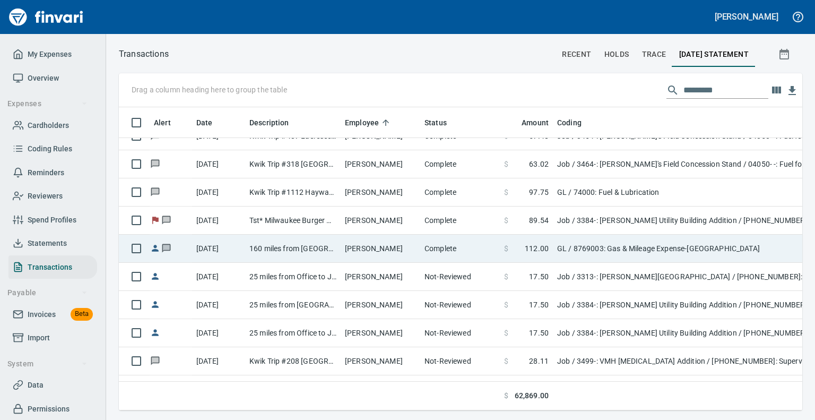
scroll to position [286, 665]
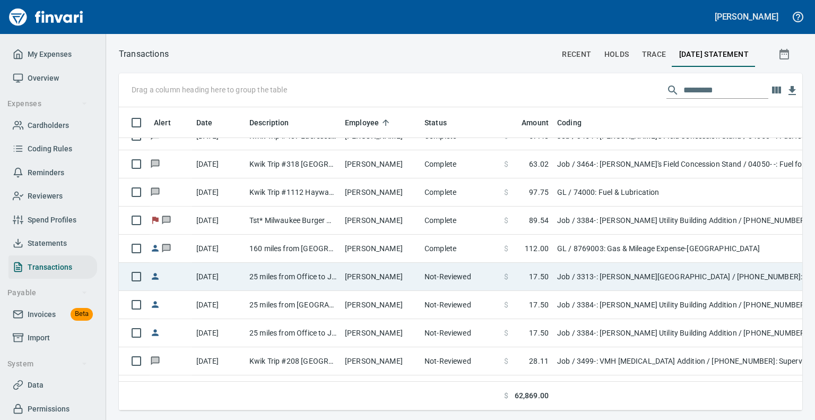
click at [291, 279] on td "25 miles from Office to Job" at bounding box center [292, 277] width 95 height 28
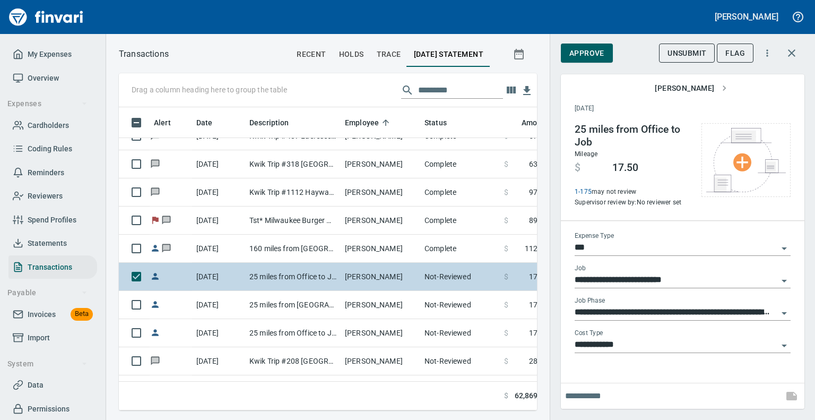
scroll to position [286, 402]
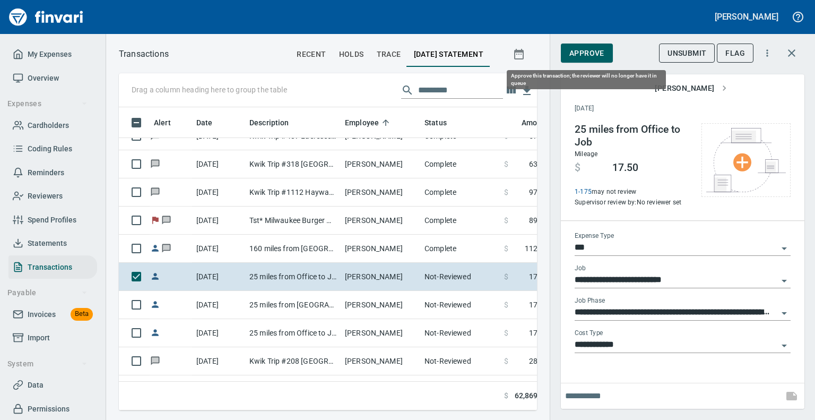
click at [572, 55] on span "Approve" at bounding box center [586, 53] width 35 height 13
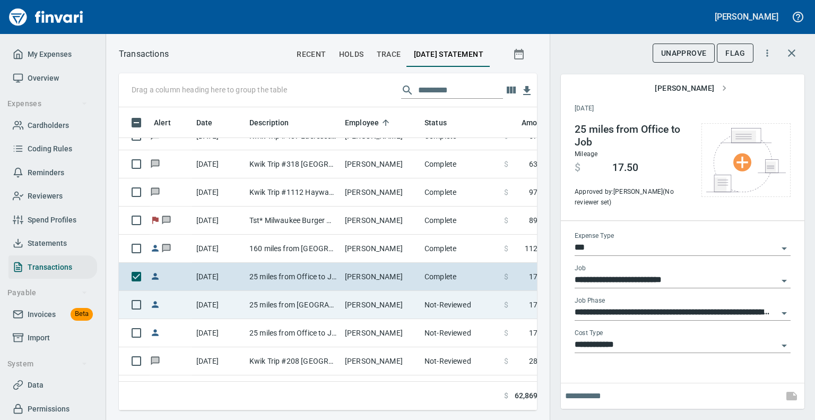
click at [285, 299] on td "25 miles from [GEOGRAPHIC_DATA] to [GEOGRAPHIC_DATA]" at bounding box center [292, 305] width 95 height 28
type input "**********"
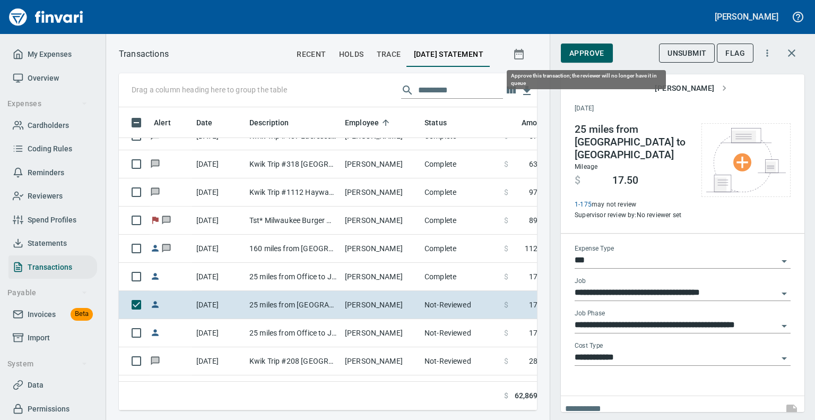
click at [599, 48] on span "Approve" at bounding box center [586, 53] width 35 height 13
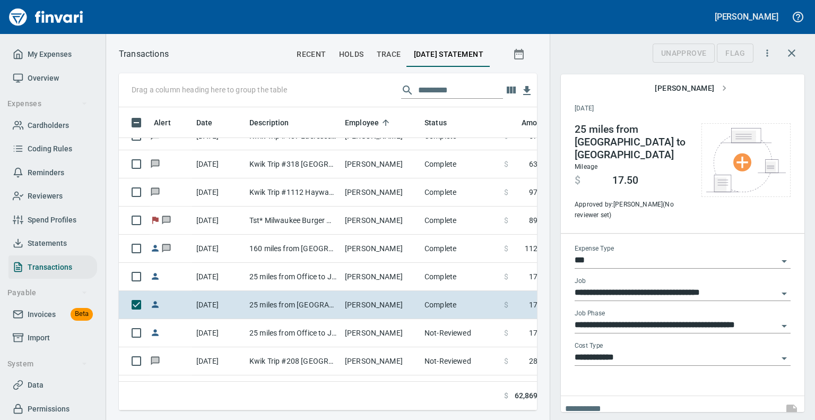
scroll to position [286, 402]
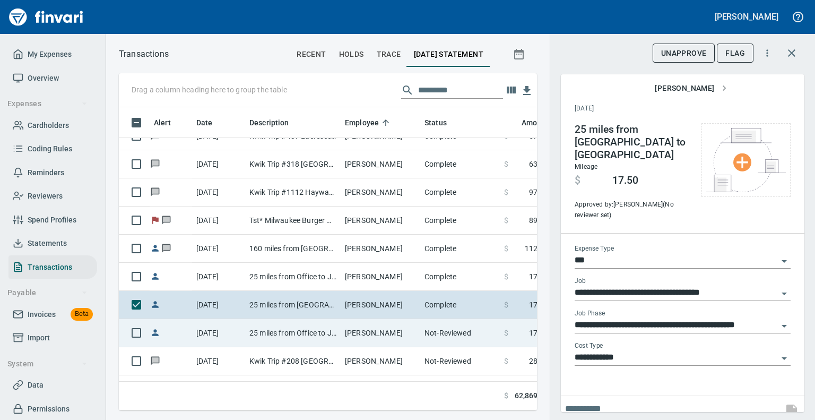
click at [311, 330] on td "25 miles from Office to Job" at bounding box center [292, 333] width 95 height 28
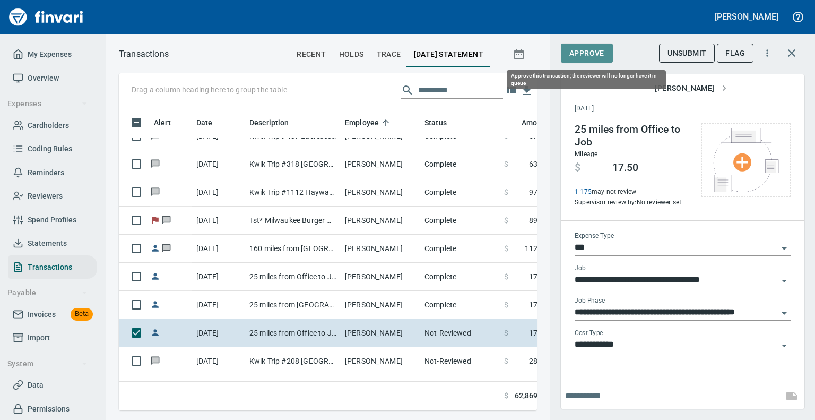
click at [584, 53] on span "Approve" at bounding box center [586, 53] width 35 height 13
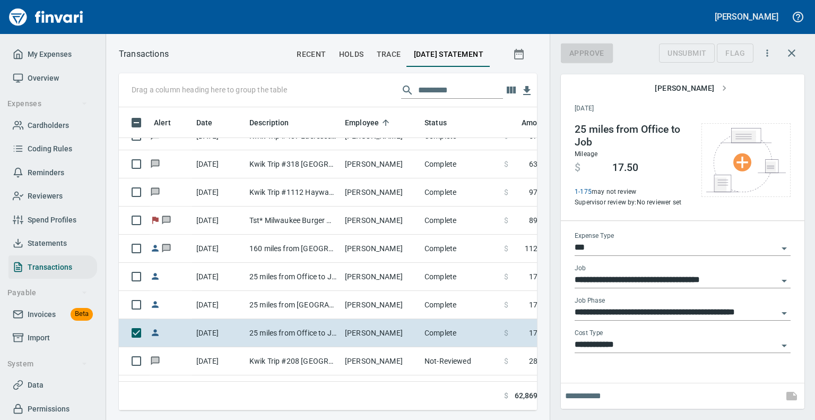
scroll to position [286, 402]
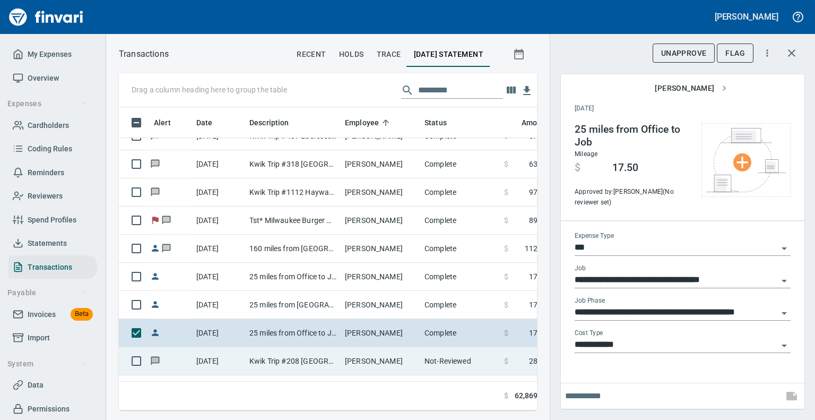
click at [346, 354] on td "[PERSON_NAME]" at bounding box center [381, 361] width 80 height 28
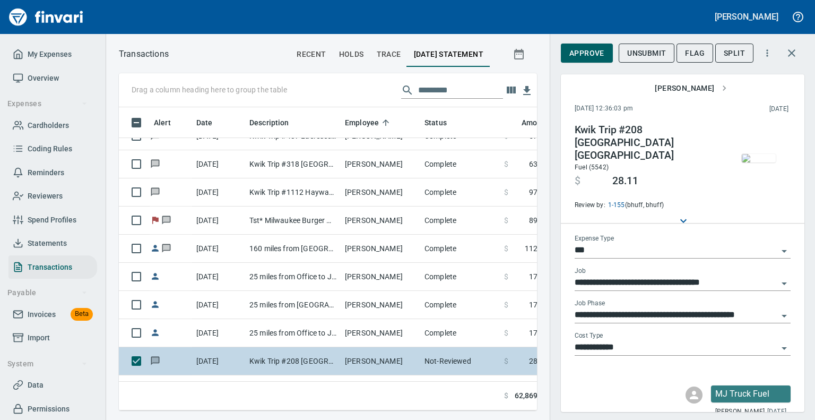
type input "**********"
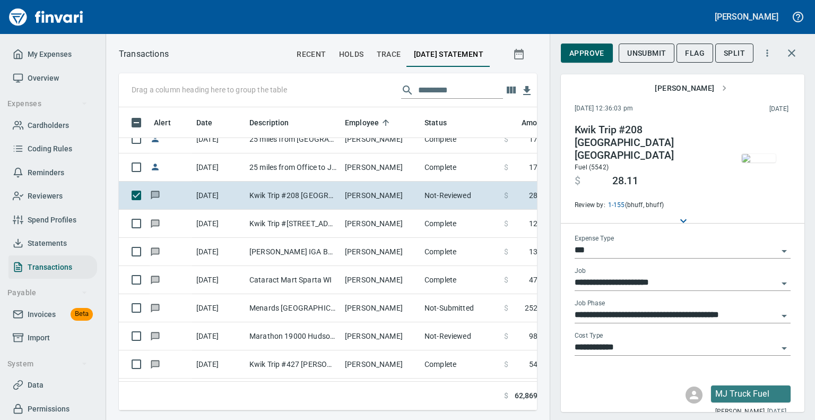
scroll to position [5257, 0]
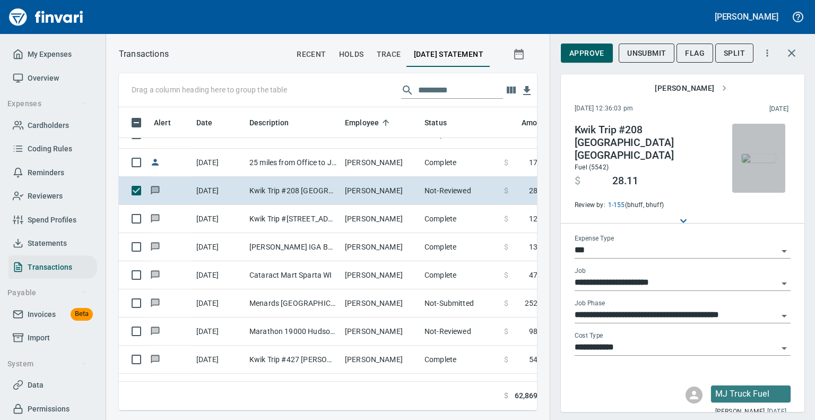
click at [747, 162] on img "button" at bounding box center [759, 158] width 34 height 8
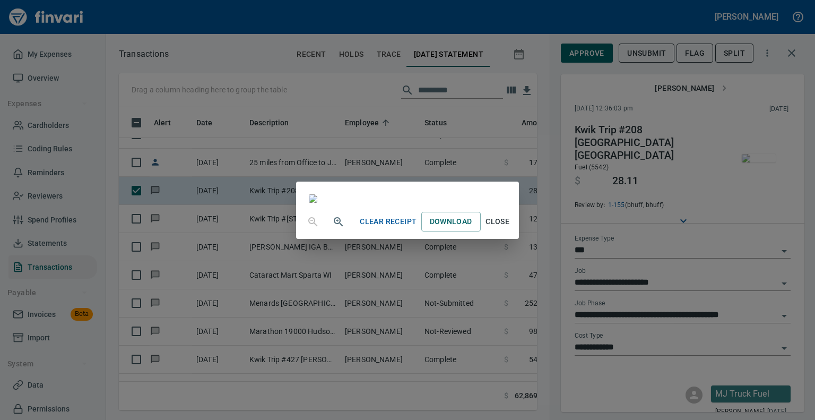
click at [510, 228] on span "Close" at bounding box center [497, 221] width 25 height 13
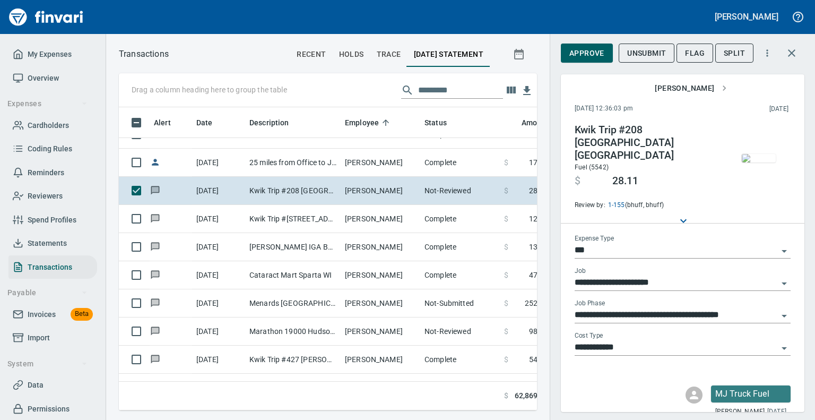
click at [760, 160] on img "button" at bounding box center [759, 158] width 34 height 8
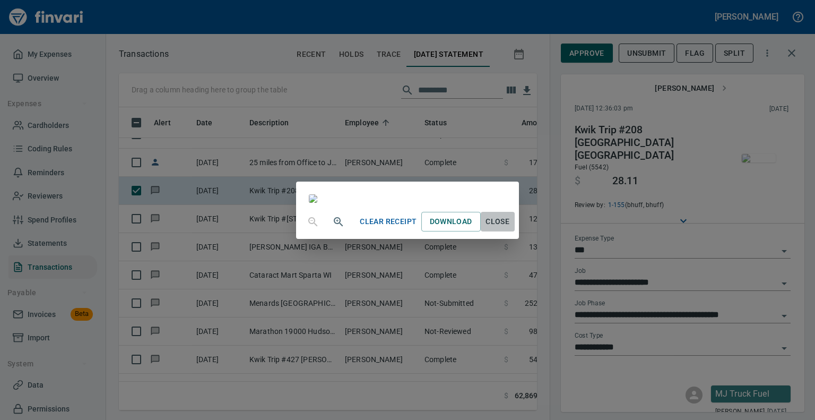
click at [515, 231] on button "Close" at bounding box center [498, 222] width 34 height 20
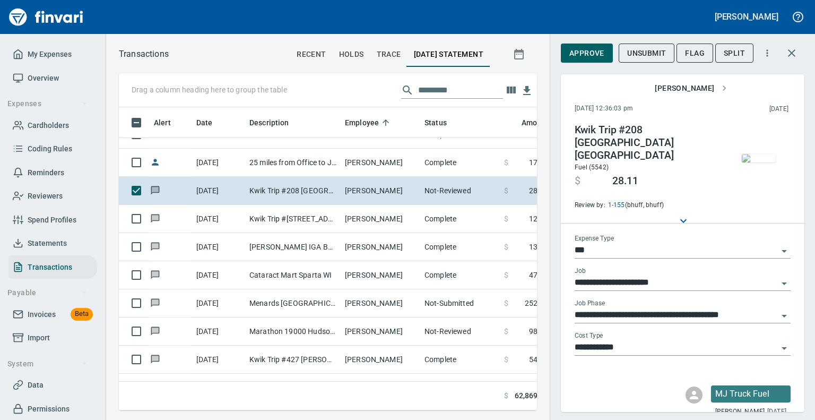
click at [774, 299] on div "**********" at bounding box center [682, 311] width 216 height 24
type input "*****"
click at [763, 308] on input "*****" at bounding box center [675, 315] width 203 height 15
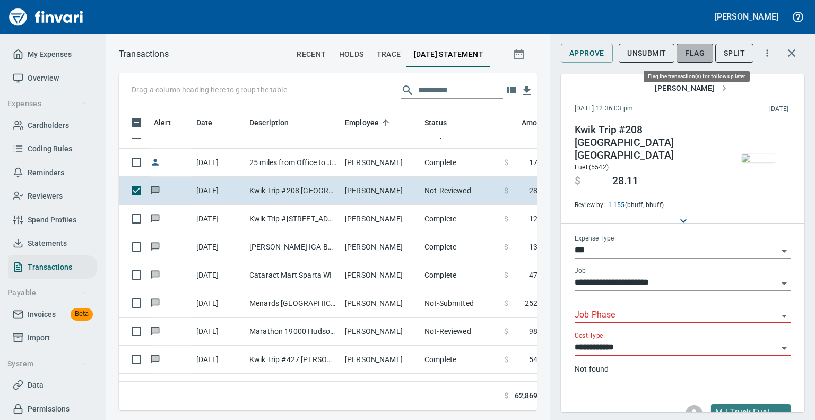
click at [696, 51] on span "Flag" at bounding box center [695, 53] width 20 height 13
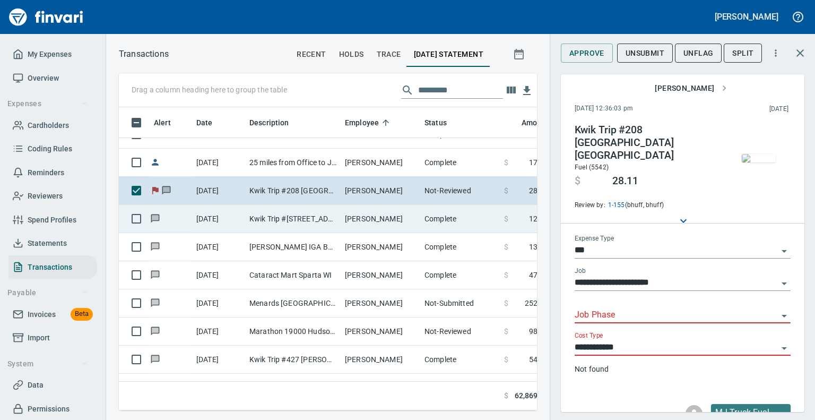
click at [315, 220] on td "Kwik Trip #[STREET_ADDRESS]" at bounding box center [292, 219] width 95 height 28
type input "**********"
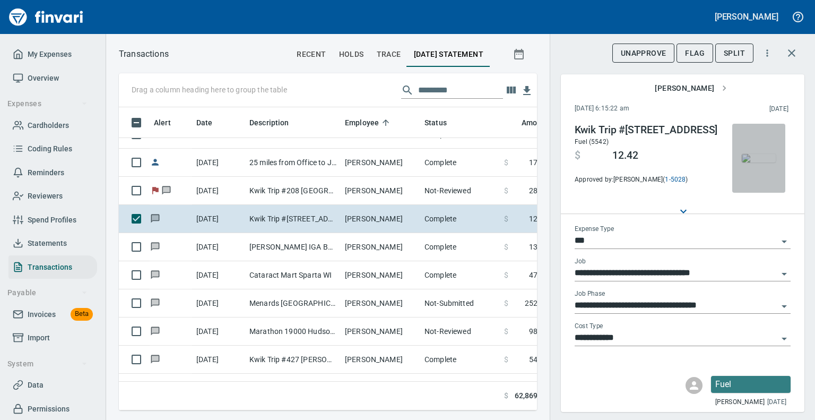
click at [759, 155] on img "button" at bounding box center [759, 158] width 34 height 8
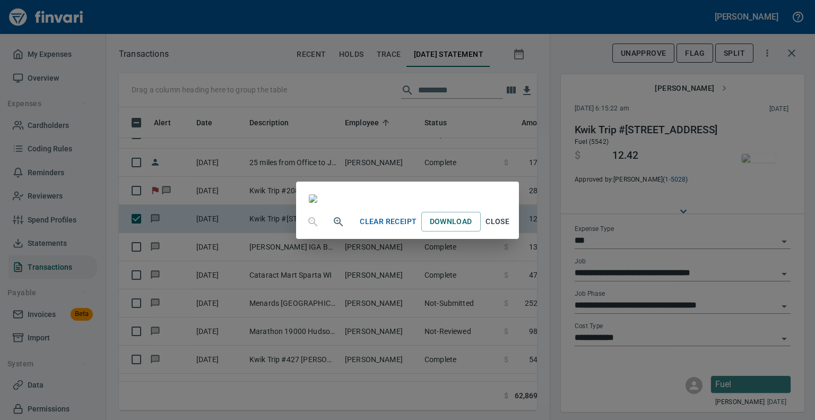
click at [510, 228] on span "Close" at bounding box center [497, 221] width 25 height 13
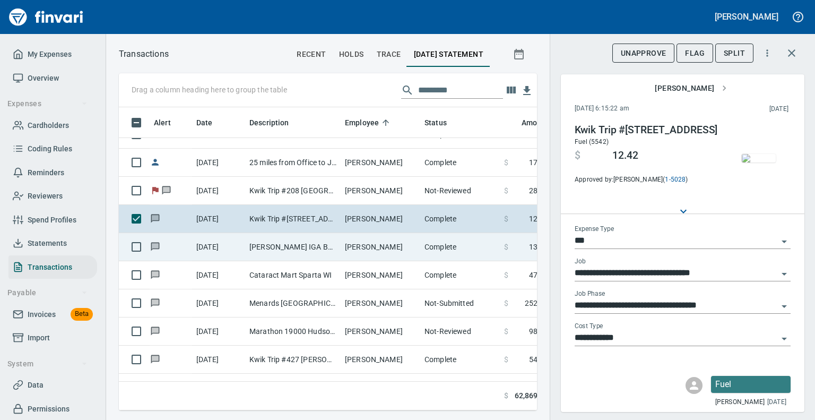
click at [354, 252] on td "[PERSON_NAME]" at bounding box center [381, 247] width 80 height 28
type input "**********"
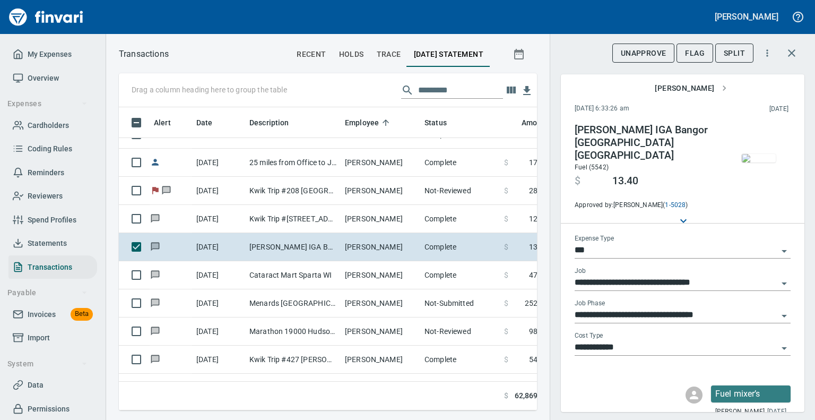
click at [761, 159] on img "button" at bounding box center [759, 158] width 34 height 8
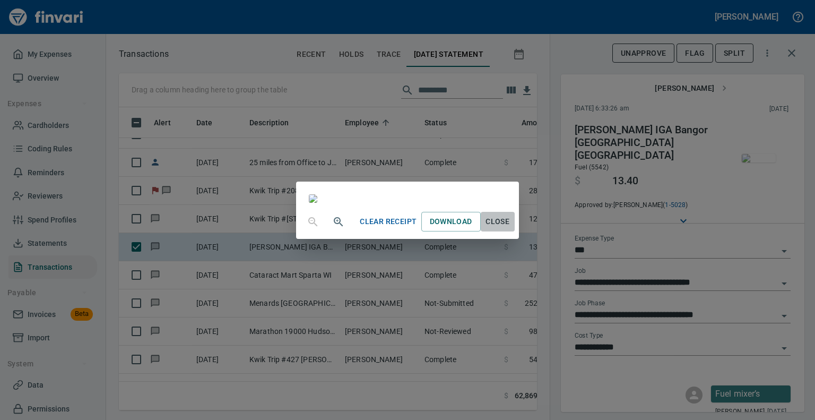
click at [510, 228] on span "Close" at bounding box center [497, 221] width 25 height 13
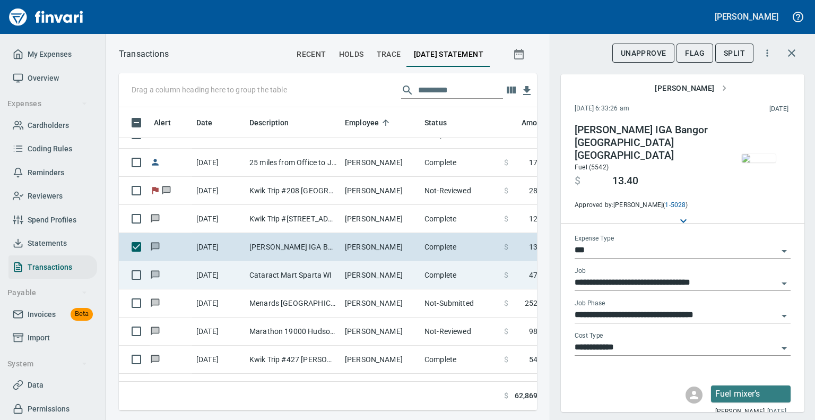
click at [358, 269] on td "[PERSON_NAME]" at bounding box center [381, 275] width 80 height 28
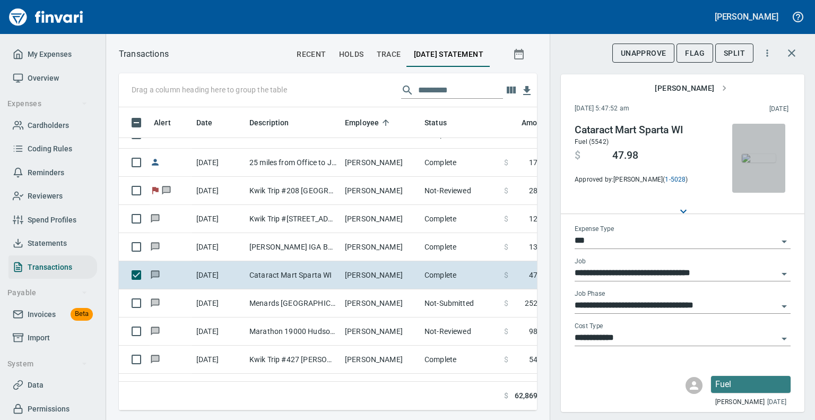
click at [755, 154] on img "button" at bounding box center [759, 158] width 34 height 8
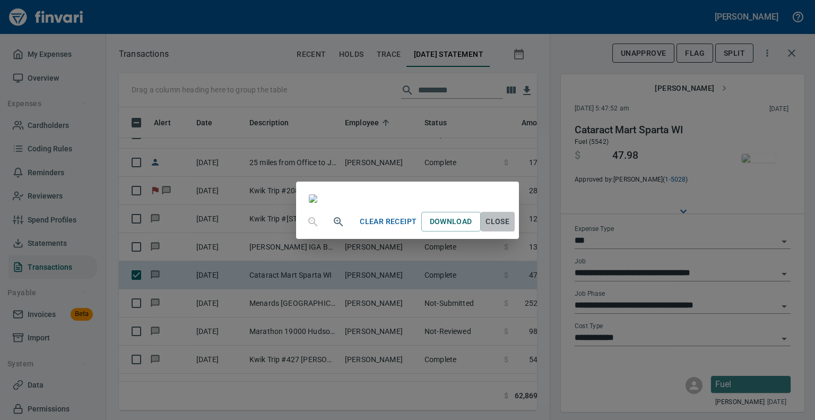
click at [510, 228] on span "Close" at bounding box center [497, 221] width 25 height 13
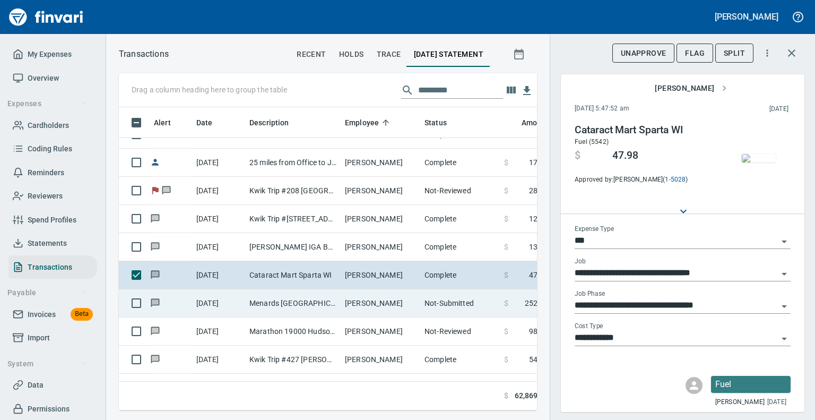
click at [317, 301] on td "Menards [GEOGRAPHIC_DATA] [GEOGRAPHIC_DATA]" at bounding box center [292, 303] width 95 height 28
type input "**********"
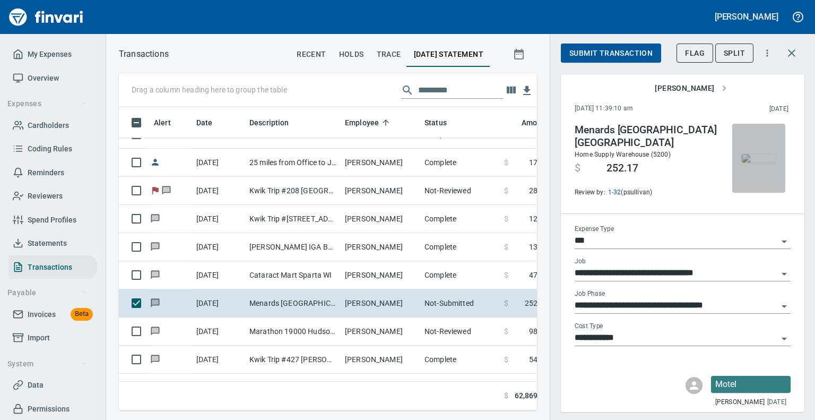
click at [751, 156] on img "button" at bounding box center [759, 158] width 34 height 8
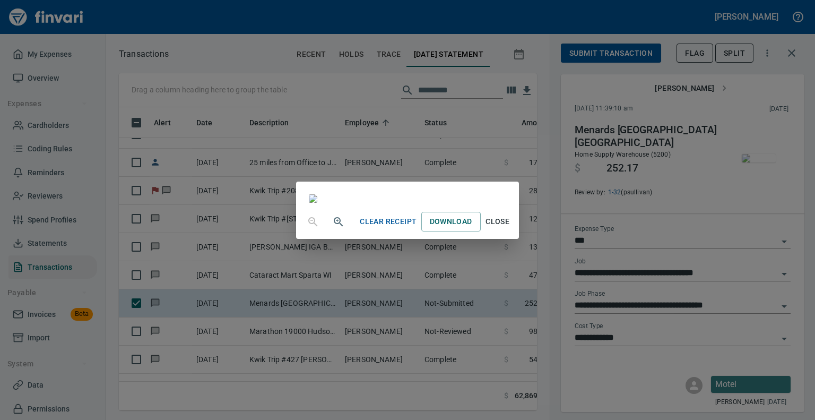
scroll to position [204, 0]
click at [510, 228] on span "Close" at bounding box center [497, 221] width 25 height 13
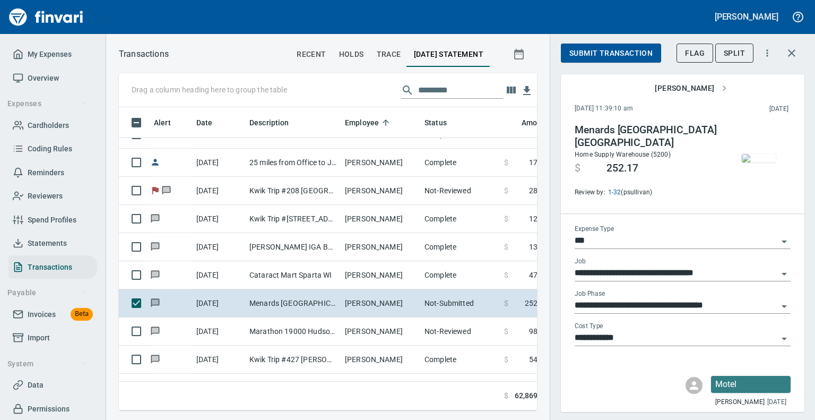
click at [757, 154] on img "button" at bounding box center [759, 158] width 34 height 8
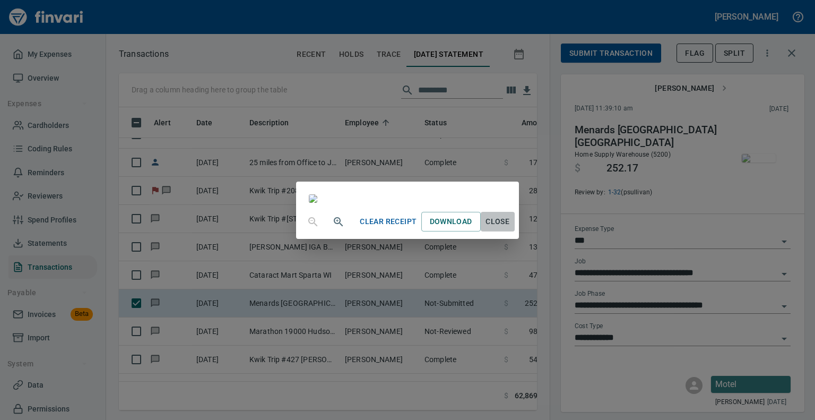
click at [510, 228] on span "Close" at bounding box center [497, 221] width 25 height 13
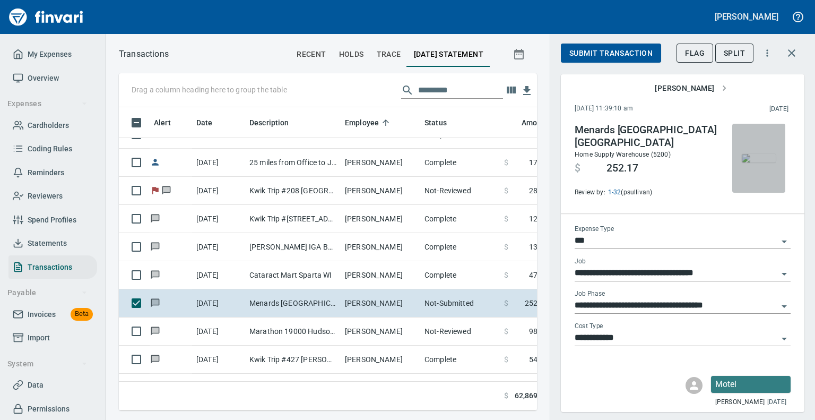
click at [752, 157] on img "button" at bounding box center [759, 158] width 34 height 8
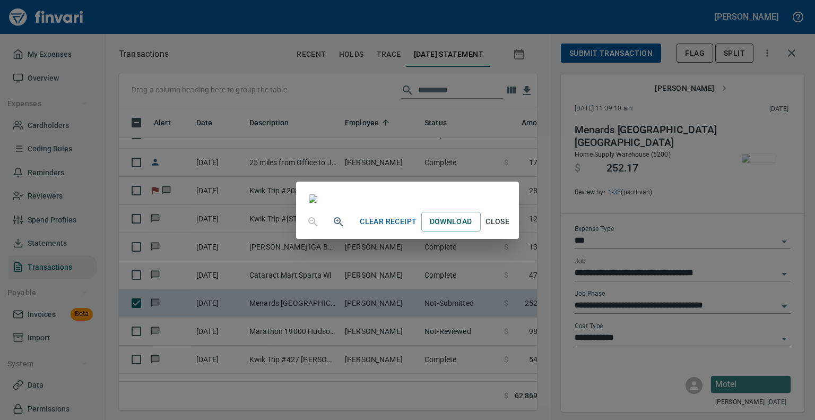
click at [510, 228] on span "Close" at bounding box center [497, 221] width 25 height 13
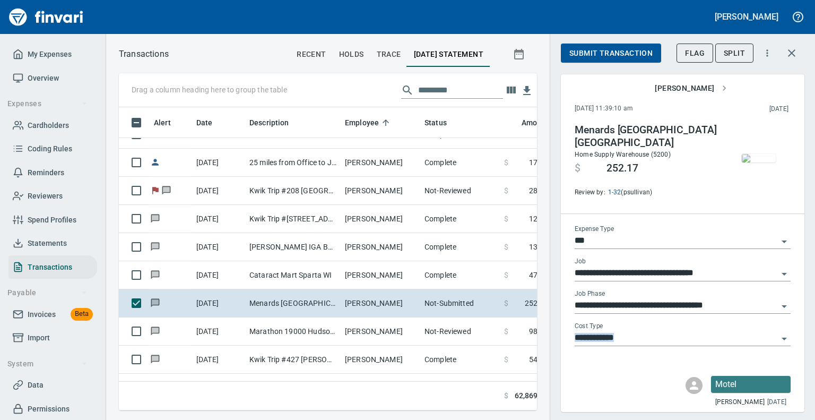
drag, startPoint x: 606, startPoint y: 387, endPoint x: 786, endPoint y: 337, distance: 186.5
click at [786, 337] on div "**********" at bounding box center [682, 257] width 243 height 310
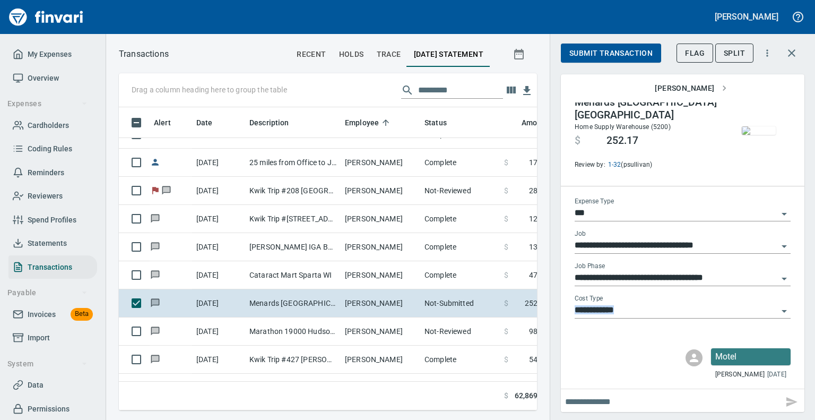
scroll to position [30, 0]
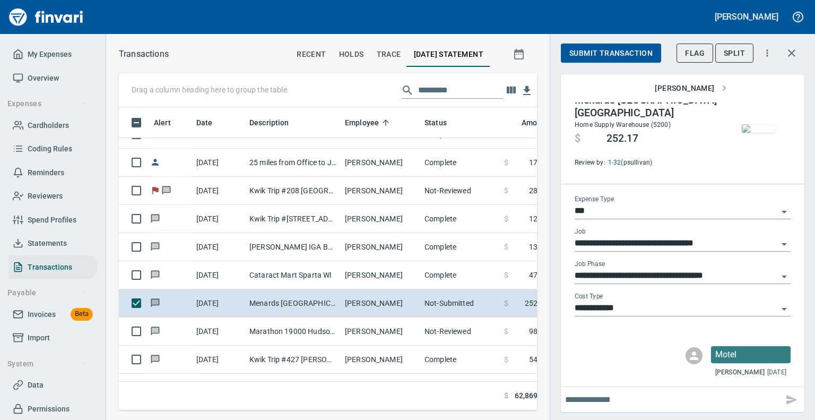
click at [647, 397] on input "text" at bounding box center [672, 399] width 214 height 17
type input "**********"
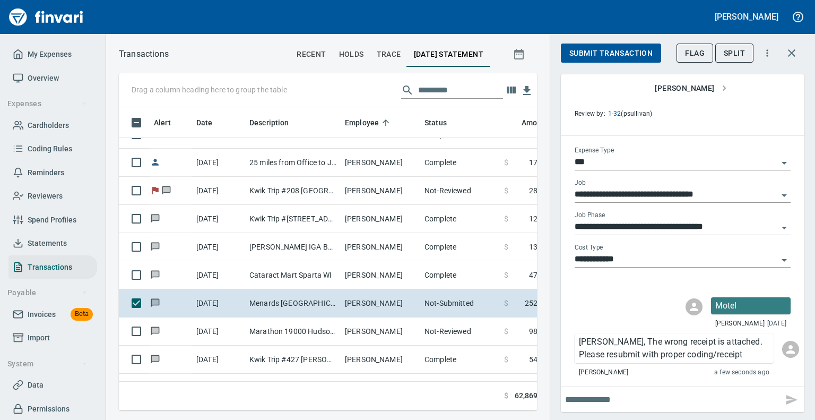
scroll to position [286, 402]
click at [694, 55] on span "Flag" at bounding box center [695, 53] width 20 height 13
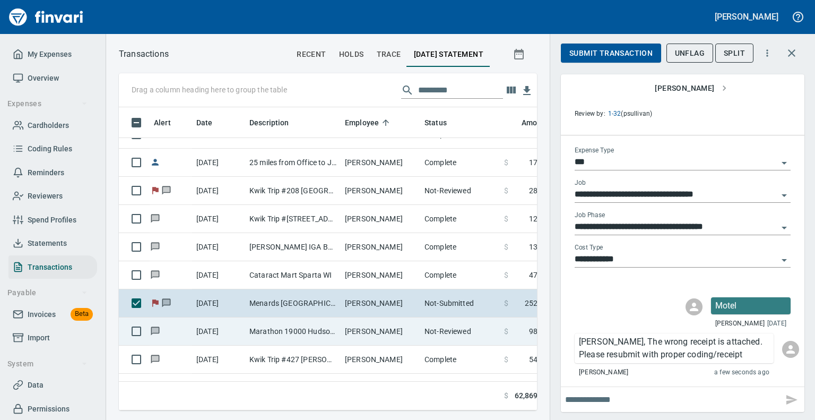
click at [357, 329] on td "[PERSON_NAME]" at bounding box center [381, 331] width 80 height 28
type input "*********"
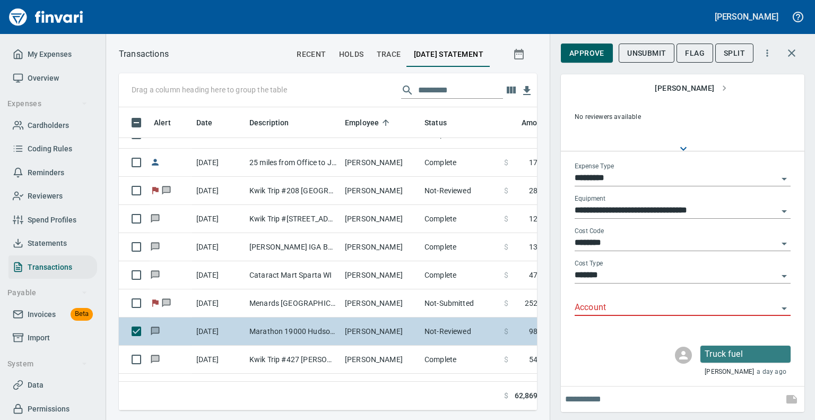
scroll to position [62, 0]
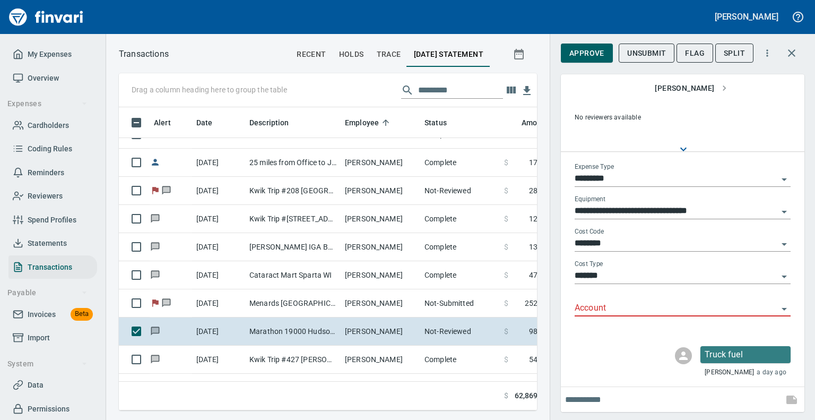
click at [756, 100] on img "button" at bounding box center [759, 96] width 34 height 8
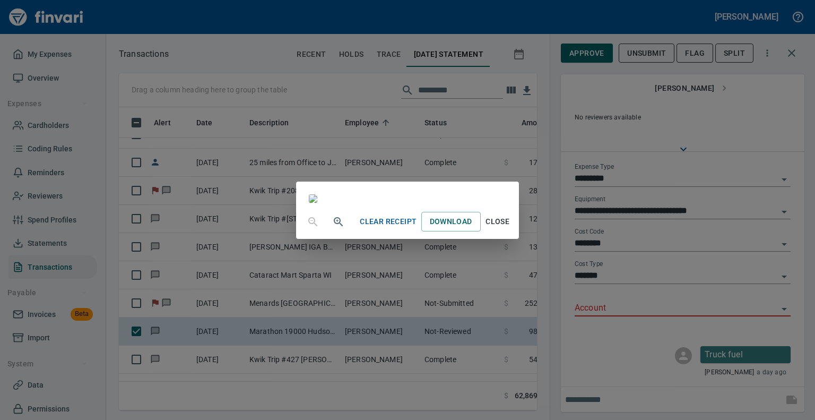
click at [510, 228] on span "Close" at bounding box center [497, 221] width 25 height 13
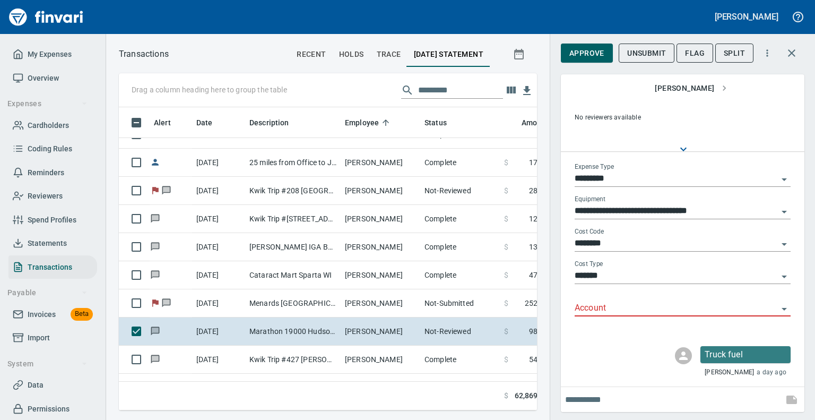
scroll to position [21, 0]
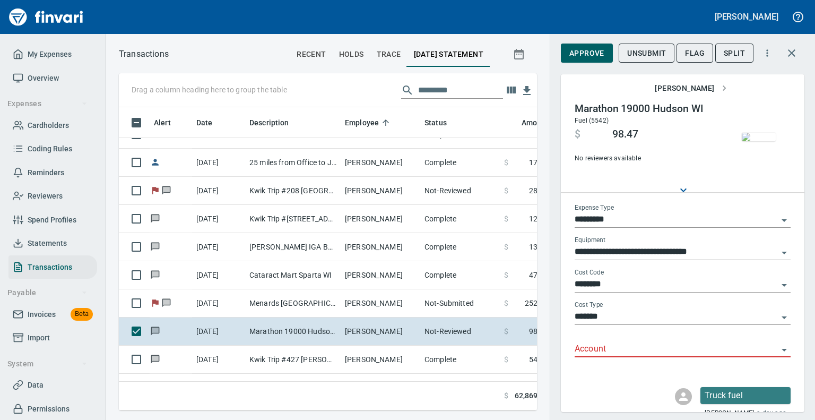
click at [778, 343] on icon "Open" at bounding box center [784, 349] width 13 height 13
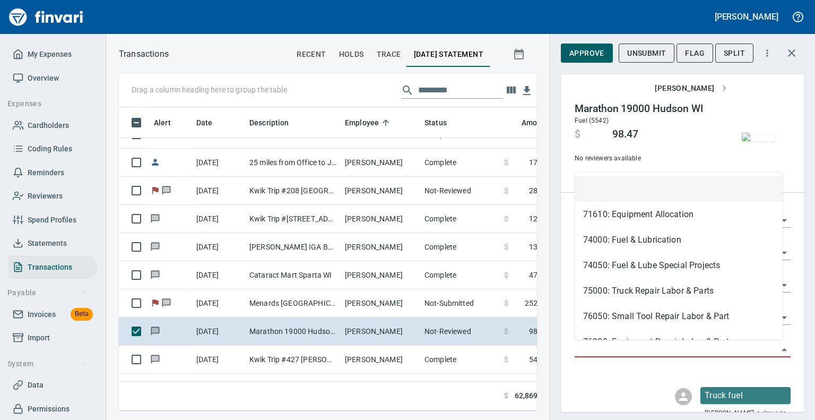
scroll to position [286, 402]
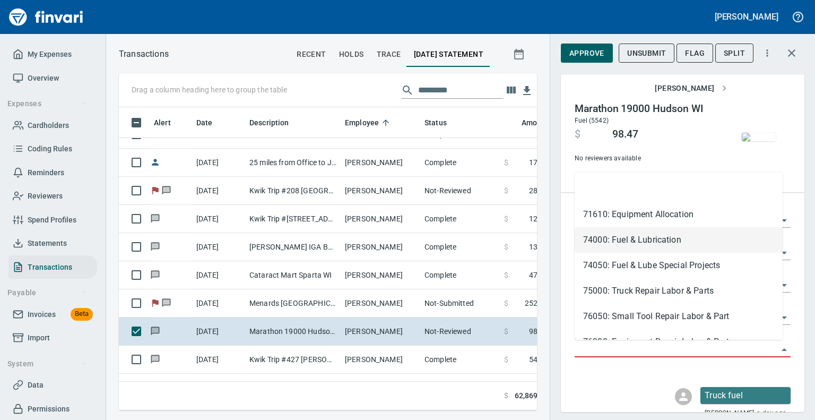
click at [622, 235] on li "74000: Fuel & Lubrication" at bounding box center [678, 239] width 208 height 25
type input "**********"
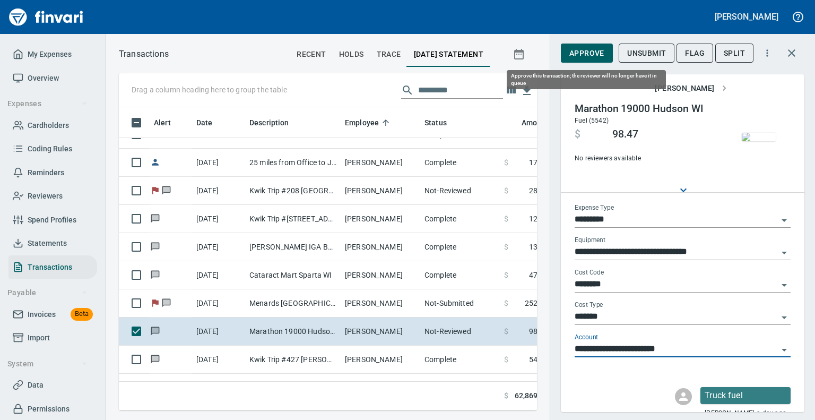
click at [590, 54] on span "Approve" at bounding box center [586, 53] width 35 height 13
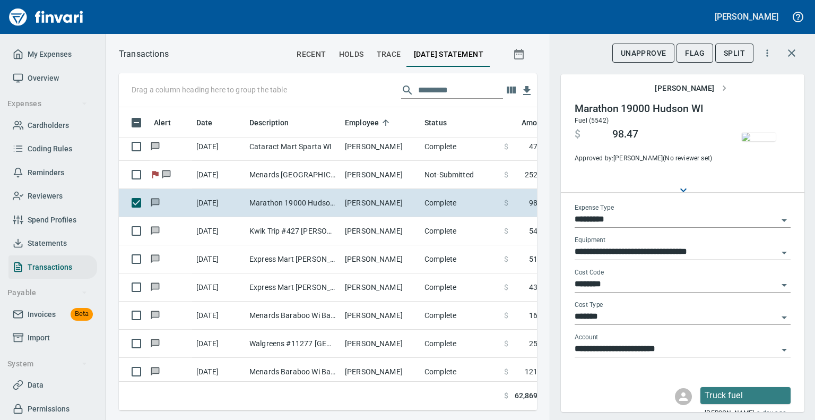
scroll to position [5405, 0]
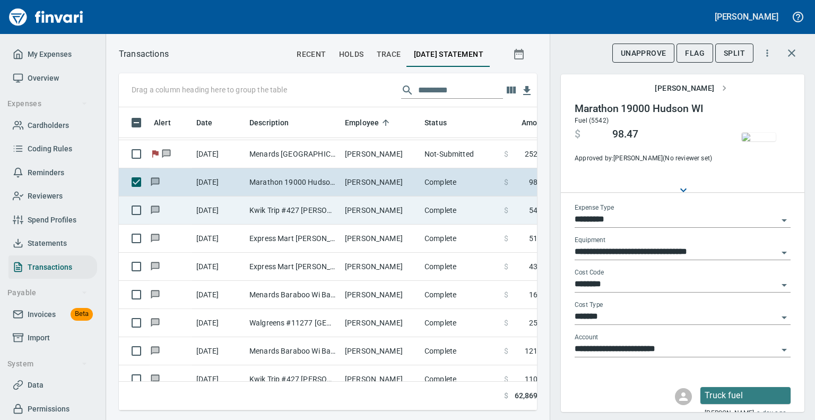
click at [289, 200] on td "Kwik Trip #427 [PERSON_NAME] [GEOGRAPHIC_DATA]" at bounding box center [292, 210] width 95 height 28
type input "***"
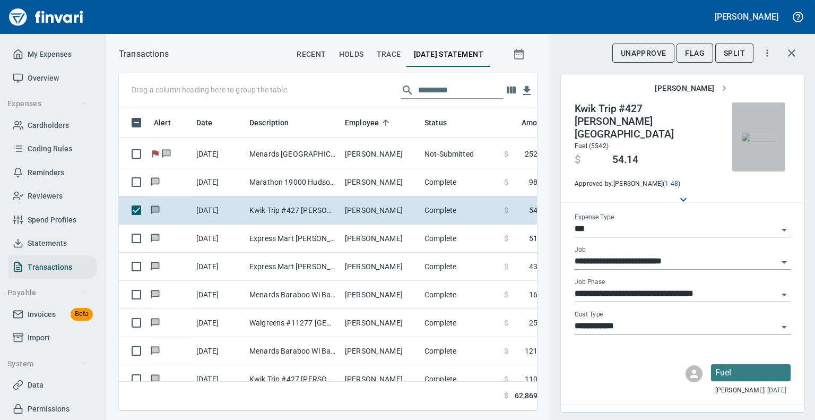
click at [761, 140] on img "button" at bounding box center [759, 137] width 34 height 8
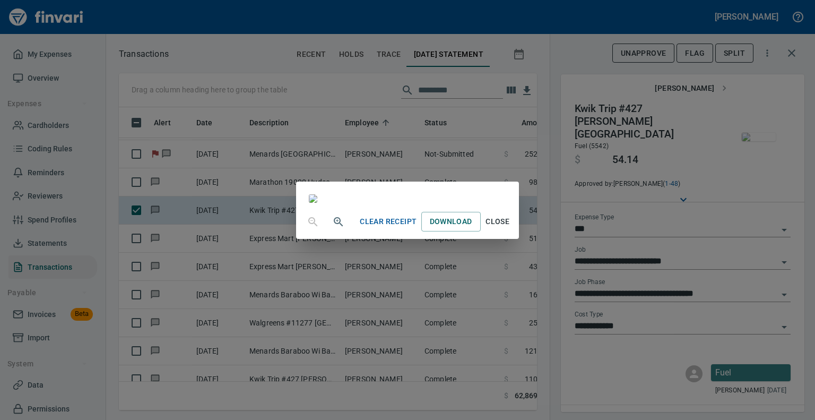
click at [510, 228] on span "Close" at bounding box center [497, 221] width 25 height 13
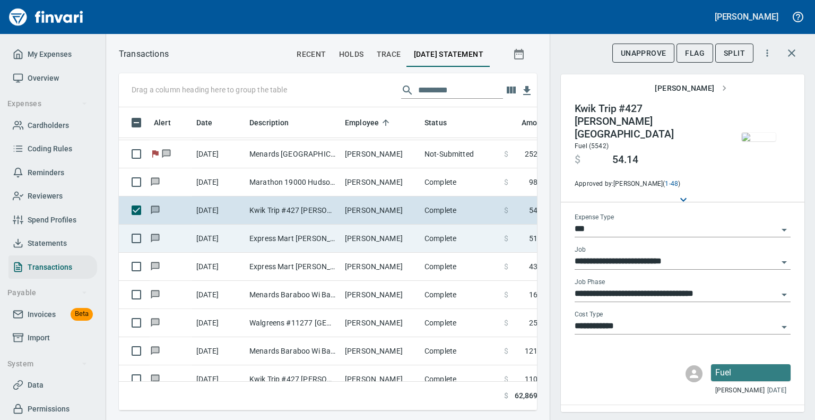
click at [333, 237] on td "Express Mart [PERSON_NAME]" at bounding box center [292, 238] width 95 height 28
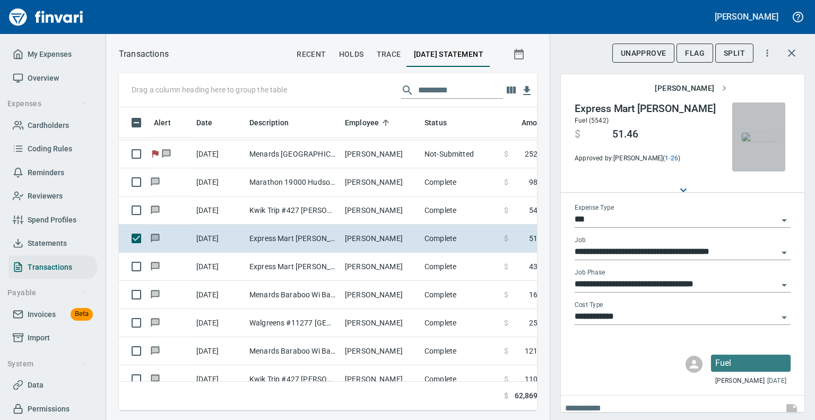
click at [753, 133] on img "button" at bounding box center [759, 137] width 34 height 8
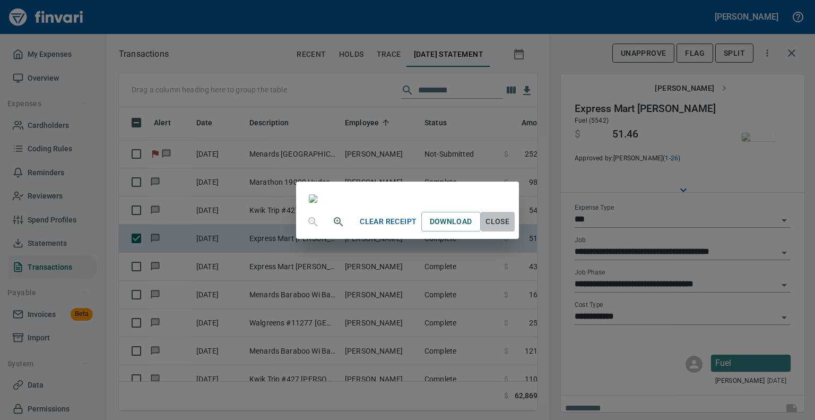
click at [510, 228] on span "Close" at bounding box center [497, 221] width 25 height 13
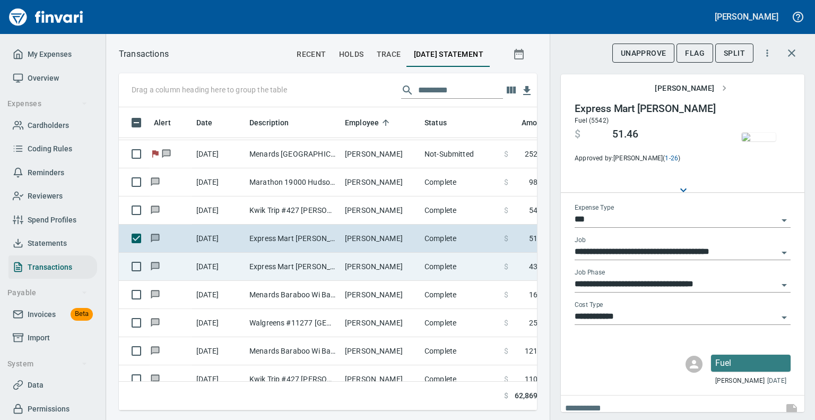
click at [331, 264] on td "Express Mart [PERSON_NAME]" at bounding box center [292, 266] width 95 height 28
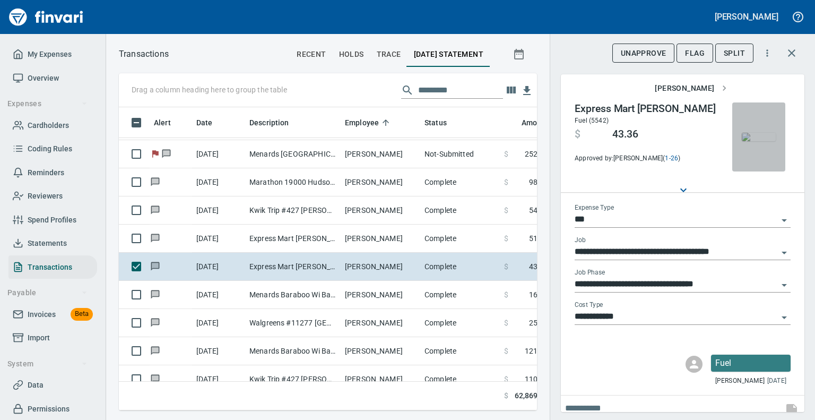
click at [754, 138] on img "button" at bounding box center [759, 137] width 34 height 8
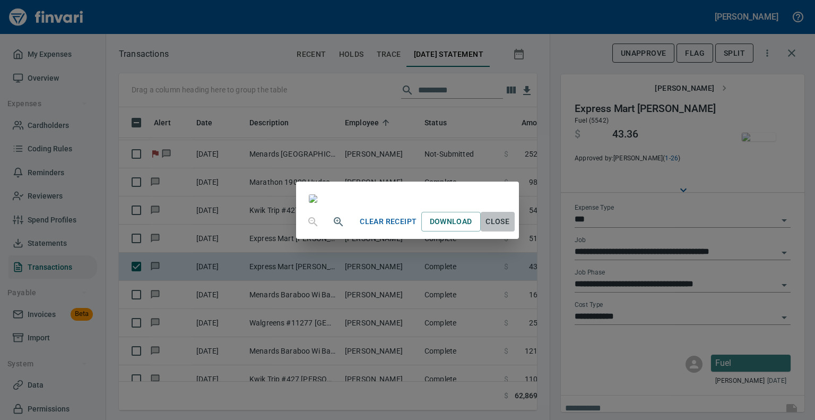
click at [510, 228] on span "Close" at bounding box center [497, 221] width 25 height 13
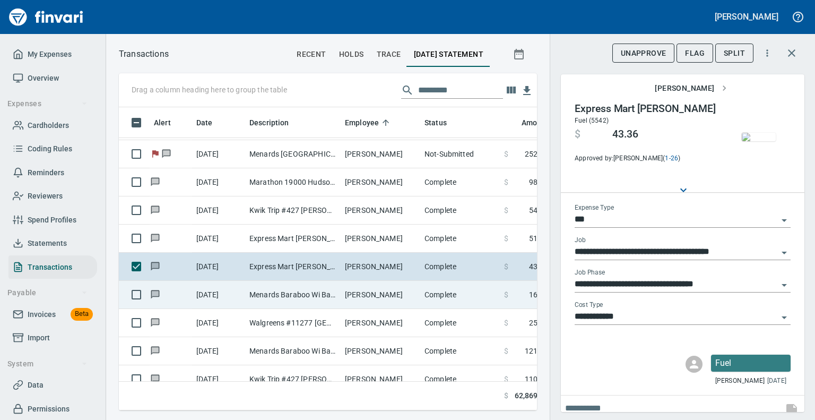
click at [257, 294] on td "Menards Baraboo Wi Baraboo [GEOGRAPHIC_DATA]" at bounding box center [292, 295] width 95 height 28
type input "**********"
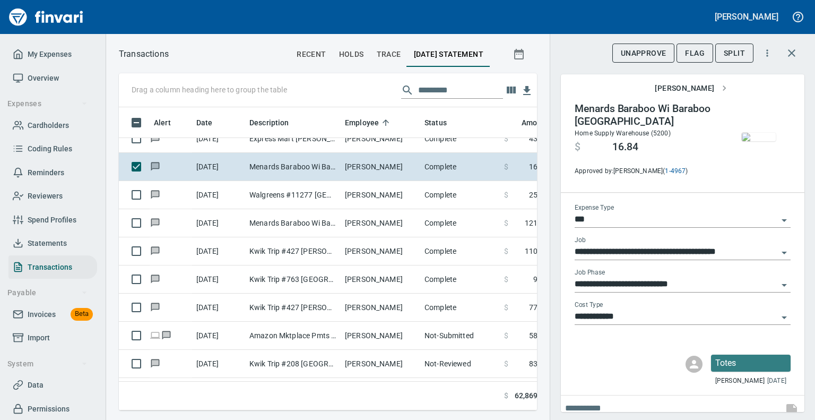
scroll to position [286, 402]
click at [754, 133] on img "button" at bounding box center [759, 137] width 34 height 8
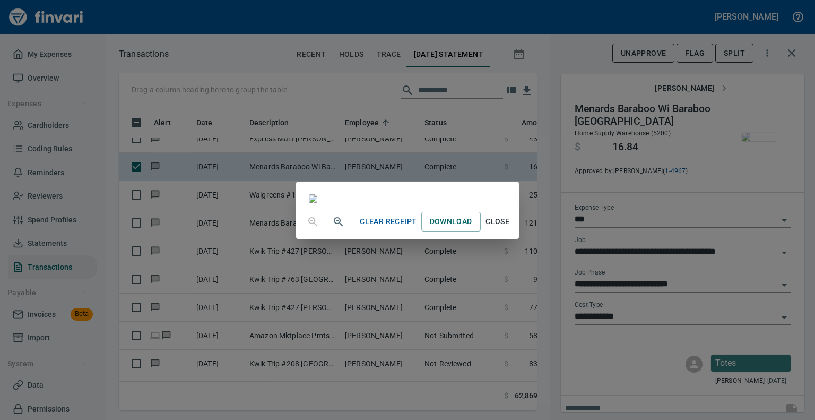
click at [510, 228] on span "Close" at bounding box center [497, 221] width 25 height 13
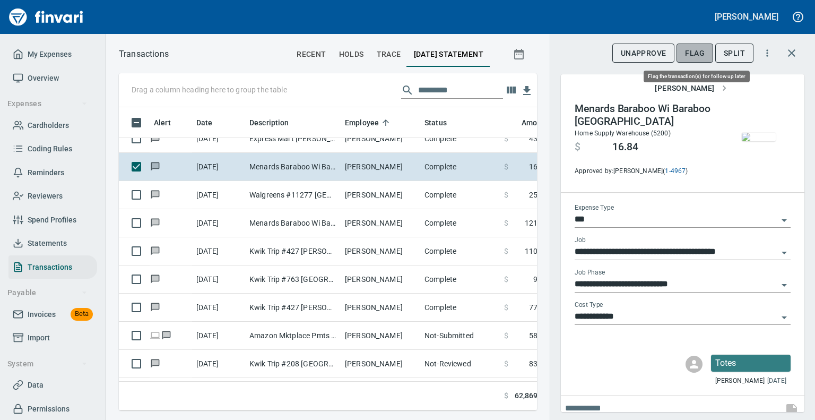
click at [694, 48] on span "Flag" at bounding box center [695, 53] width 20 height 13
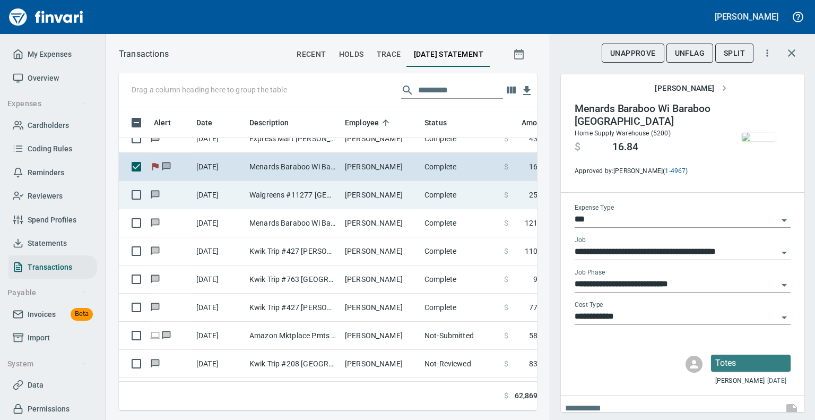
click at [384, 190] on td "[PERSON_NAME]" at bounding box center [381, 195] width 80 height 28
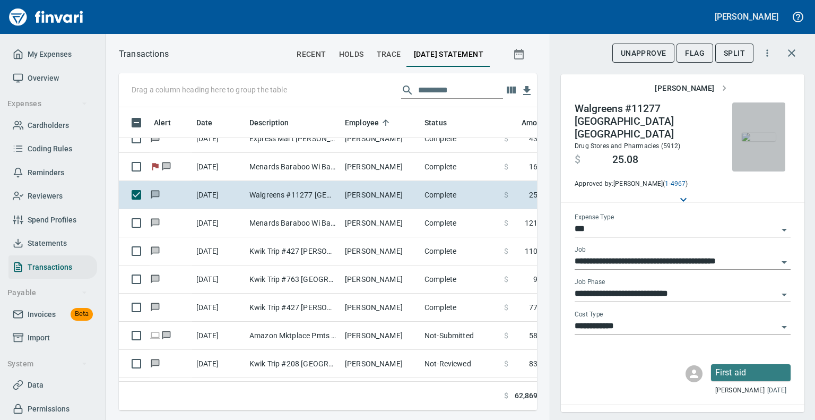
click at [755, 134] on img "button" at bounding box center [759, 137] width 34 height 8
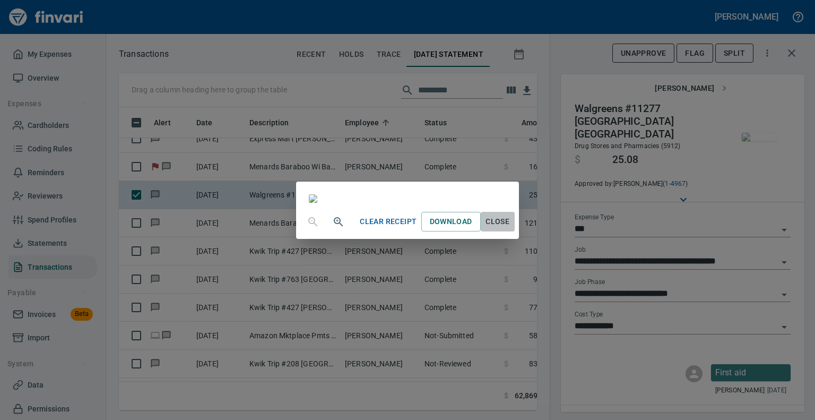
click at [510, 228] on span "Close" at bounding box center [497, 221] width 25 height 13
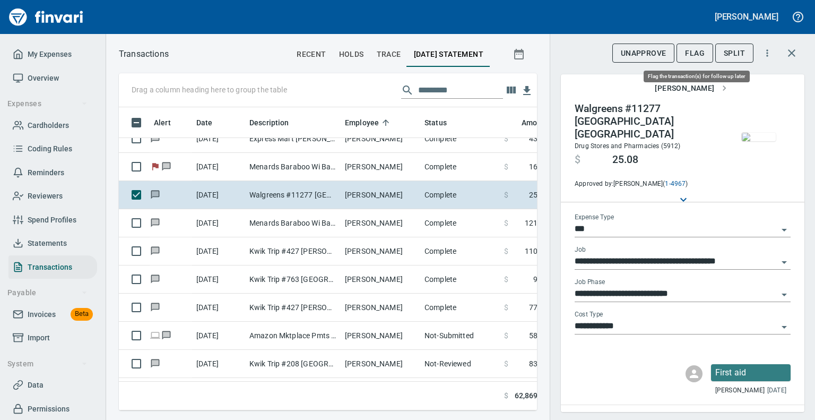
scroll to position [286, 402]
click at [689, 53] on span "Flag" at bounding box center [695, 53] width 20 height 13
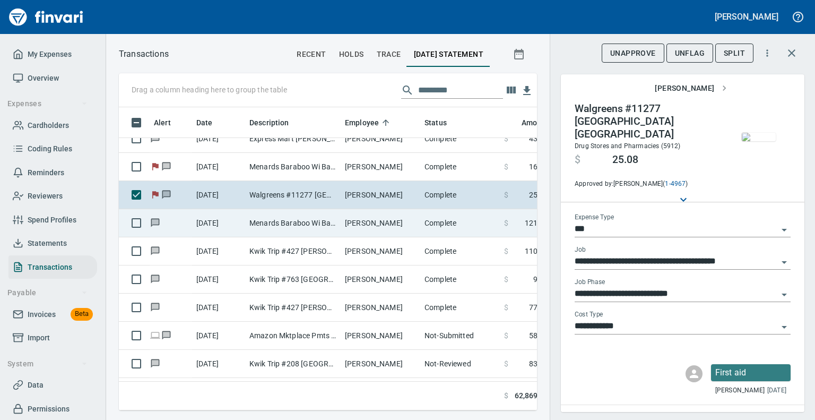
click at [327, 224] on td "Menards Baraboo Wi Baraboo [GEOGRAPHIC_DATA]" at bounding box center [292, 223] width 95 height 28
type input "**********"
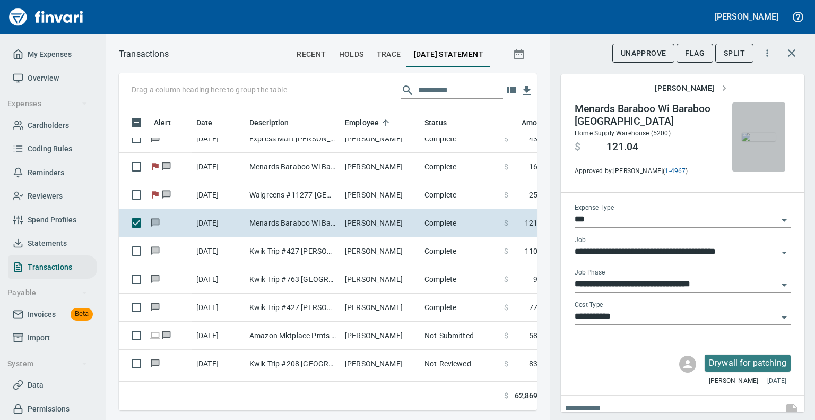
click at [742, 141] on img "button" at bounding box center [759, 137] width 34 height 8
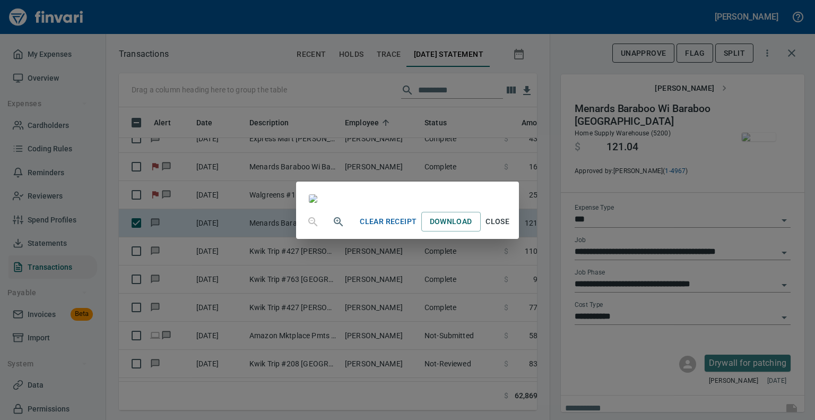
scroll to position [204, 0]
click at [510, 228] on span "Close" at bounding box center [497, 221] width 25 height 13
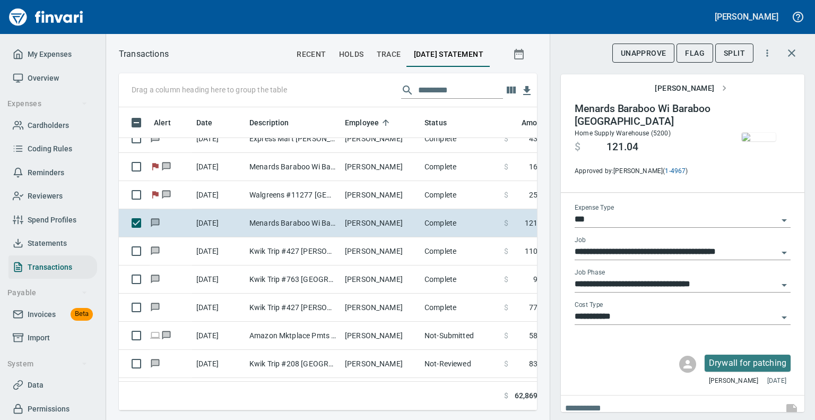
scroll to position [286, 402]
click at [697, 58] on span "Flag" at bounding box center [695, 53] width 20 height 13
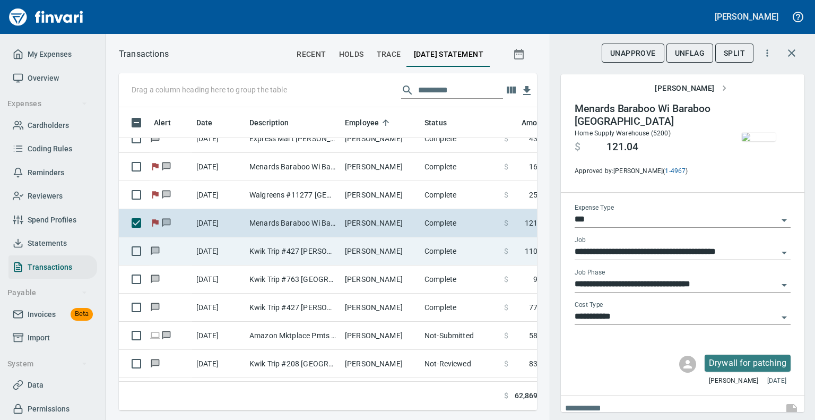
click at [324, 252] on td "Kwik Trip #427 [PERSON_NAME] [GEOGRAPHIC_DATA]" at bounding box center [292, 251] width 95 height 28
type input "**********"
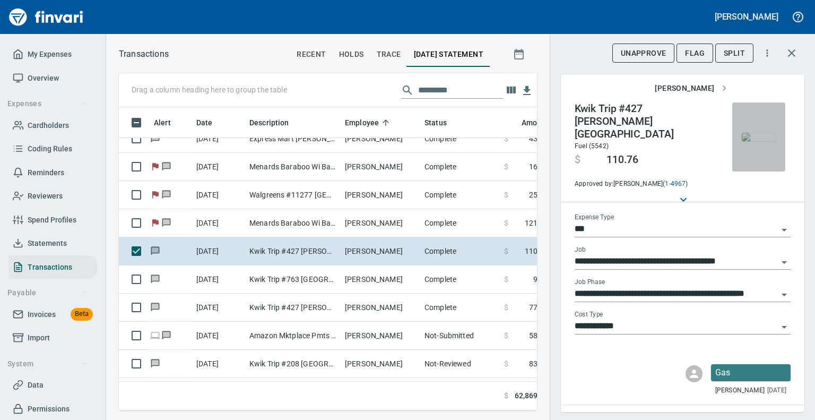
click at [755, 141] on img "button" at bounding box center [759, 137] width 34 height 8
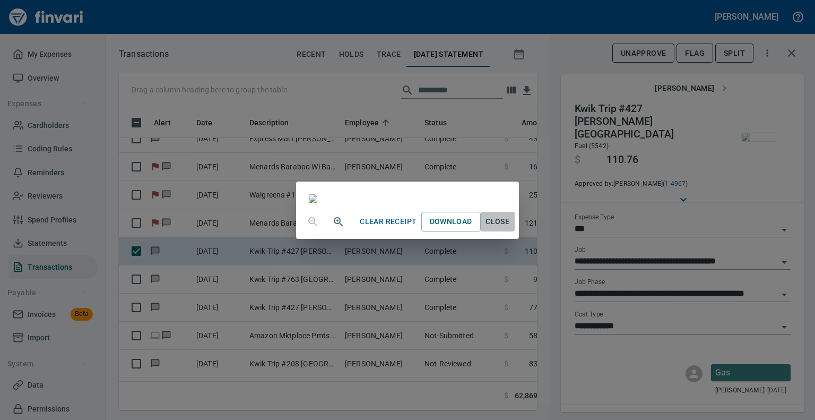
click at [510, 228] on span "Close" at bounding box center [497, 221] width 25 height 13
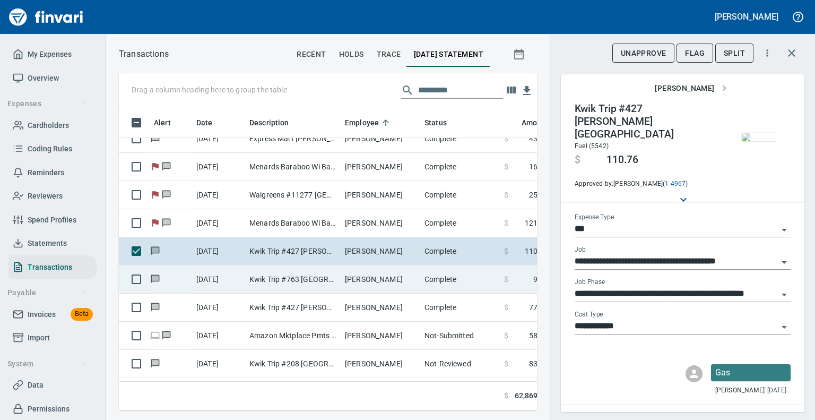
click at [302, 272] on td "Kwik Trip #763 [GEOGRAPHIC_DATA] [GEOGRAPHIC_DATA]" at bounding box center [292, 279] width 95 height 28
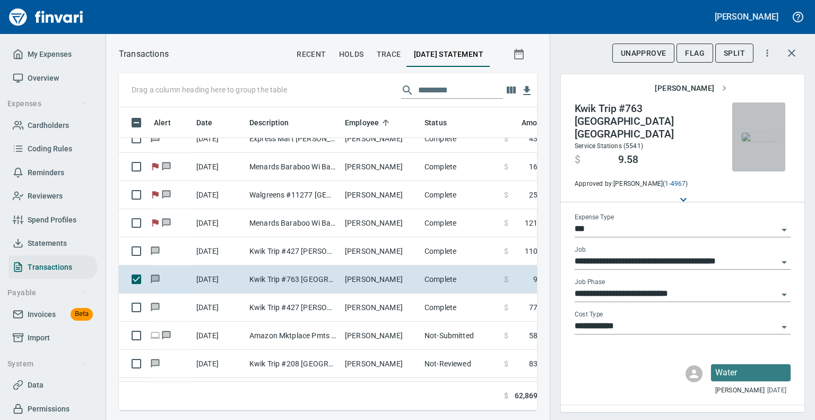
click at [755, 134] on img "button" at bounding box center [759, 137] width 34 height 8
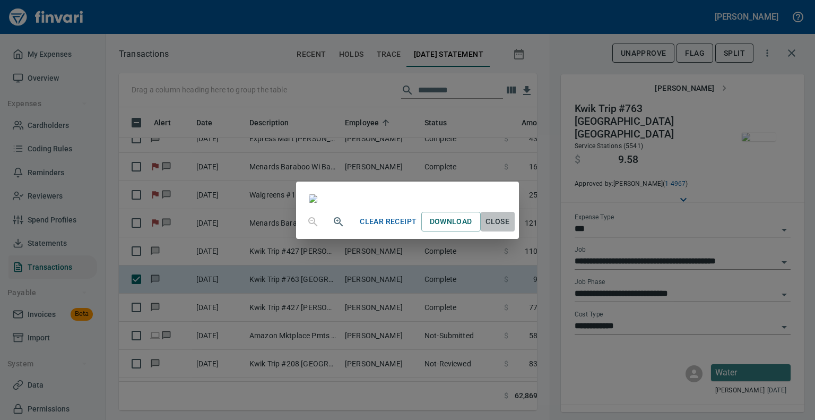
click at [510, 228] on span "Close" at bounding box center [497, 221] width 25 height 13
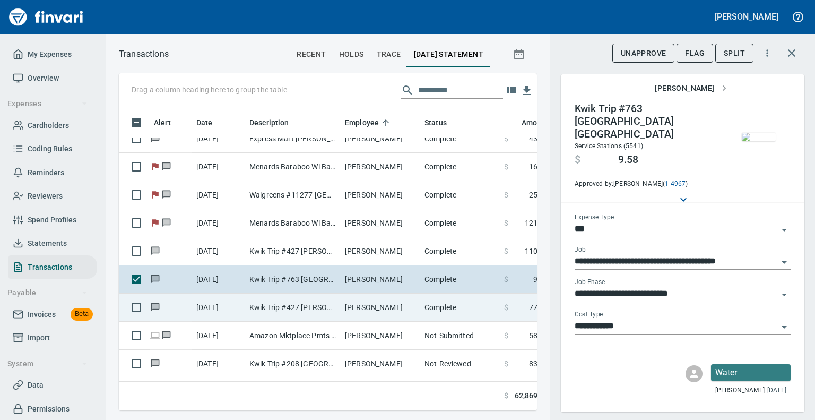
click at [350, 296] on td "[PERSON_NAME]" at bounding box center [381, 307] width 80 height 28
type input "**********"
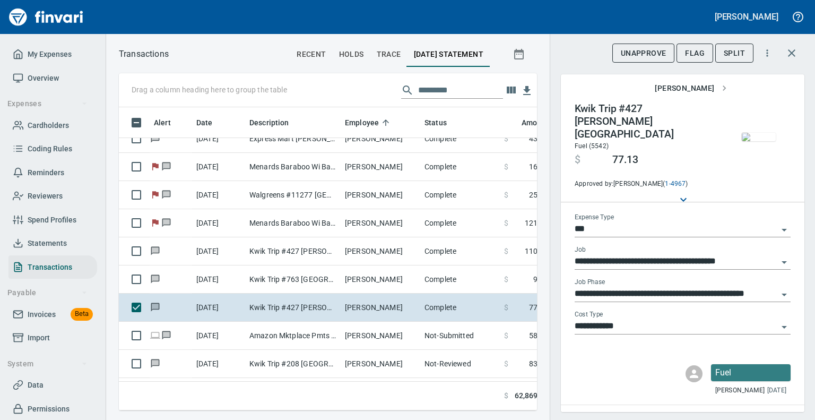
click at [744, 141] on img "button" at bounding box center [759, 137] width 34 height 8
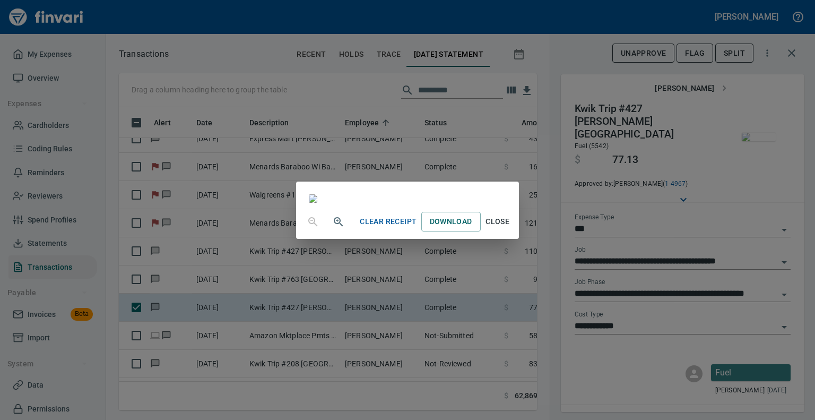
click at [510, 228] on span "Close" at bounding box center [497, 221] width 25 height 13
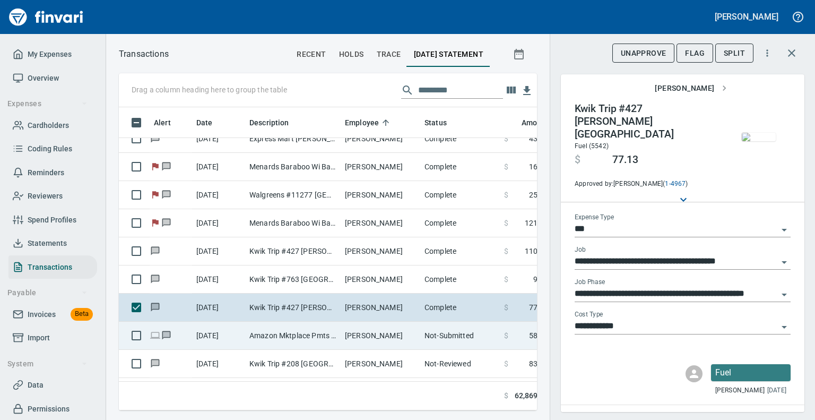
click at [390, 333] on td "[PERSON_NAME]" at bounding box center [381, 335] width 80 height 28
type input "**"
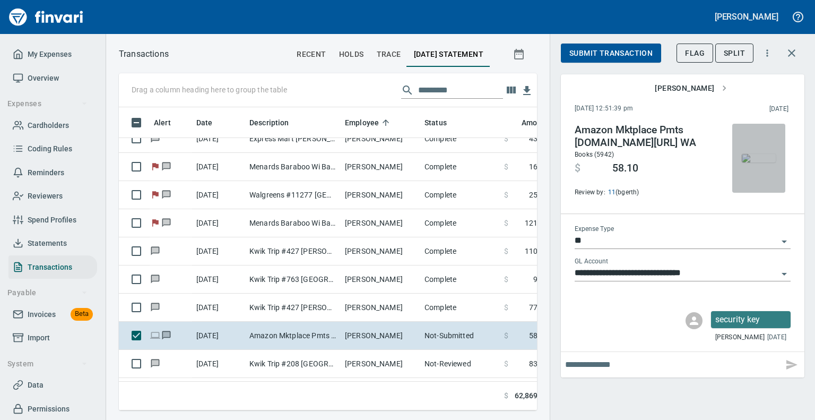
click at [747, 162] on img "button" at bounding box center [759, 158] width 34 height 8
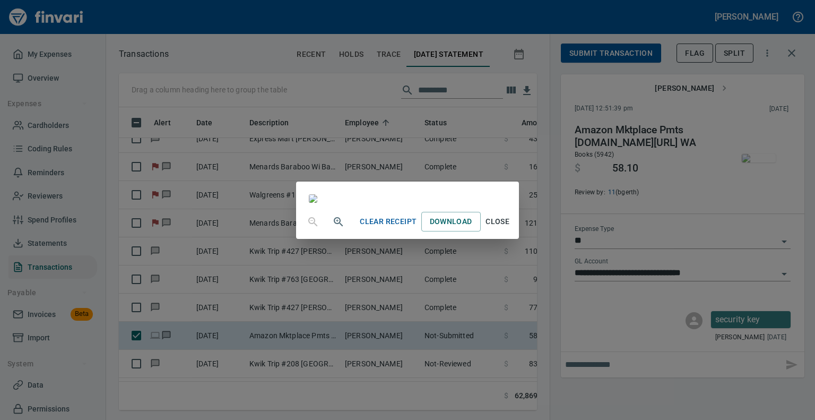
scroll to position [221, 0]
click at [510, 228] on span "Close" at bounding box center [497, 221] width 25 height 13
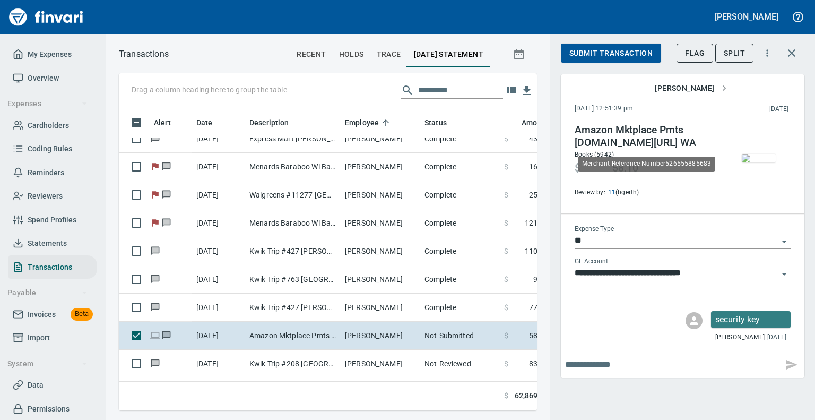
scroll to position [286, 402]
drag, startPoint x: 698, startPoint y: 202, endPoint x: 683, endPoint y: 319, distance: 118.2
click at [683, 319] on div "**********" at bounding box center [682, 239] width 243 height 275
click at [649, 372] on input "text" at bounding box center [672, 364] width 214 height 17
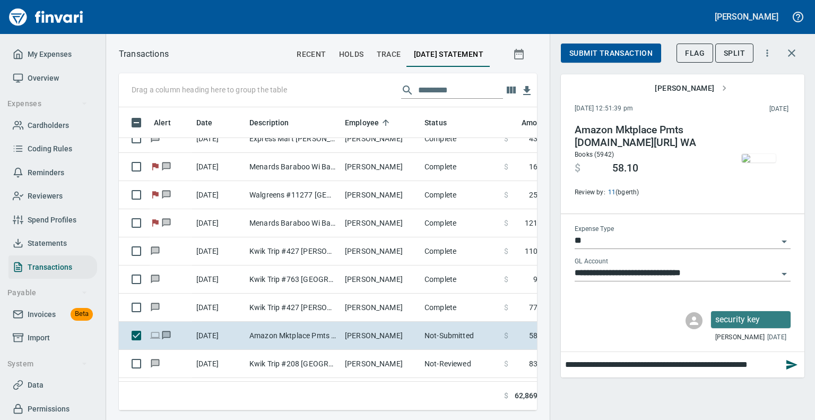
scroll to position [0, 8]
type input "**********"
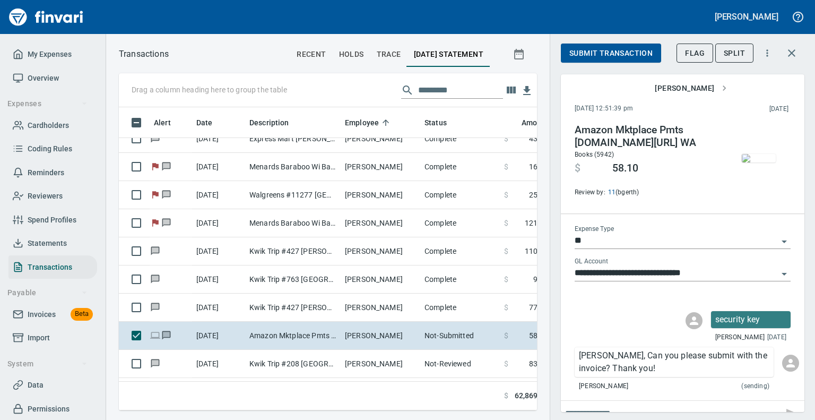
scroll to position [14, 0]
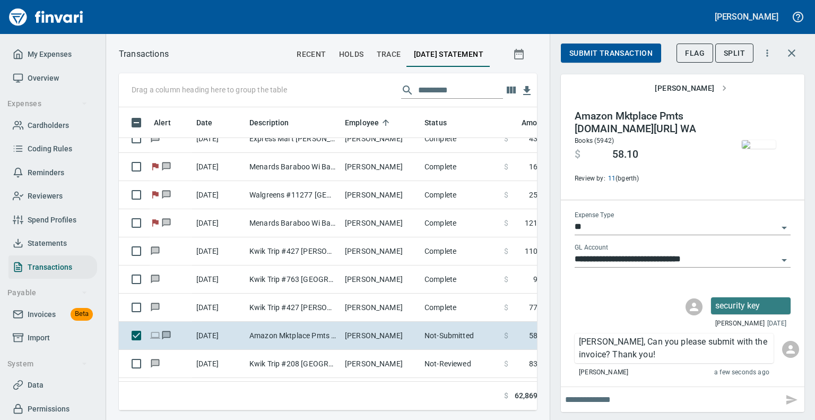
drag, startPoint x: 588, startPoint y: 169, endPoint x: 692, endPoint y: 54, distance: 154.7
click at [692, 54] on span "Flag" at bounding box center [695, 53] width 20 height 13
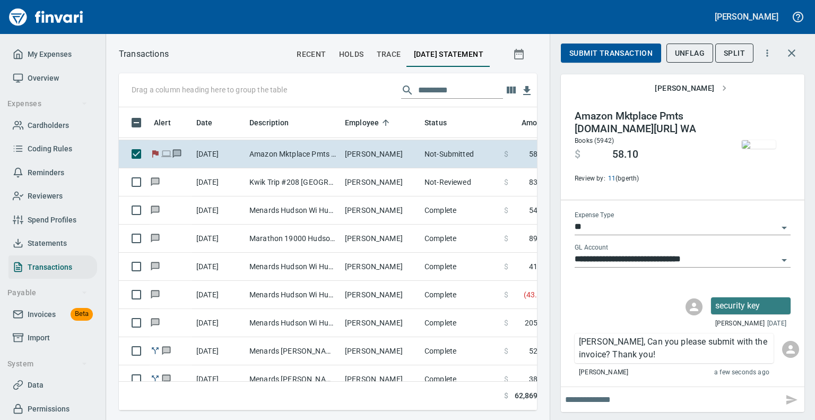
scroll to position [5724, 0]
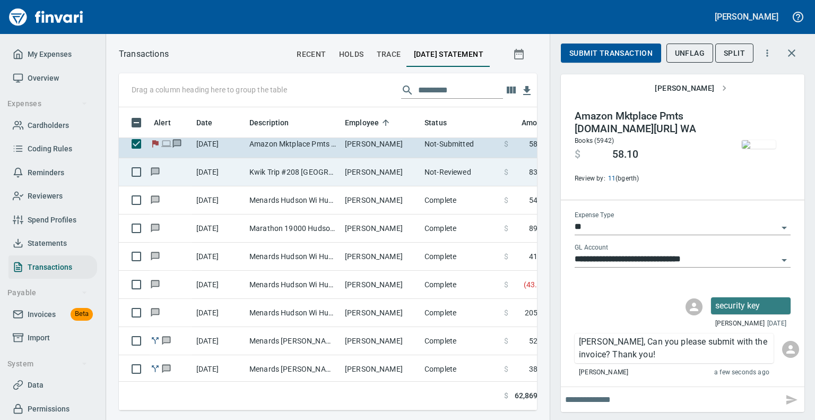
click at [301, 173] on td "Kwik Trip #208 [GEOGRAPHIC_DATA] [GEOGRAPHIC_DATA]" at bounding box center [292, 172] width 95 height 28
type input "*********"
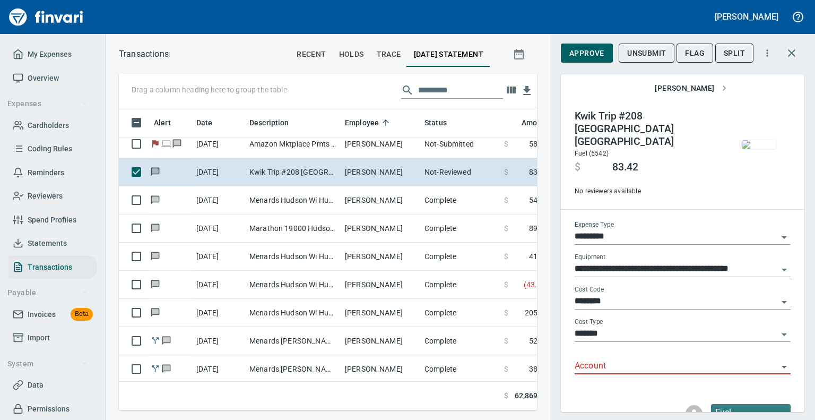
click at [750, 140] on img "button" at bounding box center [759, 144] width 34 height 8
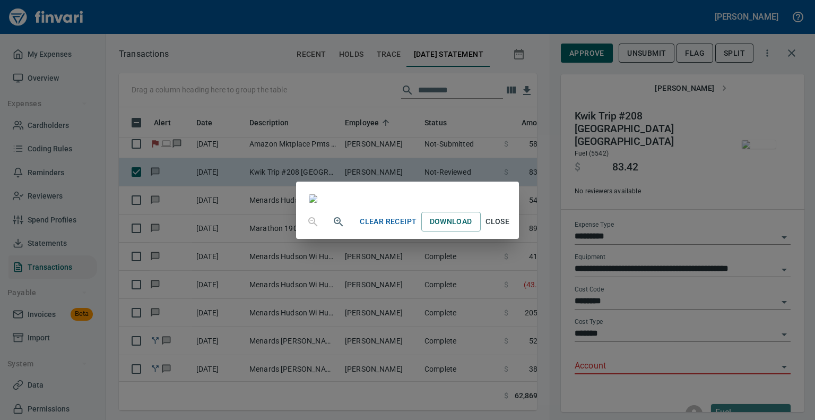
click at [510, 228] on span "Close" at bounding box center [497, 221] width 25 height 13
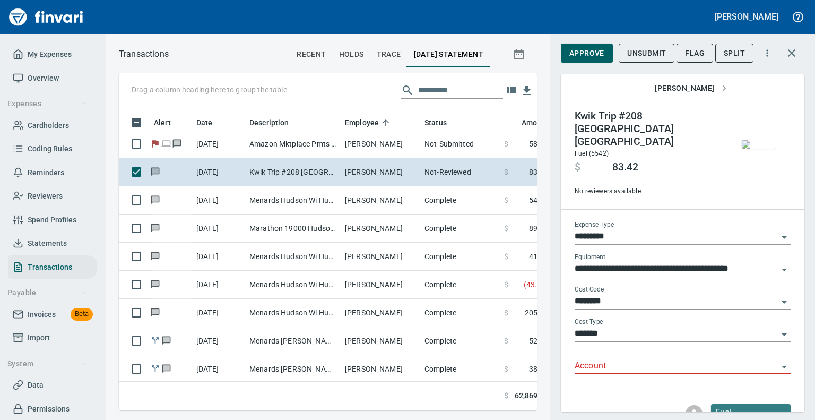
click at [780, 360] on icon "Open" at bounding box center [784, 366] width 13 height 13
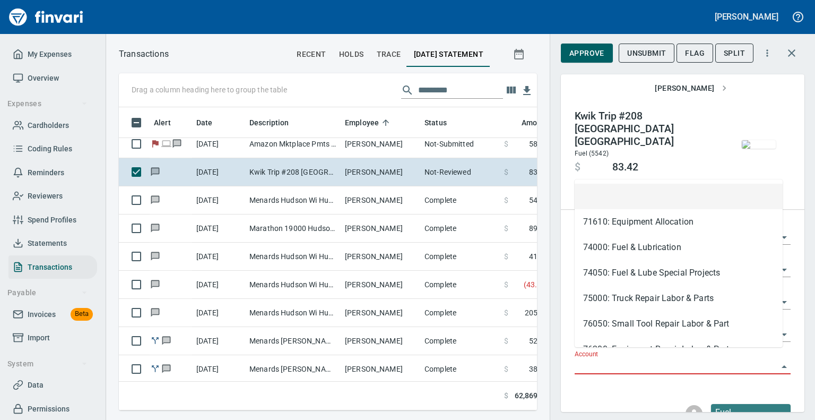
scroll to position [286, 402]
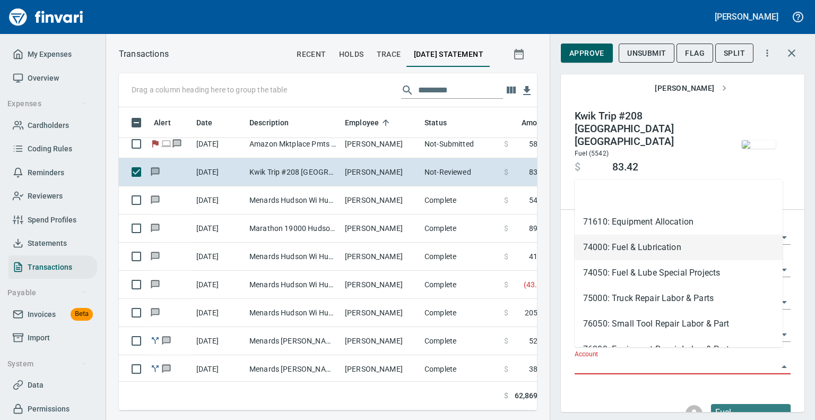
click at [641, 241] on li "74000: Fuel & Lubrication" at bounding box center [678, 246] width 208 height 25
type input "**********"
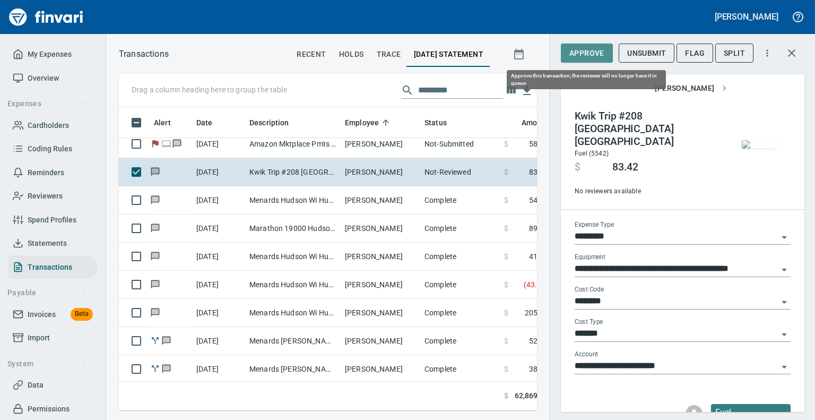
click at [587, 51] on span "Approve" at bounding box center [586, 53] width 35 height 13
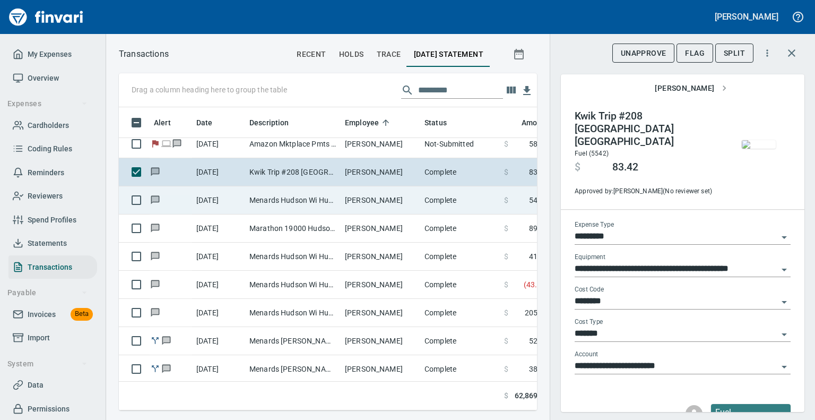
click at [303, 199] on td "Menards Hudson Wi Hudson [GEOGRAPHIC_DATA]" at bounding box center [292, 200] width 95 height 28
type input "***"
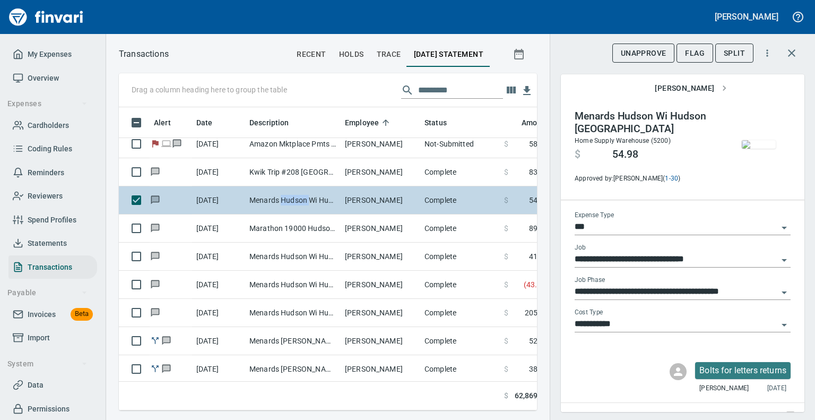
click at [303, 199] on td "Menards Hudson Wi Hudson [GEOGRAPHIC_DATA]" at bounding box center [292, 200] width 95 height 28
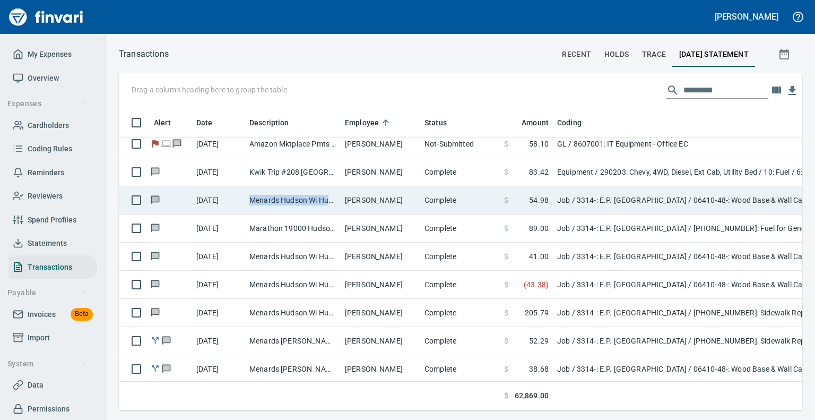
scroll to position [286, 610]
click at [303, 199] on td "Menards Hudson Wi Hudson [GEOGRAPHIC_DATA]" at bounding box center [292, 200] width 95 height 28
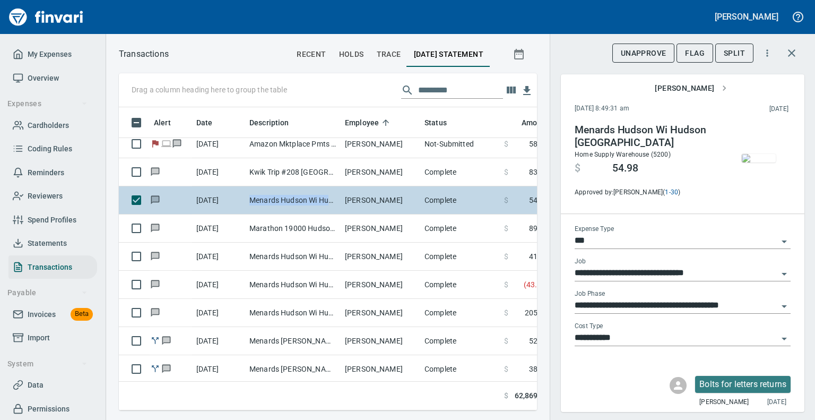
scroll to position [286, 402]
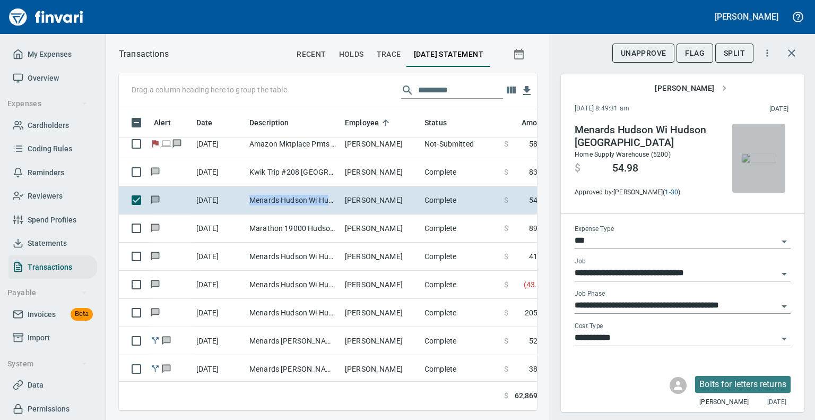
click at [754, 161] on img "button" at bounding box center [759, 158] width 34 height 8
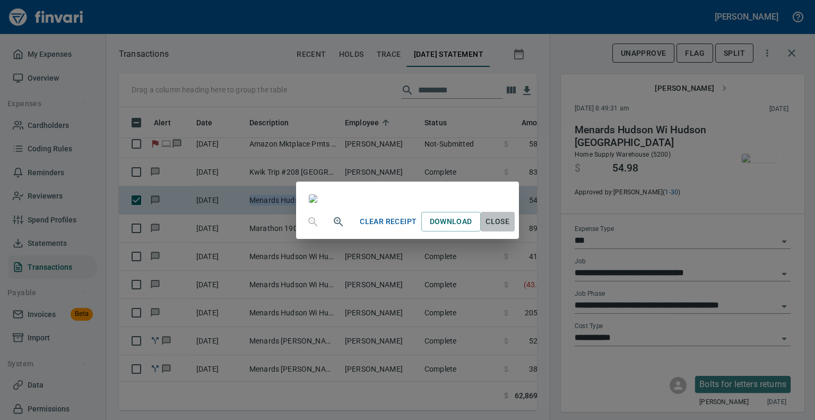
click at [510, 228] on span "Close" at bounding box center [497, 221] width 25 height 13
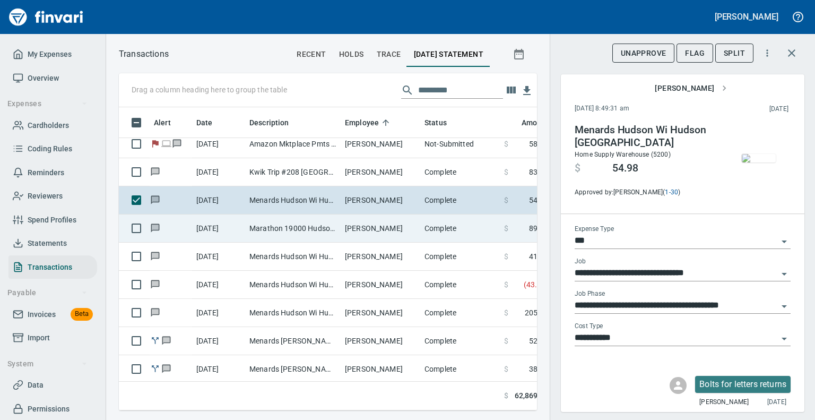
click at [298, 225] on td "Marathon 19000 Hudson WI" at bounding box center [292, 228] width 95 height 28
type input "**********"
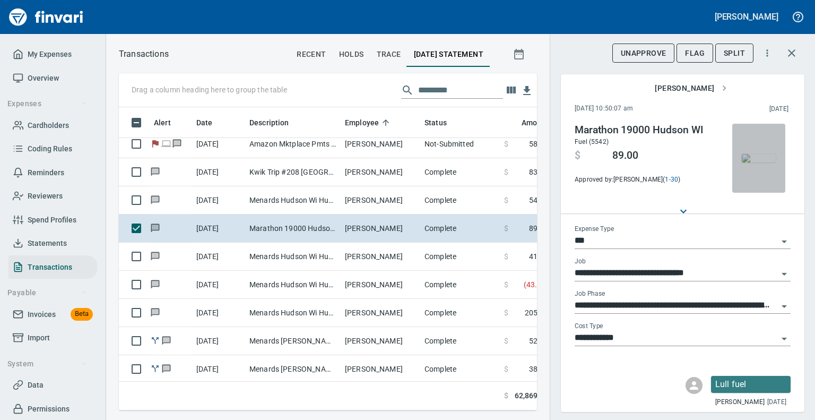
click at [751, 162] on img "button" at bounding box center [759, 158] width 34 height 8
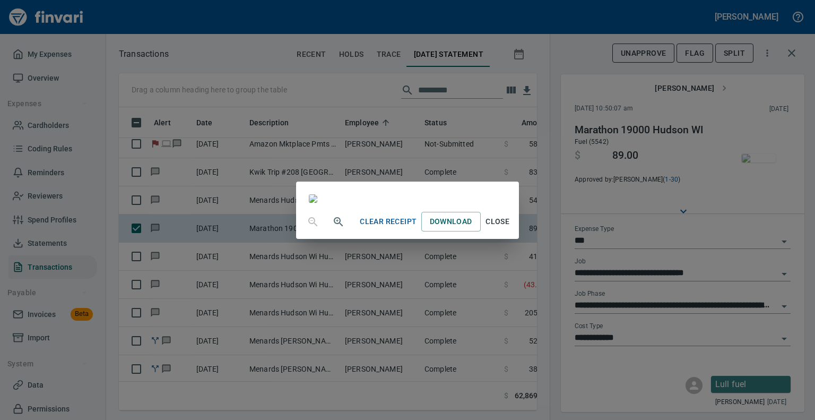
click at [510, 228] on span "Close" at bounding box center [497, 221] width 25 height 13
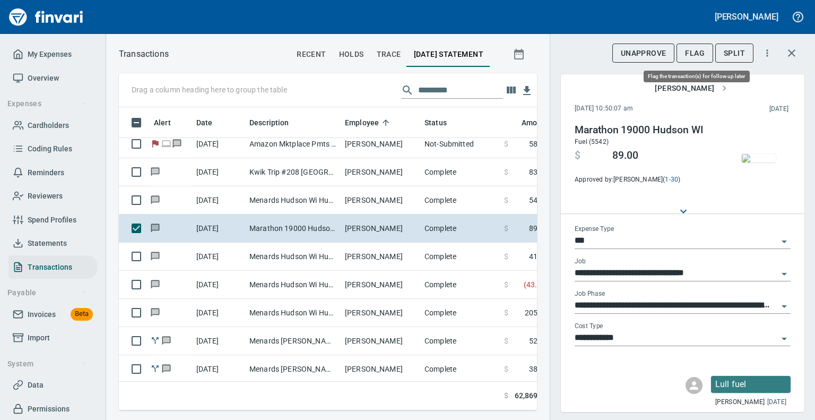
scroll to position [286, 402]
click at [698, 58] on span "Flag" at bounding box center [695, 53] width 20 height 13
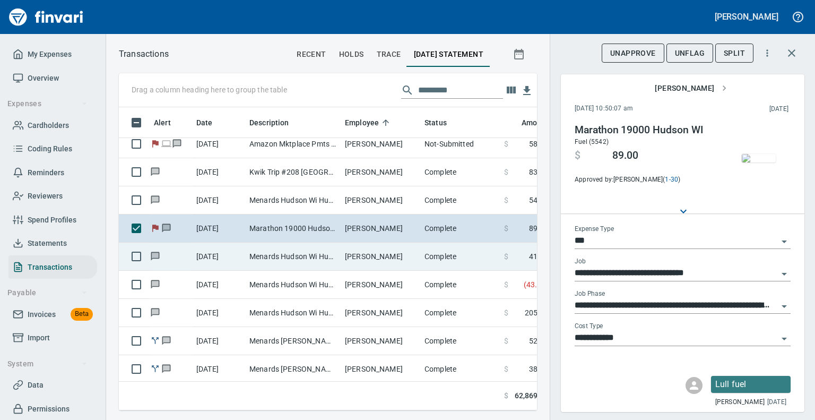
click at [302, 254] on td "Menards Hudson Wi Hudson [GEOGRAPHIC_DATA]" at bounding box center [292, 256] width 95 height 28
type input "**********"
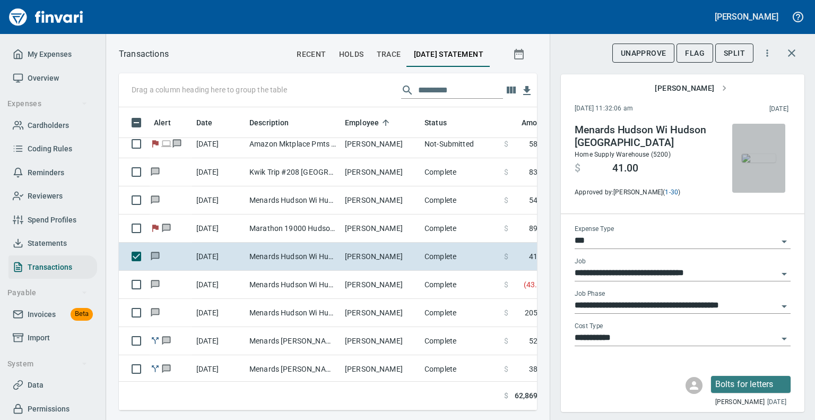
click at [765, 162] on img "button" at bounding box center [759, 158] width 34 height 8
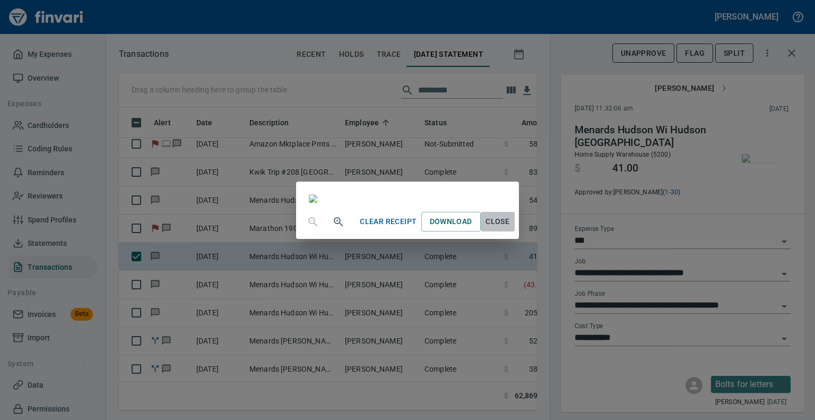
click at [510, 228] on span "Close" at bounding box center [497, 221] width 25 height 13
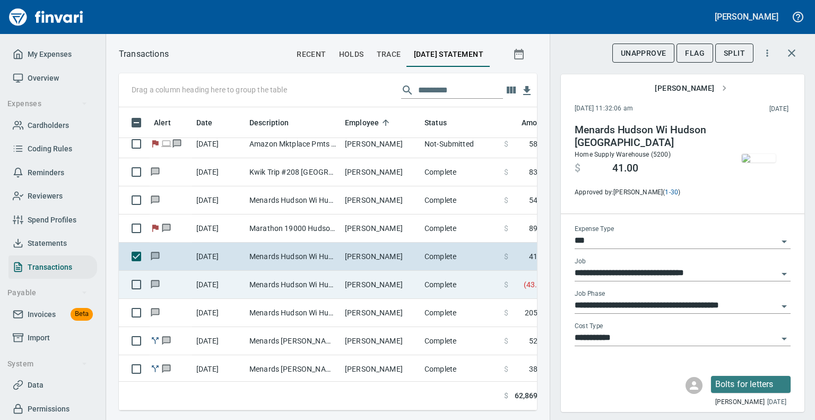
click at [273, 284] on td "Menards Hudson Wi Hudson [GEOGRAPHIC_DATA]" at bounding box center [292, 285] width 95 height 28
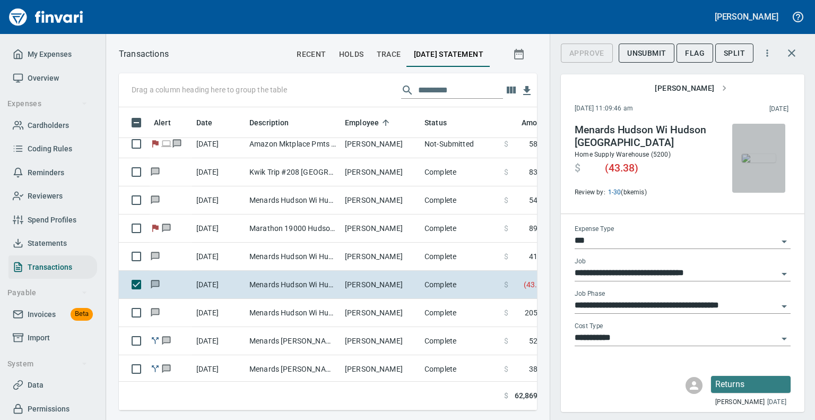
click at [757, 154] on img "button" at bounding box center [759, 158] width 34 height 8
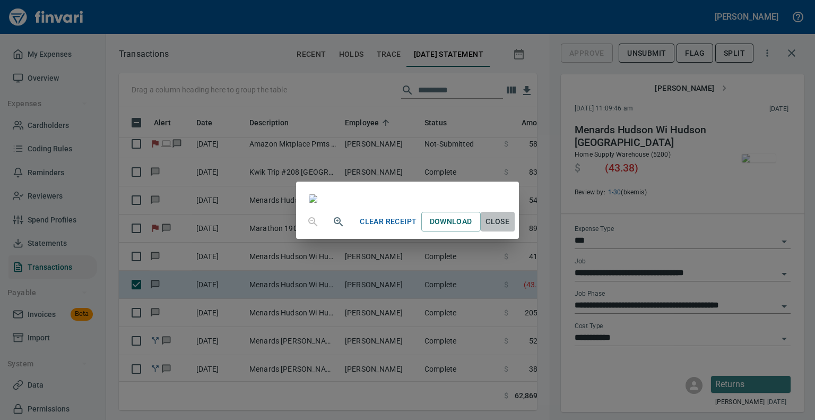
click at [510, 228] on span "Close" at bounding box center [497, 221] width 25 height 13
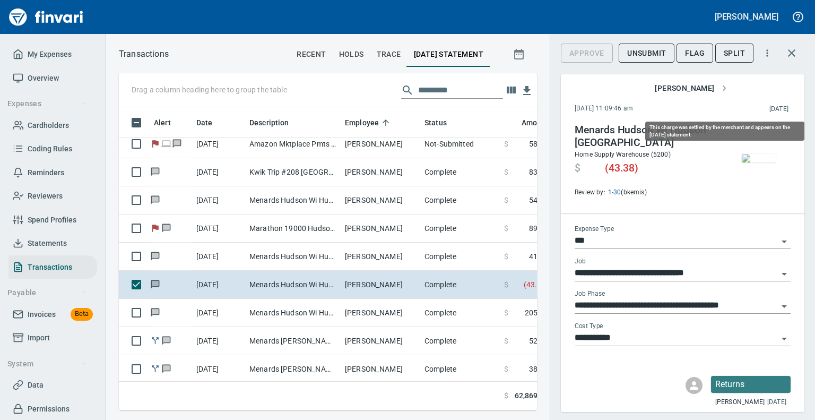
scroll to position [286, 402]
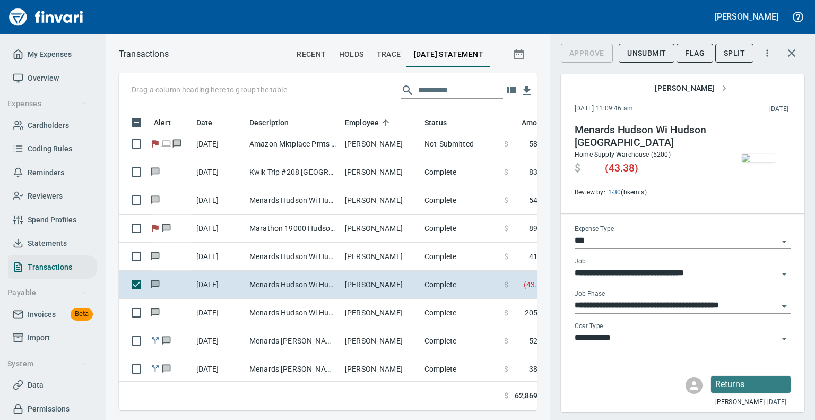
click at [748, 159] on img "button" at bounding box center [759, 158] width 34 height 8
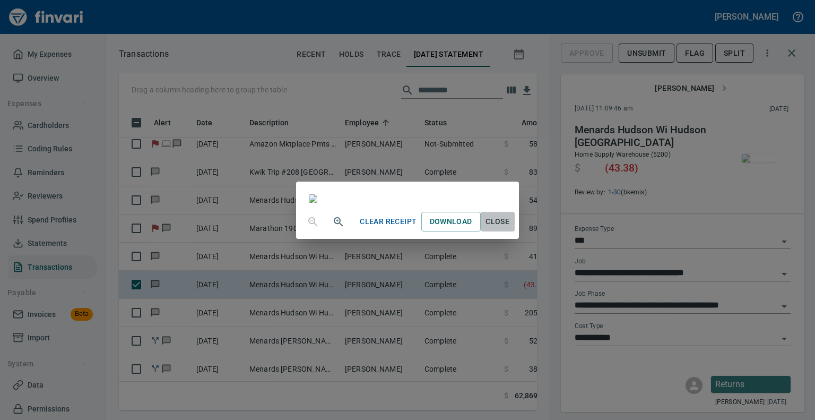
click at [510, 228] on span "Close" at bounding box center [497, 221] width 25 height 13
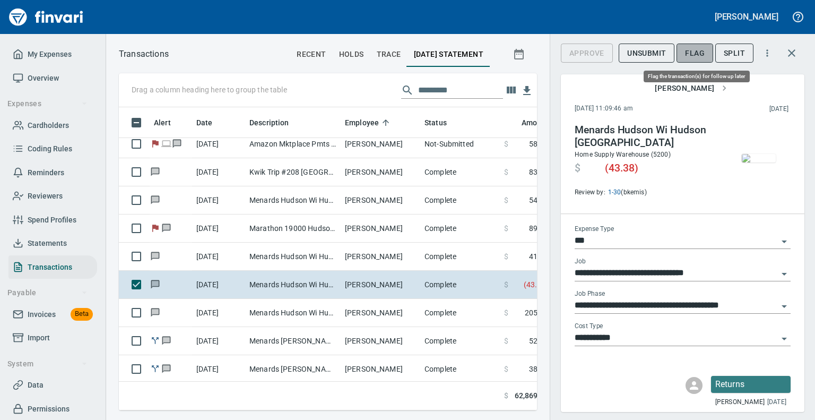
click at [696, 56] on span "Flag" at bounding box center [695, 53] width 20 height 13
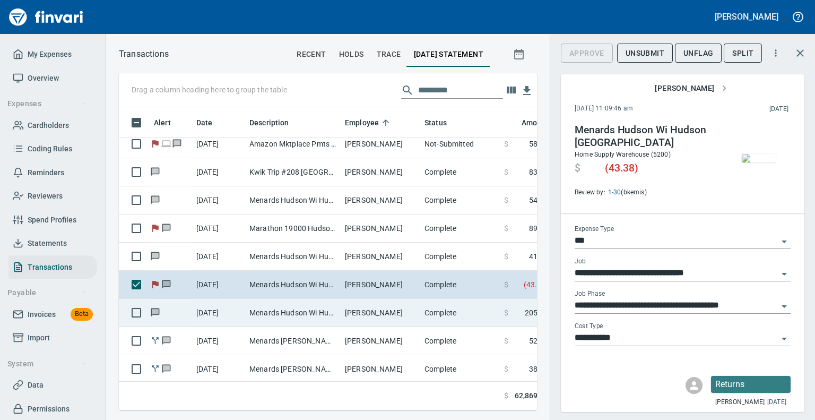
click at [327, 311] on td "Menards Hudson Wi Hudson [GEOGRAPHIC_DATA]" at bounding box center [292, 313] width 95 height 28
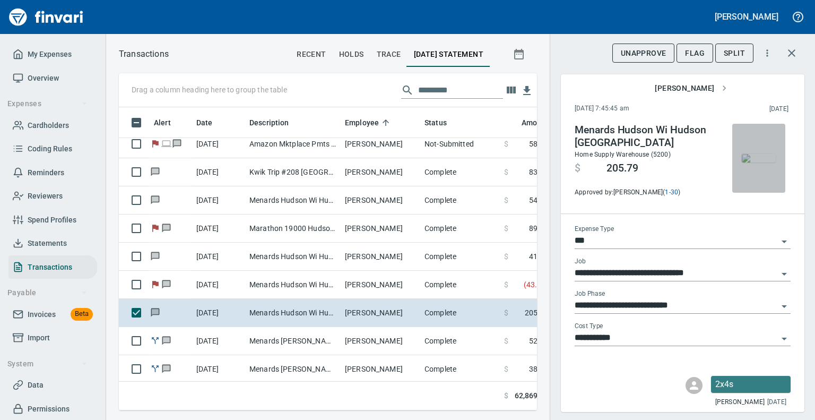
click at [742, 157] on img "button" at bounding box center [759, 158] width 34 height 8
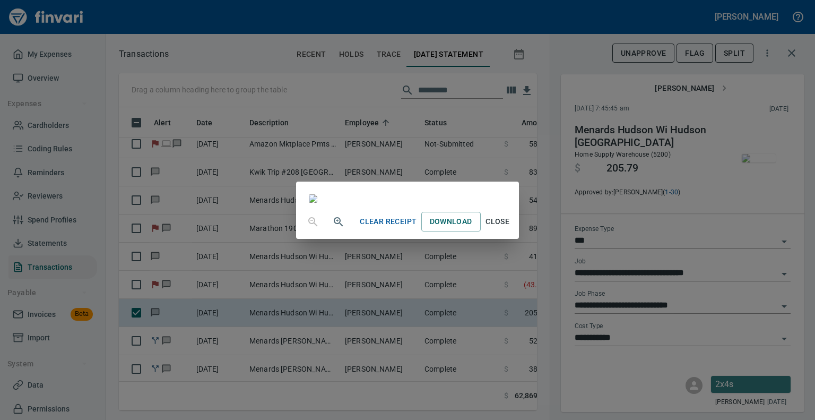
scroll to position [21, 0]
click at [510, 228] on span "Close" at bounding box center [497, 221] width 25 height 13
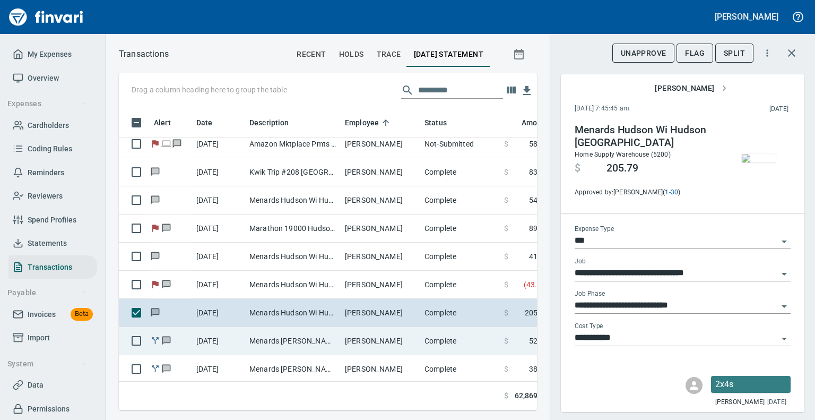
click at [297, 337] on td "Menards [PERSON_NAME] Wi Hudson WI - expension joint" at bounding box center [292, 341] width 95 height 28
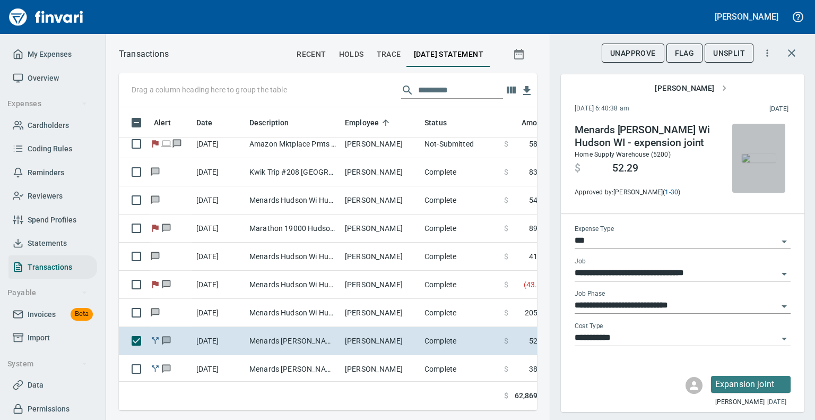
click at [748, 154] on img "button" at bounding box center [759, 158] width 34 height 8
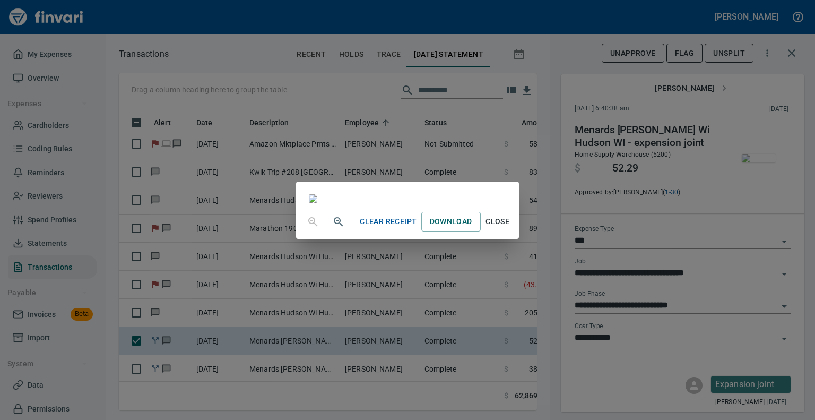
click at [510, 228] on span "Close" at bounding box center [497, 221] width 25 height 13
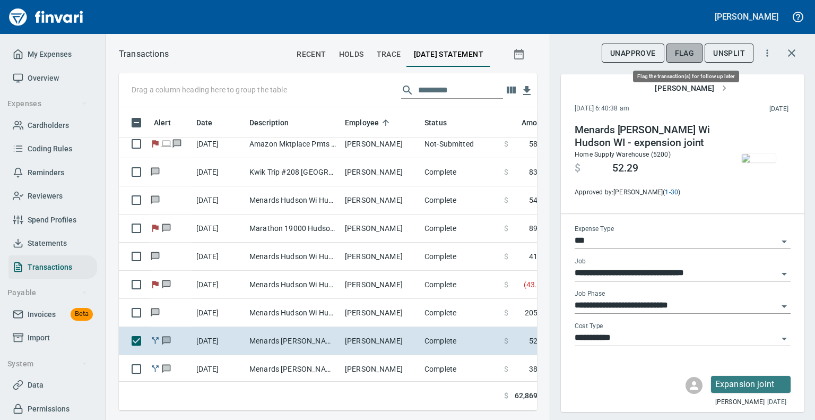
click at [683, 48] on span "Flag" at bounding box center [685, 53] width 20 height 13
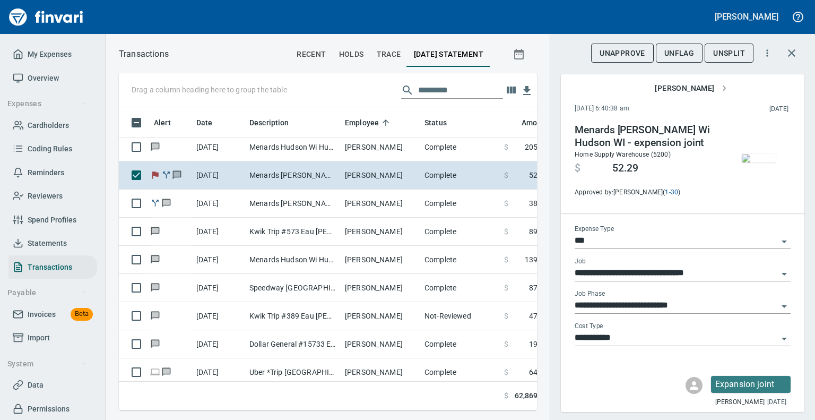
scroll to position [5893, 0]
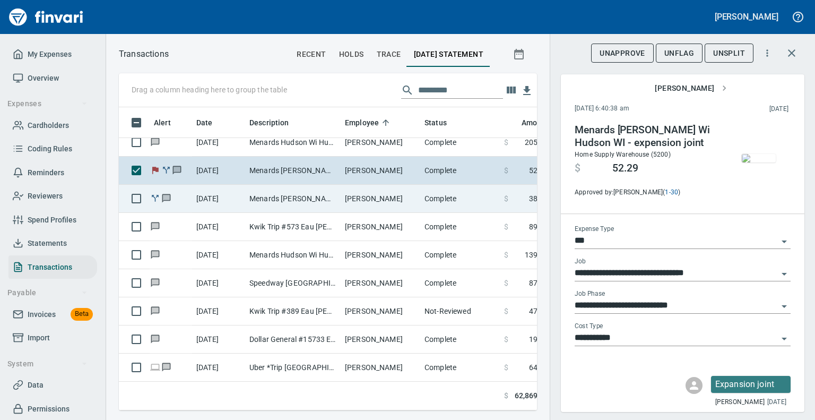
click at [307, 205] on td "Menards [PERSON_NAME] Wi Hudson WI - ladder anchors" at bounding box center [292, 199] width 95 height 28
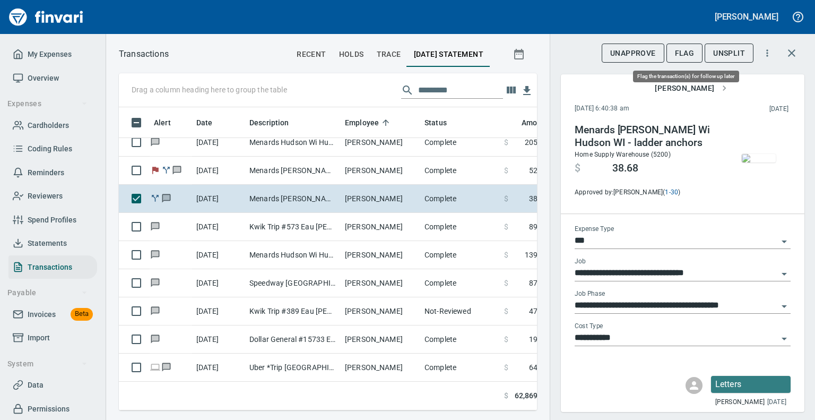
scroll to position [286, 402]
click at [683, 49] on span "Flag" at bounding box center [685, 53] width 20 height 13
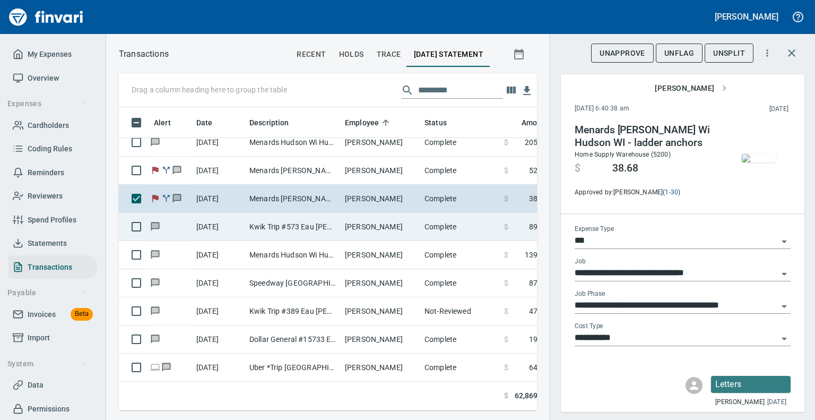
click at [297, 228] on td "Kwik Trip #573 Eau [PERSON_NAME]" at bounding box center [292, 227] width 95 height 28
type input "**********"
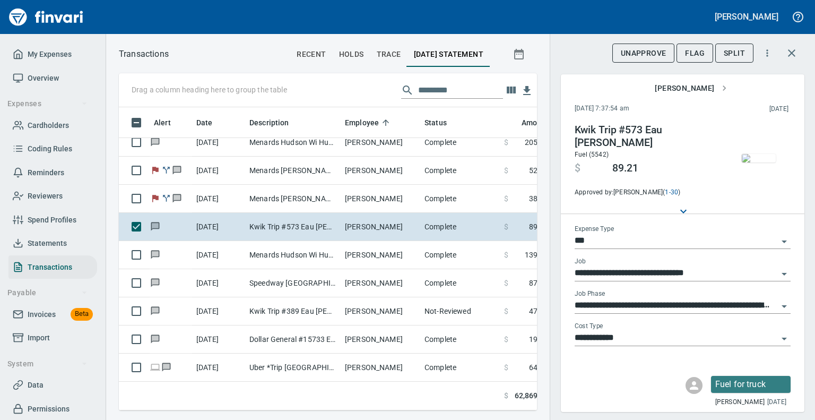
click at [747, 160] on img "button" at bounding box center [759, 158] width 34 height 8
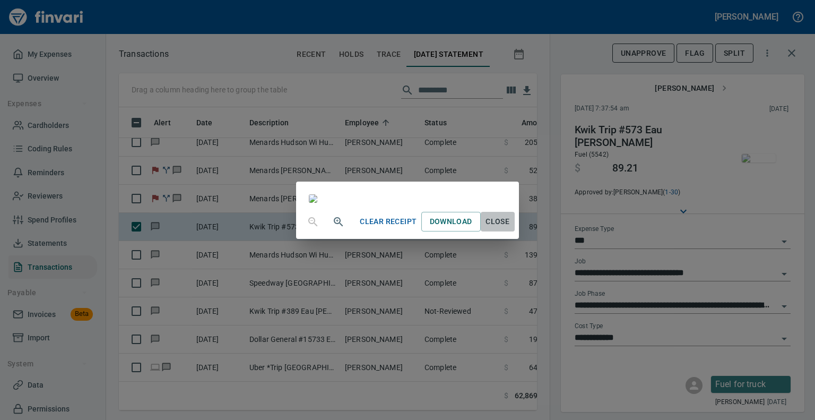
click at [510, 228] on span "Close" at bounding box center [497, 221] width 25 height 13
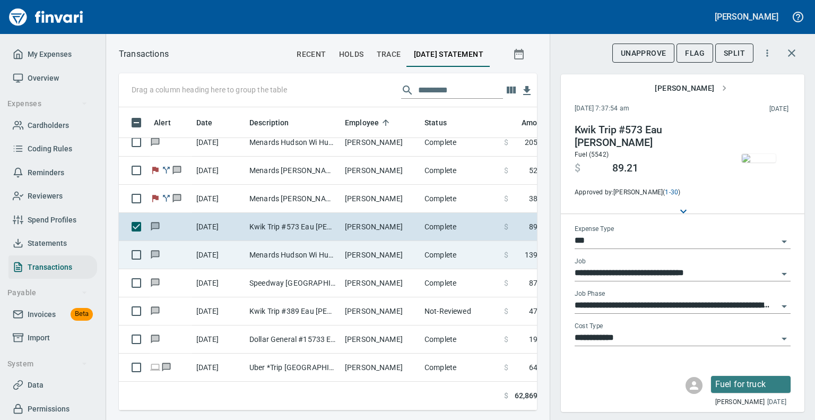
click at [242, 260] on td "[DATE]" at bounding box center [218, 255] width 53 height 28
type input "**********"
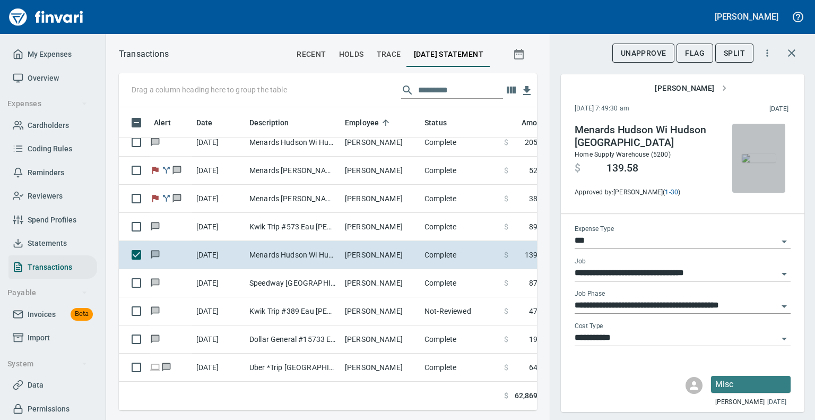
click at [761, 154] on img "button" at bounding box center [759, 158] width 34 height 8
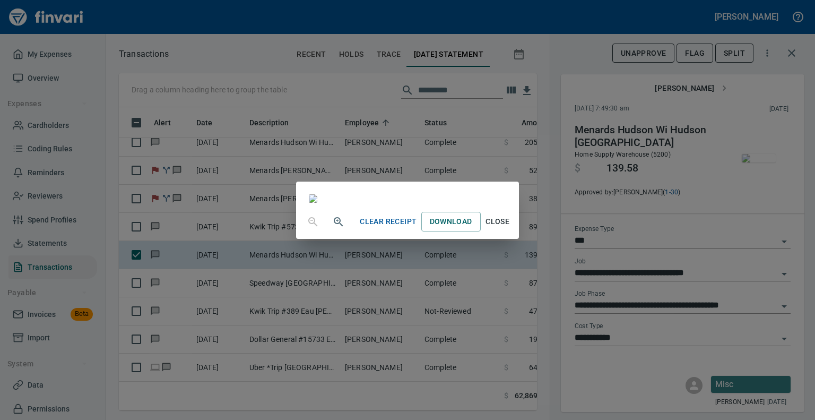
scroll to position [44, 0]
click at [510, 228] on span "Close" at bounding box center [497, 221] width 25 height 13
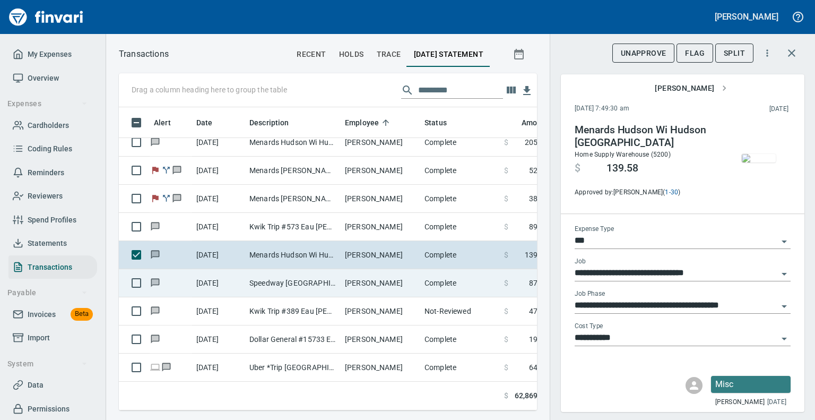
click at [326, 278] on td "Speedway [GEOGRAPHIC_DATA]" at bounding box center [292, 283] width 95 height 28
type input "**********"
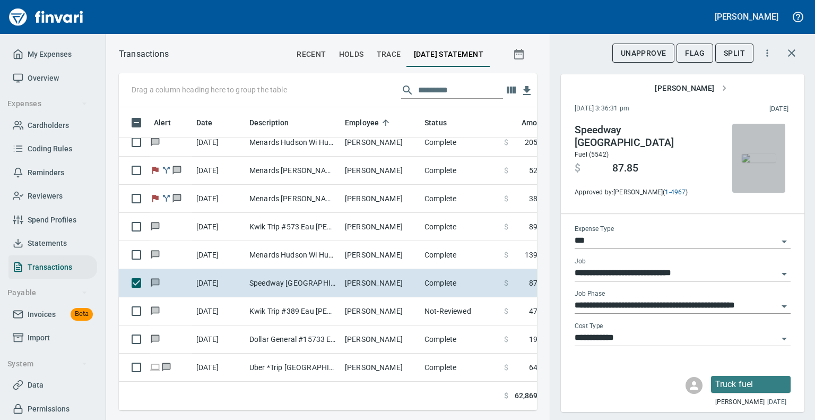
click at [749, 154] on img "button" at bounding box center [759, 158] width 34 height 8
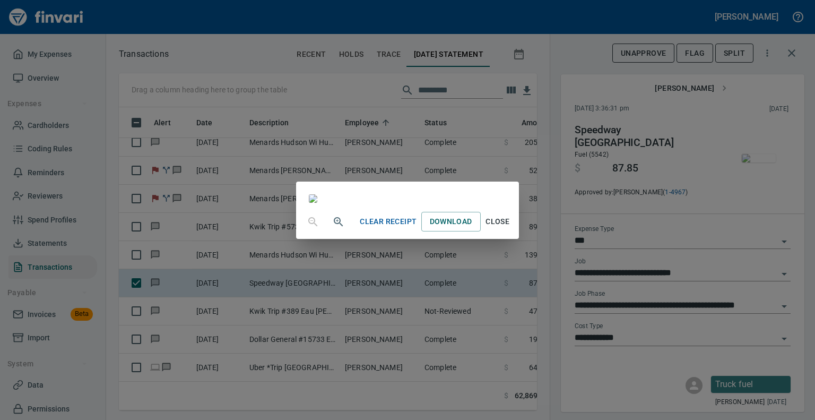
scroll to position [132, 0]
click at [510, 228] on span "Close" at bounding box center [497, 221] width 25 height 13
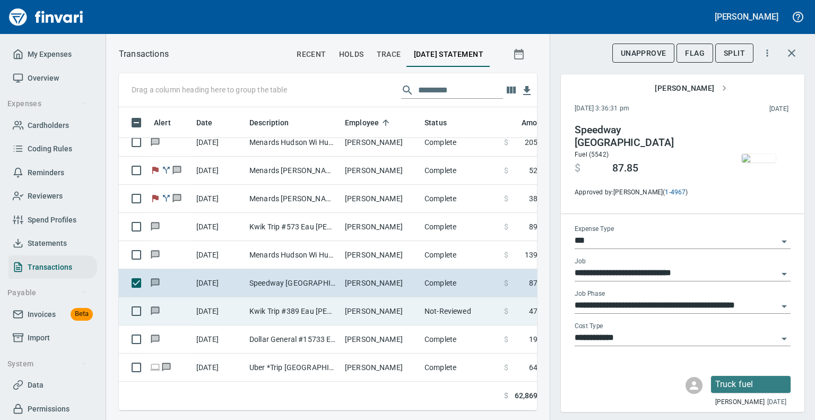
click at [331, 309] on td "Kwik Trip #389 Eau [PERSON_NAME]" at bounding box center [292, 311] width 95 height 28
type input "*********"
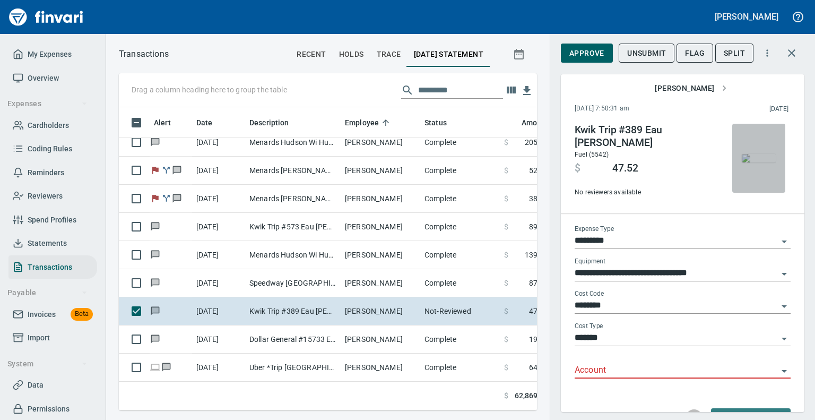
click at [752, 156] on img "button" at bounding box center [759, 158] width 34 height 8
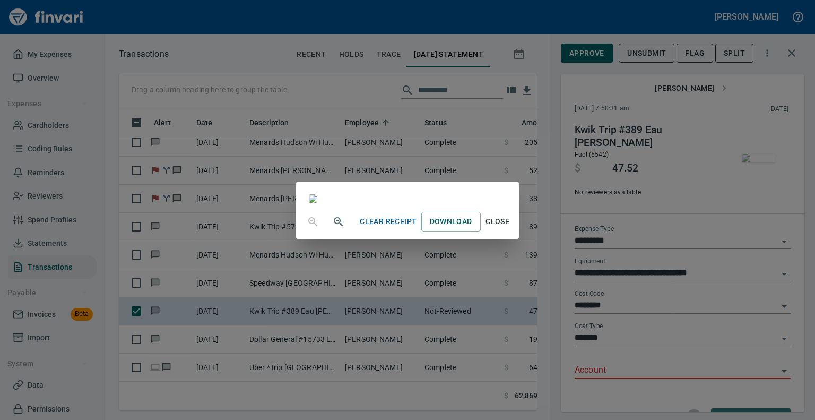
scroll to position [133, 0]
click at [510, 228] on span "Close" at bounding box center [497, 221] width 25 height 13
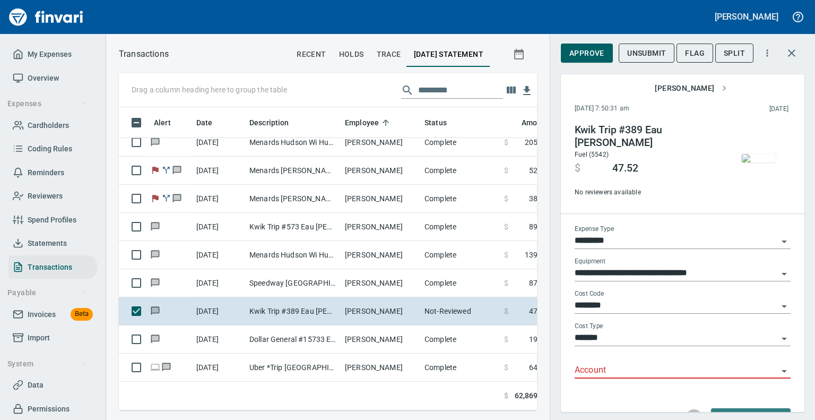
click at [778, 369] on icon "Open" at bounding box center [784, 370] width 13 height 13
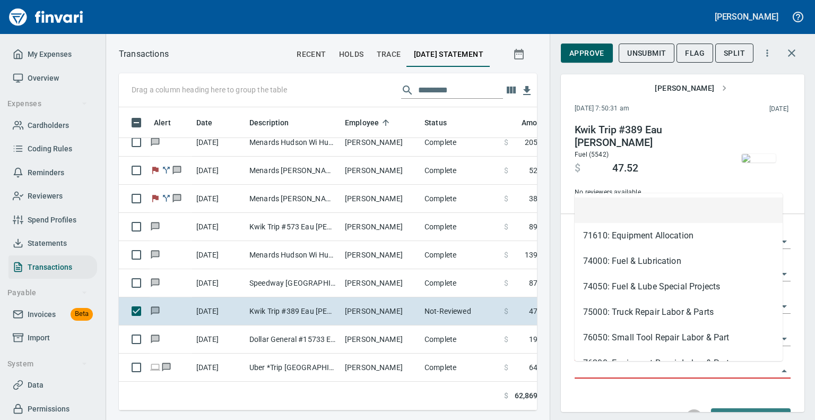
scroll to position [286, 402]
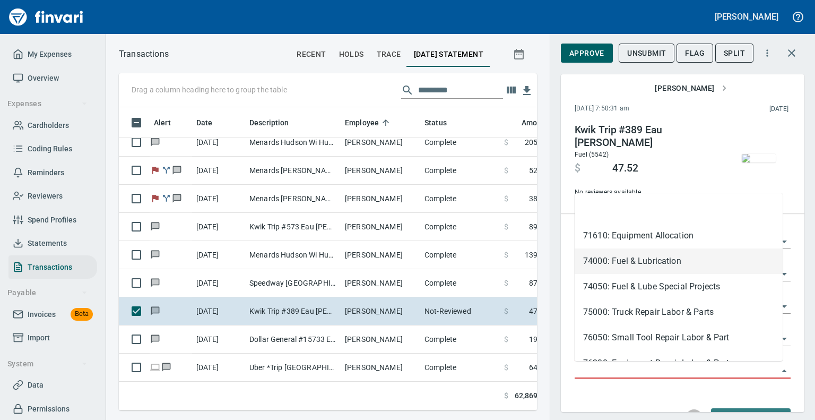
click at [658, 259] on li "74000: Fuel & Lubrication" at bounding box center [678, 260] width 208 height 25
type input "**********"
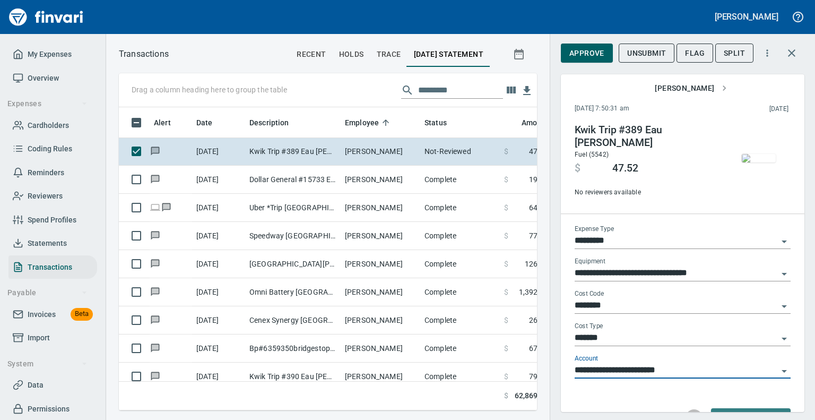
scroll to position [6063, 0]
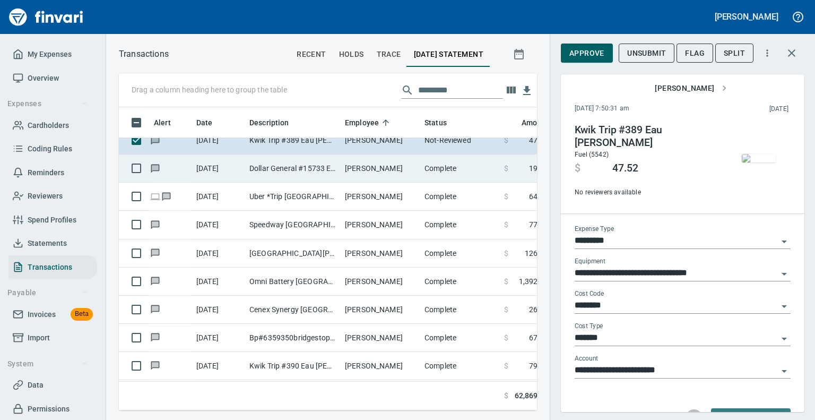
click at [303, 166] on td "Dollar General #15733 Eau [PERSON_NAME]" at bounding box center [292, 168] width 95 height 28
type input "**"
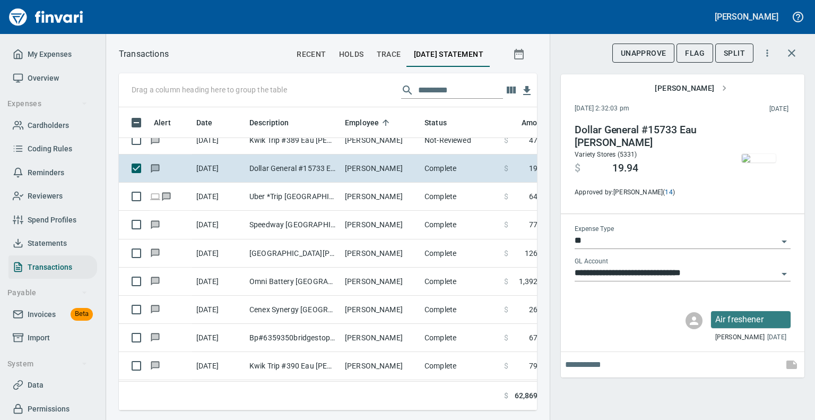
click at [756, 162] on img "button" at bounding box center [759, 158] width 34 height 8
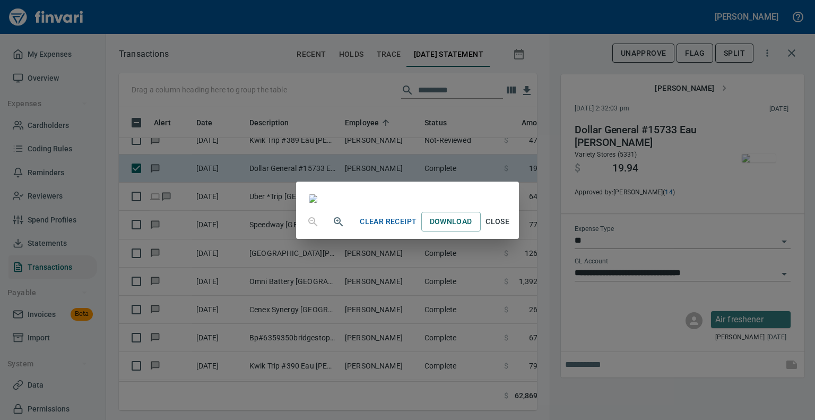
click at [510, 228] on span "Close" at bounding box center [497, 221] width 25 height 13
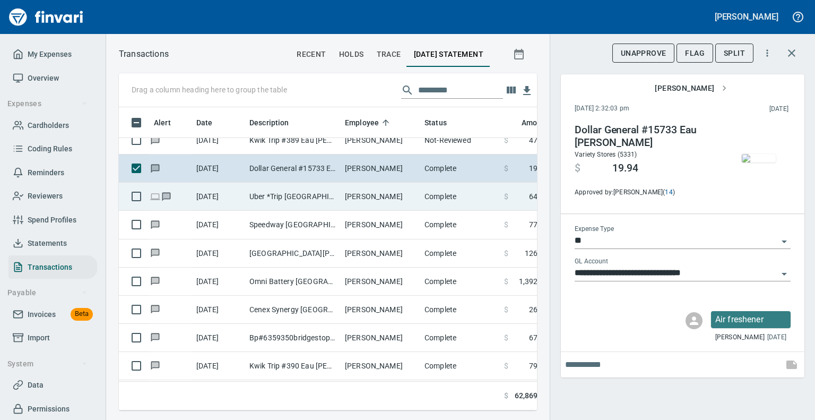
click at [221, 187] on td "[DATE]" at bounding box center [218, 196] width 53 height 28
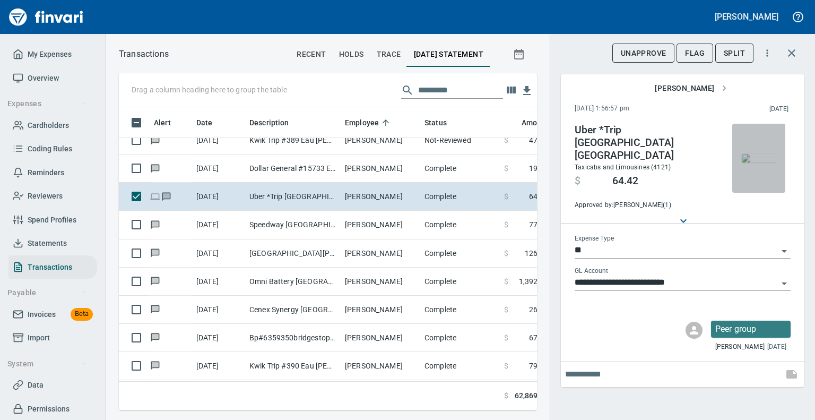
click at [766, 162] on img "button" at bounding box center [759, 158] width 34 height 8
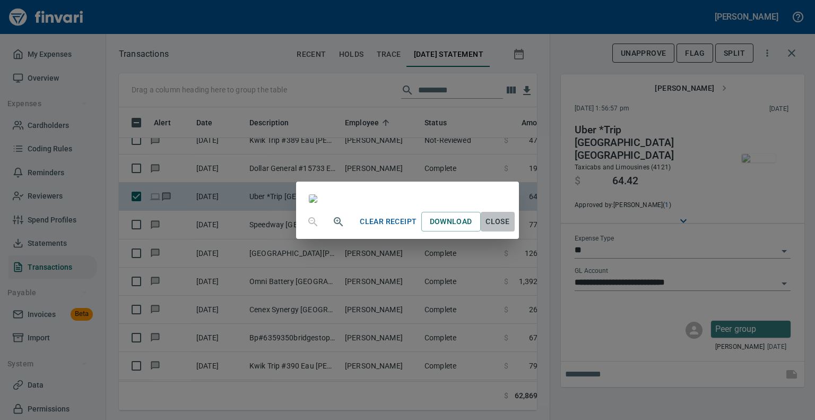
click at [510, 228] on span "Close" at bounding box center [497, 221] width 25 height 13
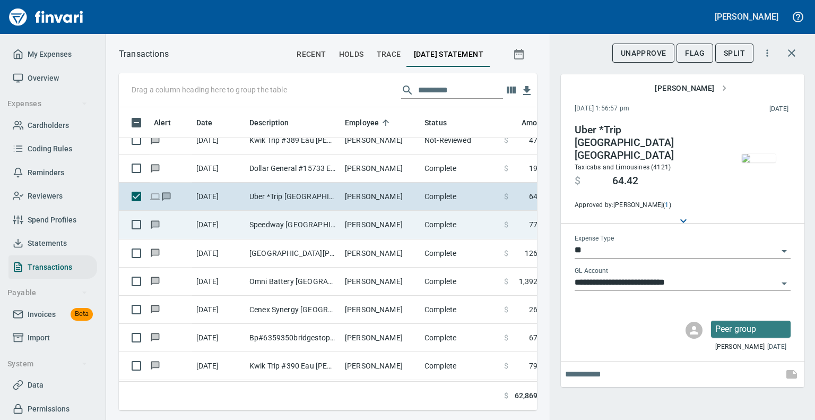
click at [292, 220] on td "Speedway [GEOGRAPHIC_DATA]" at bounding box center [292, 225] width 95 height 28
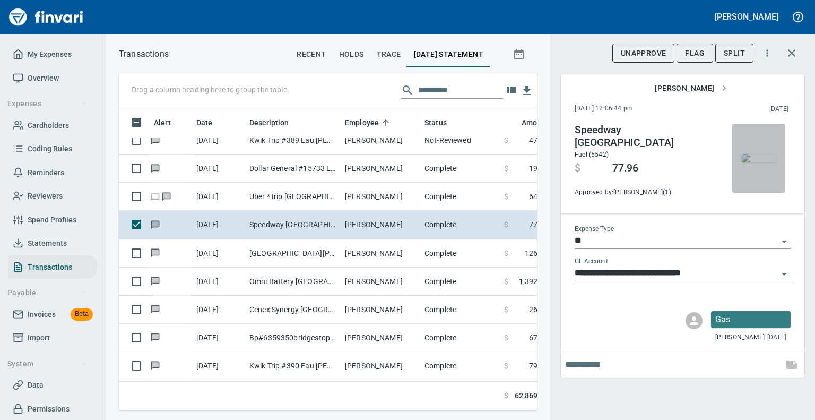
click at [762, 162] on img "button" at bounding box center [759, 158] width 34 height 8
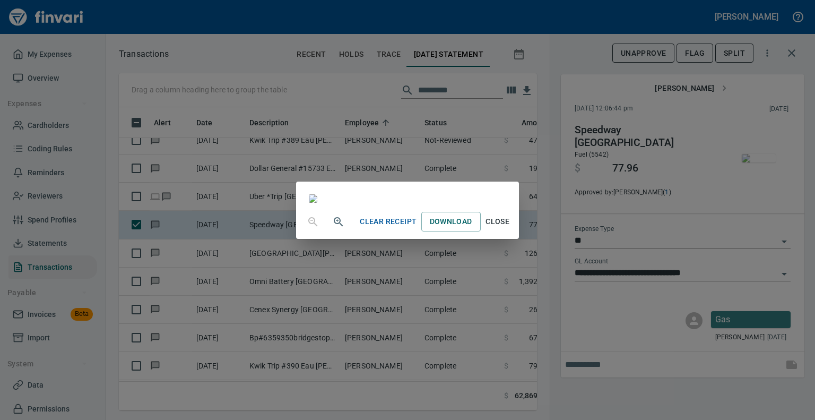
click at [510, 228] on span "Close" at bounding box center [497, 221] width 25 height 13
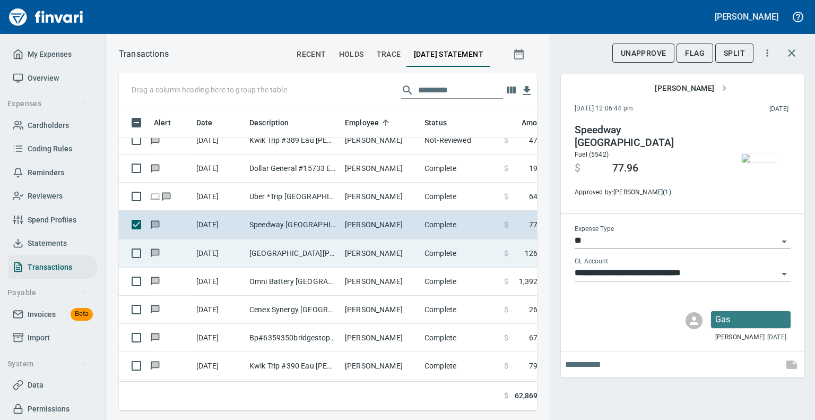
click at [359, 246] on td "[PERSON_NAME]" at bounding box center [381, 253] width 80 height 28
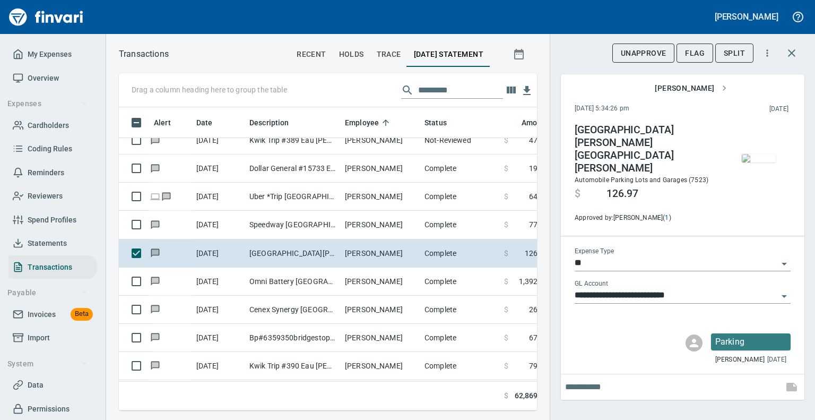
click at [779, 162] on span "button" at bounding box center [758, 158] width 45 height 8
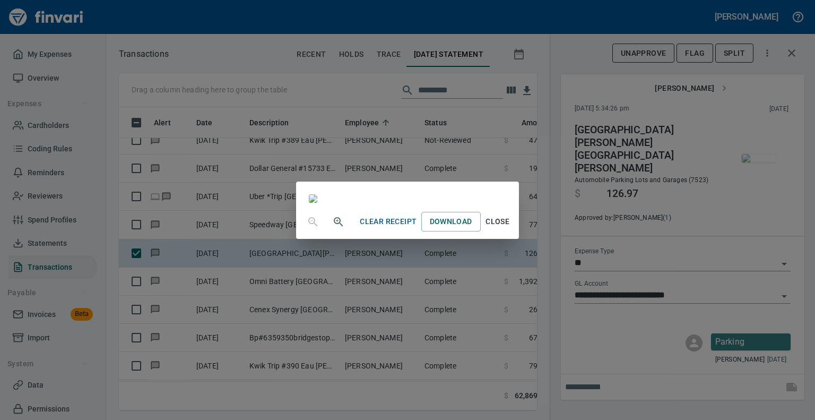
scroll to position [154, 0]
click at [510, 228] on span "Close" at bounding box center [497, 221] width 25 height 13
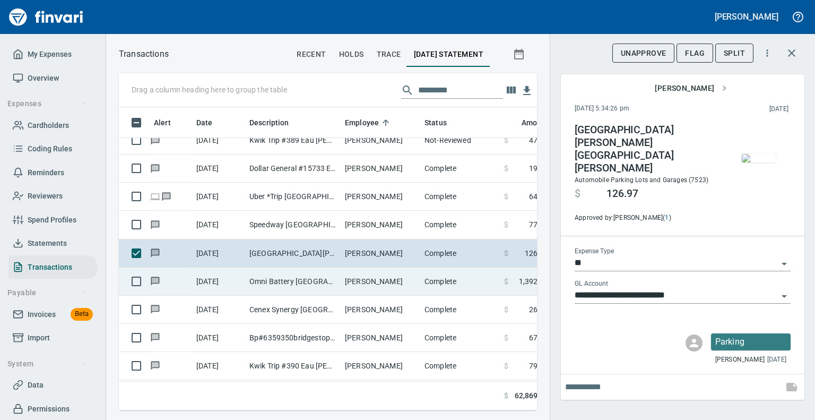
click at [255, 280] on td "Omni Battery [GEOGRAPHIC_DATA] F Atlanta [GEOGRAPHIC_DATA]" at bounding box center [292, 281] width 95 height 28
type input "**********"
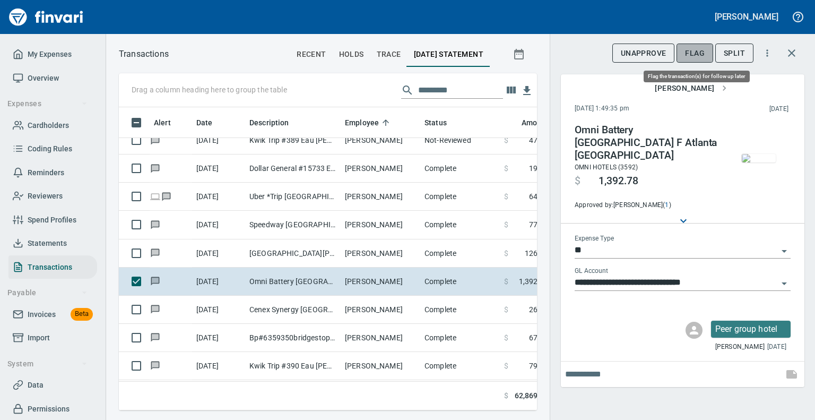
click at [692, 48] on span "Flag" at bounding box center [695, 53] width 20 height 13
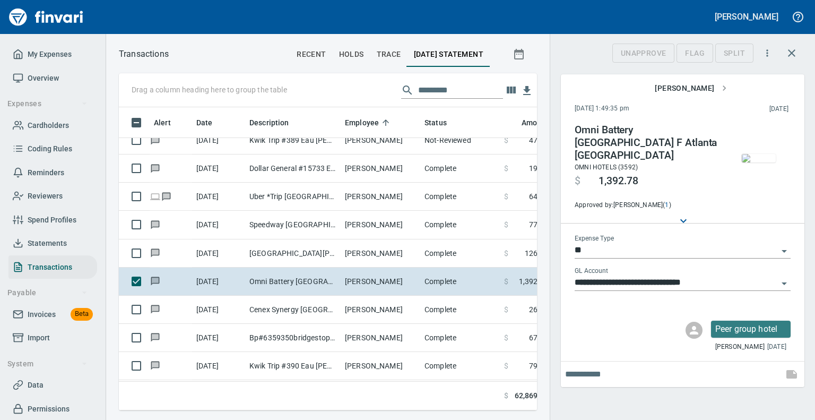
scroll to position [286, 402]
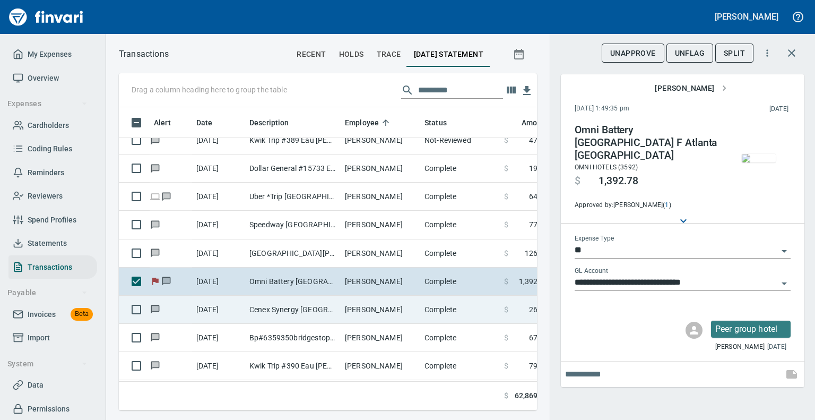
click at [323, 305] on td "Cenex Synergy [GEOGRAPHIC_DATA] [GEOGRAPHIC_DATA]" at bounding box center [292, 309] width 95 height 28
type input "***"
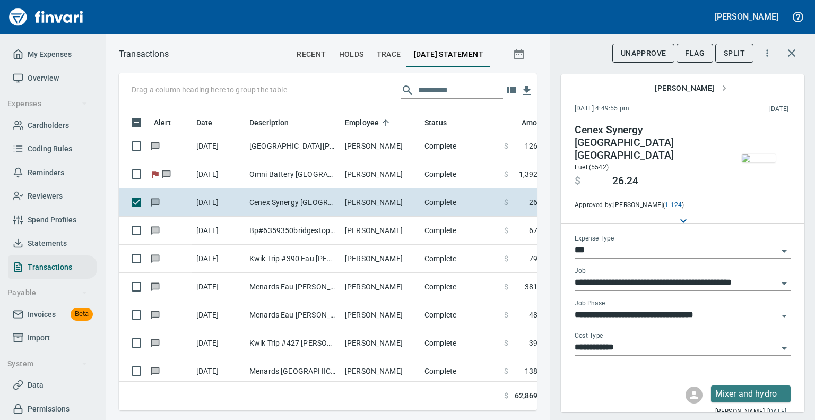
scroll to position [6427, 0]
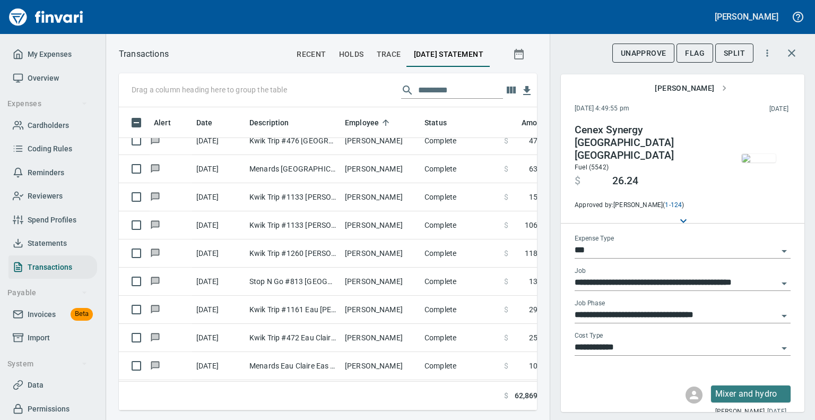
click at [743, 154] on img "button" at bounding box center [759, 158] width 34 height 8
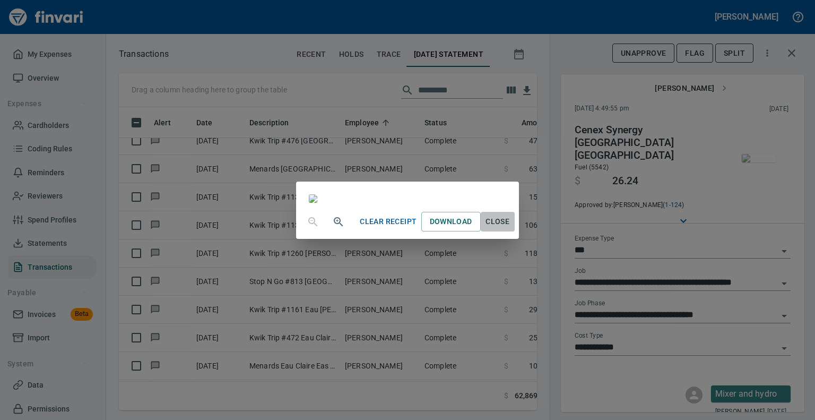
click at [510, 228] on span "Close" at bounding box center [497, 221] width 25 height 13
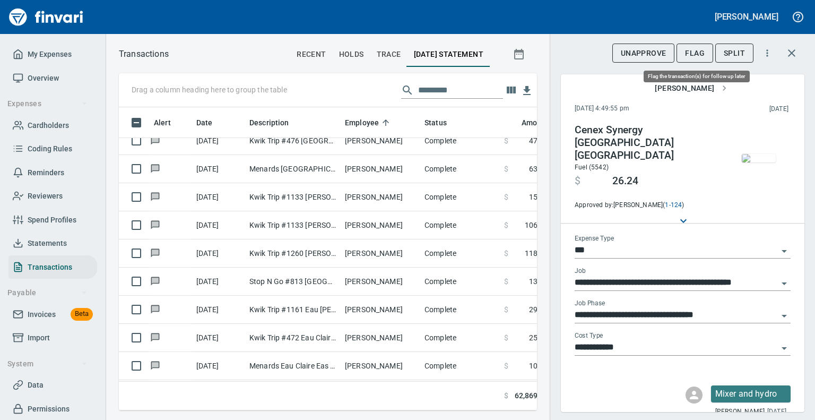
scroll to position [286, 402]
click at [695, 47] on span "Flag" at bounding box center [695, 53] width 20 height 13
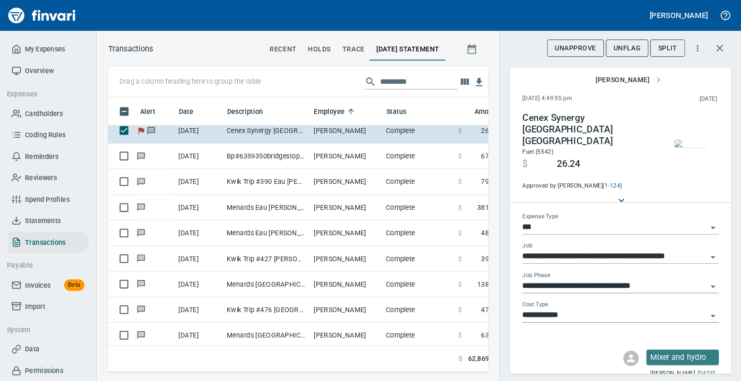
scroll to position [6215, 0]
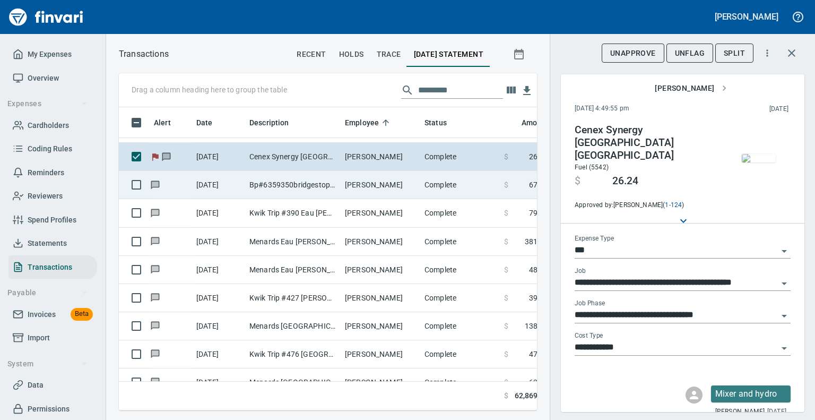
click at [294, 183] on td "Bp#6359350bridgestop I [PERSON_NAME] WI" at bounding box center [292, 185] width 95 height 28
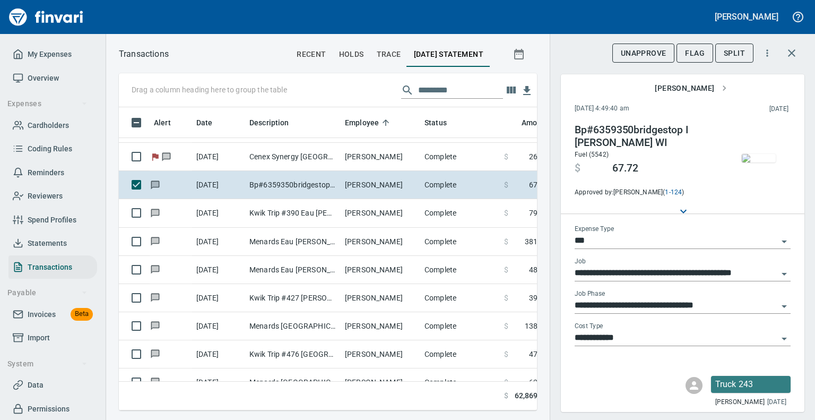
click at [753, 154] on img "button" at bounding box center [759, 158] width 34 height 8
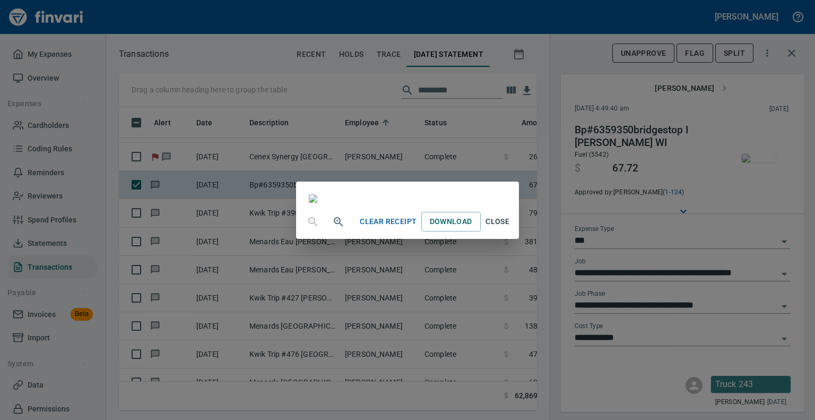
click at [541, 405] on div "Clear Receipt Download Close" at bounding box center [407, 210] width 815 height 420
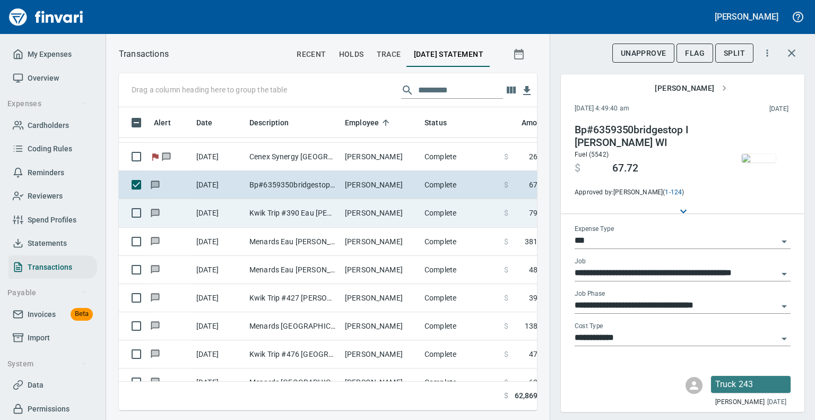
click at [282, 207] on td "Kwik Trip #390 Eau [PERSON_NAME]" at bounding box center [292, 213] width 95 height 28
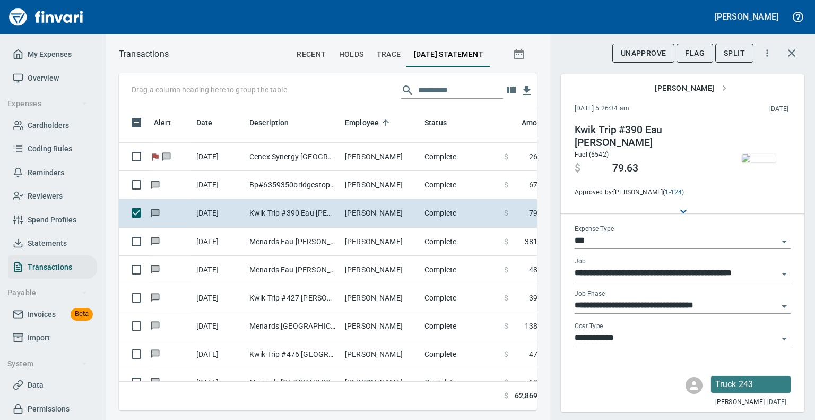
click at [745, 161] on img "button" at bounding box center [759, 158] width 34 height 8
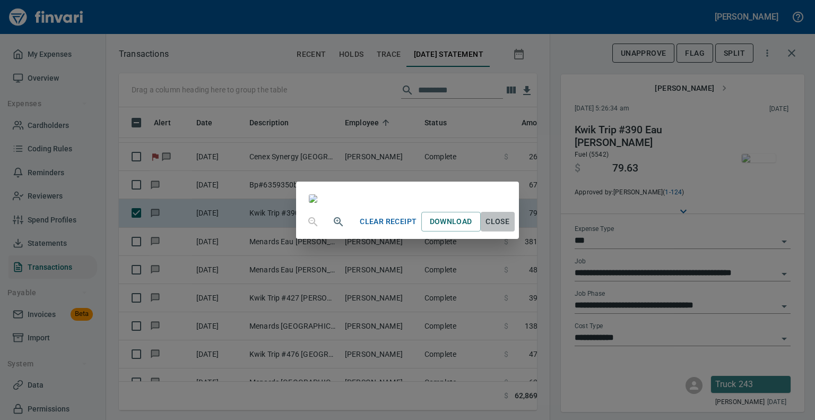
click at [510, 228] on span "Close" at bounding box center [497, 221] width 25 height 13
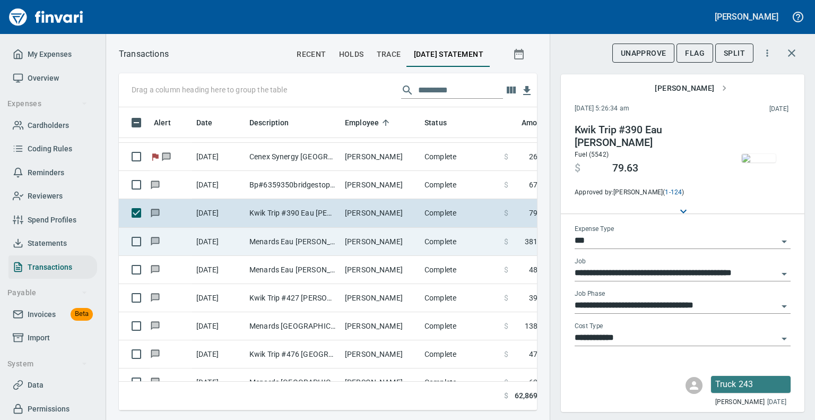
click at [297, 240] on td "Menards Eau [PERSON_NAME] [PERSON_NAME] Eau [PERSON_NAME]" at bounding box center [292, 242] width 95 height 28
type input "**********"
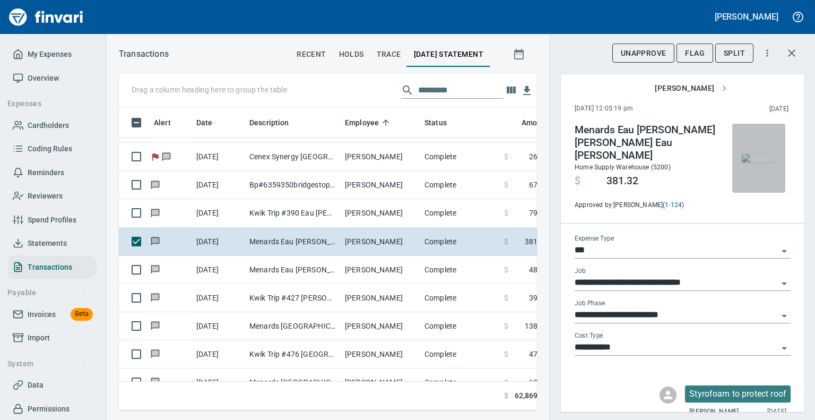
click at [732, 186] on button "button" at bounding box center [758, 158] width 53 height 69
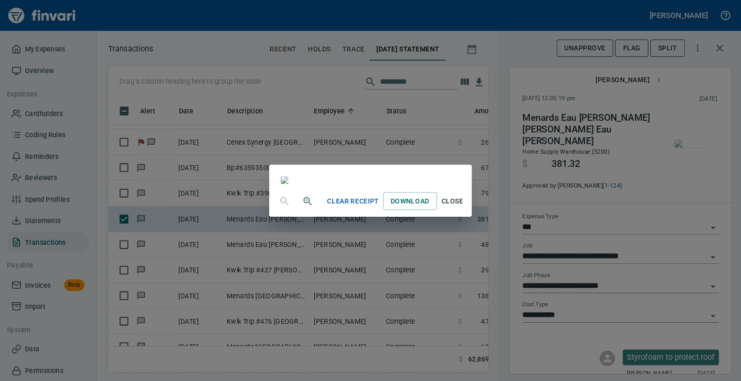
scroll to position [250, 329]
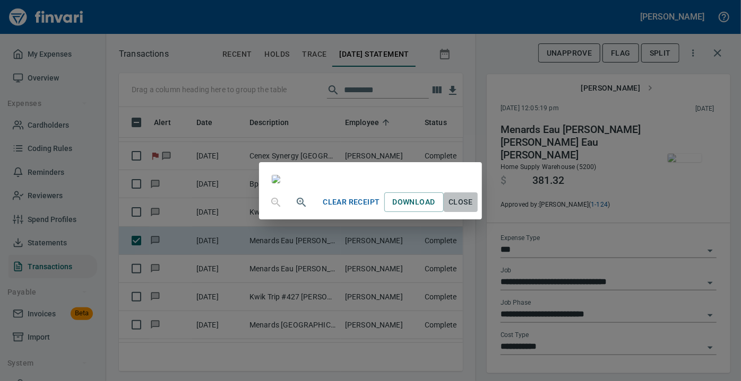
click at [473, 209] on span "Close" at bounding box center [460, 202] width 25 height 13
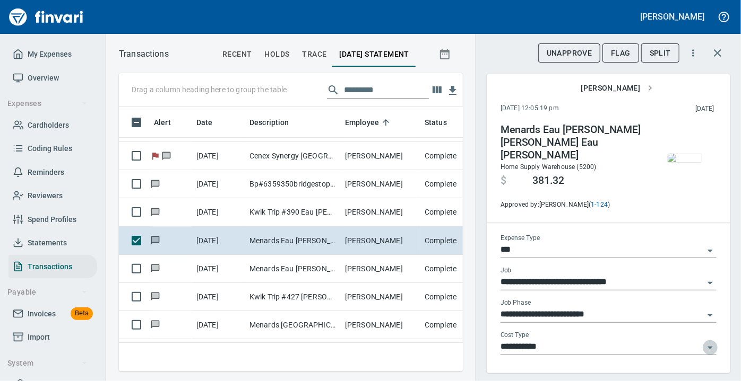
click at [703, 342] on icon "Open" at bounding box center [709, 348] width 13 height 13
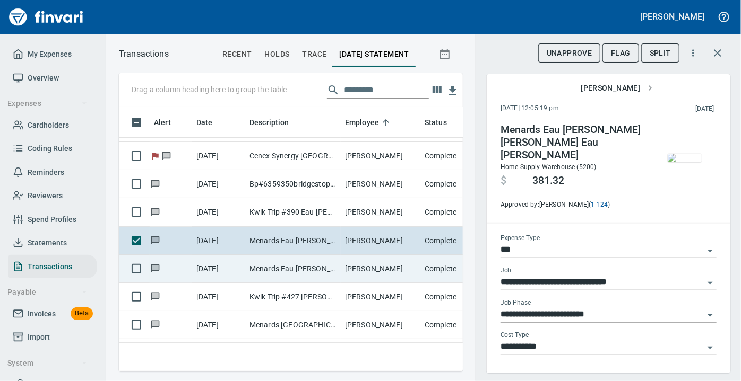
click at [303, 266] on td "Menards Eau [PERSON_NAME] [PERSON_NAME] Eau [PERSON_NAME]" at bounding box center [292, 269] width 95 height 28
type input "**********"
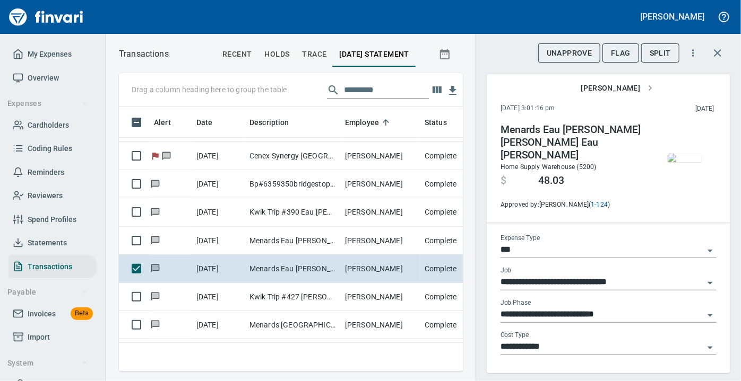
scroll to position [250, 329]
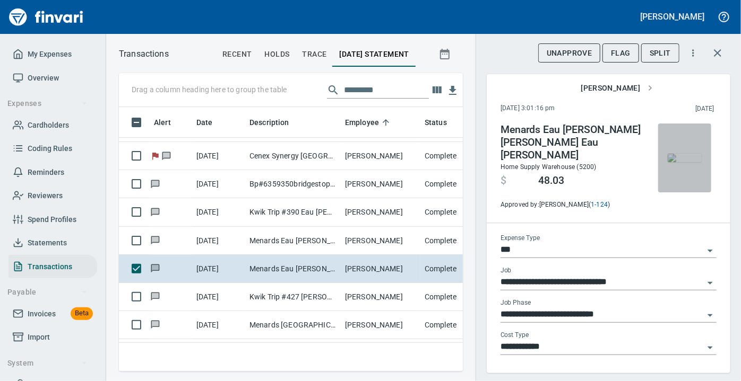
click at [679, 154] on img "button" at bounding box center [684, 158] width 34 height 8
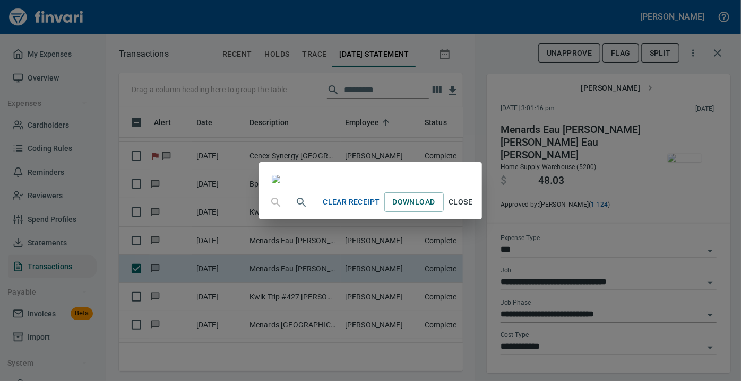
click at [473, 209] on span "Close" at bounding box center [460, 202] width 25 height 13
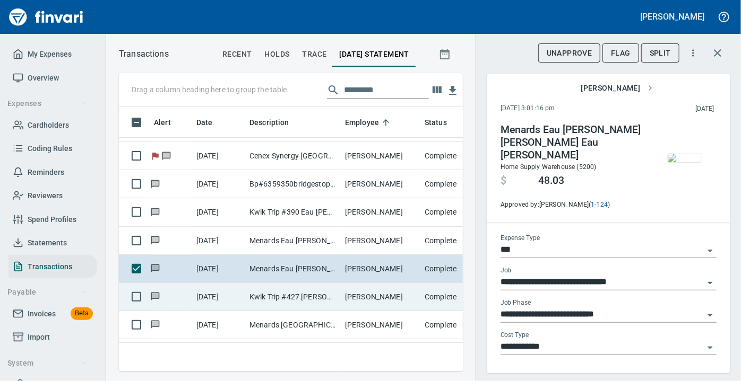
click at [308, 292] on td "Kwik Trip #427 [PERSON_NAME] [GEOGRAPHIC_DATA]" at bounding box center [292, 297] width 95 height 28
type input "**********"
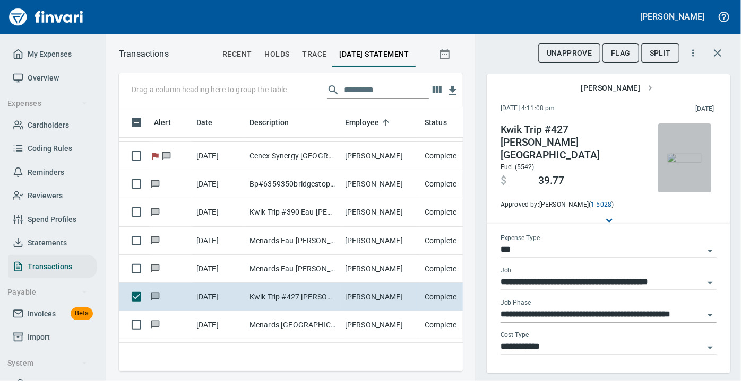
click at [674, 154] on img "button" at bounding box center [684, 158] width 34 height 8
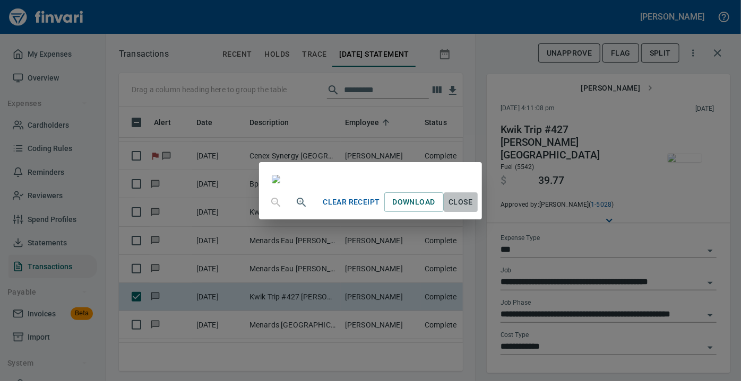
click at [473, 209] on span "Close" at bounding box center [460, 202] width 25 height 13
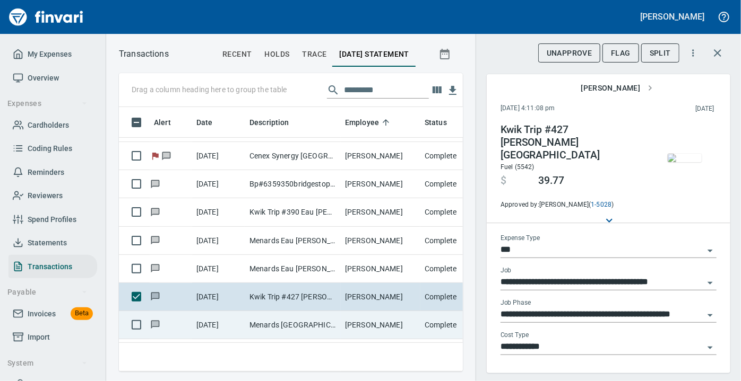
click at [264, 319] on td "Menards [GEOGRAPHIC_DATA] [GEOGRAPHIC_DATA]" at bounding box center [292, 325] width 95 height 28
type input "**********"
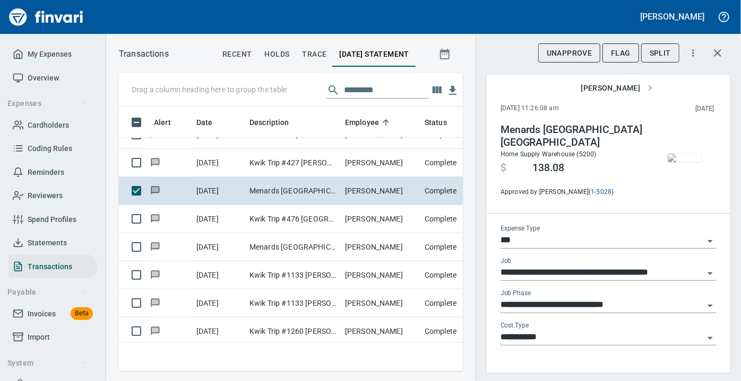
scroll to position [6370, 0]
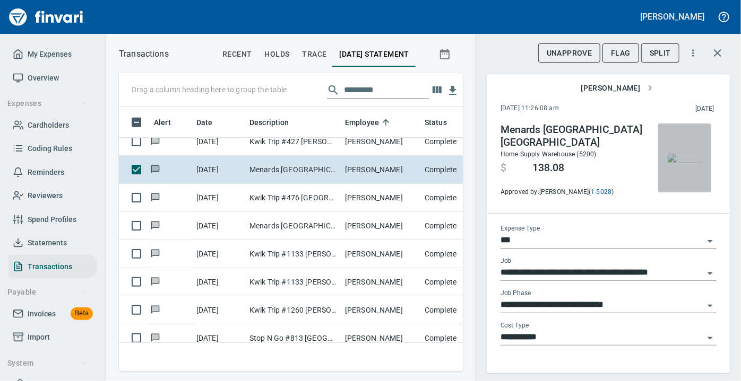
click at [683, 162] on img "button" at bounding box center [684, 158] width 34 height 8
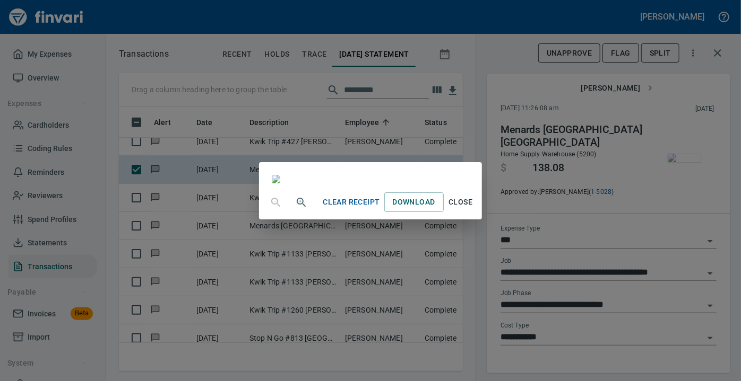
click at [473, 209] on span "Close" at bounding box center [460, 202] width 25 height 13
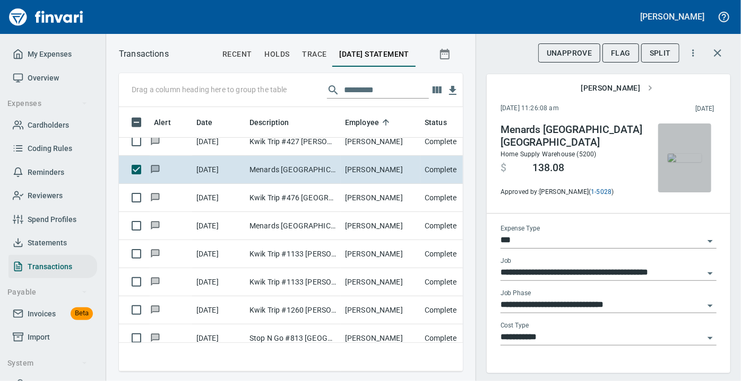
click at [669, 154] on img "button" at bounding box center [684, 158] width 34 height 8
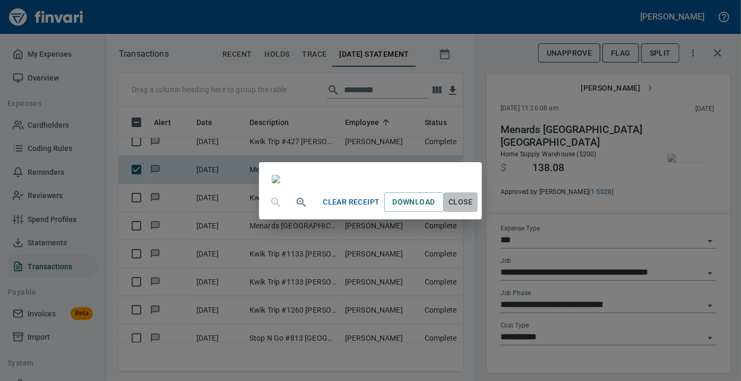
click at [473, 209] on span "Close" at bounding box center [460, 202] width 25 height 13
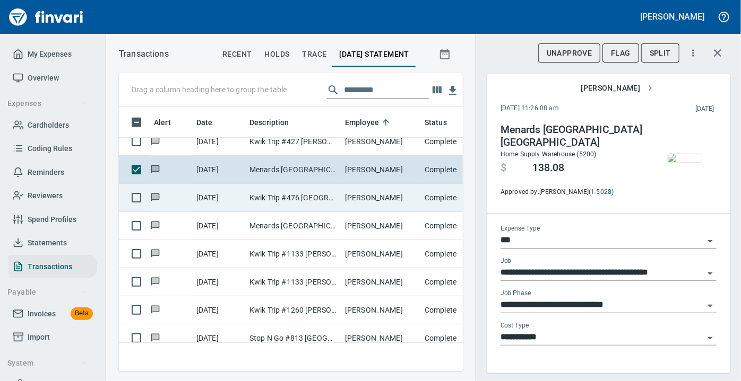
click at [260, 194] on td "Kwik Trip #476 [GEOGRAPHIC_DATA]" at bounding box center [292, 198] width 95 height 28
type input "**********"
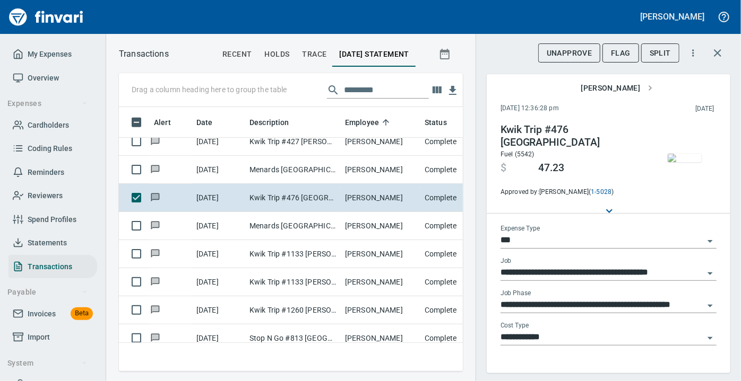
click at [671, 162] on img "button" at bounding box center [684, 158] width 34 height 8
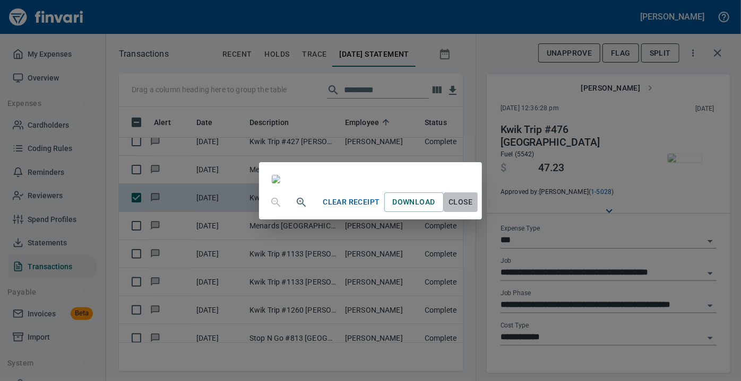
click at [473, 209] on span "Close" at bounding box center [460, 202] width 25 height 13
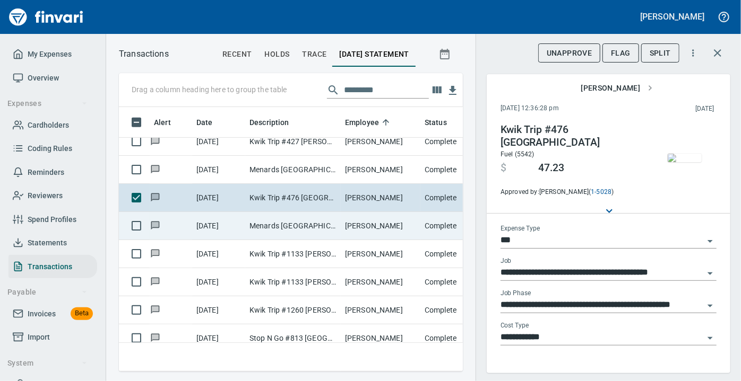
click at [298, 225] on td "Menards [GEOGRAPHIC_DATA] [GEOGRAPHIC_DATA]" at bounding box center [292, 226] width 95 height 28
type input "**********"
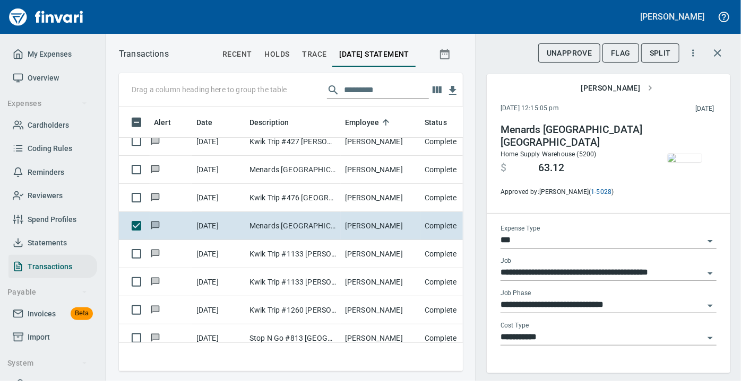
click at [681, 160] on img "button" at bounding box center [684, 158] width 34 height 8
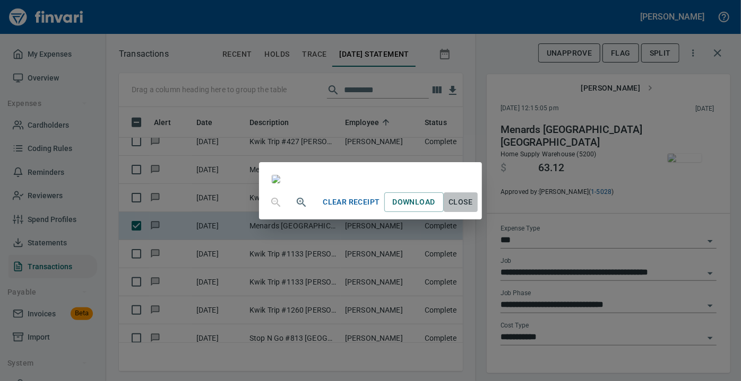
click at [473, 209] on span "Close" at bounding box center [460, 202] width 25 height 13
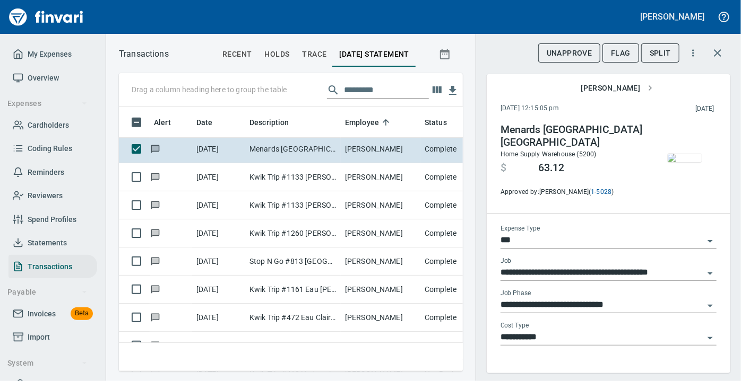
scroll to position [6447, 0]
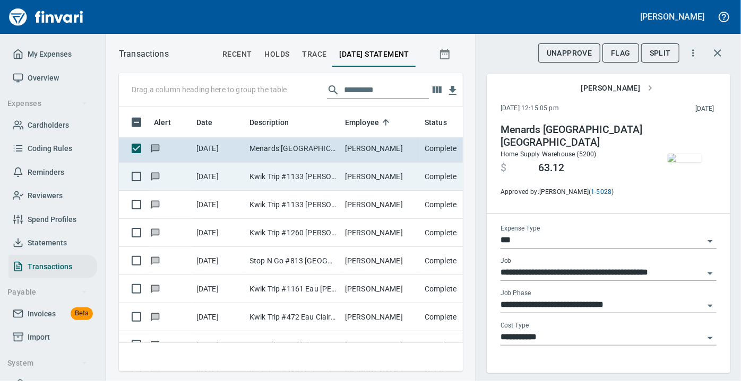
click at [273, 180] on td "Kwik Trip #1133 [PERSON_NAME] WI" at bounding box center [292, 177] width 95 height 28
type input "**********"
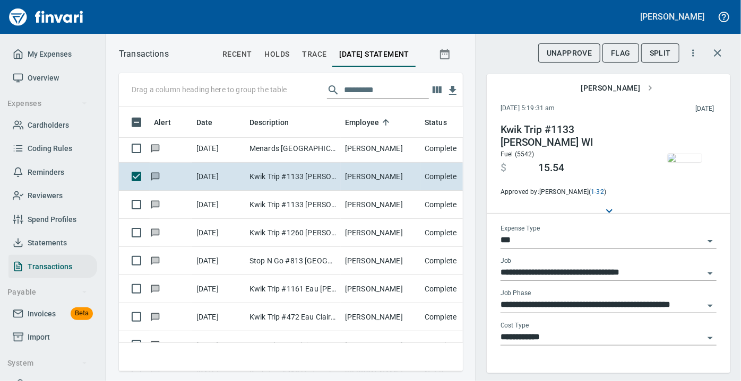
click at [675, 162] on img "button" at bounding box center [684, 158] width 34 height 8
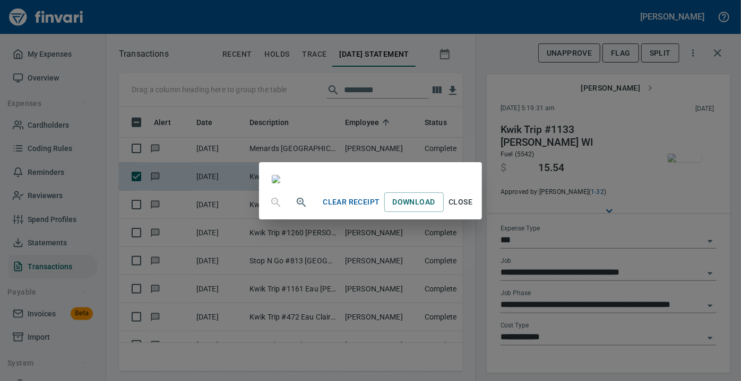
scroll to position [134, 0]
click at [473, 209] on span "Close" at bounding box center [460, 202] width 25 height 13
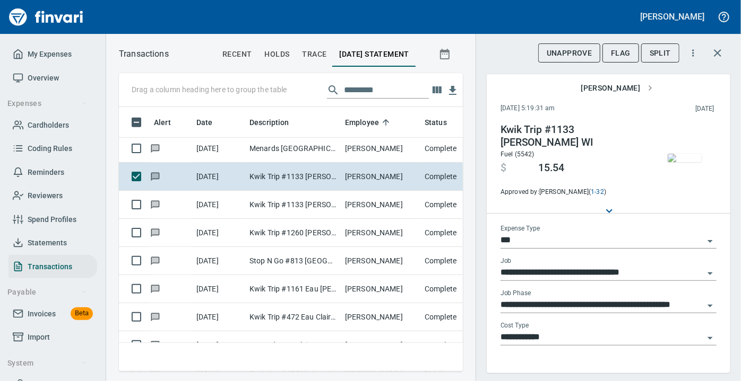
scroll to position [68, 0]
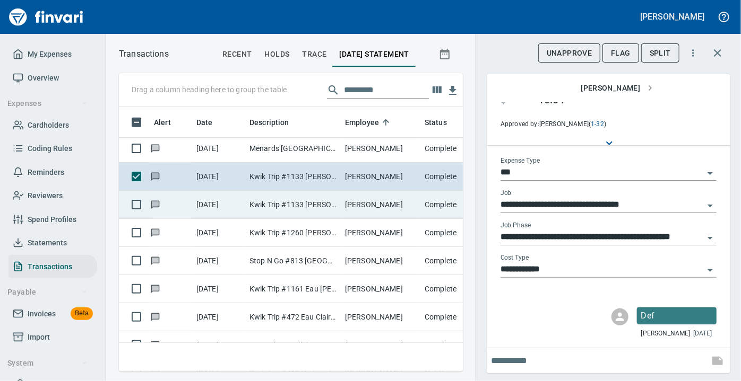
click at [274, 199] on td "Kwik Trip #1133 [PERSON_NAME] WI" at bounding box center [292, 205] width 95 height 28
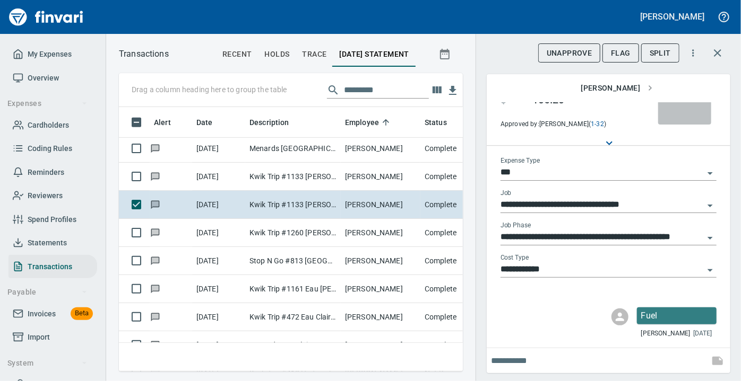
click at [673, 94] on img "button" at bounding box center [684, 90] width 34 height 8
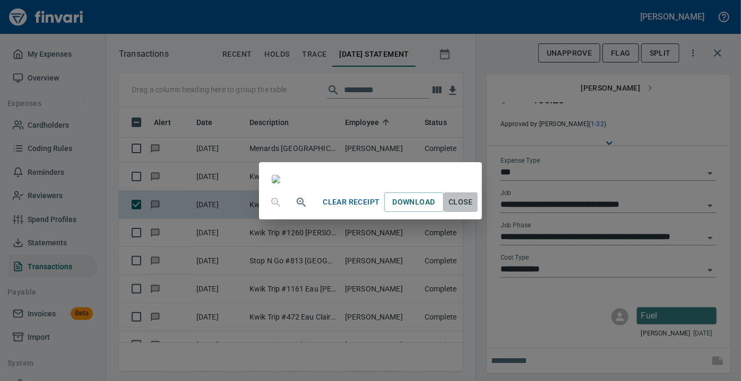
click at [473, 209] on span "Close" at bounding box center [460, 202] width 25 height 13
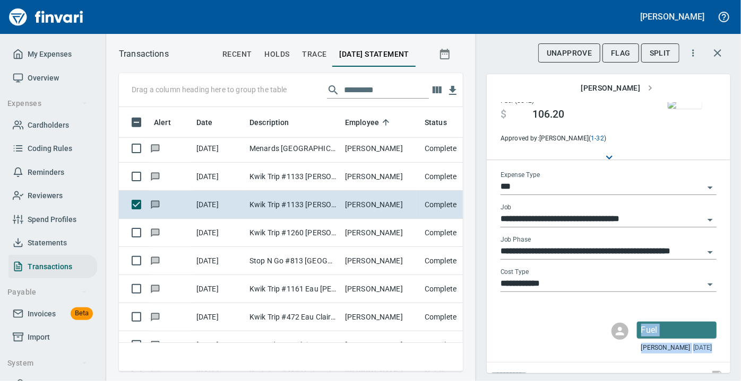
scroll to position [60, 0]
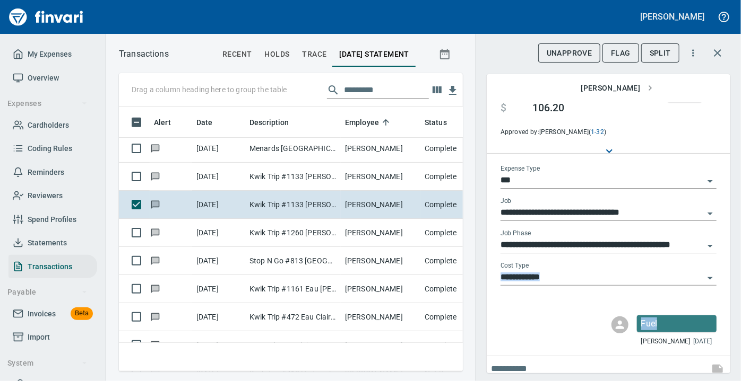
drag, startPoint x: 572, startPoint y: 350, endPoint x: 657, endPoint y: 285, distance: 106.3
click at [657, 285] on div "**********" at bounding box center [607, 238] width 243 height 272
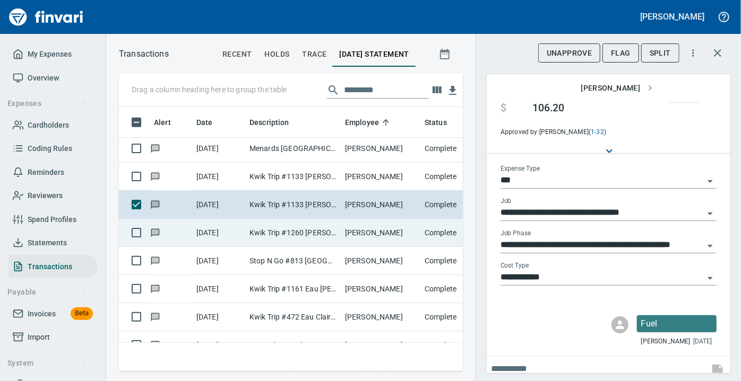
click at [257, 233] on td "Kwik Trip #1260 [PERSON_NAME] WI" at bounding box center [292, 233] width 95 height 28
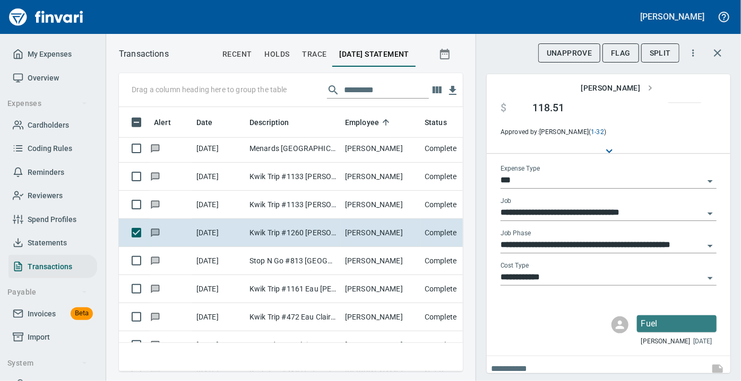
click at [677, 102] on img "button" at bounding box center [684, 98] width 34 height 8
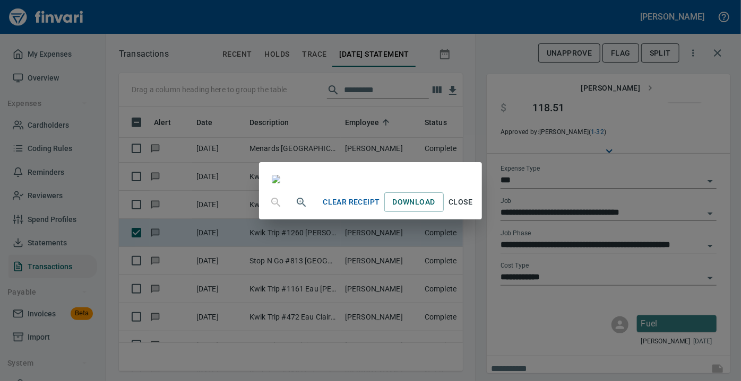
click at [473, 209] on span "Close" at bounding box center [460, 202] width 25 height 13
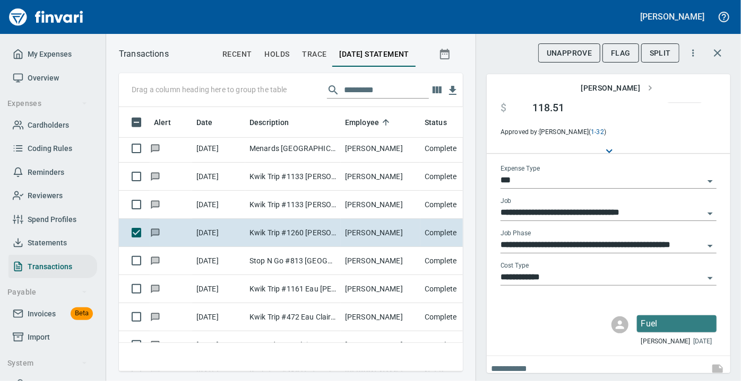
scroll to position [21, 0]
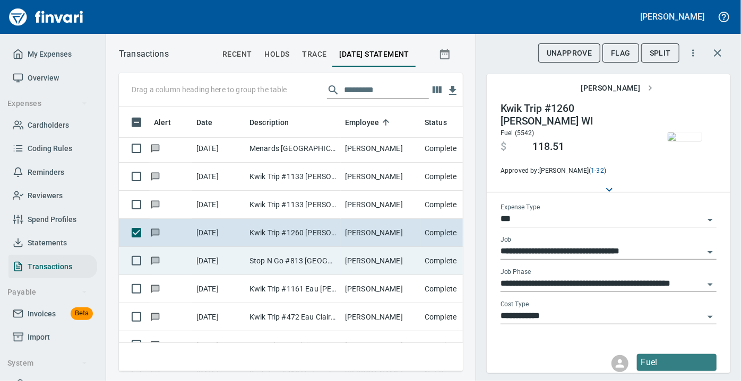
drag, startPoint x: 303, startPoint y: 251, endPoint x: 291, endPoint y: 258, distance: 13.8
click at [291, 258] on td "Stop N Go #813 [GEOGRAPHIC_DATA][PERSON_NAME]" at bounding box center [292, 261] width 95 height 28
type input "**"
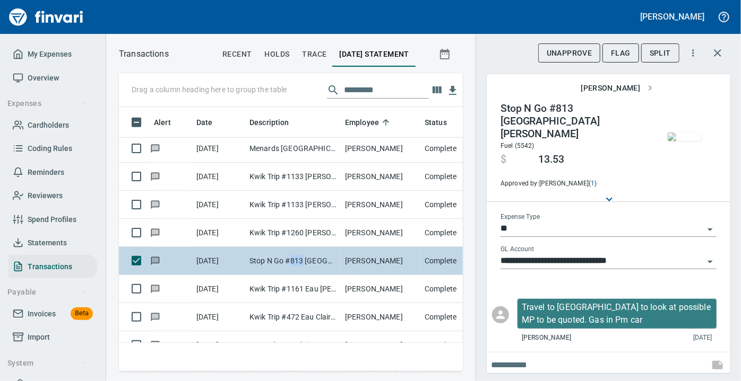
scroll to position [16, 0]
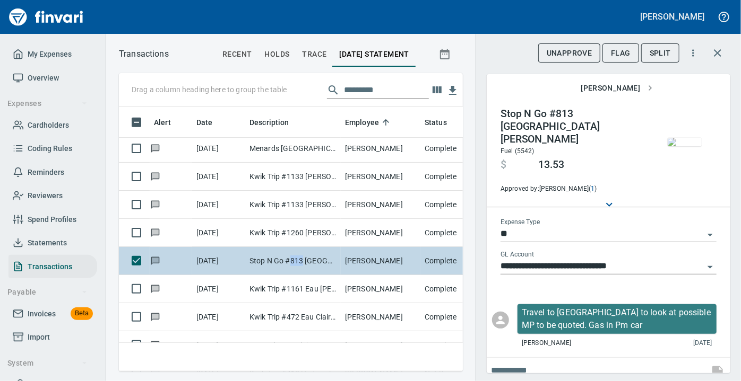
click at [291, 258] on td "Stop N Go #813 [GEOGRAPHIC_DATA][PERSON_NAME]" at bounding box center [292, 261] width 95 height 28
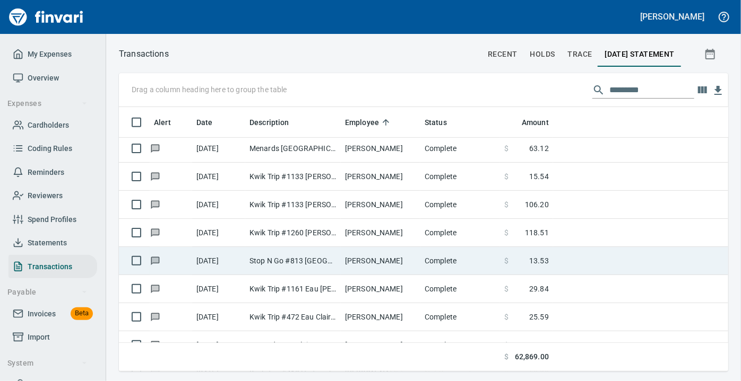
scroll to position [1, 1]
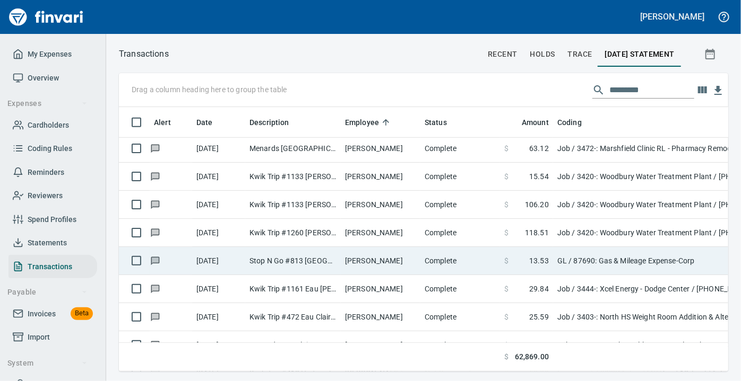
click at [290, 260] on td "Stop N Go #813 [GEOGRAPHIC_DATA][PERSON_NAME]" at bounding box center [292, 261] width 95 height 28
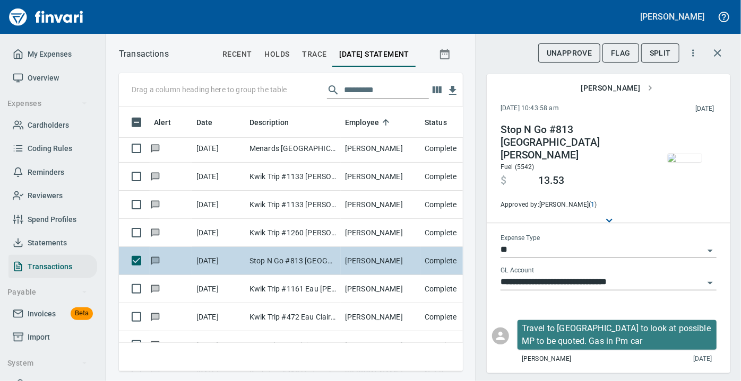
scroll to position [250, 329]
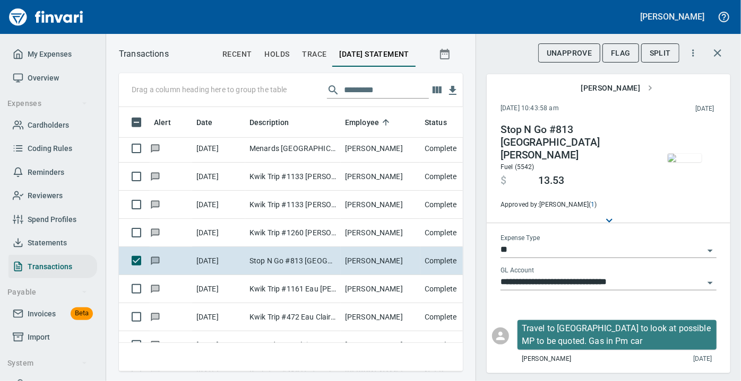
click at [677, 197] on div at bounding box center [681, 162] width 72 height 77
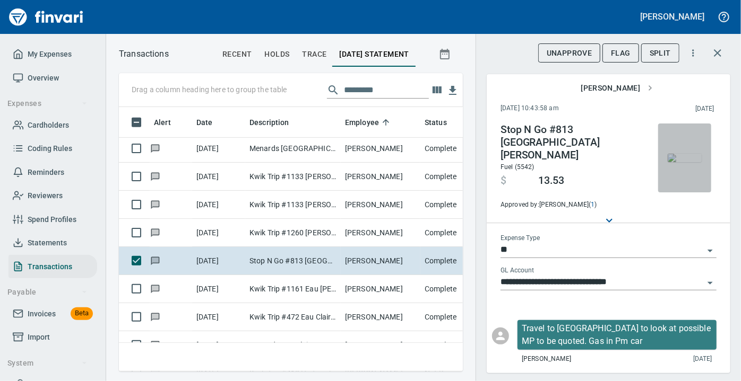
click at [683, 162] on img "button" at bounding box center [684, 158] width 34 height 8
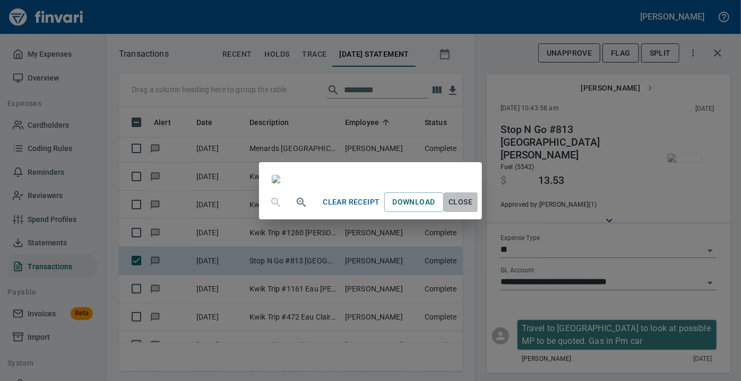
click at [473, 209] on span "Close" at bounding box center [460, 202] width 25 height 13
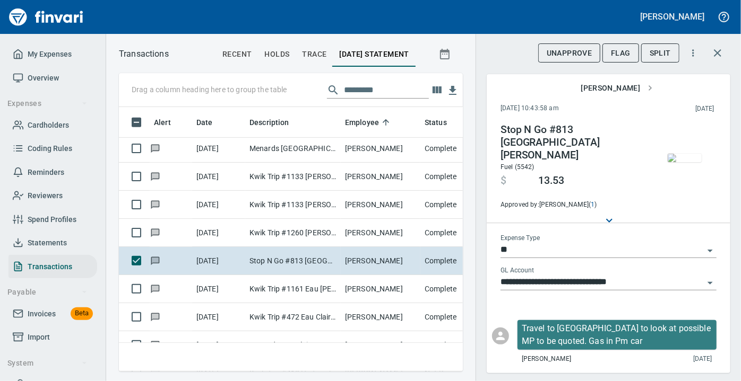
click at [565, 354] on div "[PERSON_NAME] [DATE]" at bounding box center [616, 359] width 190 height 11
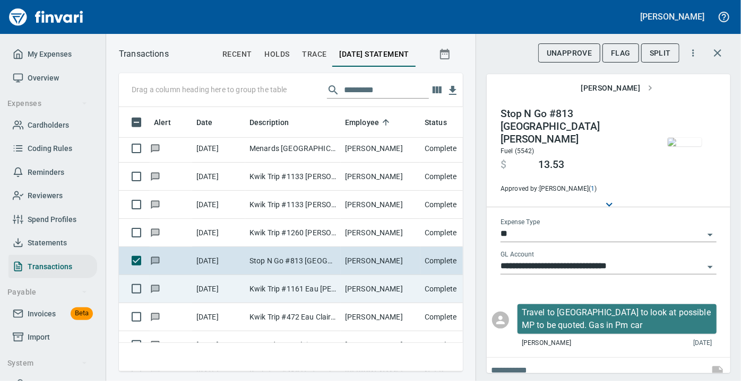
click at [324, 291] on td "Kwik Trip #1161 Eau [PERSON_NAME]" at bounding box center [292, 289] width 95 height 28
type input "***"
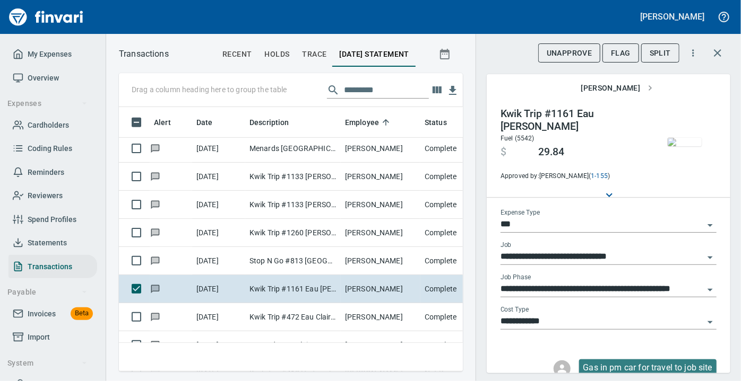
click at [686, 146] on img "button" at bounding box center [684, 142] width 34 height 8
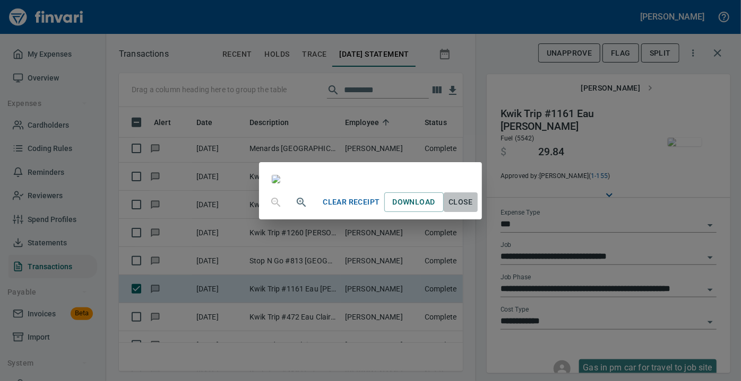
click at [473, 209] on span "Close" at bounding box center [460, 202] width 25 height 13
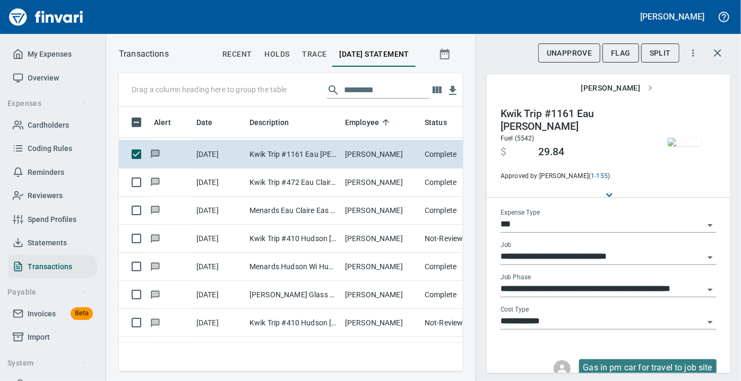
scroll to position [6601, 0]
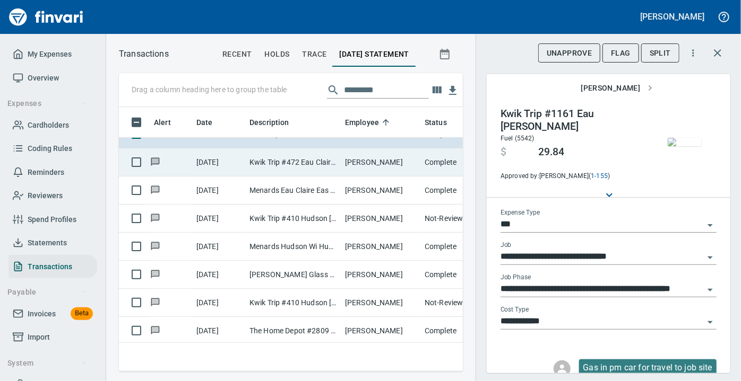
click at [256, 165] on td "Kwik Trip #472 Eau Claire [GEOGRAPHIC_DATA]" at bounding box center [292, 163] width 95 height 28
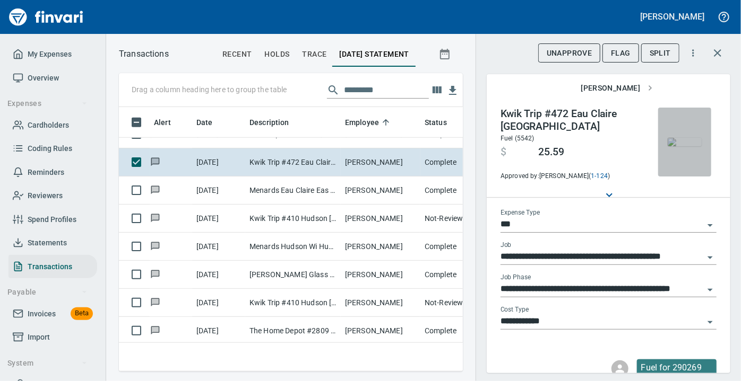
click at [680, 138] on img "button" at bounding box center [684, 142] width 34 height 8
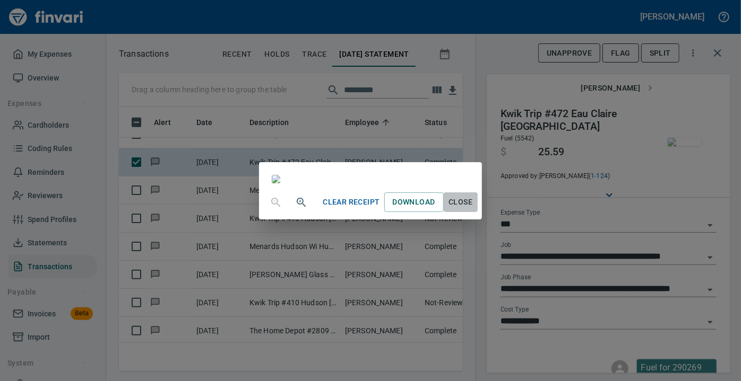
click at [473, 209] on span "Close" at bounding box center [460, 202] width 25 height 13
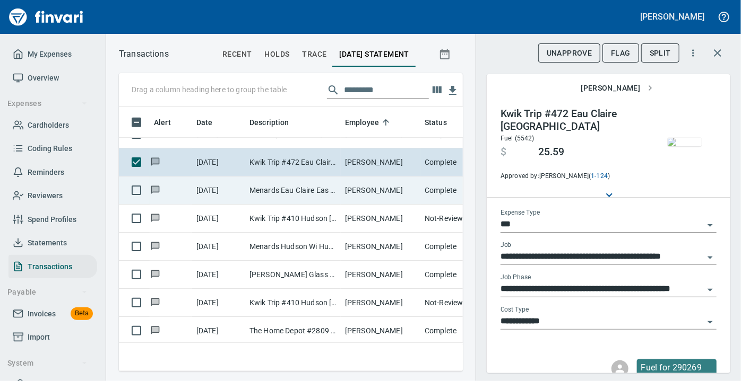
click at [297, 180] on td "Menards Eau Claire Eas Eau Claire WI" at bounding box center [292, 191] width 95 height 28
type input "**********"
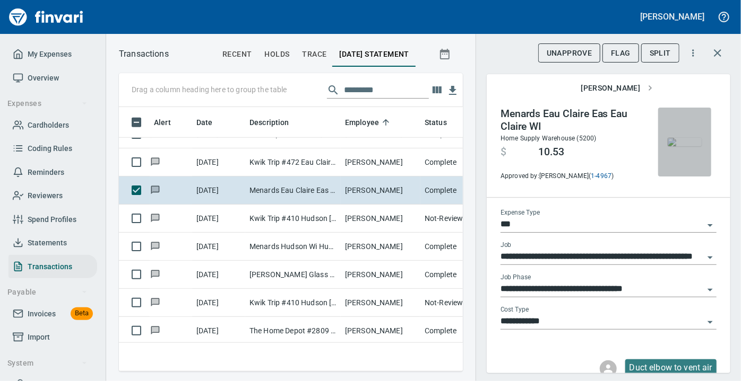
click at [667, 146] on img "button" at bounding box center [684, 142] width 34 height 8
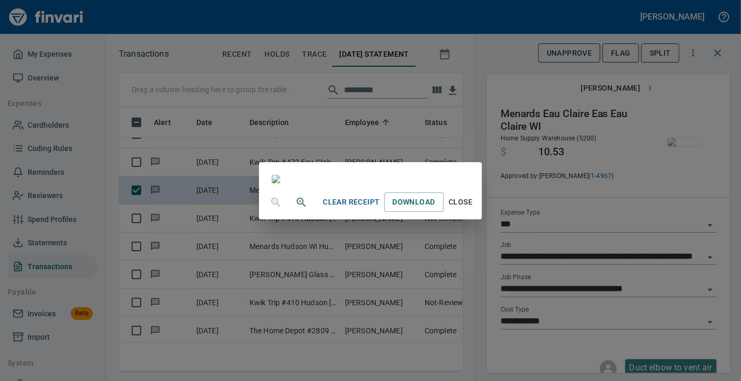
scroll to position [80, 0]
click at [473, 209] on span "Close" at bounding box center [460, 202] width 25 height 13
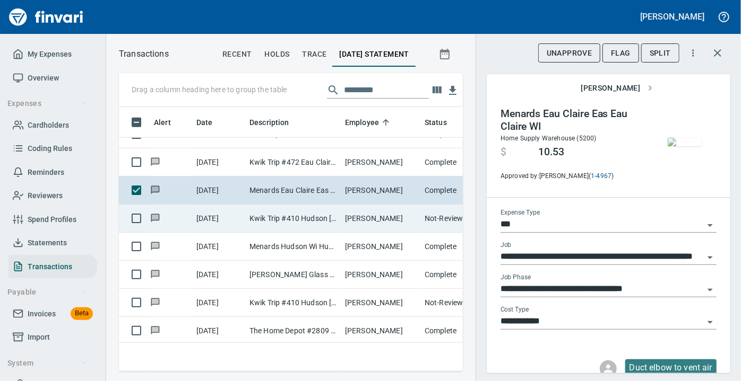
click at [301, 214] on td "Kwik Trip #410 Hudson [GEOGRAPHIC_DATA]" at bounding box center [292, 219] width 95 height 28
type input "*********"
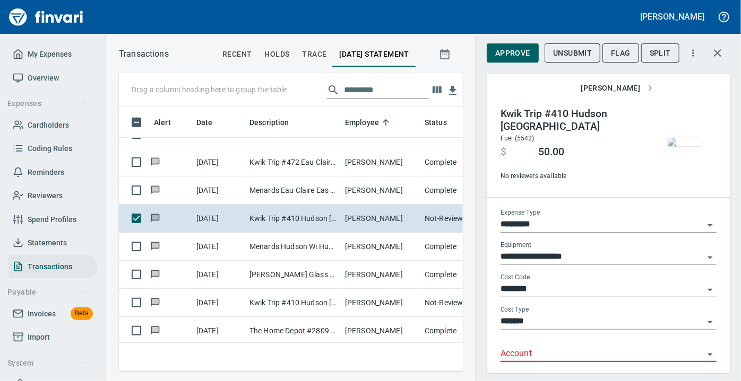
click at [674, 145] on img "button" at bounding box center [684, 142] width 34 height 8
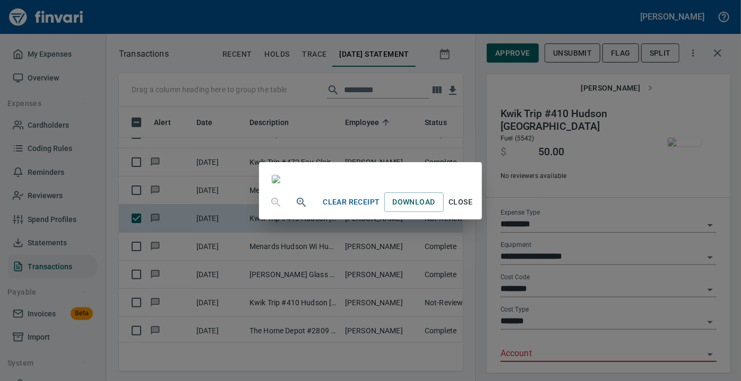
scroll to position [237, 0]
click at [473, 209] on span "Close" at bounding box center [460, 202] width 25 height 13
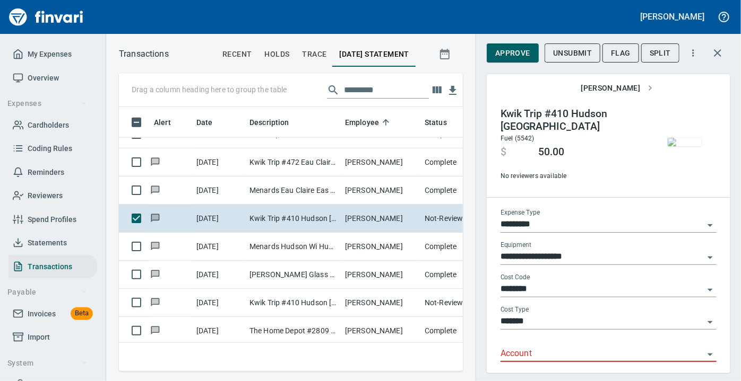
scroll to position [100, 0]
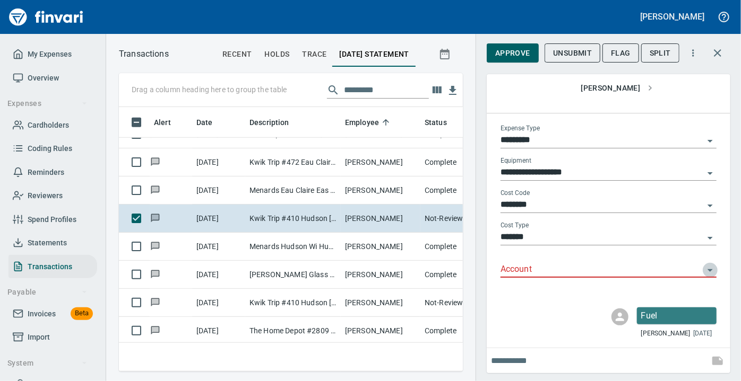
click at [703, 268] on icon "Open" at bounding box center [709, 270] width 13 height 13
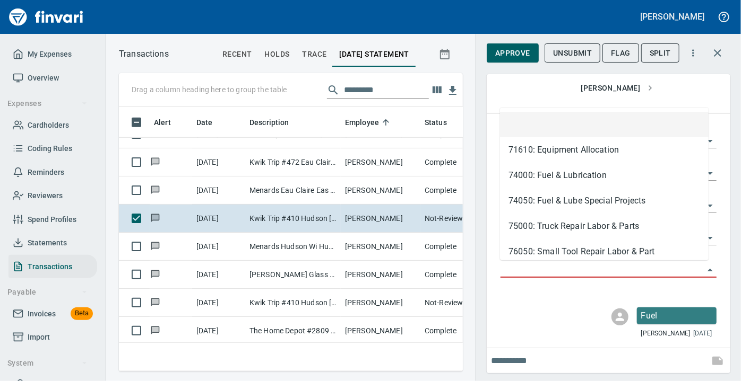
scroll to position [250, 329]
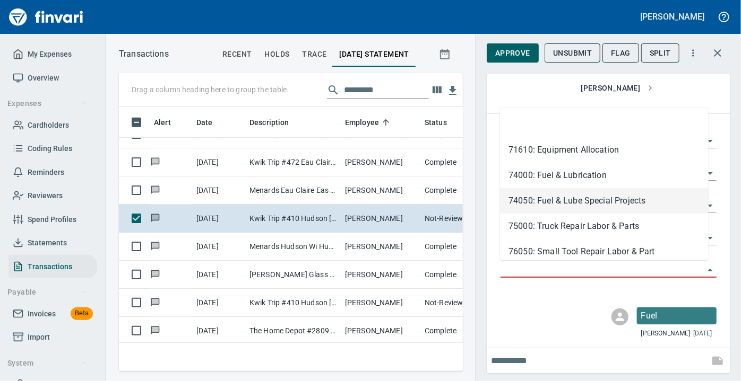
click at [542, 205] on li "74050: Fuel & Lube Special Projects" at bounding box center [604, 200] width 208 height 25
type input "**********"
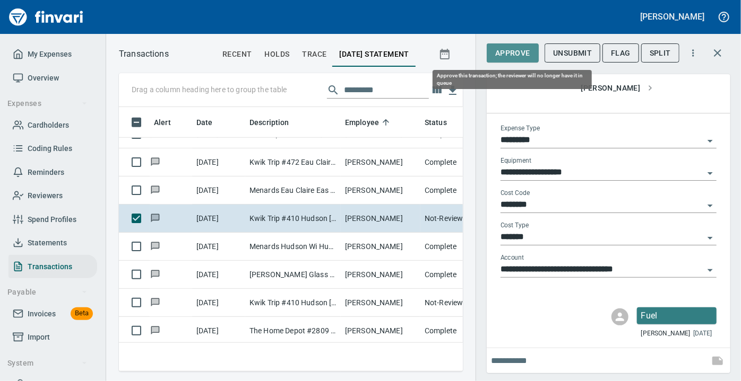
click at [514, 50] on span "Approve" at bounding box center [512, 53] width 35 height 13
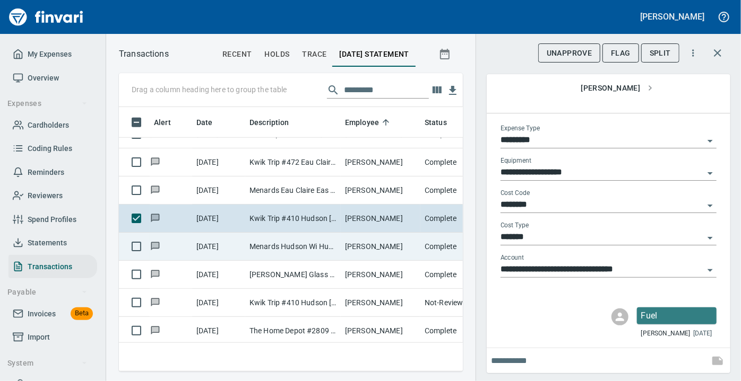
click at [321, 247] on td "Menards Hudson Wi Hudson [GEOGRAPHIC_DATA]" at bounding box center [292, 247] width 95 height 28
type input "***"
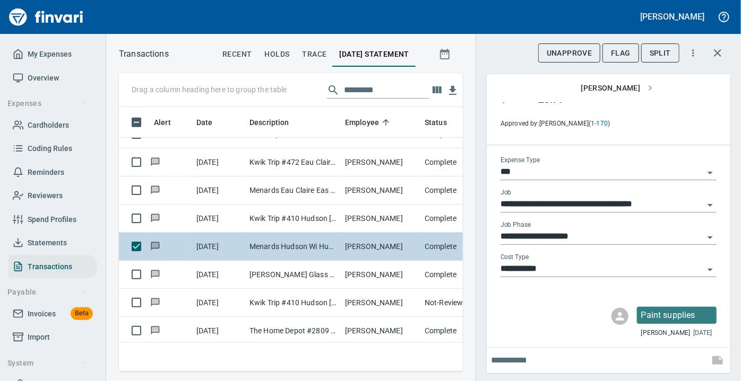
scroll to position [68, 0]
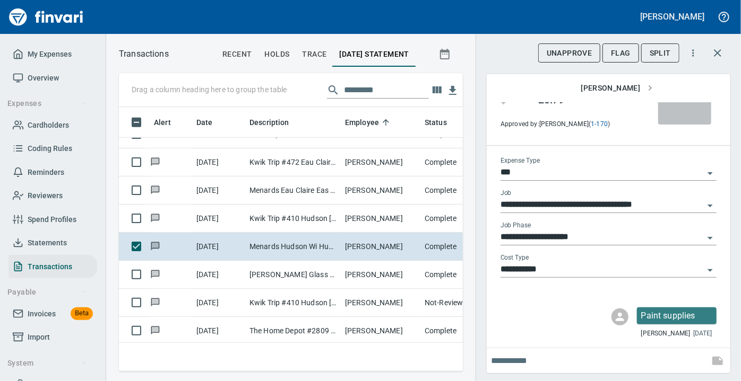
click at [677, 94] on img "button" at bounding box center [684, 90] width 34 height 8
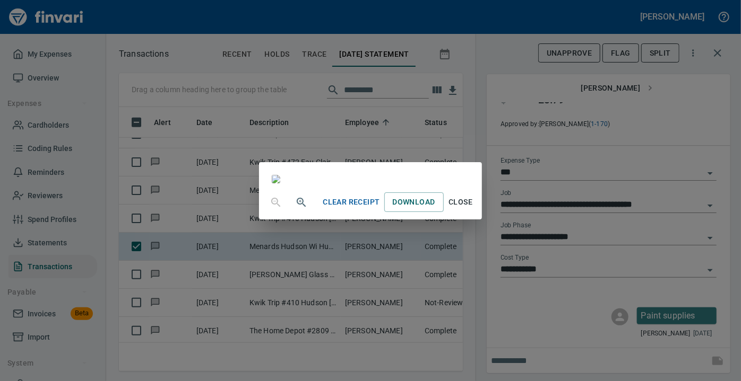
click at [677, 103] on div "Clear Receipt Download Close" at bounding box center [370, 190] width 741 height 381
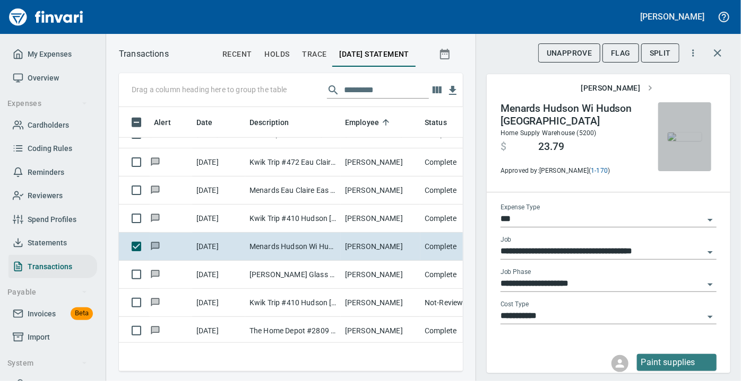
click at [683, 133] on img "button" at bounding box center [684, 137] width 34 height 8
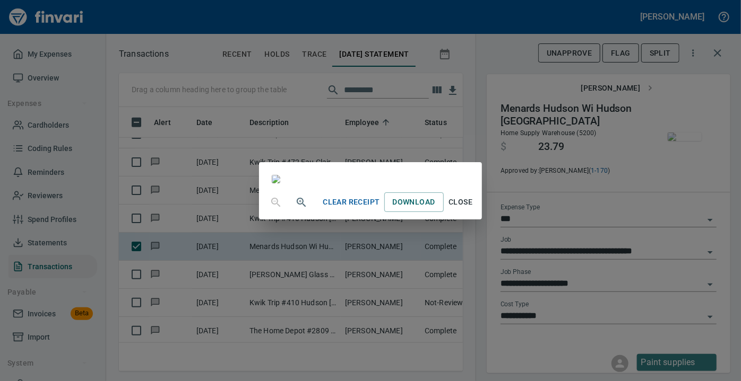
scroll to position [225, 0]
click at [473, 209] on span "Close" at bounding box center [460, 202] width 25 height 13
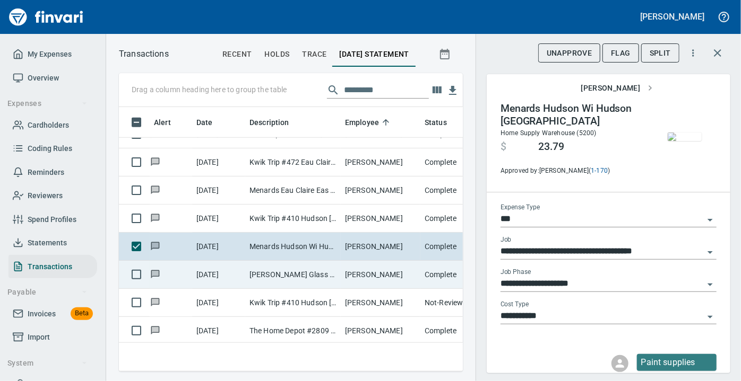
click at [349, 274] on td "[PERSON_NAME]" at bounding box center [381, 275] width 80 height 28
type input "**********"
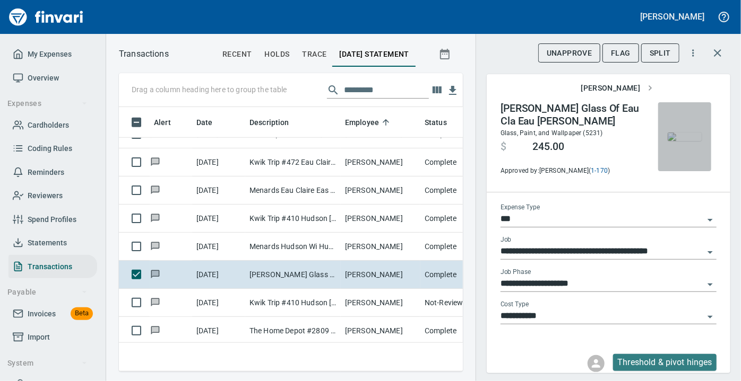
click at [667, 141] on img "button" at bounding box center [684, 137] width 34 height 8
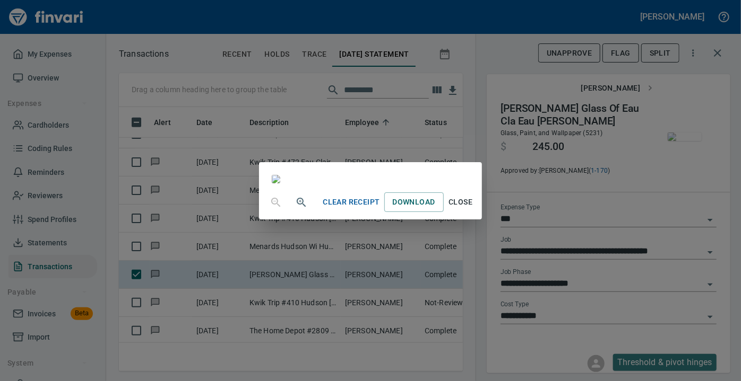
scroll to position [179, 0]
click at [473, 209] on span "Close" at bounding box center [460, 202] width 25 height 13
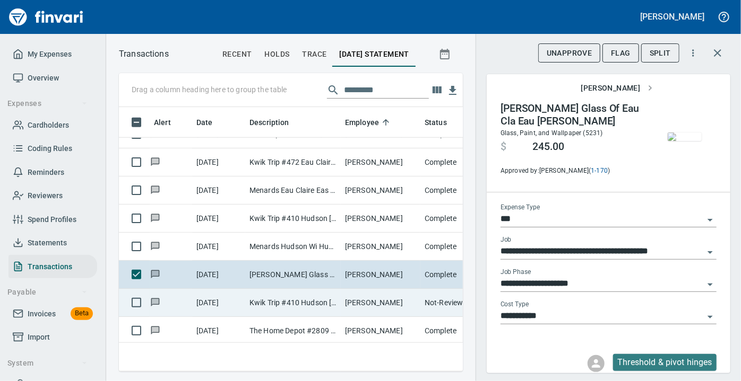
click at [393, 295] on td "[PERSON_NAME]" at bounding box center [381, 303] width 80 height 28
type input "*********"
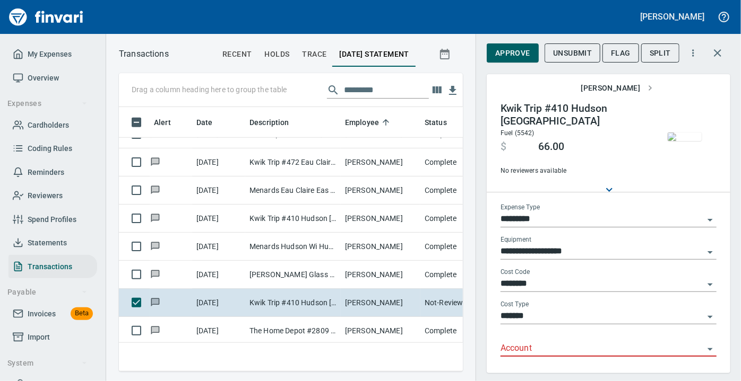
click at [672, 133] on img "button" at bounding box center [684, 137] width 34 height 8
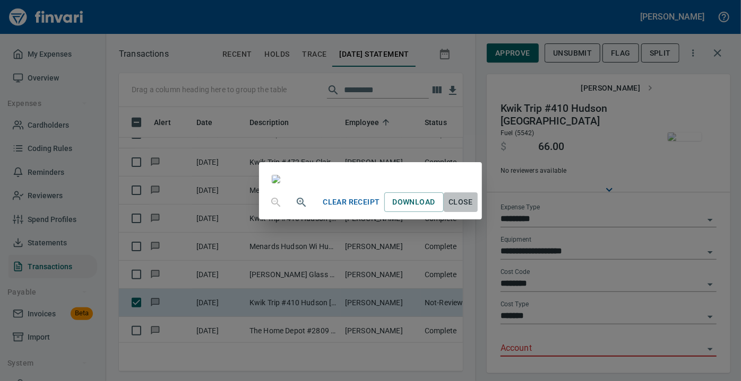
click at [473, 209] on span "Close" at bounding box center [460, 202] width 25 height 13
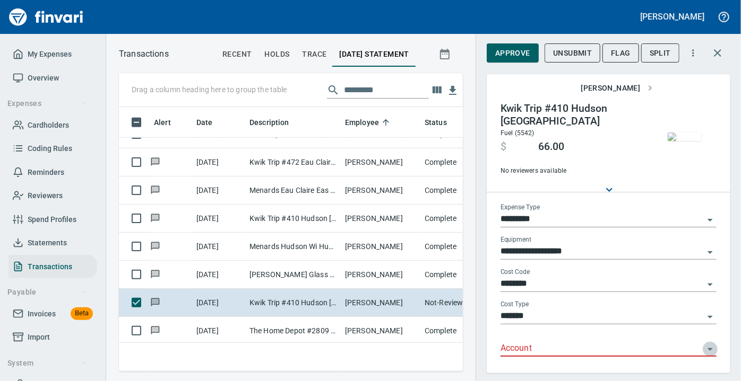
click at [703, 345] on icon "Open" at bounding box center [709, 349] width 13 height 13
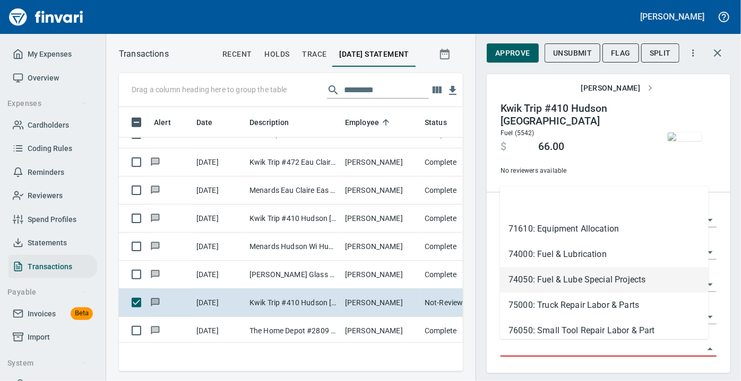
click at [585, 280] on li "74050: Fuel & Lube Special Projects" at bounding box center [604, 279] width 208 height 25
type input "**********"
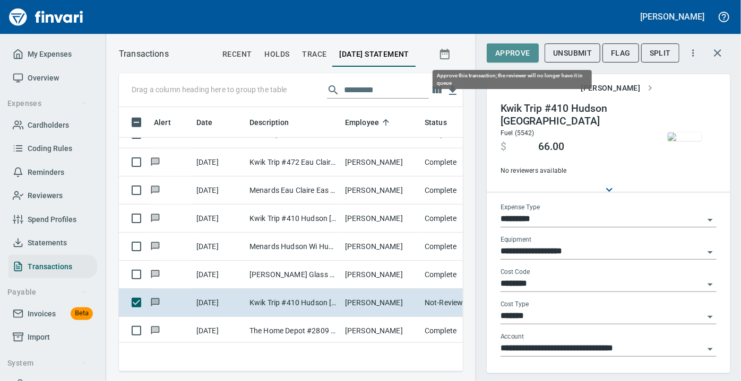
click at [498, 51] on span "Approve" at bounding box center [512, 53] width 35 height 13
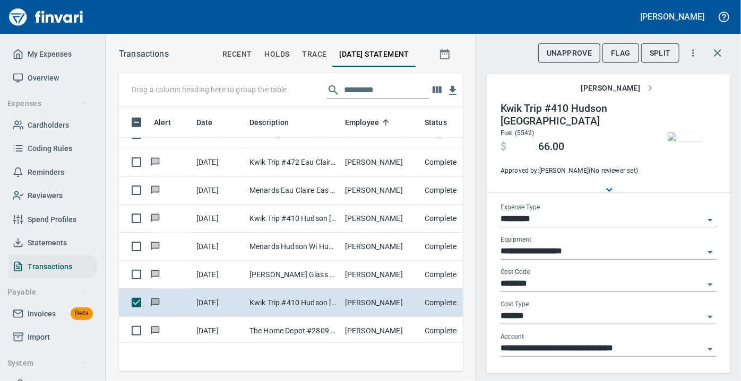
scroll to position [100, 0]
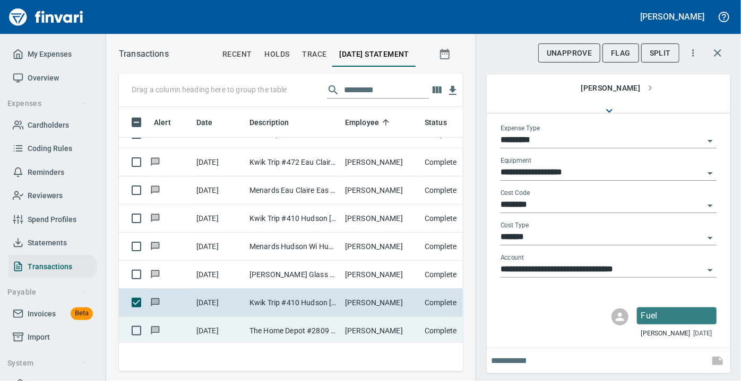
click at [342, 331] on td "[PERSON_NAME]" at bounding box center [381, 331] width 80 height 28
type input "***"
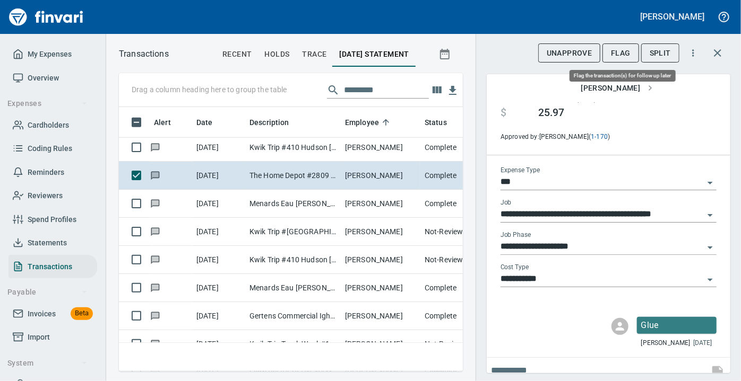
scroll to position [250, 329]
click at [618, 51] on span "Flag" at bounding box center [621, 53] width 20 height 13
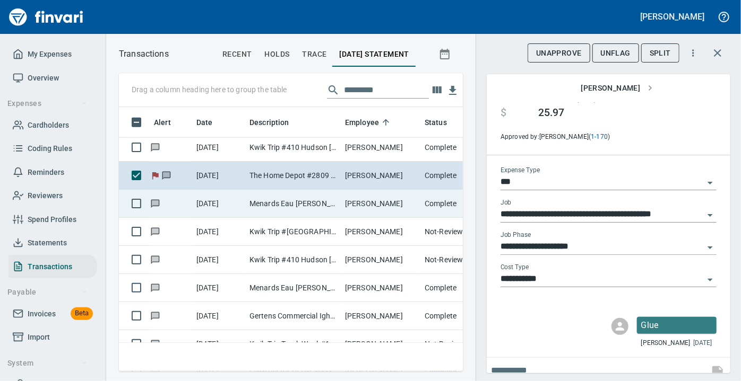
click at [343, 205] on td "[PERSON_NAME]" at bounding box center [381, 204] width 80 height 28
type input "**********"
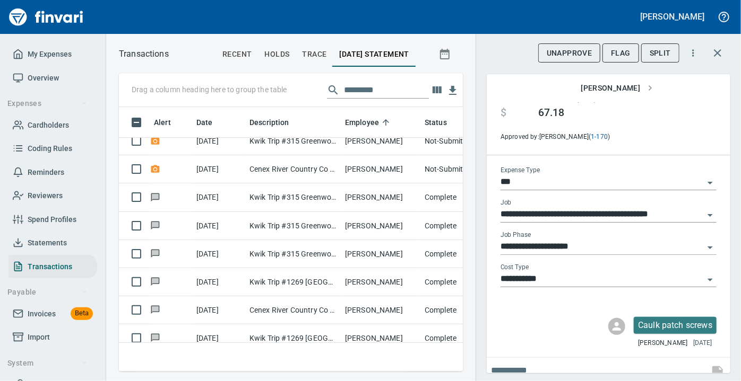
scroll to position [8163, 0]
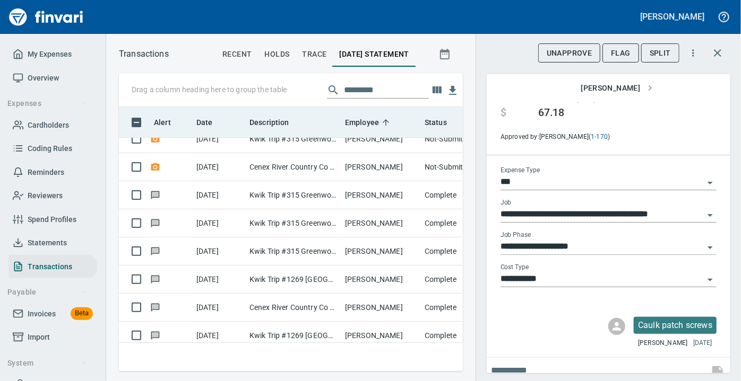
click at [238, 137] on th "Date" at bounding box center [218, 122] width 53 height 31
click at [203, 137] on th "Date" at bounding box center [218, 122] width 53 height 31
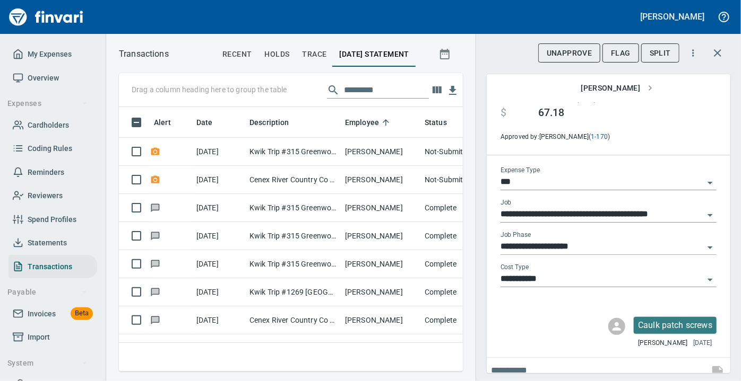
scroll to position [8144, 0]
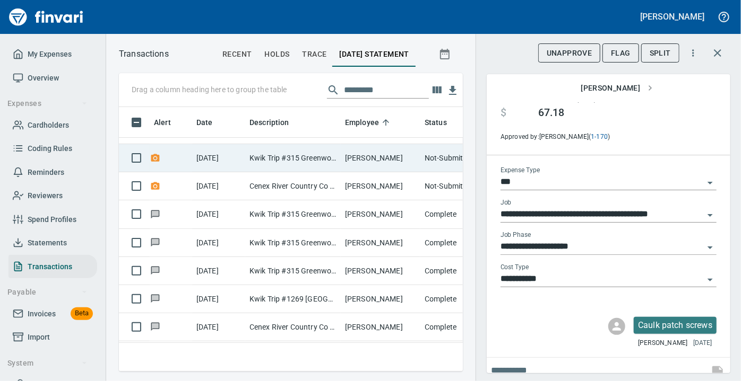
click at [271, 156] on td "Kwik Trip #315 Greenwood [GEOGRAPHIC_DATA]" at bounding box center [292, 158] width 95 height 28
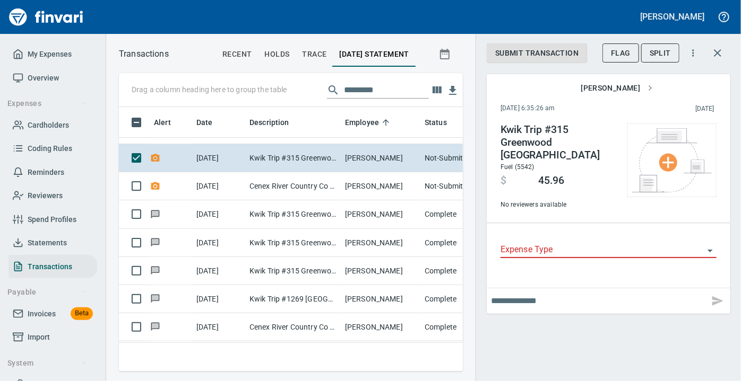
click at [563, 293] on input "text" at bounding box center [598, 301] width 214 height 17
type input "**********"
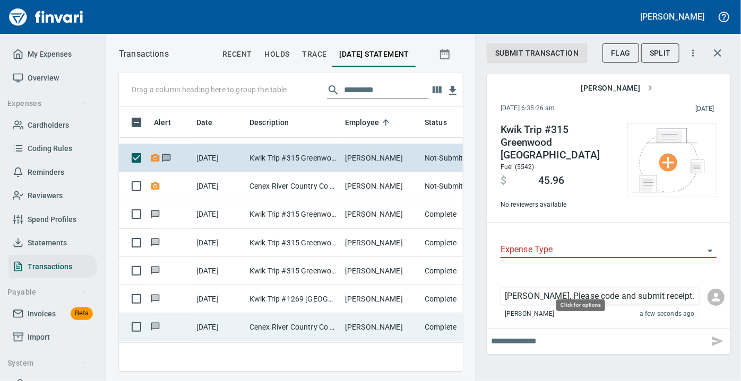
scroll to position [250, 329]
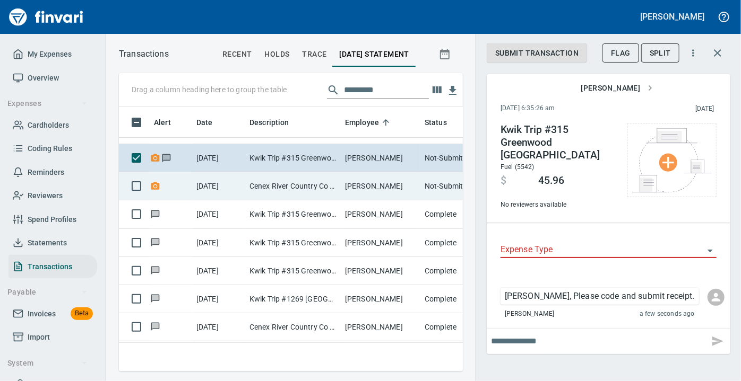
click at [364, 189] on td "[PERSON_NAME]" at bounding box center [381, 186] width 80 height 28
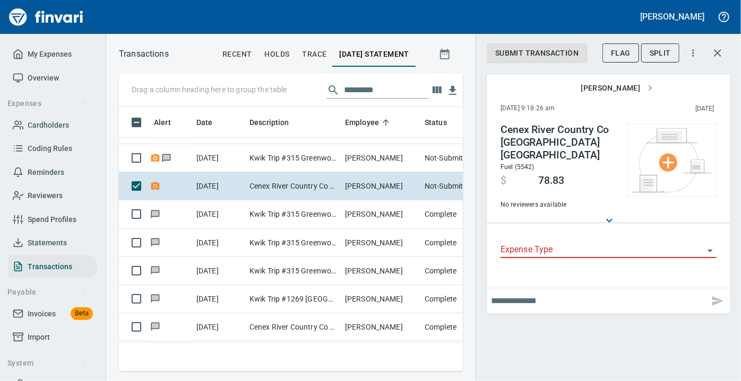
click at [512, 293] on input "text" at bounding box center [598, 301] width 214 height 17
type input "**********"
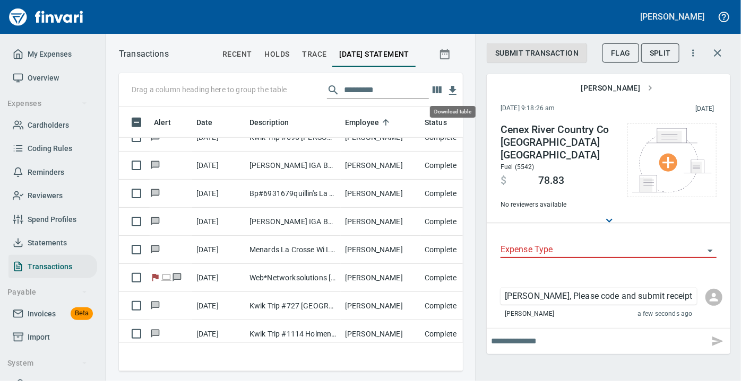
scroll to position [250, 329]
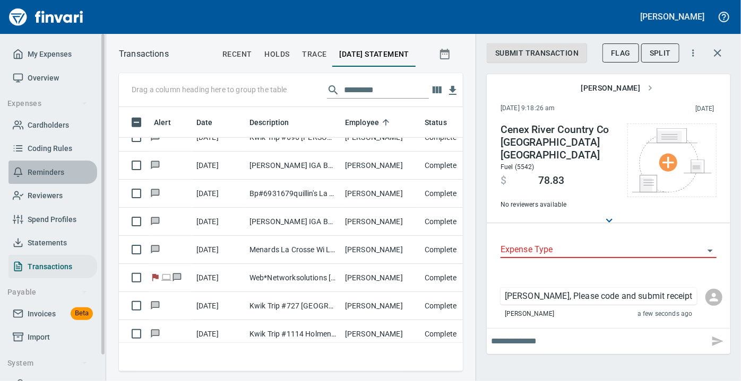
click at [43, 174] on span "Reminders" at bounding box center [46, 172] width 37 height 13
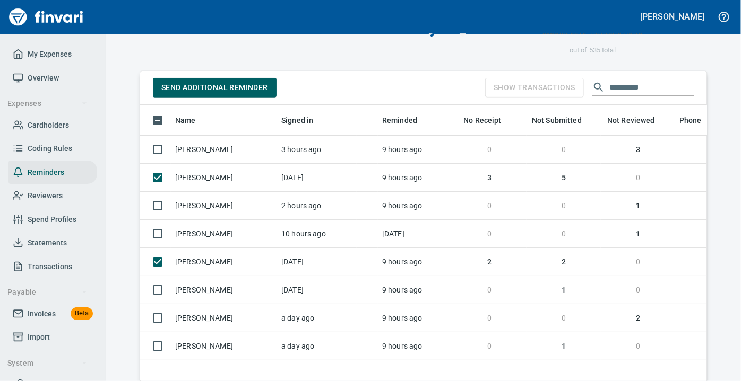
scroll to position [250, 0]
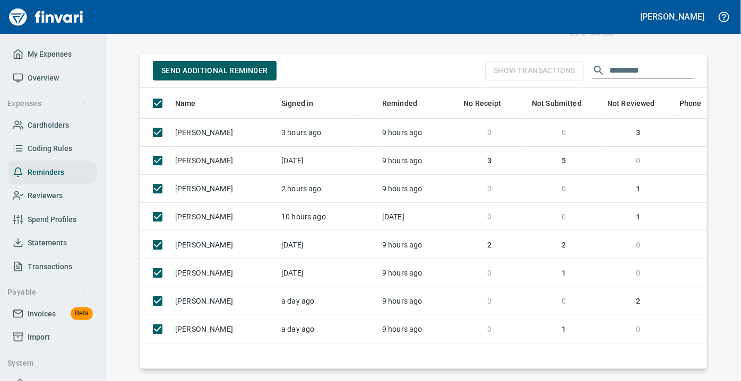
click at [192, 67] on span "Send Additional Reminder" at bounding box center [214, 70] width 107 height 13
